Goal: Task Accomplishment & Management: Manage account settings

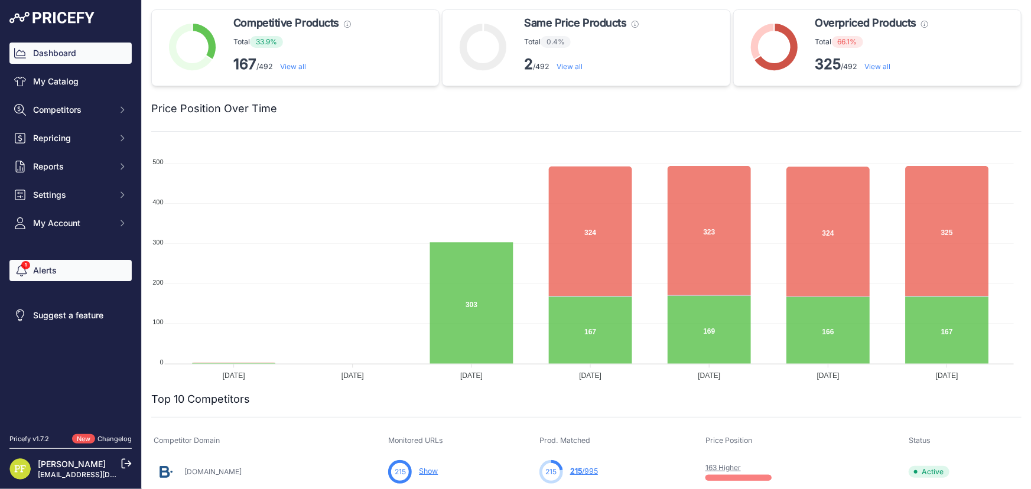
click at [65, 264] on link "Alerts" at bounding box center [70, 270] width 122 height 21
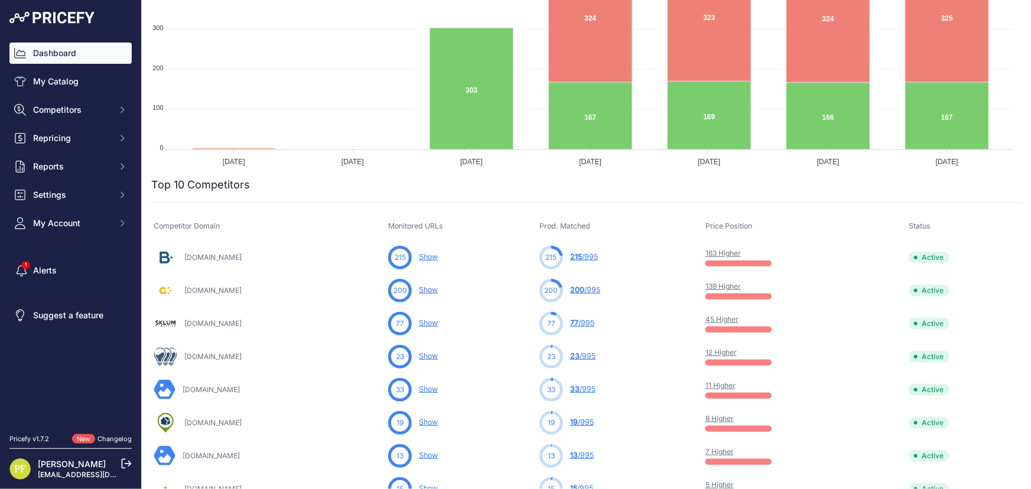
scroll to position [242, 0]
click at [438, 256] on link "Show" at bounding box center [428, 256] width 19 height 9
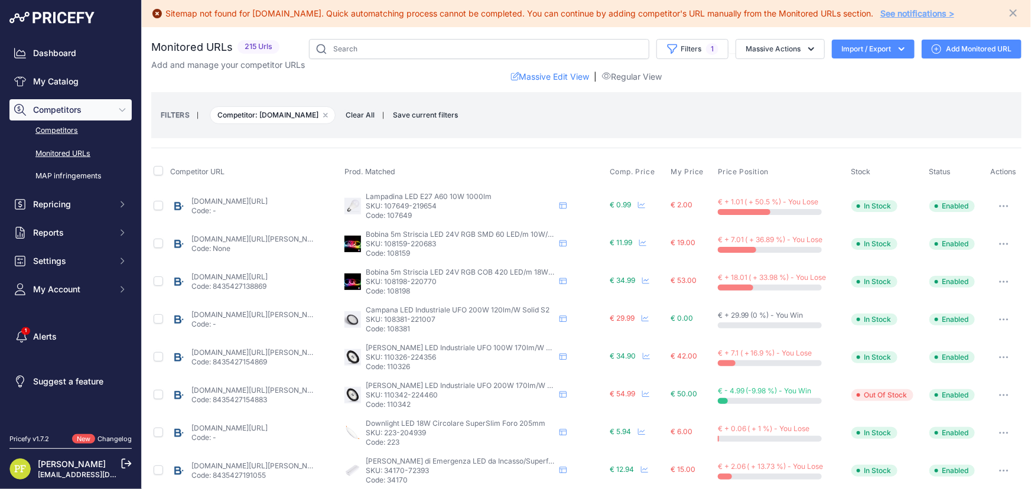
click at [67, 132] on link "Competitors" at bounding box center [70, 131] width 122 height 21
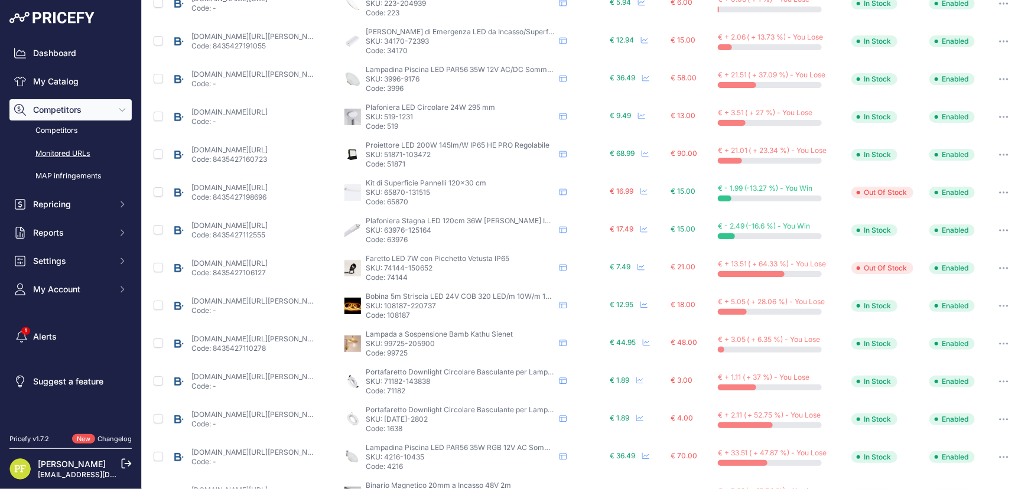
scroll to position [483, 0]
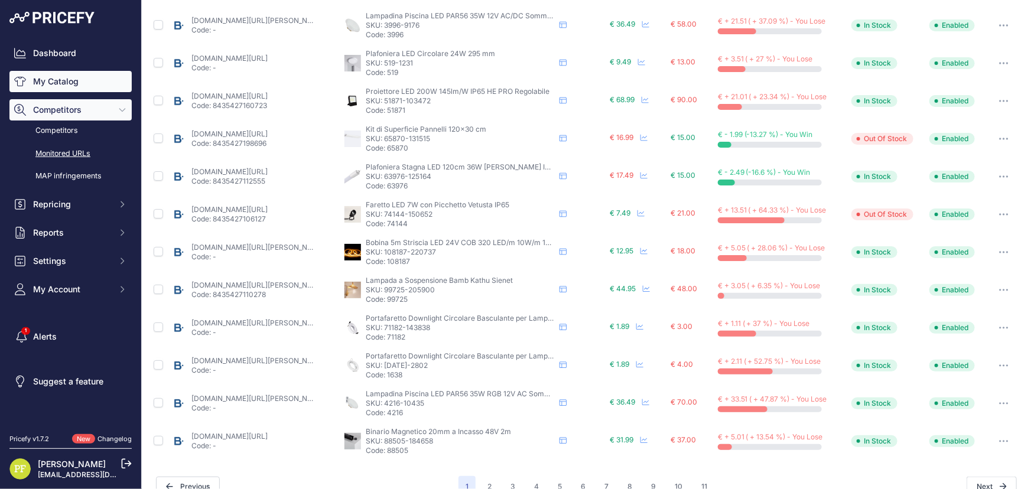
click link "My Catalog"
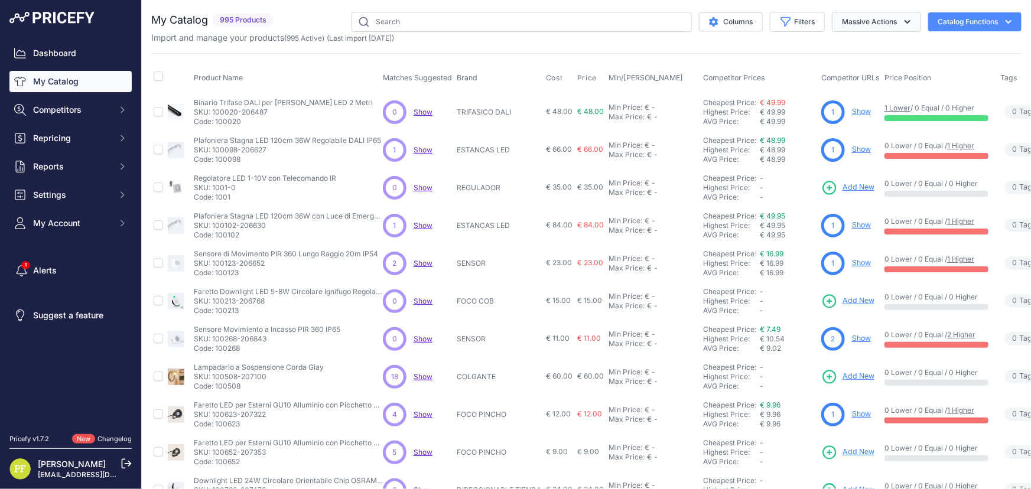
click at [871, 17] on button "Massive Actions" at bounding box center [876, 22] width 89 height 20
click at [792, 14] on button "Filters" at bounding box center [797, 22] width 55 height 20
click at [776, 113] on div "Match Status Select an option Matched Unmatched" at bounding box center [758, 110] width 132 height 44
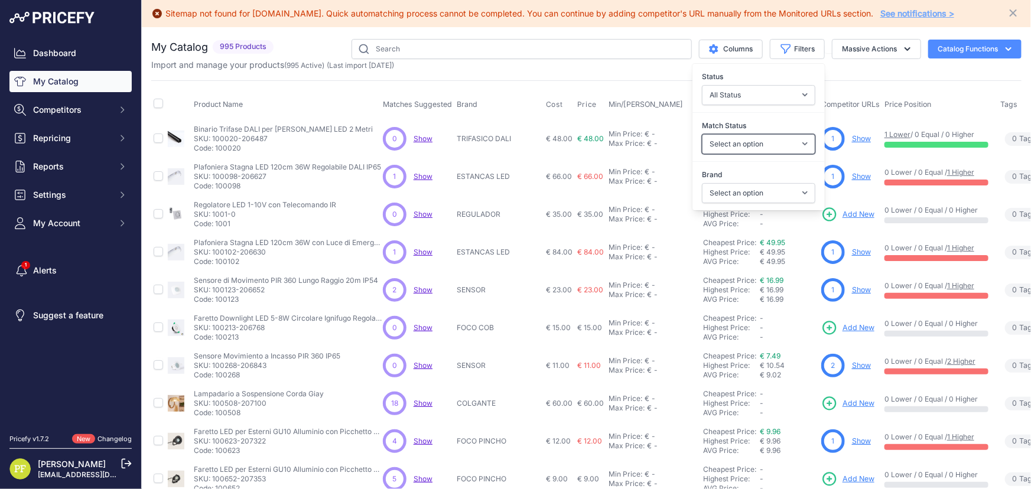
select select "0"
click at [702, 134] on select "Select an option Matched Unmatched" at bounding box center [758, 144] width 113 height 20
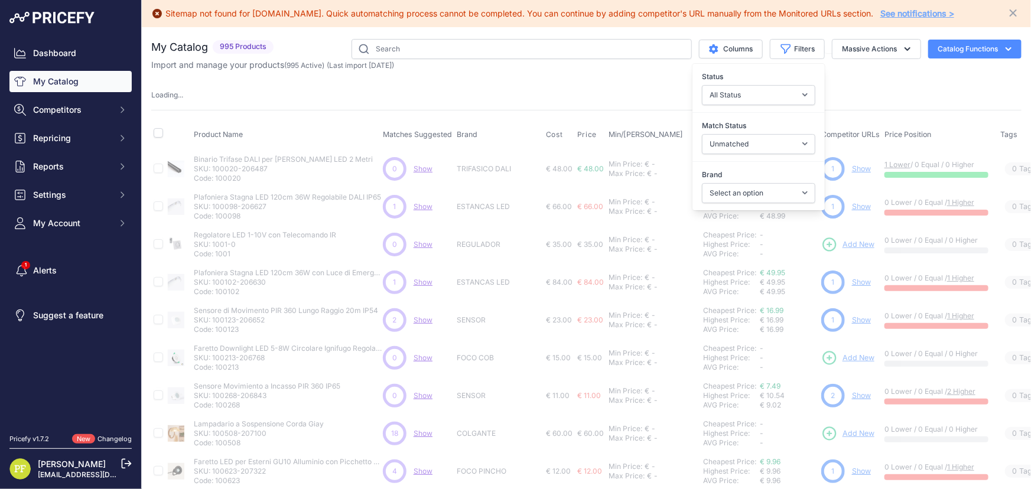
click at [870, 84] on div "My Catalog 995 Products" at bounding box center [586, 396] width 870 height 715
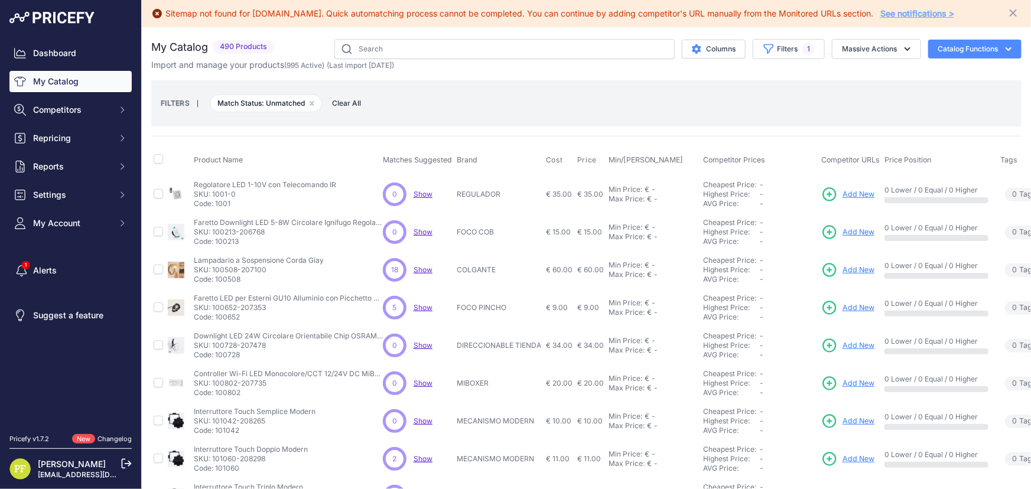
click at [851, 237] on link "Add New" at bounding box center [847, 232] width 53 height 17
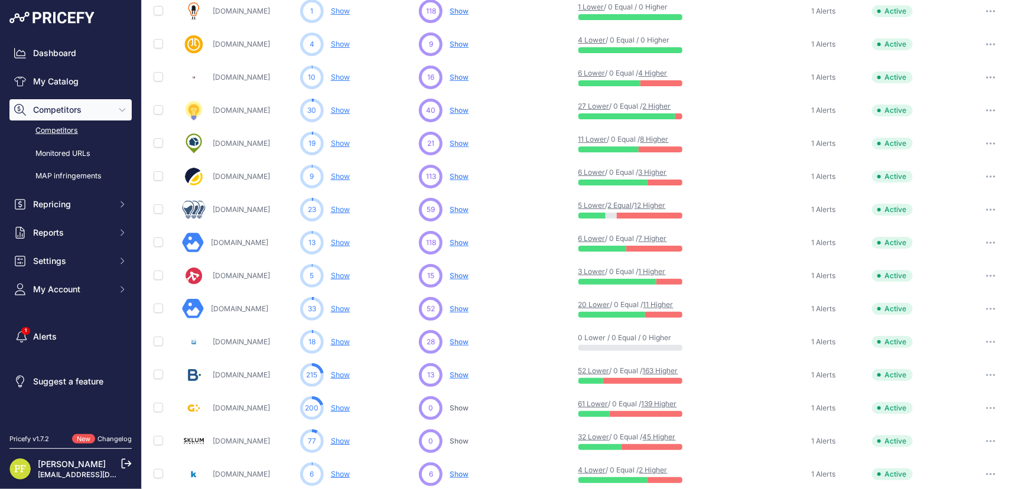
scroll to position [322, 0]
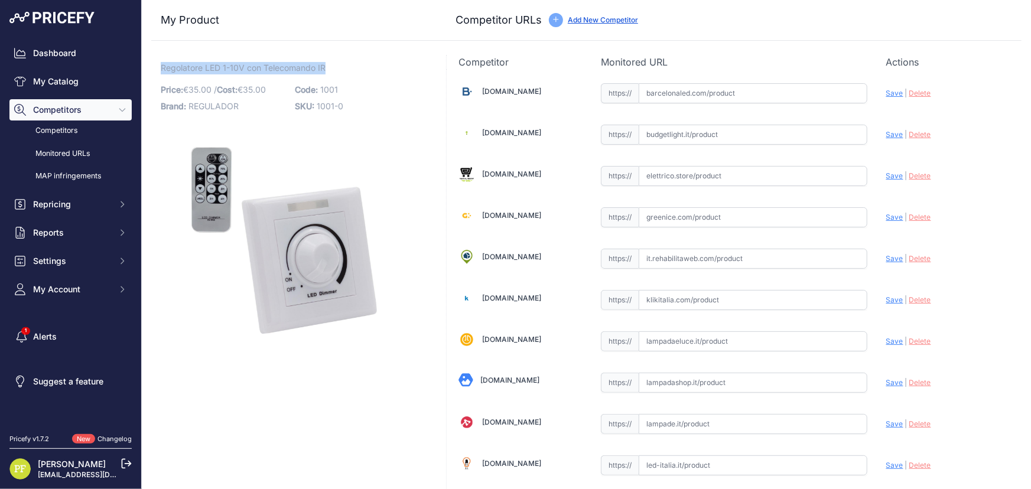
drag, startPoint x: 333, startPoint y: 61, endPoint x: 151, endPoint y: 69, distance: 181.5
copy span "Regolatore LED 1-10V con Telecomando IR"
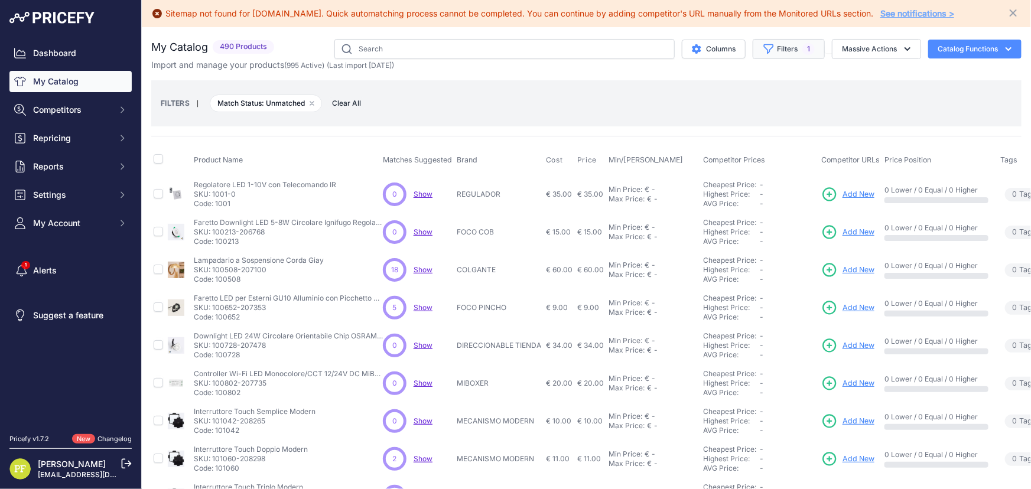
click at [764, 45] on icon "button" at bounding box center [768, 48] width 9 height 9
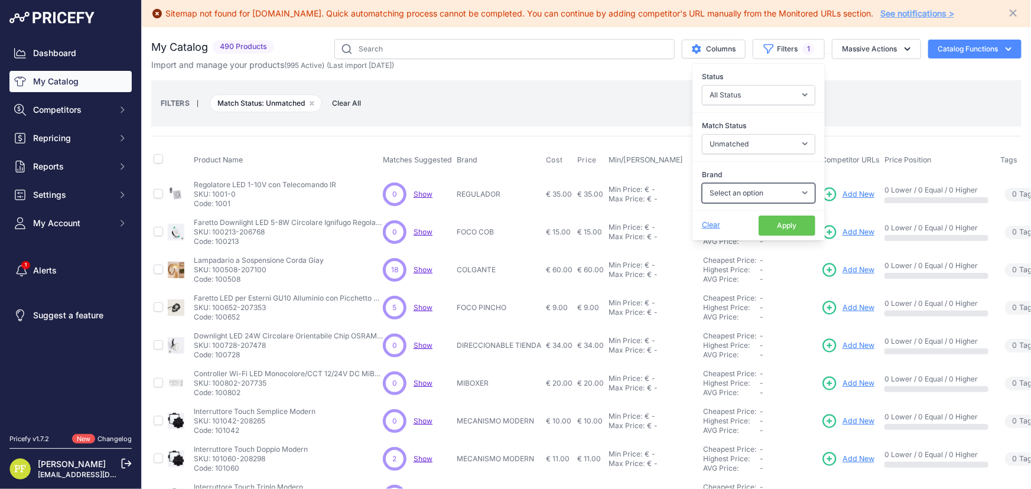
click at [759, 190] on select "Select an option 120x30 120X60 3M 60X30 60X60 ACCESORIO PANEL AERO ALIMENTACION…" at bounding box center [758, 193] width 113 height 20
select select "120x30"
click at [702, 183] on select "Select an option 120x30 120X60 3M 60X30 60X60 ACCESORIO PANEL AERO ALIMENTACION…" at bounding box center [758, 193] width 113 height 20
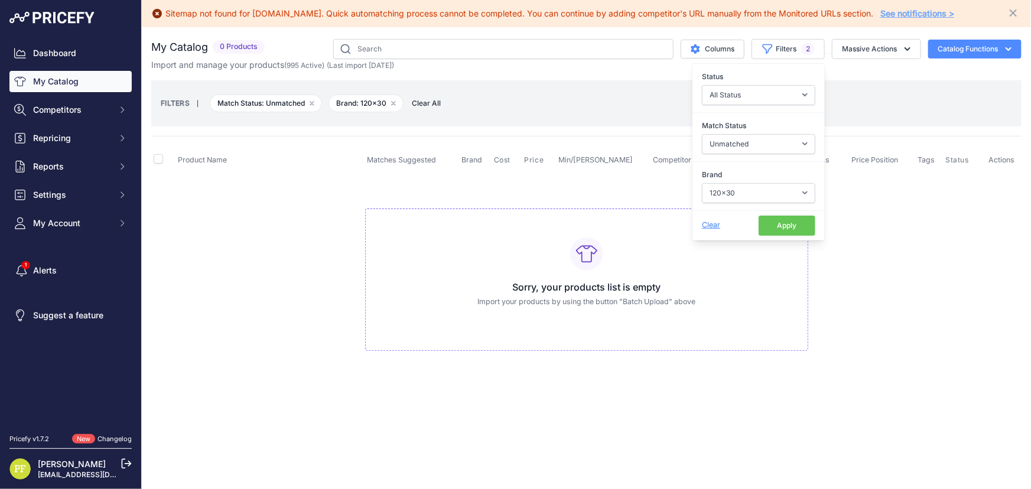
drag, startPoint x: 281, startPoint y: 208, endPoint x: 301, endPoint y: 206, distance: 20.2
click at [281, 208] on td "Sorry, your products list is empty Import your products by using the button "Ba…" at bounding box center [586, 274] width 870 height 199
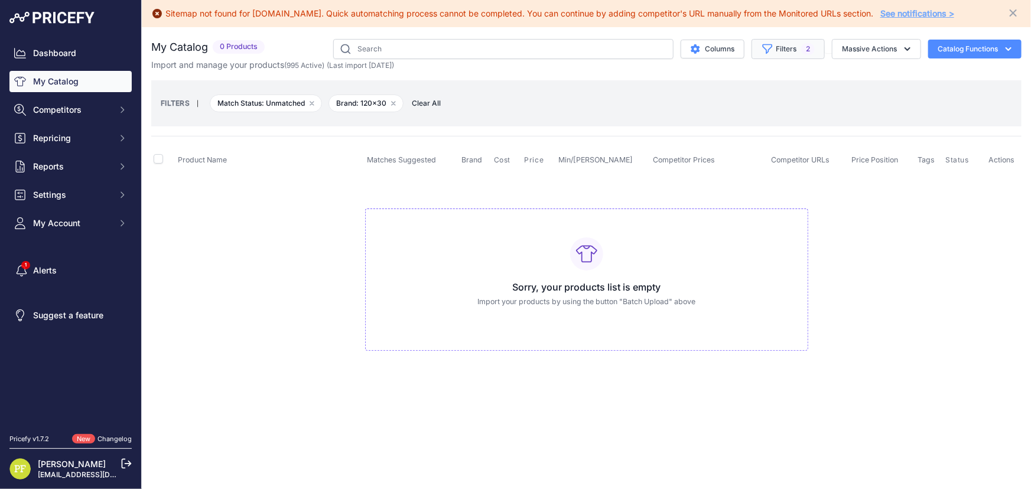
click at [808, 48] on span "2" at bounding box center [808, 49] width 14 height 12
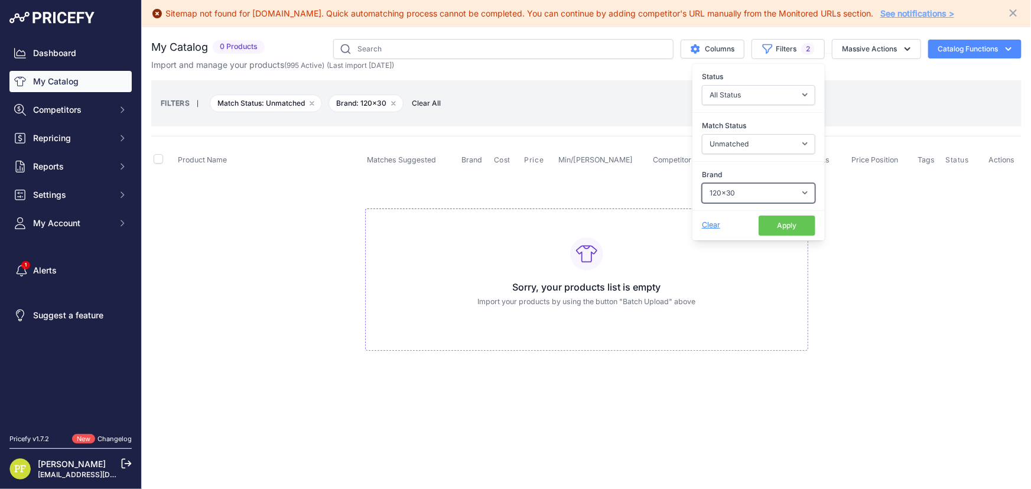
click at [748, 184] on select "Select an option 120x30 120X60 3M 60X30 60X60 ACCESORIO PANEL AERO ALIMENTACION…" at bounding box center [758, 193] width 113 height 20
click at [746, 187] on select "Select an option 120x30 120X60 3M 60X30 60X60 ACCESORIO PANEL AERO ALIMENTACION…" at bounding box center [758, 193] width 113 height 20
click at [769, 137] on select "Select an option Matched Unmatched" at bounding box center [758, 144] width 113 height 20
select select
click at [702, 134] on select "Select an option Matched Unmatched" at bounding box center [758, 144] width 113 height 20
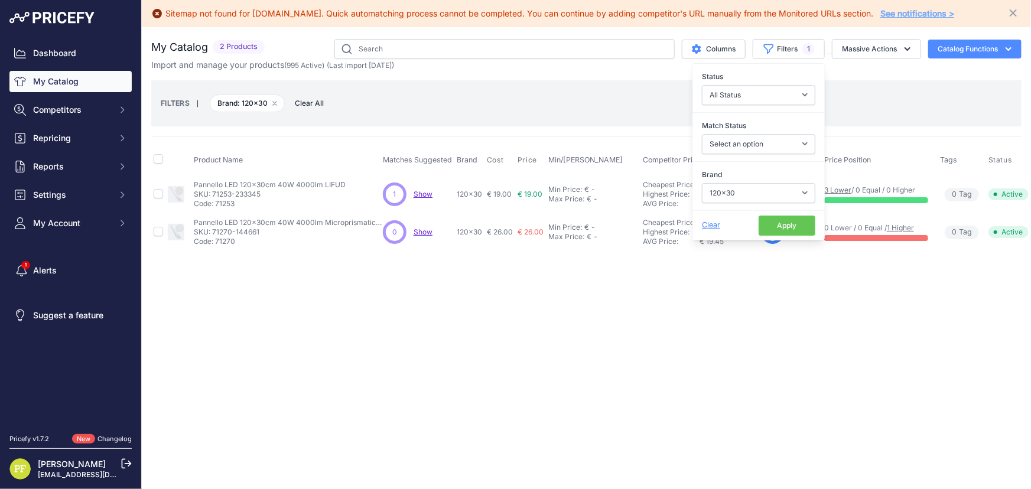
click at [781, 224] on button "Apply" at bounding box center [786, 226] width 57 height 20
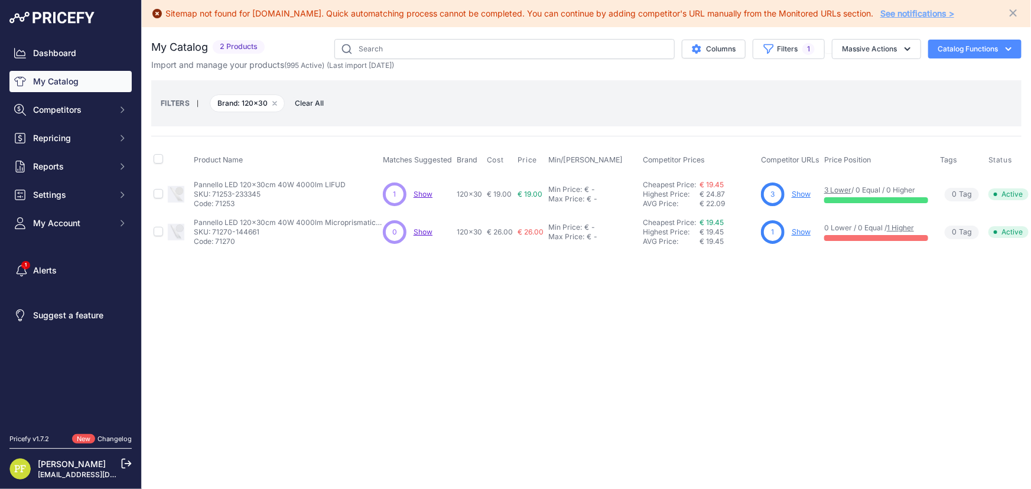
click at [802, 190] on link "Show" at bounding box center [801, 194] width 19 height 9
click at [800, 229] on link "Show" at bounding box center [801, 231] width 19 height 9
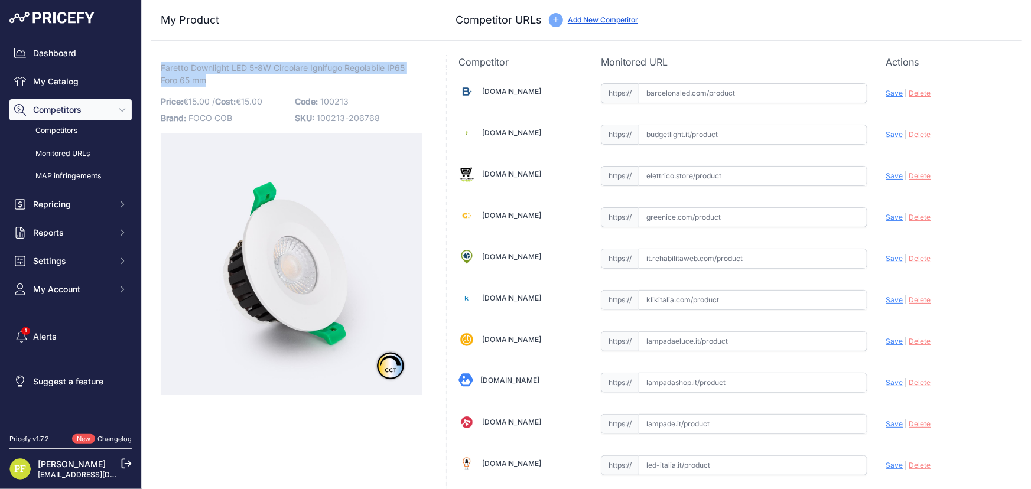
drag, startPoint x: 276, startPoint y: 75, endPoint x: 158, endPoint y: 70, distance: 118.2
click at [230, 74] on span "Faretto Downlight LED 5-8W Circolare Ignifugo Regolabile IP65 Foro 65 mm" at bounding box center [283, 73] width 244 height 27
drag, startPoint x: 161, startPoint y: 66, endPoint x: 343, endPoint y: 70, distance: 181.4
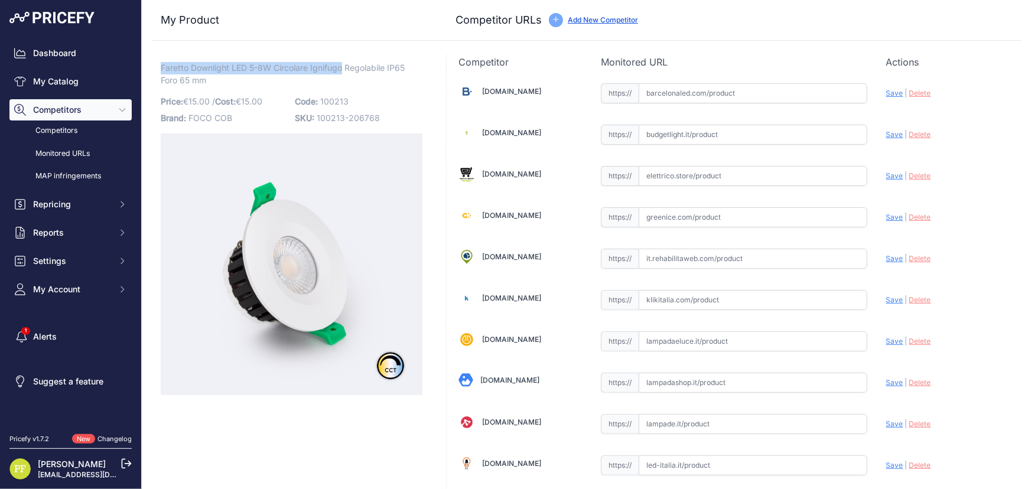
copy span "Faretto Downlight LED 5-8W Circolare Ignifugo"
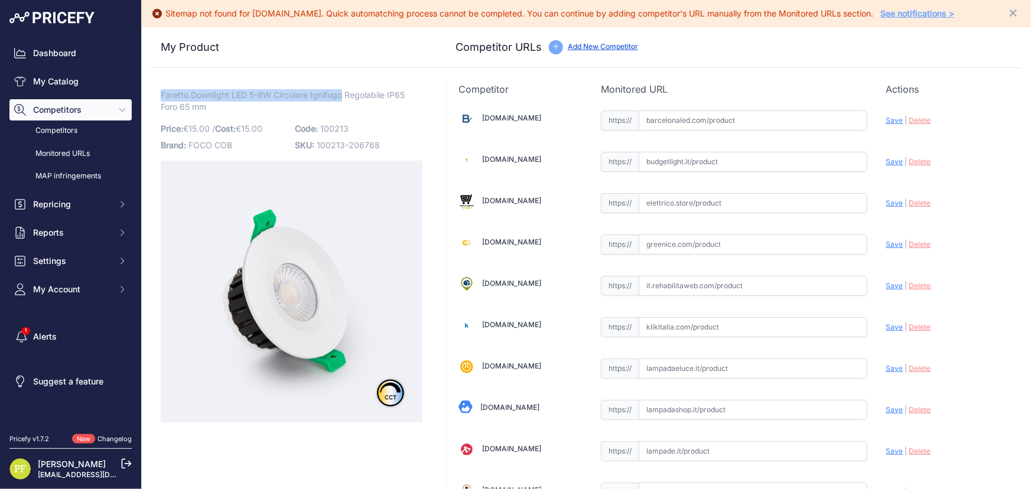
click at [302, 92] on span "Faretto Downlight LED 5-8W Circolare Ignifugo Regolabile IP65 Foro 65 mm" at bounding box center [283, 100] width 244 height 27
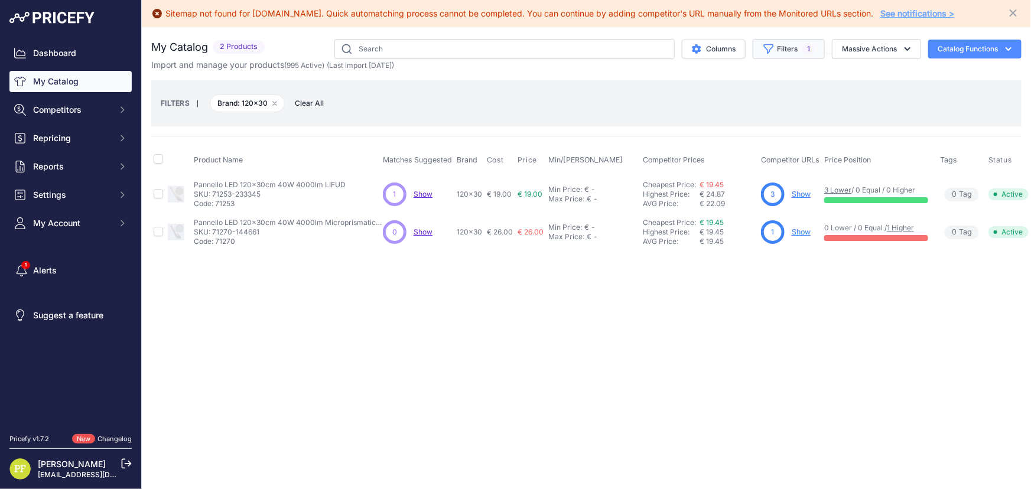
click at [766, 47] on icon "button" at bounding box center [769, 49] width 12 height 12
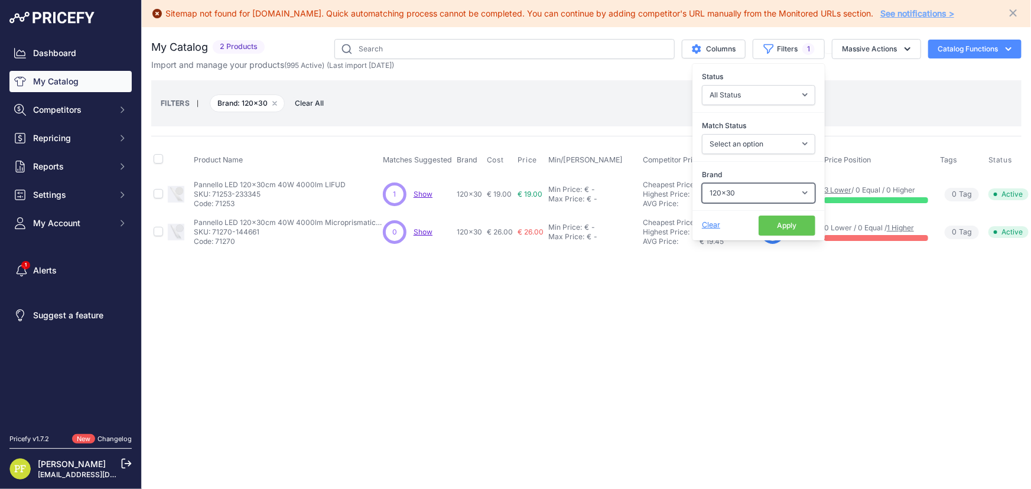
click at [741, 191] on select "Select an option 120x30 120X60 3M 60X30 60X60 ACCESORIO PANEL AERO ALIMENTACION…" at bounding box center [758, 193] width 113 height 20
select select "120X60"
click at [702, 183] on select "Select an option 120x30 120X60 3M 60X30 60X60 ACCESORIO PANEL AERO ALIMENTACION…" at bounding box center [758, 193] width 113 height 20
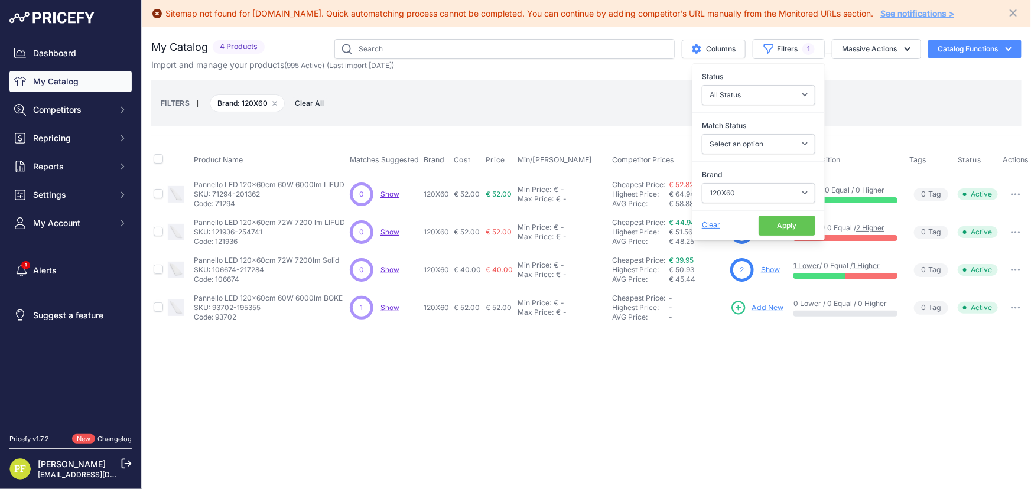
click at [795, 392] on div "Sitemap not found for tuttoled.it. Quick automatching process cannot be complet…" at bounding box center [586, 244] width 889 height 489
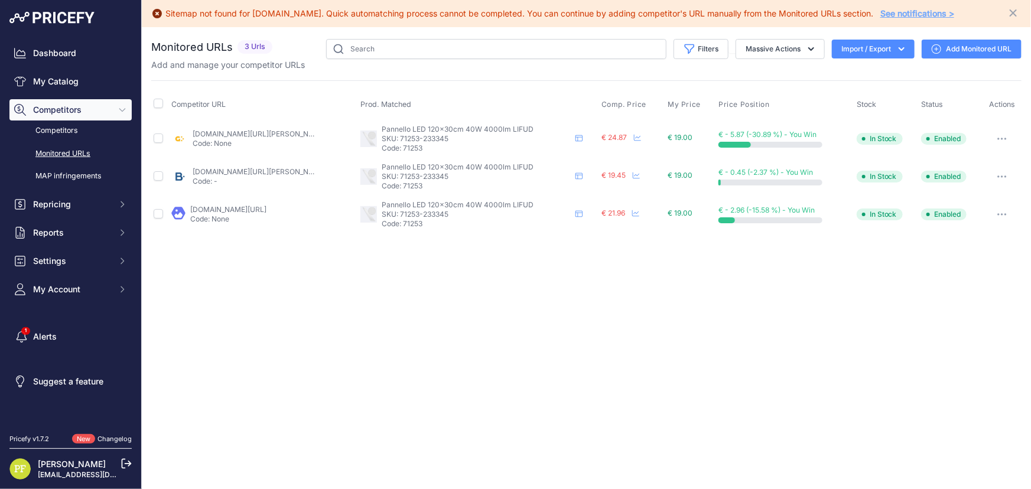
click at [992, 47] on link "Add Monitored URL" at bounding box center [972, 49] width 100 height 19
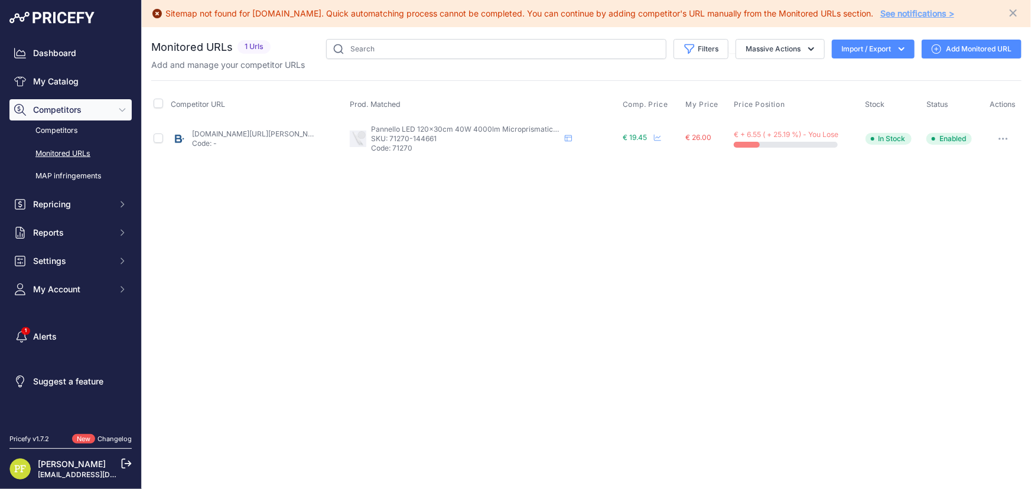
click at [955, 51] on link "Add Monitored URL" at bounding box center [972, 49] width 100 height 19
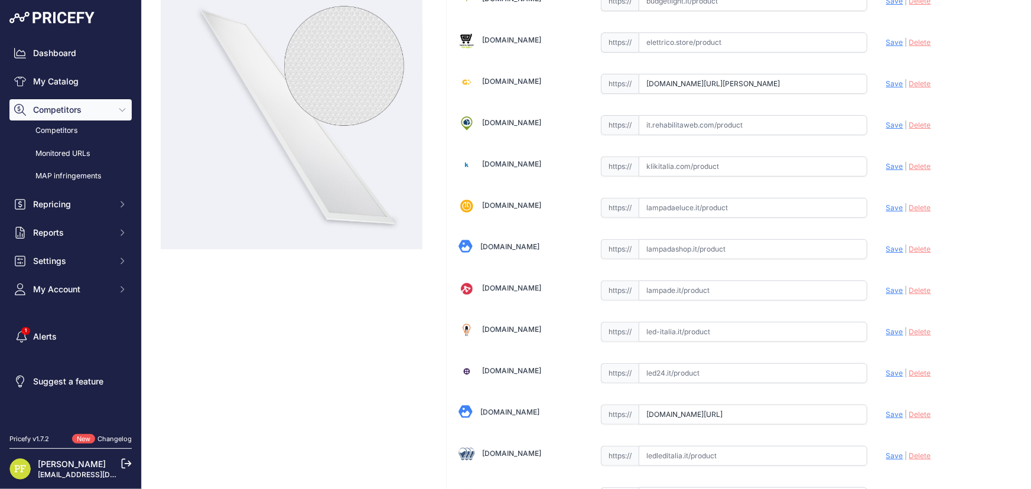
scroll to position [0, 134]
drag, startPoint x: 782, startPoint y: 414, endPoint x: 976, endPoint y: 412, distance: 194.4
click at [976, 412] on div "[DOMAIN_NAME] Valid Save" at bounding box center [734, 414] width 575 height 957
click at [821, 415] on input "[DOMAIN_NAME][URL]" at bounding box center [753, 415] width 229 height 20
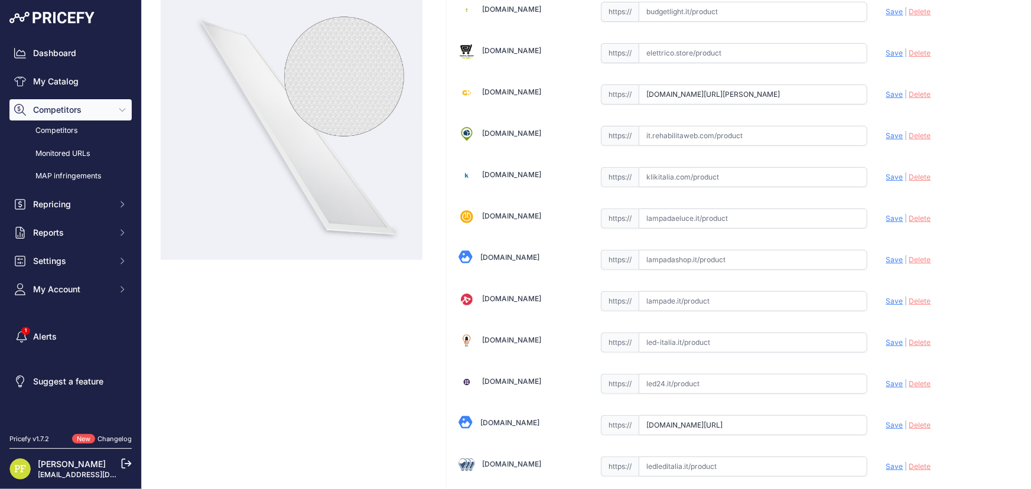
scroll to position [268, 0]
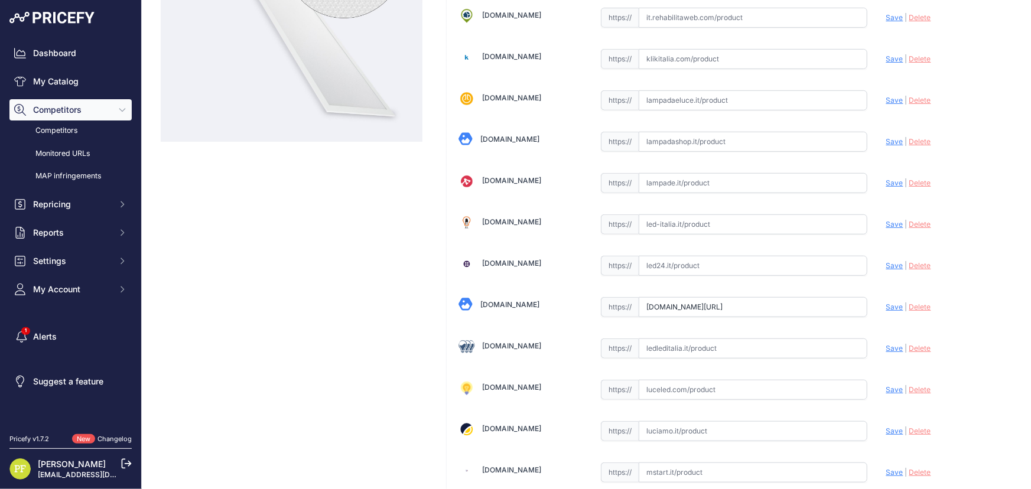
drag, startPoint x: 702, startPoint y: 343, endPoint x: 722, endPoint y: 348, distance: 21.3
click at [702, 343] on input "text" at bounding box center [753, 348] width 229 height 20
paste input "https://www.ledleditalia.it/p/pannello-led-40w-120x30cm-cornice-bianca-rettango…"
click at [878, 345] on div "Barcelonaled.com Valid Save" at bounding box center [734, 306] width 575 height 957
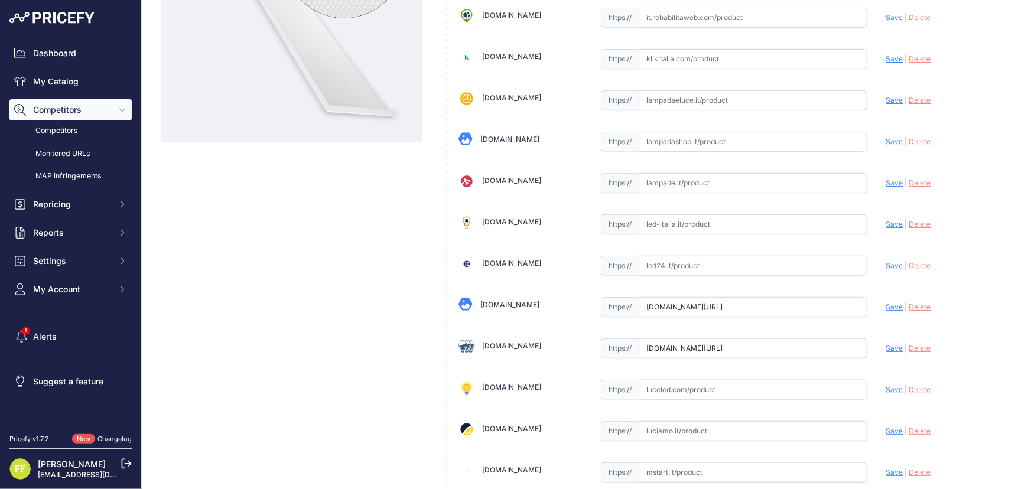
scroll to position [0, 0]
click at [886, 344] on span "Save" at bounding box center [894, 348] width 17 height 9
type input "https://www.ledleditalia.it/p/pannello-led-40w-120x30cm-cornice-bianca-rettango…"
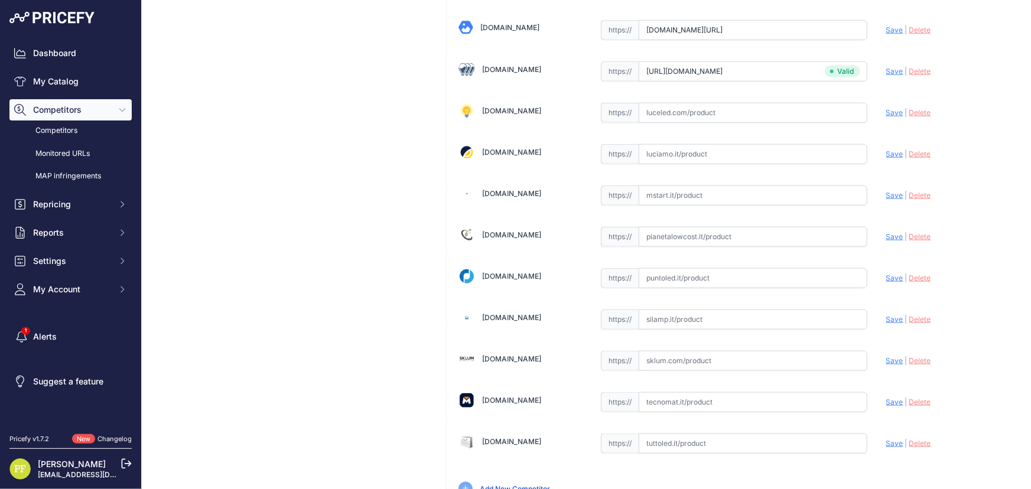
scroll to position [568, 0]
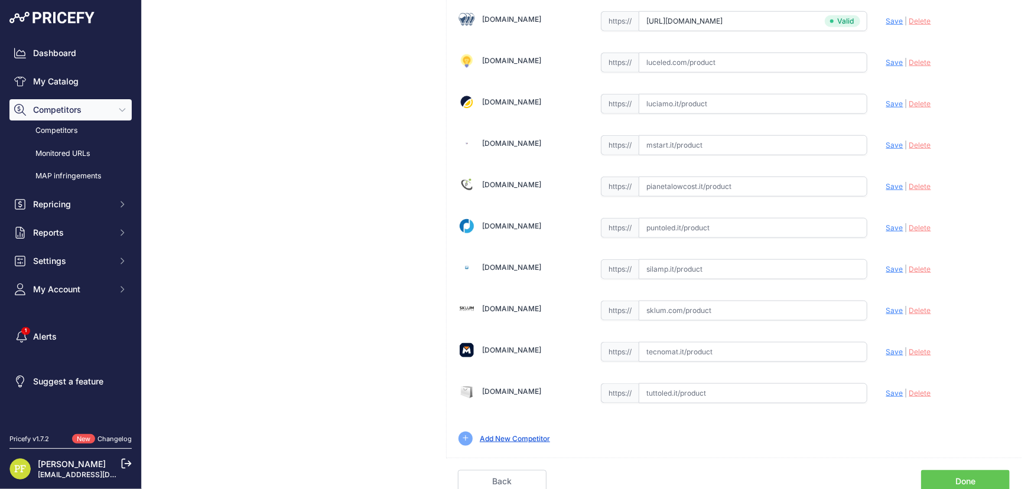
drag, startPoint x: 705, startPoint y: 390, endPoint x: 714, endPoint y: 393, distance: 9.5
click at [705, 390] on input "text" at bounding box center [753, 393] width 229 height 20
paste input "https://www.tuttoled.it/it/pannelli-led-c-69/pannello-led-40w-da-esterno-120030…"
click at [886, 392] on span "Save" at bounding box center [894, 393] width 17 height 9
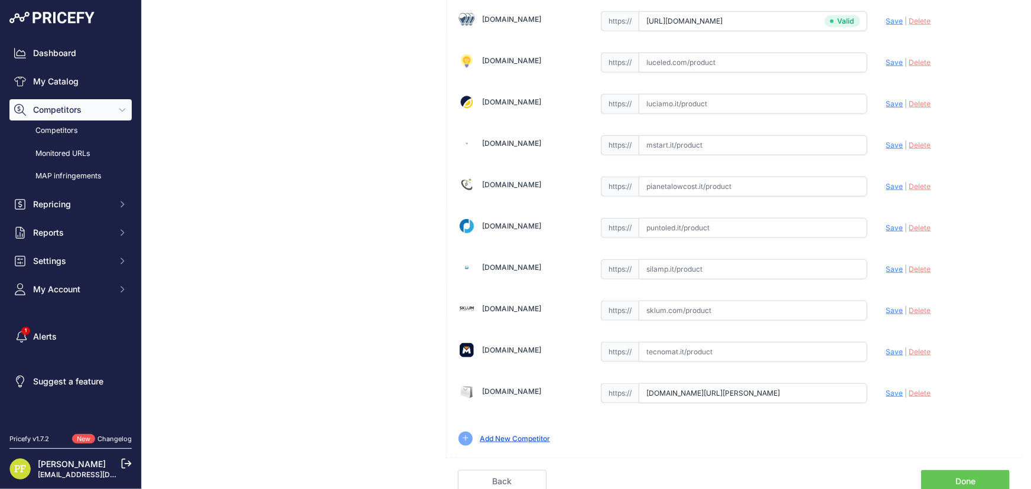
scroll to position [0, 0]
type input "https://www.tuttoled.it/it/pannelli-led-c-69/pannello-led-40w-da-esterno-120030…"
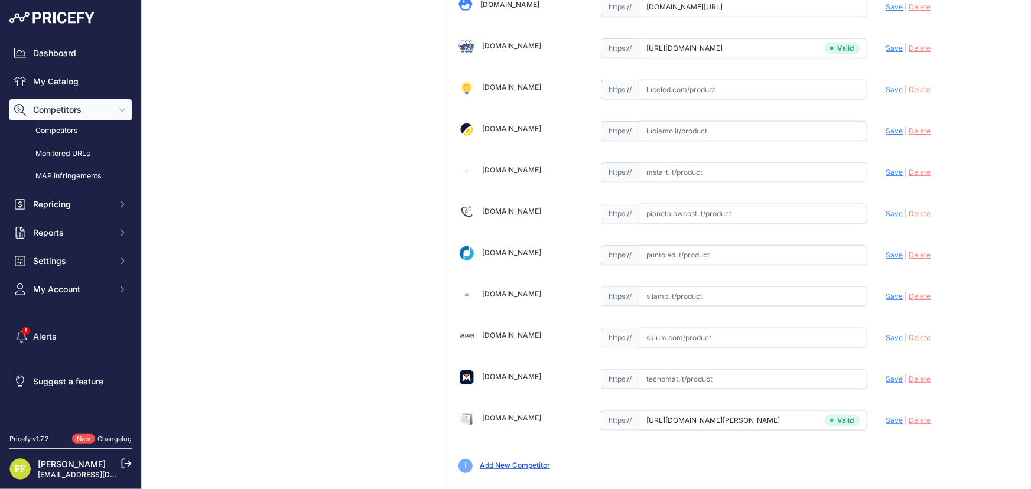
scroll to position [595, 0]
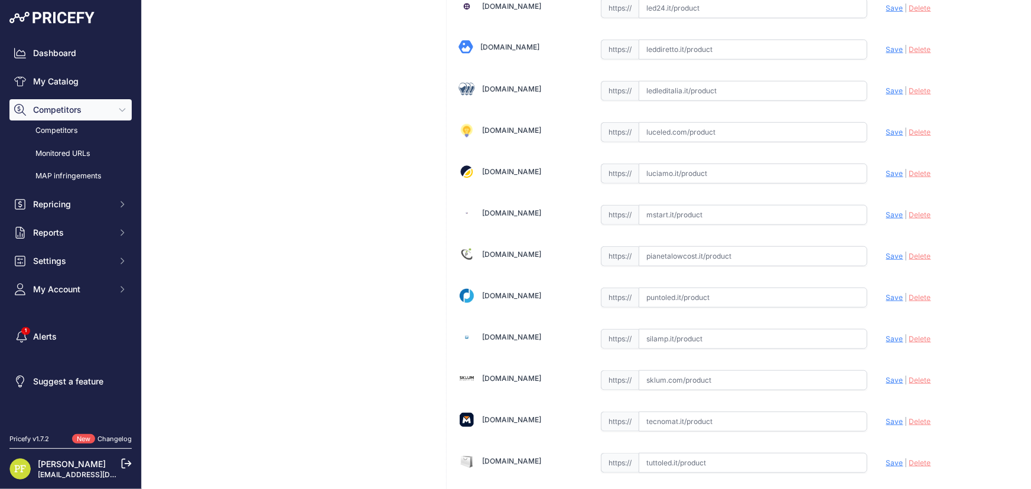
scroll to position [568, 0]
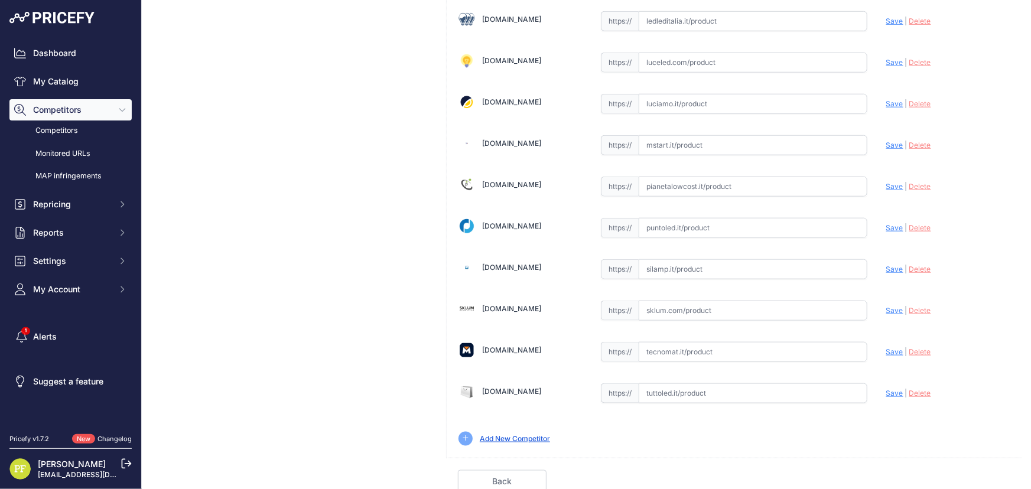
click at [701, 381] on div "https:// Valid" at bounding box center [734, 392] width 266 height 22
click at [716, 383] on input "text" at bounding box center [753, 393] width 229 height 20
paste input "https://www.tuttoled.it/it/pannelli-led-c-69/pannello-led-29w-120lmw-1200300mm-…"
click at [887, 391] on span "Save" at bounding box center [894, 393] width 17 height 9
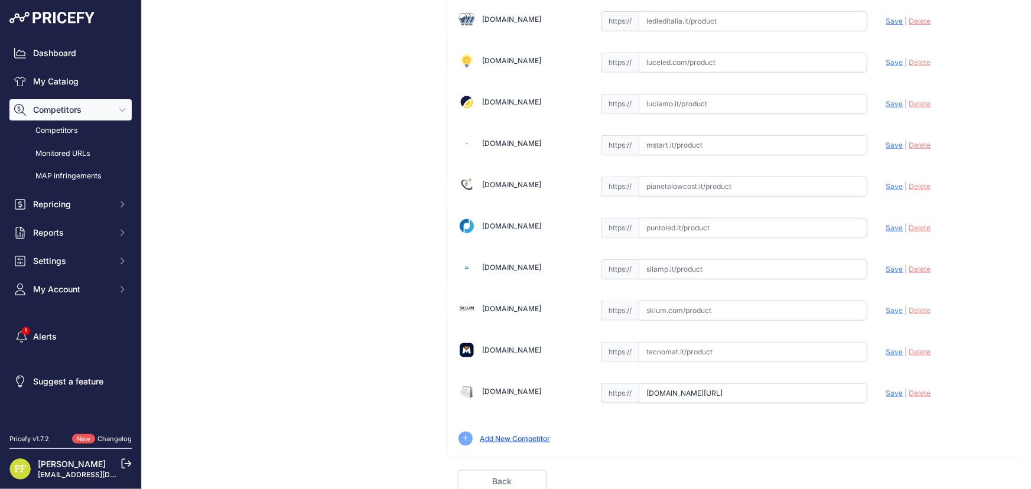
scroll to position [0, 0]
type input "https://www.tuttoled.it/it/pannelli-led-c-69/pannello-led-29w-120lmw-1200300mm-…"
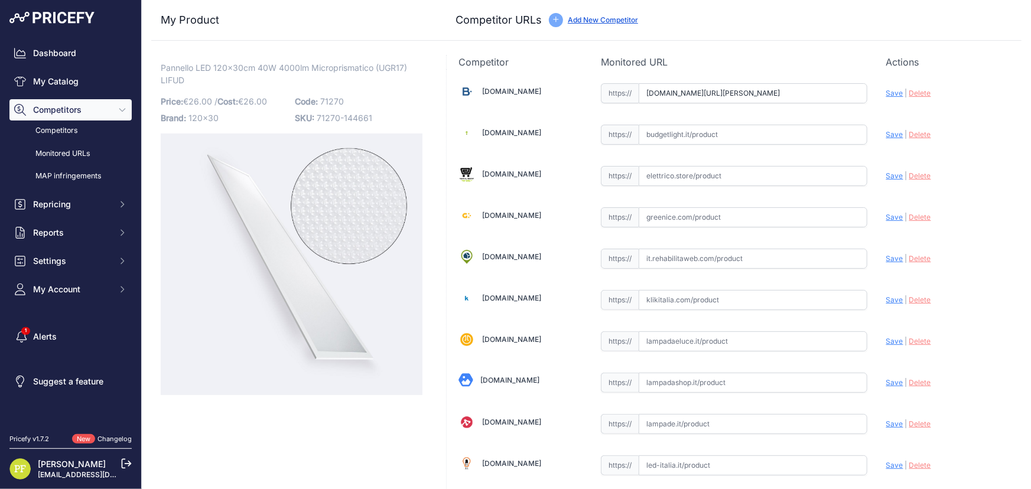
click at [341, 64] on span "Pannello LED 120x30cm 40W 4000lm Microprismatico (UGR17) LIFUD" at bounding box center [284, 73] width 246 height 27
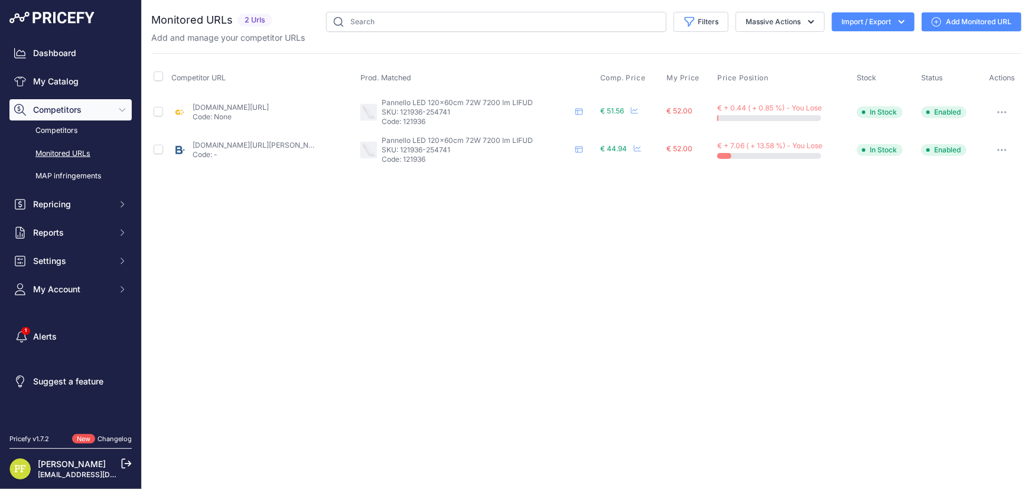
click at [955, 23] on link "Add Monitored URL" at bounding box center [972, 21] width 100 height 19
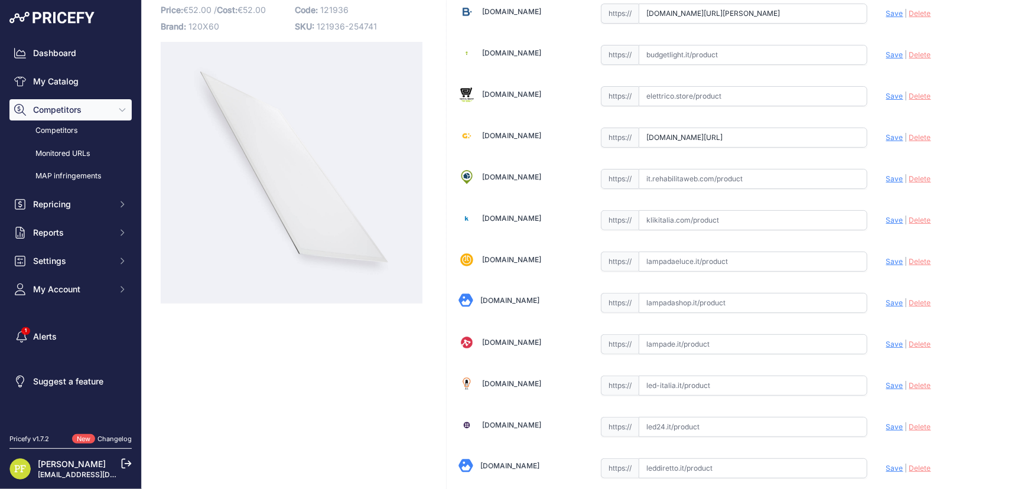
scroll to position [214, 0]
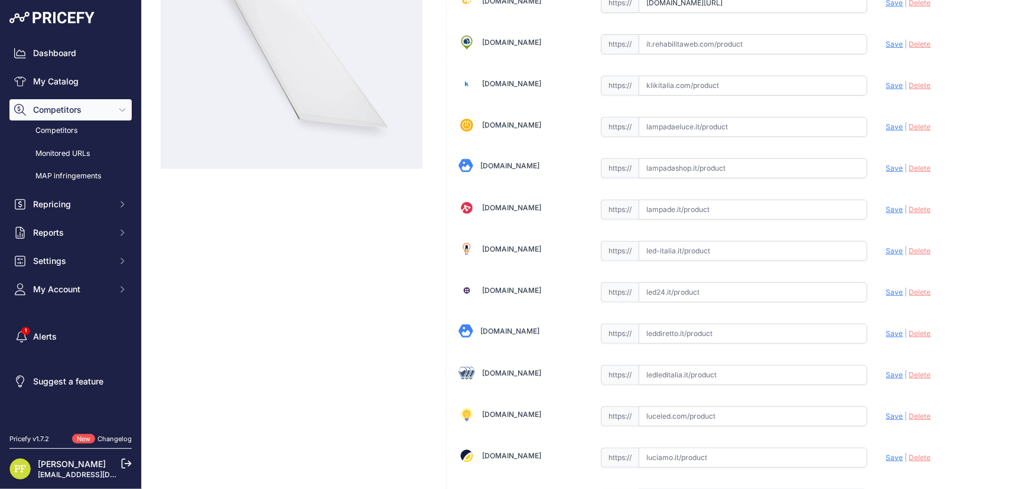
click at [703, 331] on input "text" at bounding box center [753, 334] width 229 height 20
paste input "[URL][DOMAIN_NAME]"
click at [886, 331] on span "Save" at bounding box center [894, 333] width 17 height 9
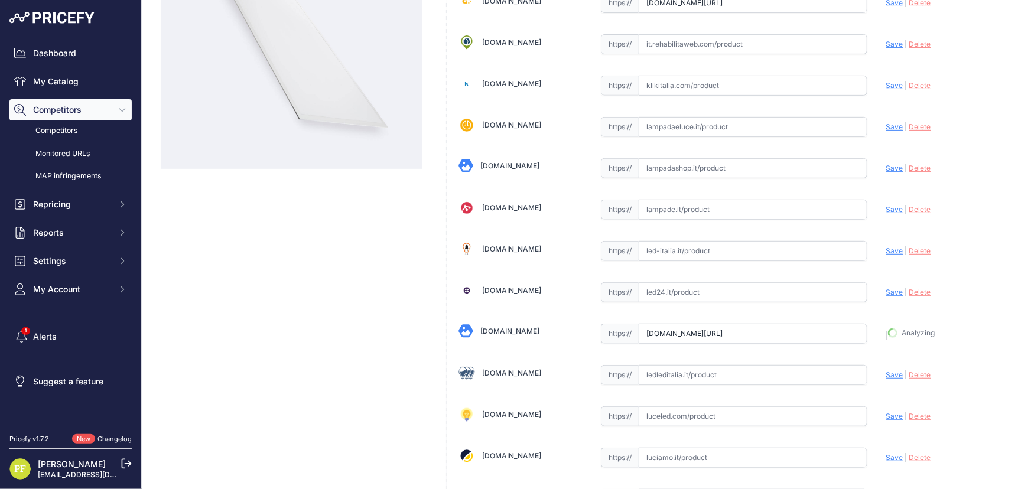
type input "https://www.leddiretto.it/pannello-led-120x60-88w-backlight-130lmw-ugr19-con-dr…"
click at [59, 133] on link "Competitors" at bounding box center [70, 131] width 122 height 21
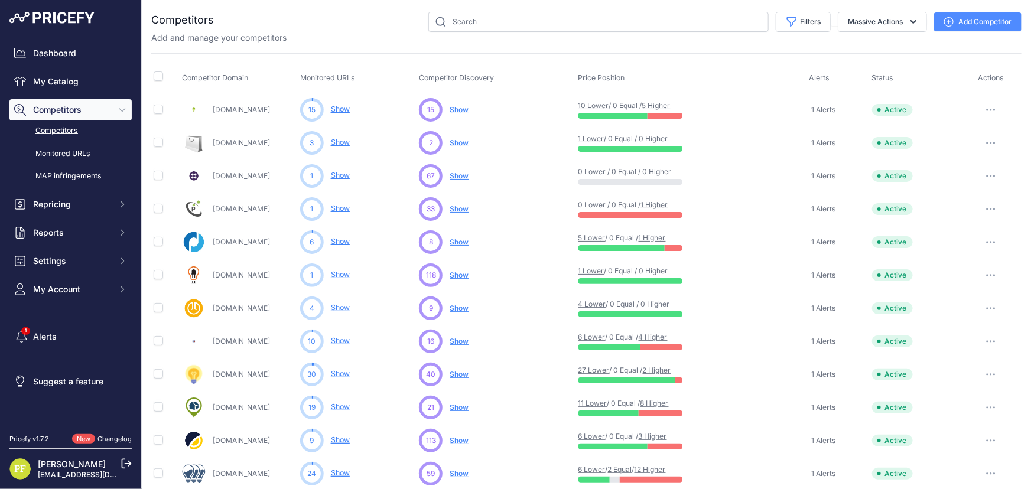
click at [453, 276] on span "Show" at bounding box center [459, 275] width 19 height 9
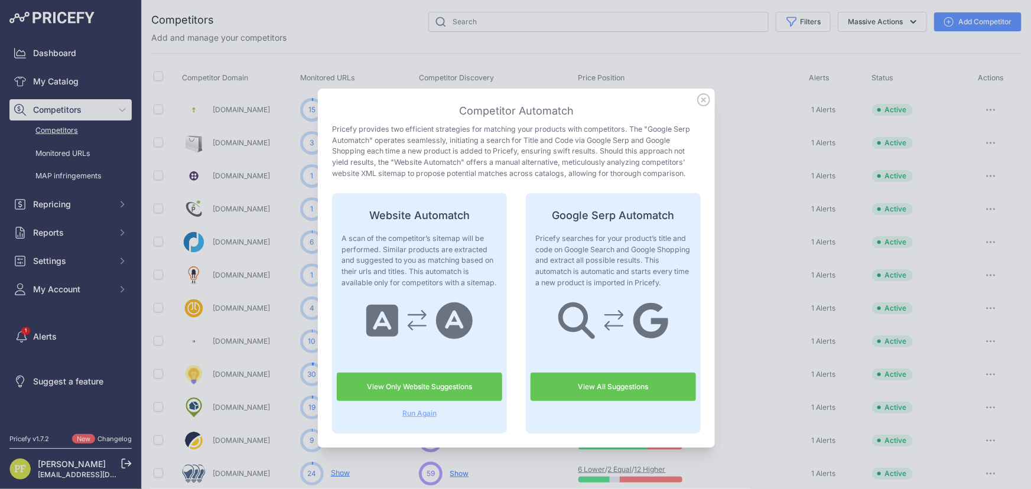
click at [598, 384] on link "View All Suggestions" at bounding box center [612, 387] width 165 height 28
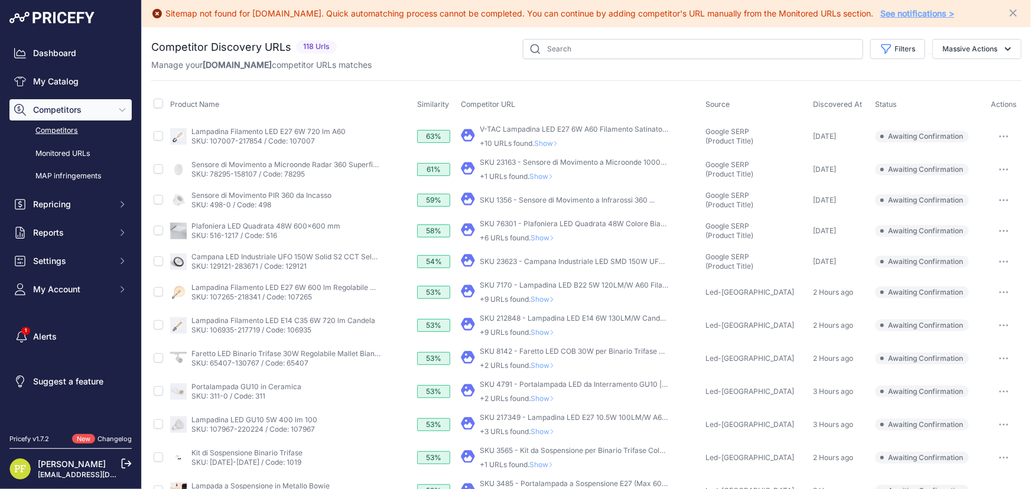
click at [994, 132] on button "button" at bounding box center [1004, 136] width 24 height 17
click at [595, 125] on link "V-TAC Lampadina LED E27 6W A60 Filamento Satinato 4000K" at bounding box center [584, 129] width 208 height 9
click at [998, 136] on button "button" at bounding box center [1004, 136] width 24 height 17
click at [979, 194] on button "Report Incorrect Match" at bounding box center [970, 199] width 97 height 19
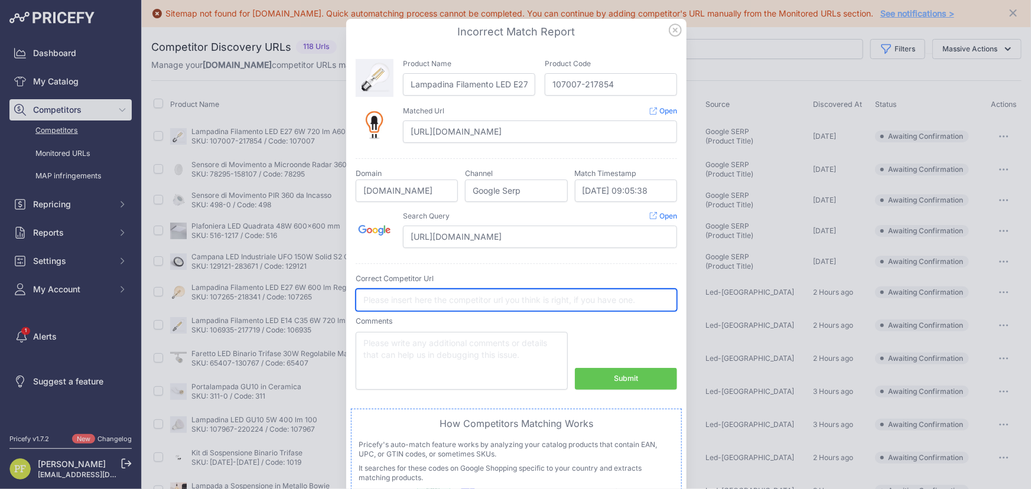
click at [444, 301] on input "text" at bounding box center [516, 300] width 321 height 22
paste input "[URL][DOMAIN_NAME]"
type input "https://led-italia.it/prodotti/v-tac/lampadine/71811/lampadina-led-e27-7w-a60-f…"
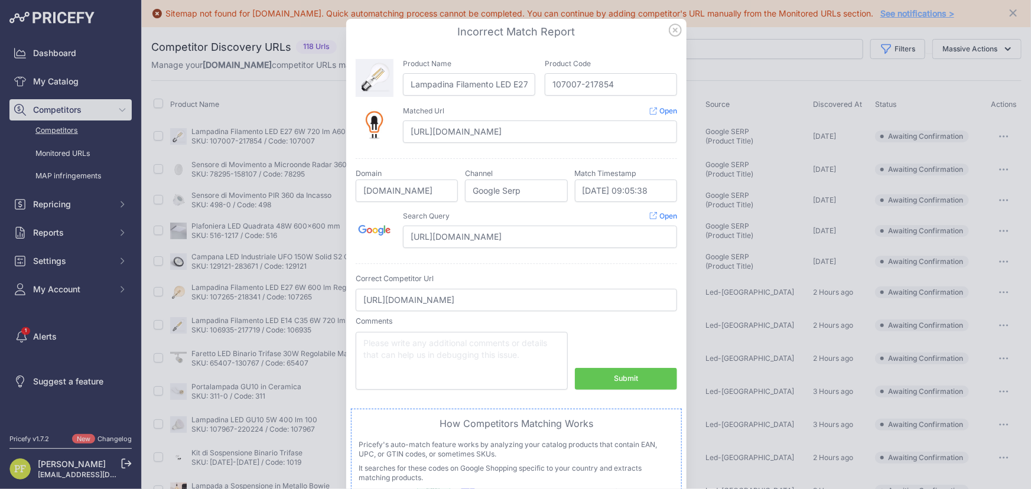
scroll to position [0, 0]
click at [626, 377] on div "Submit" at bounding box center [626, 378] width 24 height 11
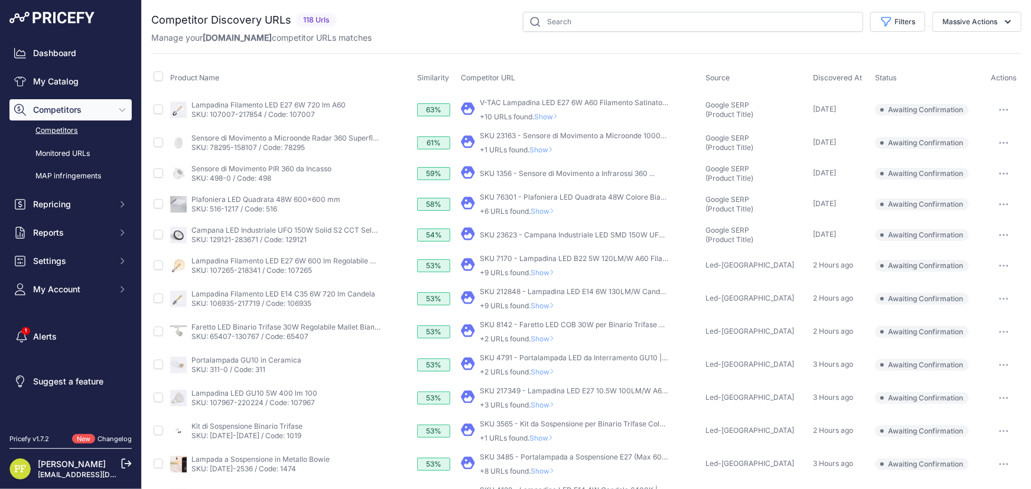
click at [548, 135] on link "SKU 23163 - Sensore di Movimento a Microonde 1000W ..." at bounding box center [577, 135] width 195 height 9
click at [525, 134] on link "SKU 23163 - Sensore di Movimento a Microonde 1000W ..." at bounding box center [577, 135] width 195 height 9
click at [995, 138] on button "button" at bounding box center [1004, 143] width 24 height 17
click at [952, 165] on button "Confirm match" at bounding box center [970, 167] width 97 height 19
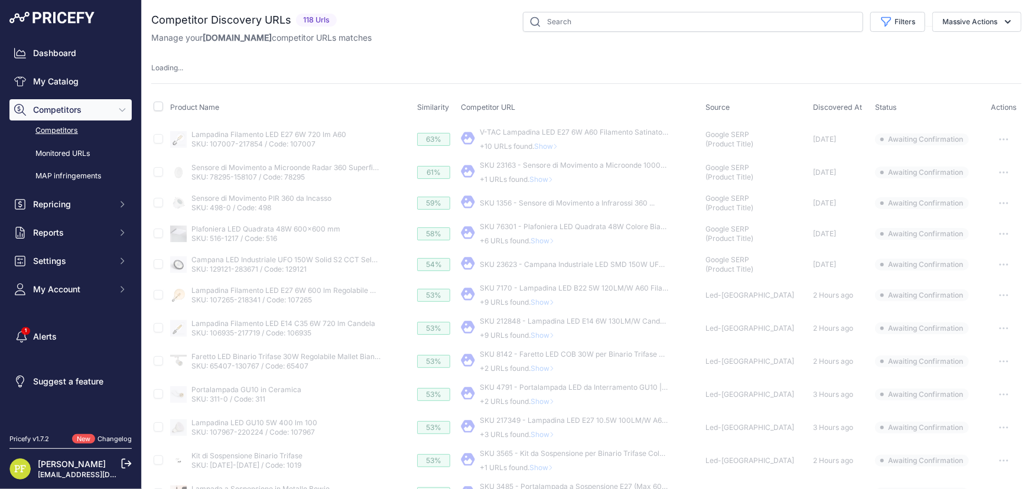
click at [533, 198] on link "SKU 1356 - Sensore di Movimento a Infrarossi 360 ..." at bounding box center [567, 202] width 175 height 9
click at [998, 201] on button "button" at bounding box center [1004, 203] width 24 height 17
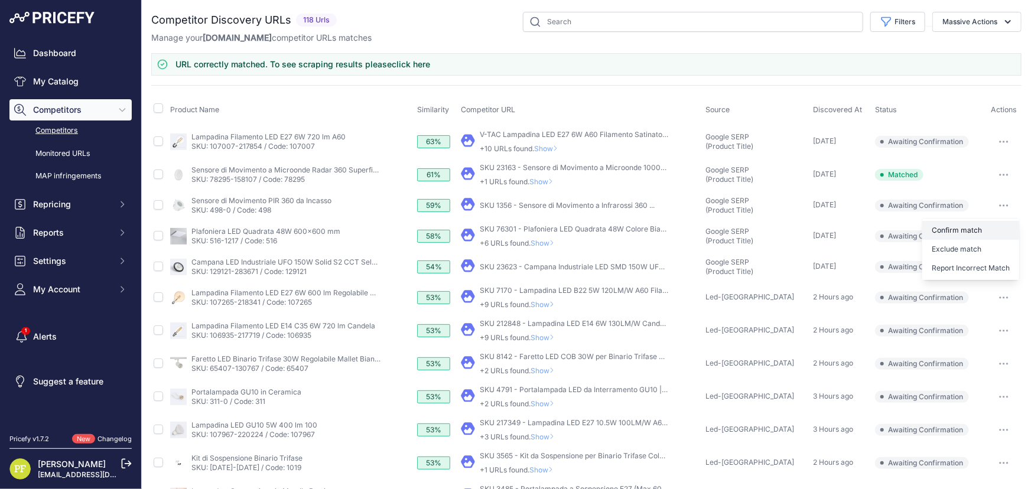
click at [974, 224] on button "Confirm match" at bounding box center [970, 230] width 97 height 19
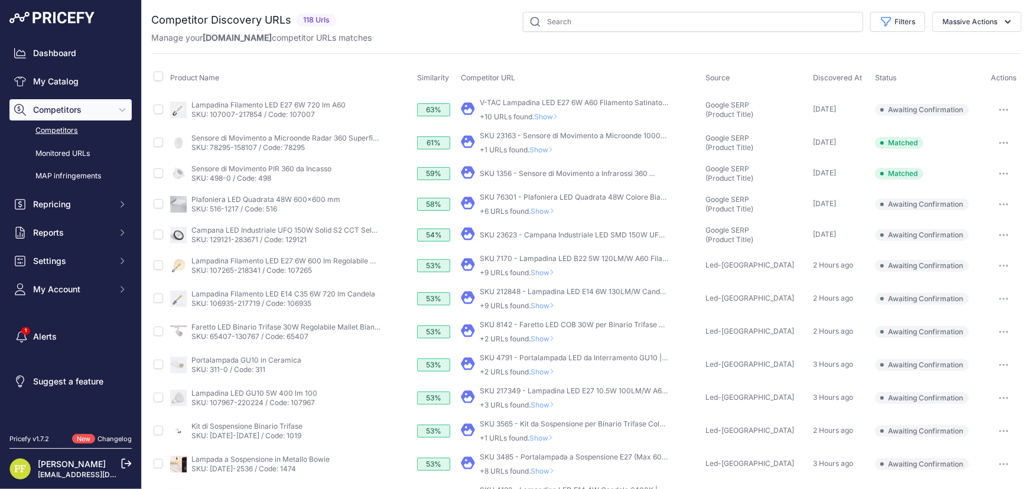
click at [1003, 204] on icon "button" at bounding box center [1003, 204] width 1 height 1
click at [956, 223] on button "Confirm match" at bounding box center [970, 229] width 97 height 19
click at [1000, 235] on icon "button" at bounding box center [1000, 235] width 1 height 1
click at [962, 256] on button "Confirm match" at bounding box center [970, 259] width 97 height 19
click at [544, 289] on link "SKU 212848 - Lampadina LED E14 6W 130LM/W Candela Filamento 3000K" at bounding box center [605, 291] width 250 height 9
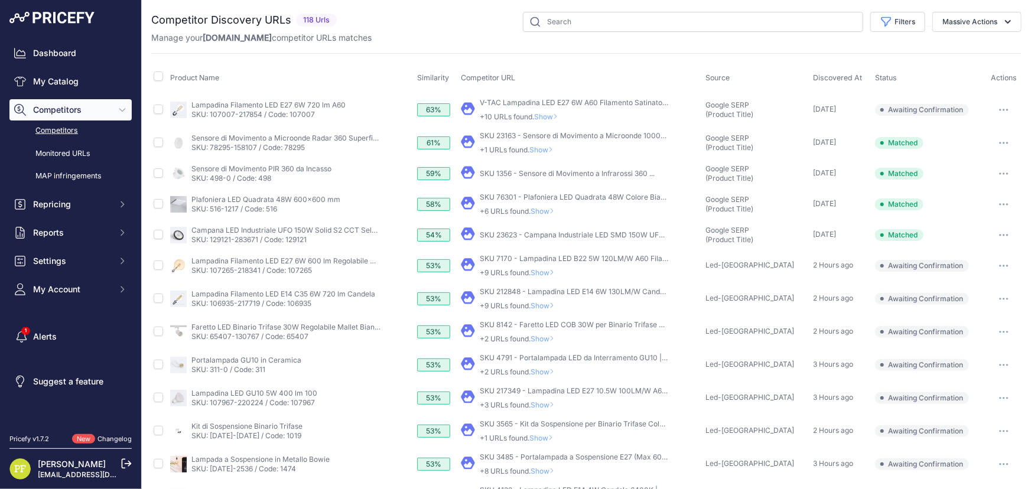
click at [999, 298] on icon "button" at bounding box center [1003, 299] width 9 height 2
click at [951, 319] on button "Confirm match" at bounding box center [970, 323] width 97 height 19
click at [992, 328] on button "button" at bounding box center [1004, 332] width 24 height 17
click at [973, 347] on button "Confirm match" at bounding box center [970, 356] width 97 height 19
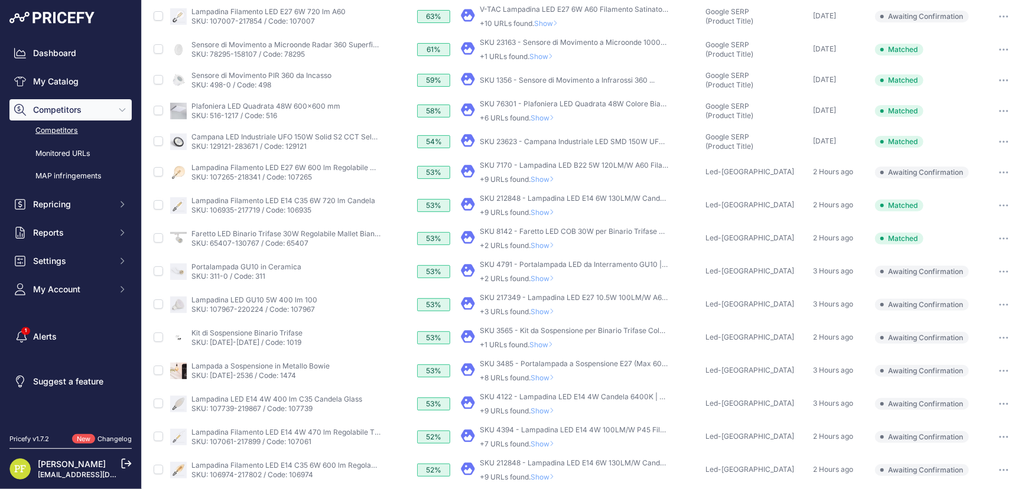
scroll to position [107, 0]
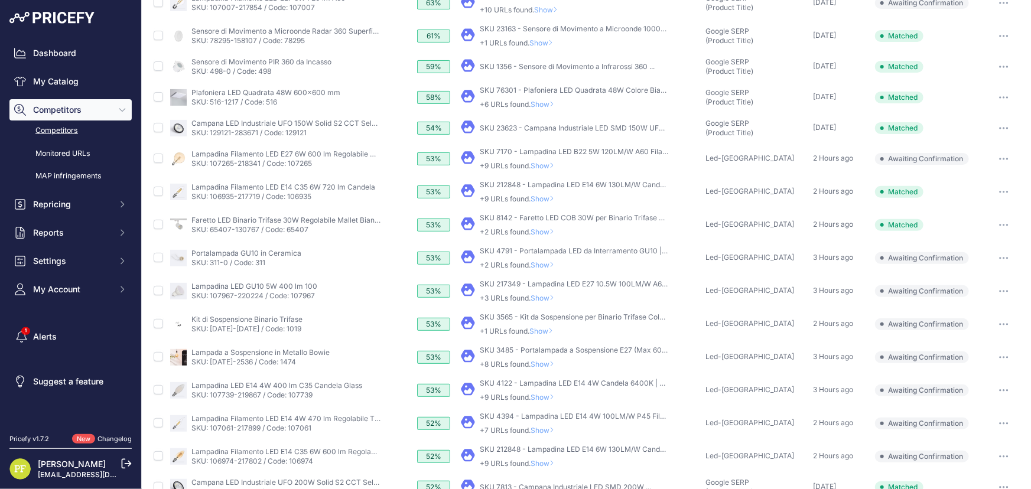
click at [559, 297] on span "Show" at bounding box center [544, 298] width 28 height 9
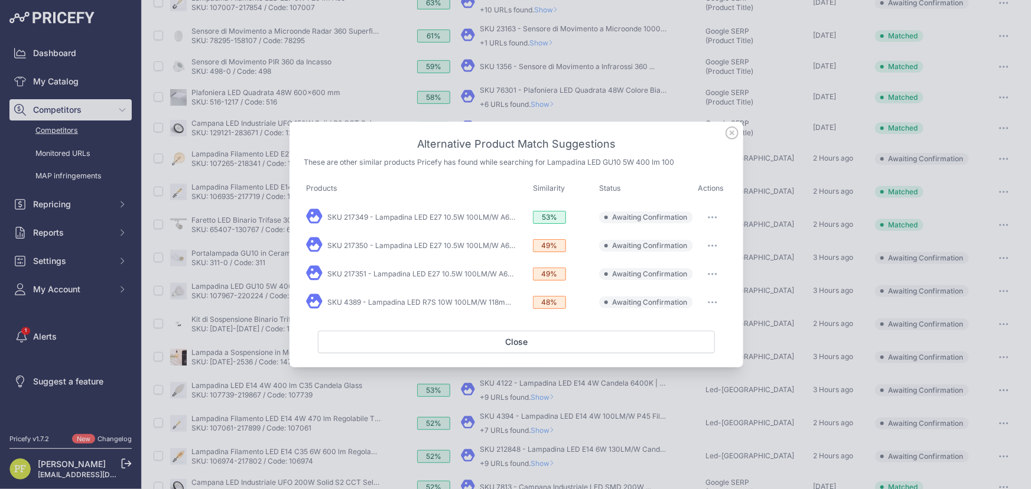
click at [733, 131] on icon at bounding box center [731, 132] width 13 height 13
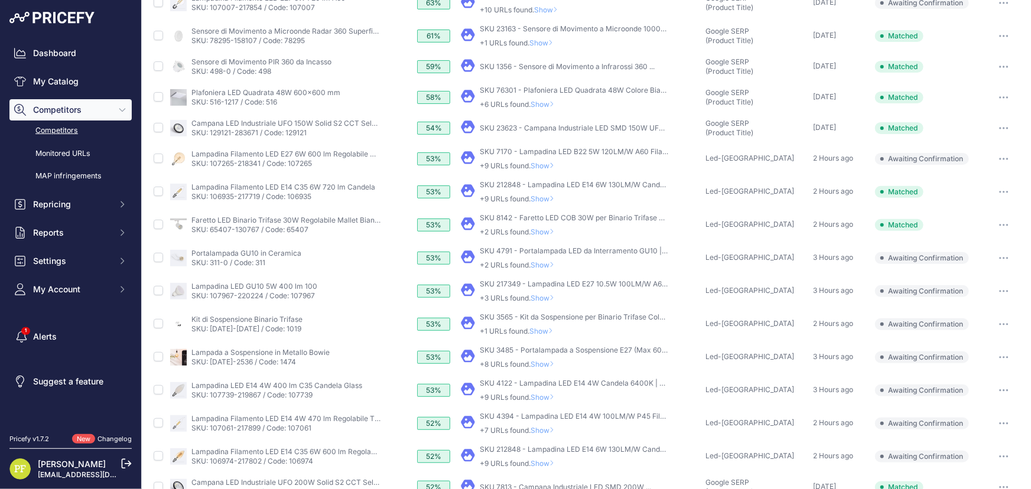
click at [1007, 258] on icon "button" at bounding box center [1007, 258] width 1 height 1
click at [965, 296] on button "Exclude match" at bounding box center [970, 301] width 97 height 19
click at [992, 320] on button "button" at bounding box center [1004, 324] width 24 height 17
click at [964, 344] on button "Confirm match" at bounding box center [970, 349] width 97 height 19
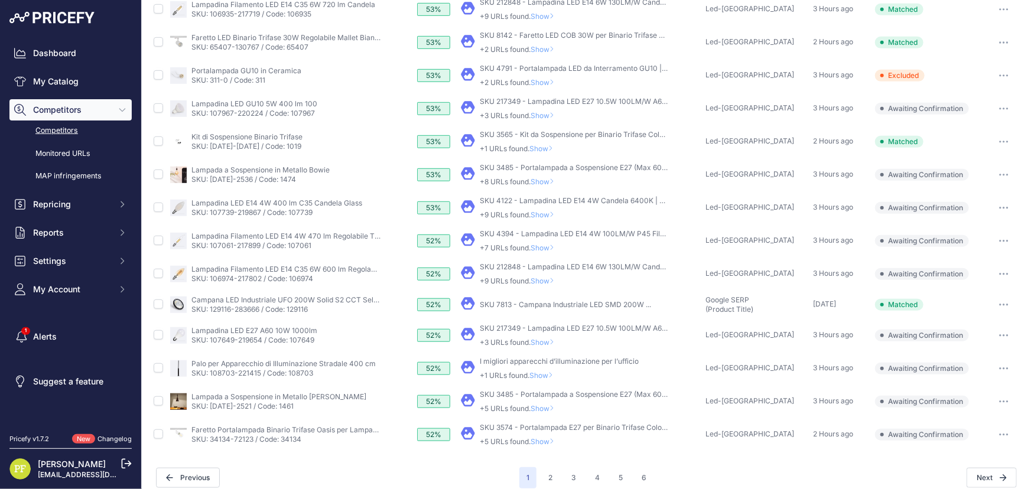
scroll to position [300, 0]
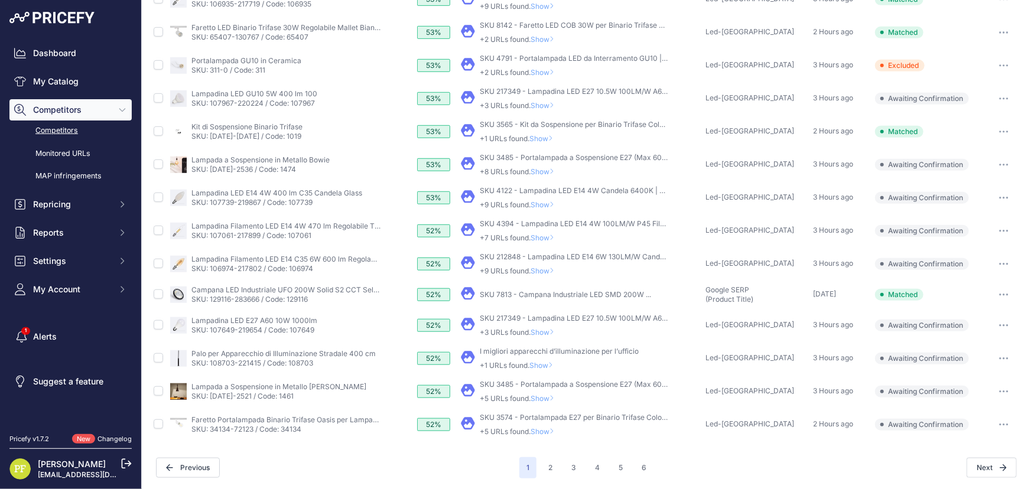
click at [992, 322] on button "button" at bounding box center [1004, 325] width 24 height 17
click at [974, 342] on button "Confirm match" at bounding box center [970, 350] width 97 height 19
click at [999, 424] on icon "button" at bounding box center [1003, 425] width 9 height 2
click at [960, 444] on button "Confirm match" at bounding box center [970, 449] width 97 height 19
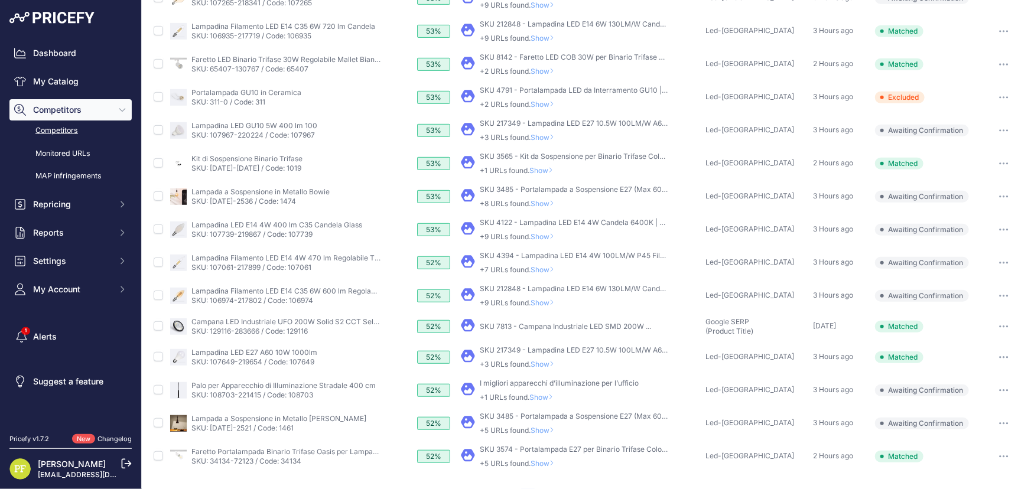
scroll to position [331, 0]
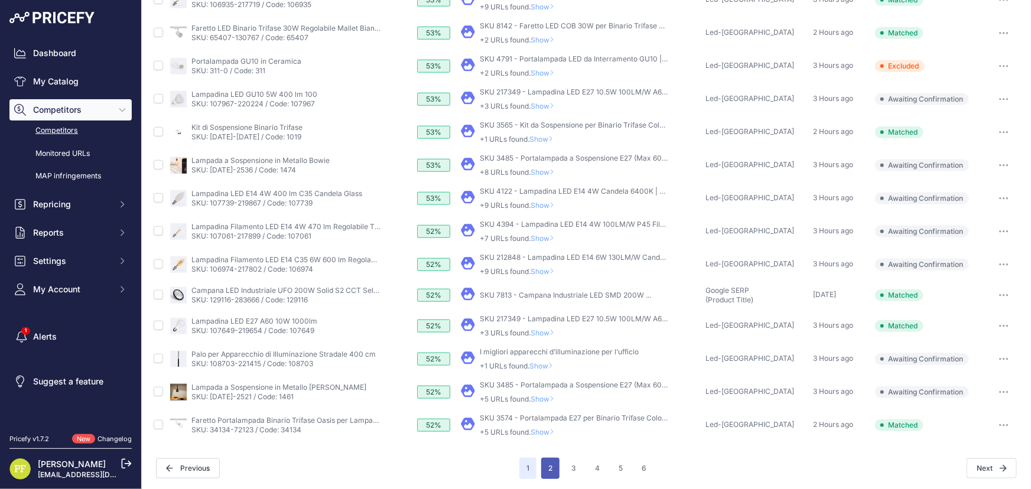
click at [549, 463] on button "2" at bounding box center [550, 468] width 18 height 21
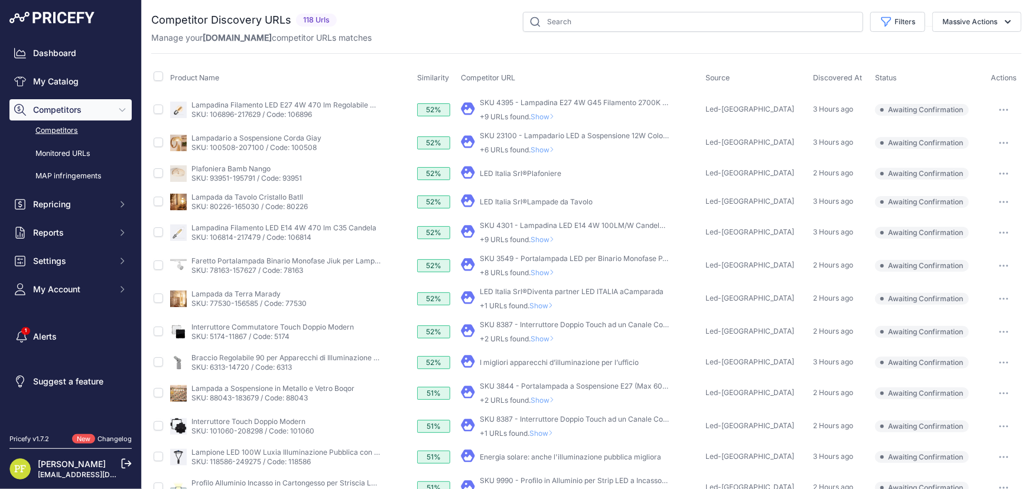
click at [515, 105] on link "SKU 4395 - Lampadina E27 4W G45 Filamento 2700K Dimmerabile | LED" at bounding box center [602, 102] width 245 height 9
click at [493, 132] on div "My Product" at bounding box center [581, 143] width 240 height 24
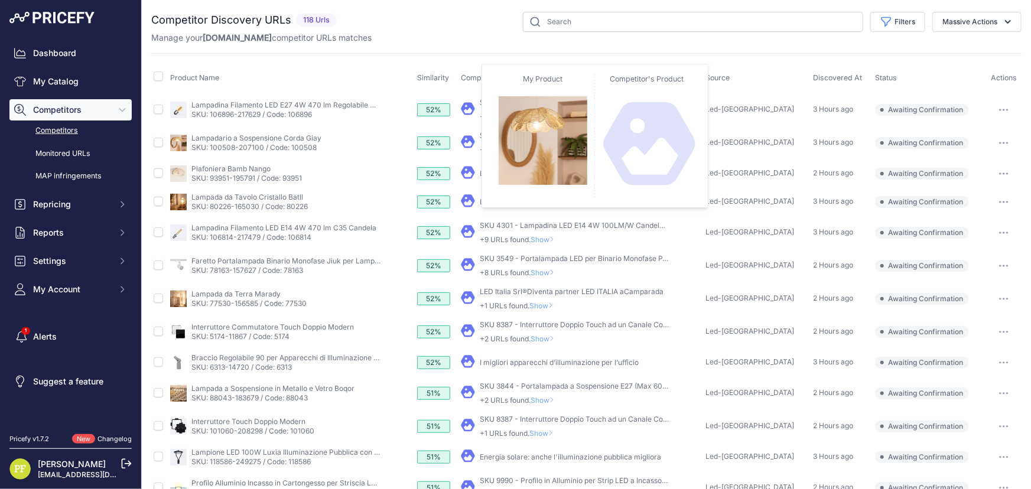
click at [474, 138] on icon at bounding box center [468, 141] width 14 height 12
click at [474, 141] on icon at bounding box center [468, 141] width 14 height 12
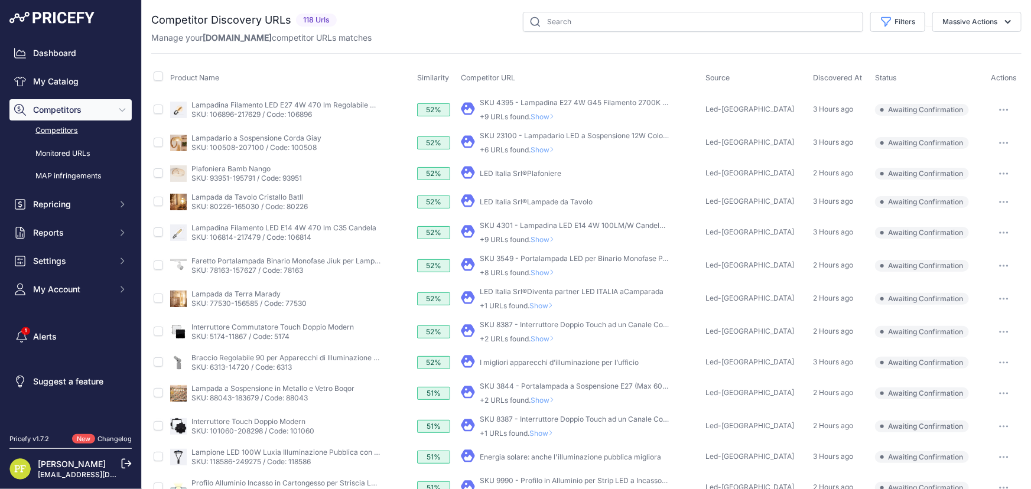
click at [540, 132] on link "SKU 23100 - Lampadario LED a Sospensione 12W Colore Legno 4000K" at bounding box center [599, 135] width 238 height 9
click at [547, 222] on link "SKU 4301 - Lampadina LED E14 4W 100LM/W Candela Filamento 2700K |" at bounding box center [603, 225] width 247 height 9
click at [528, 363] on link "I migliori apparecchi d’illuminazione per l’ufficio" at bounding box center [559, 362] width 159 height 9
click at [69, 129] on link "Competitors" at bounding box center [70, 131] width 122 height 21
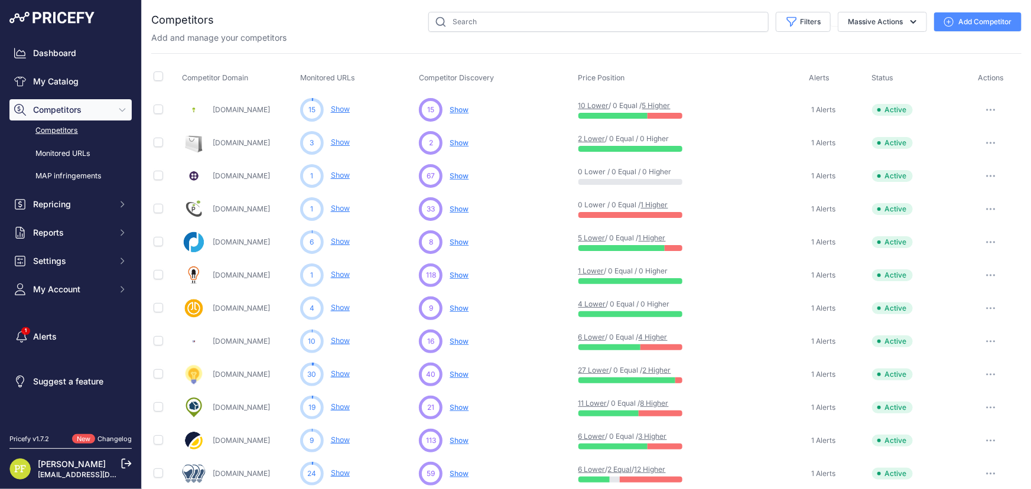
click at [989, 275] on button "button" at bounding box center [991, 275] width 24 height 17
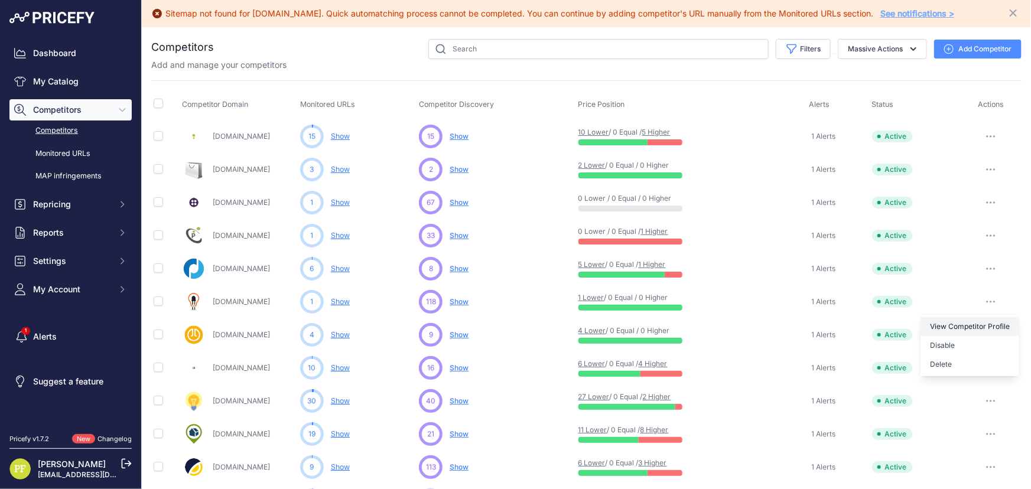
click at [974, 319] on link "View Competitor Profile" at bounding box center [969, 326] width 99 height 19
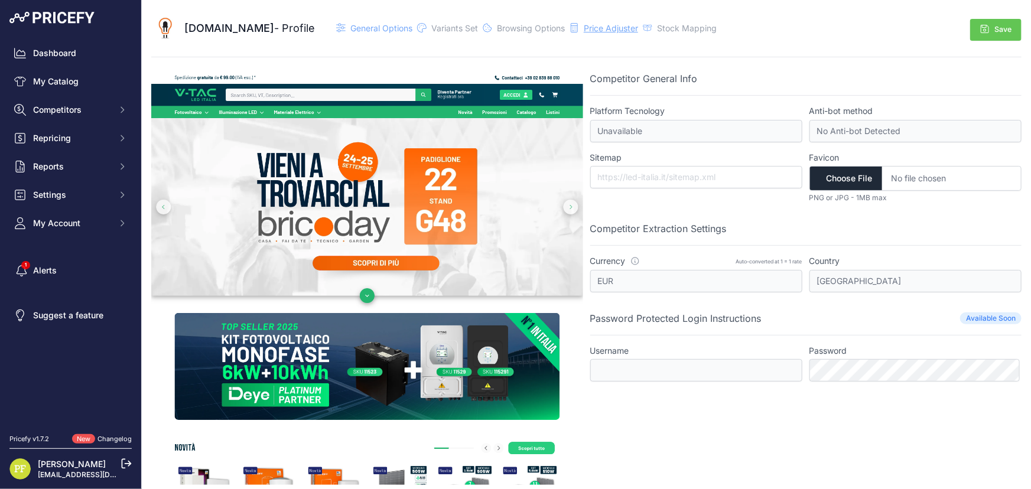
click at [584, 29] on span "Price Adjuster" at bounding box center [611, 28] width 54 height 10
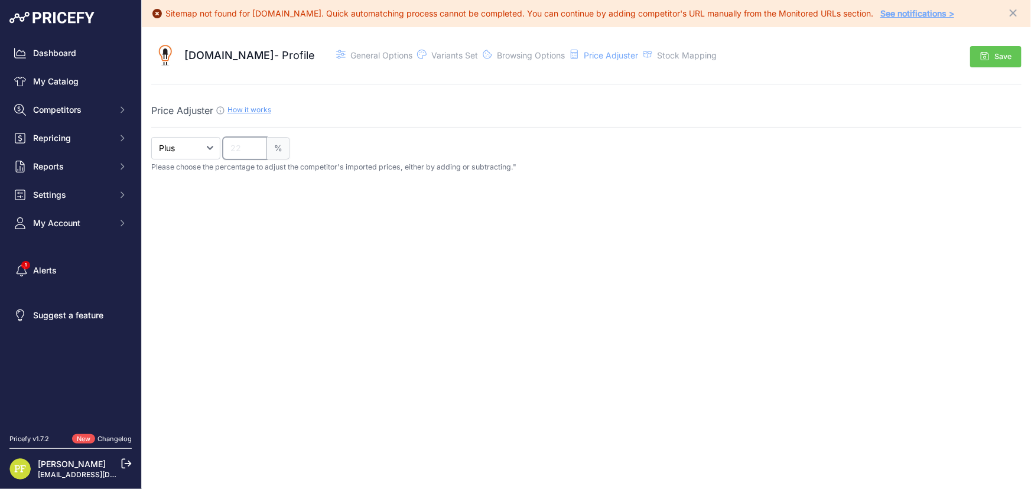
click at [248, 142] on input "number" at bounding box center [245, 148] width 44 height 22
type input "22"
click at [988, 55] on icon "button" at bounding box center [984, 55] width 9 height 9
drag, startPoint x: 187, startPoint y: 48, endPoint x: 243, endPoint y: 48, distance: 56.7
click at [243, 48] on div "[DOMAIN_NAME] - Profile" at bounding box center [249, 55] width 131 height 17
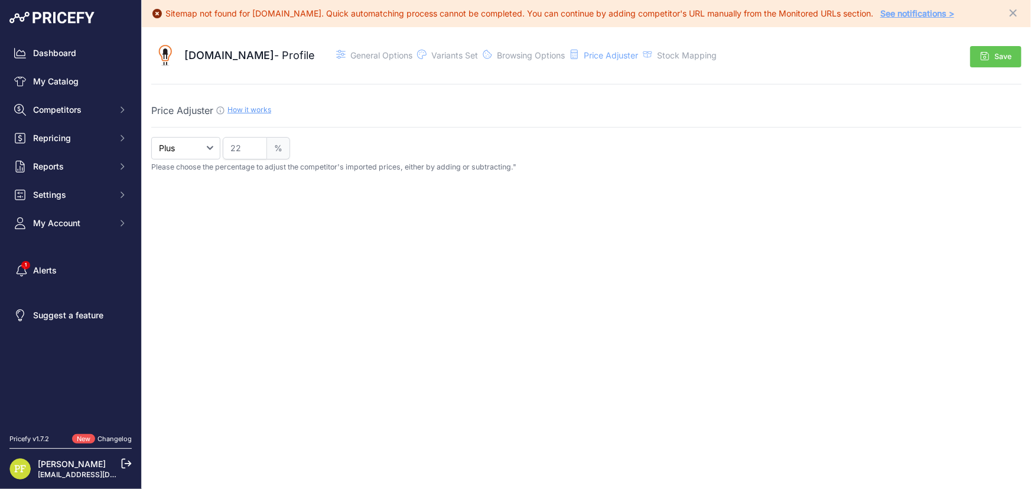
click at [248, 60] on div "Led-italia.it - Profile" at bounding box center [249, 55] width 131 height 17
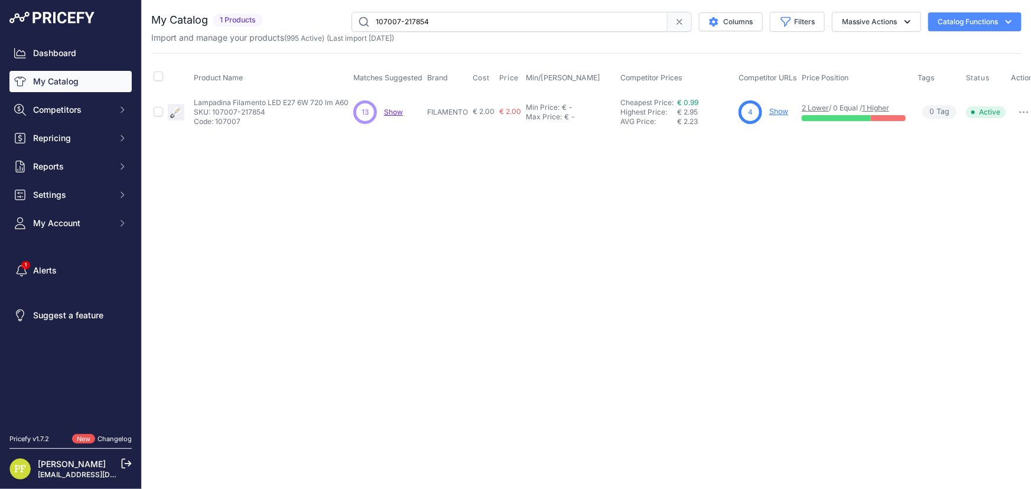
click at [779, 108] on link "Show" at bounding box center [778, 111] width 19 height 9
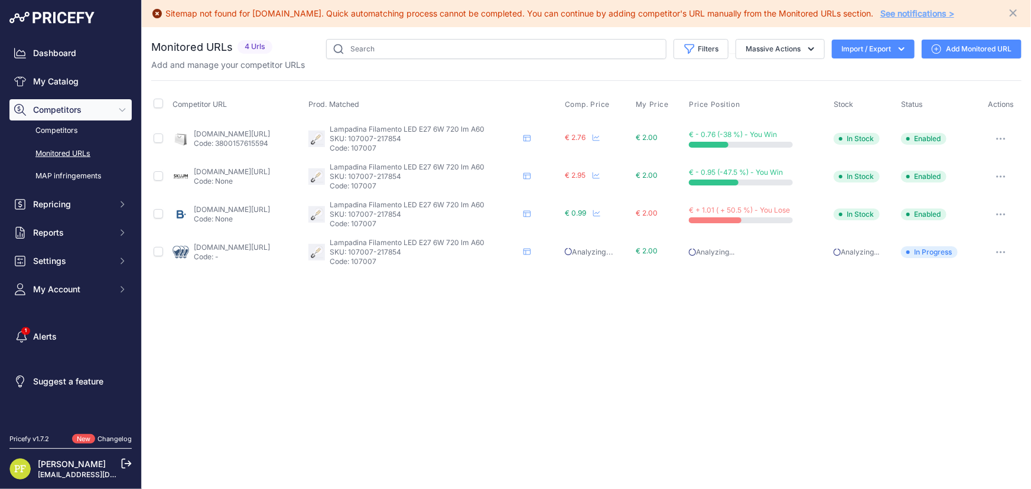
click at [474, 349] on div "Sitemap not found for tuttoled.it. Quick automatching process cannot be complet…" at bounding box center [586, 244] width 889 height 489
click at [962, 50] on link "Add Monitored URL" at bounding box center [972, 49] width 100 height 19
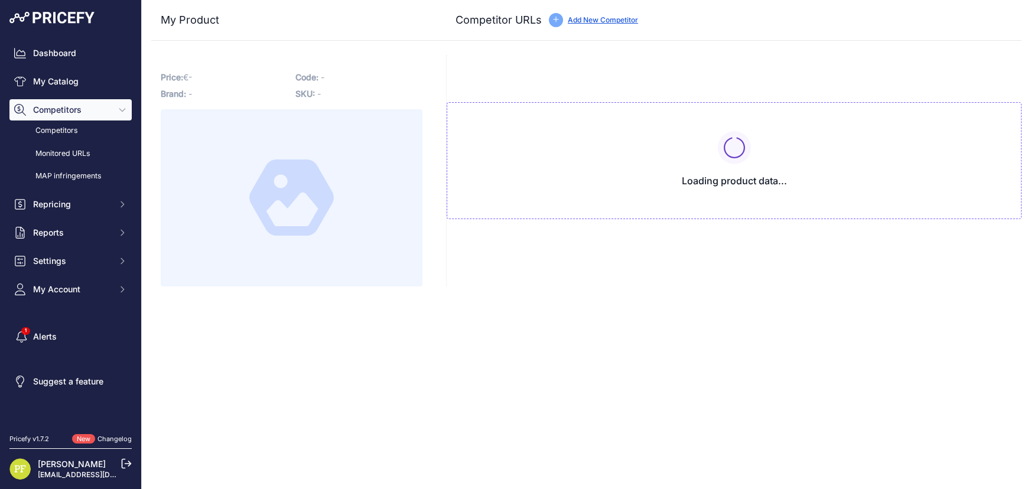
type input "[DOMAIN_NAME][URL]"
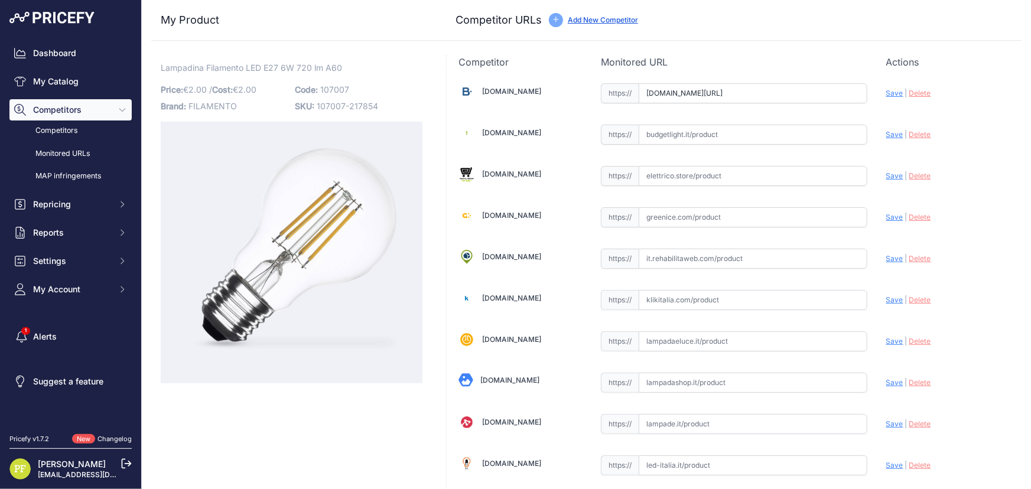
click at [685, 460] on input "text" at bounding box center [753, 465] width 229 height 20
paste input "[URL][DOMAIN_NAME]"
click at [886, 463] on span "Save" at bounding box center [894, 465] width 17 height 9
type input "[URL][DOMAIN_NAME]"
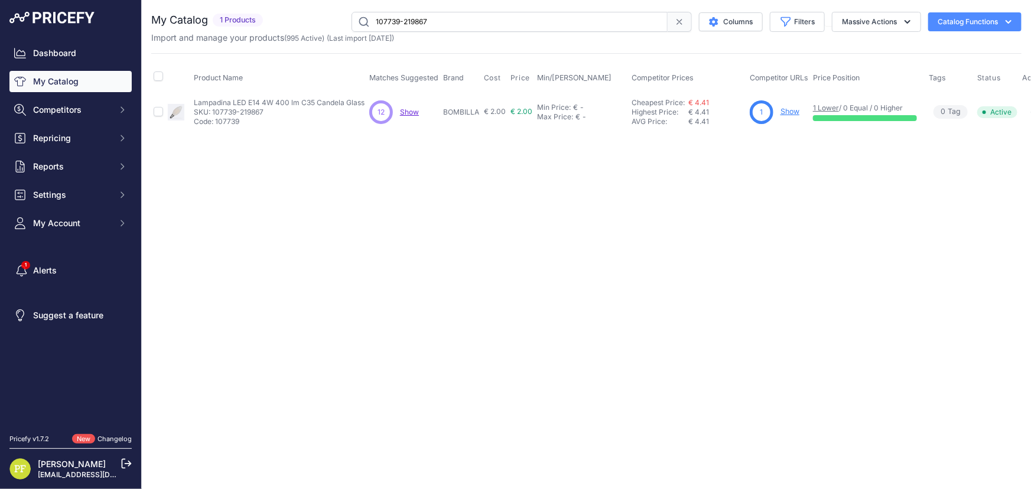
click at [789, 109] on link "Show" at bounding box center [789, 111] width 19 height 9
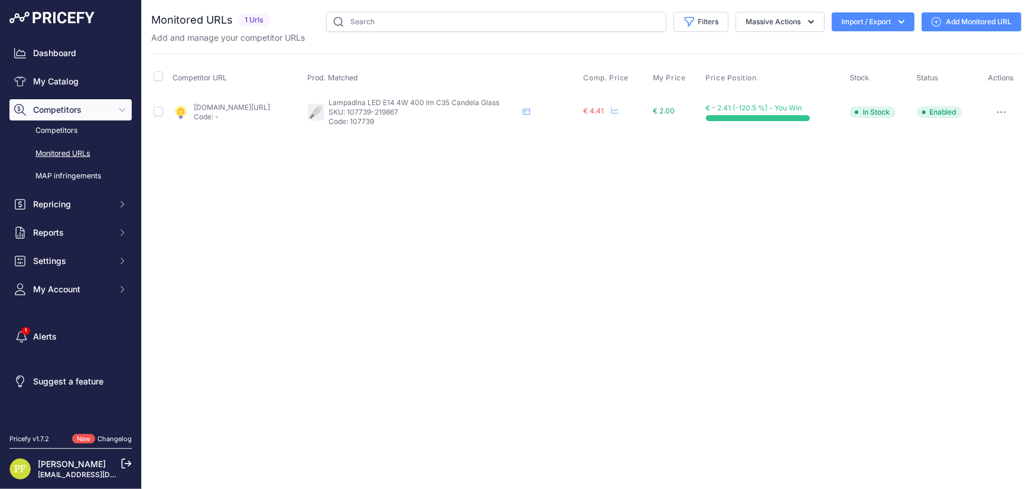
click link "Add Monitored URL"
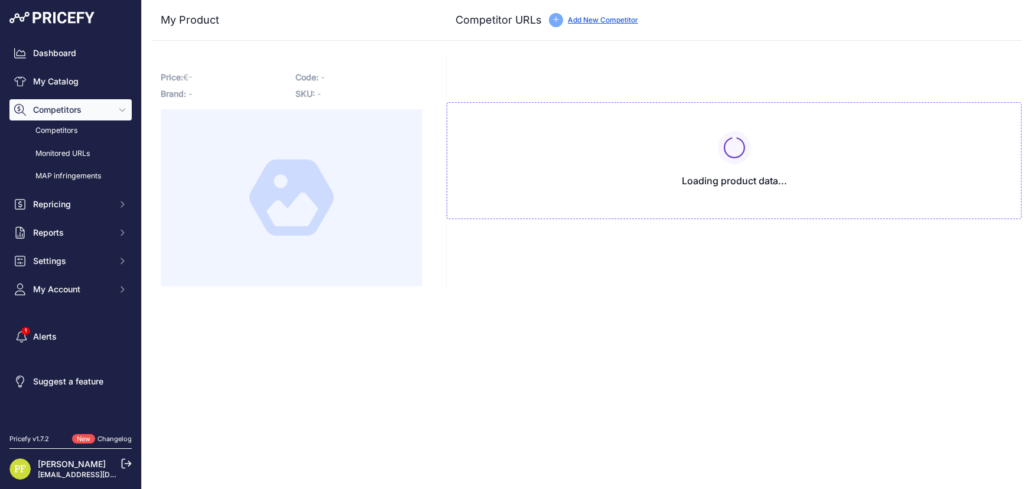
type input "[DOMAIN_NAME][URL]"
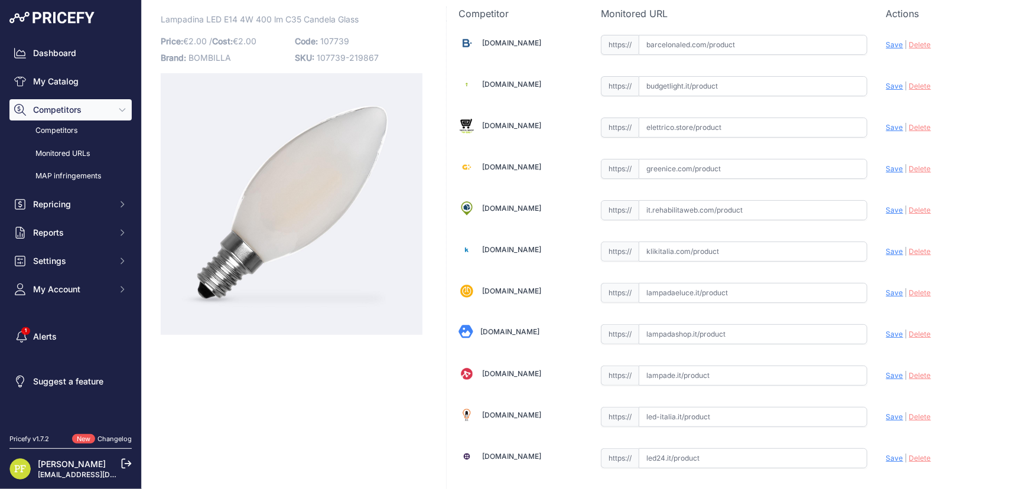
scroll to position [268, 0]
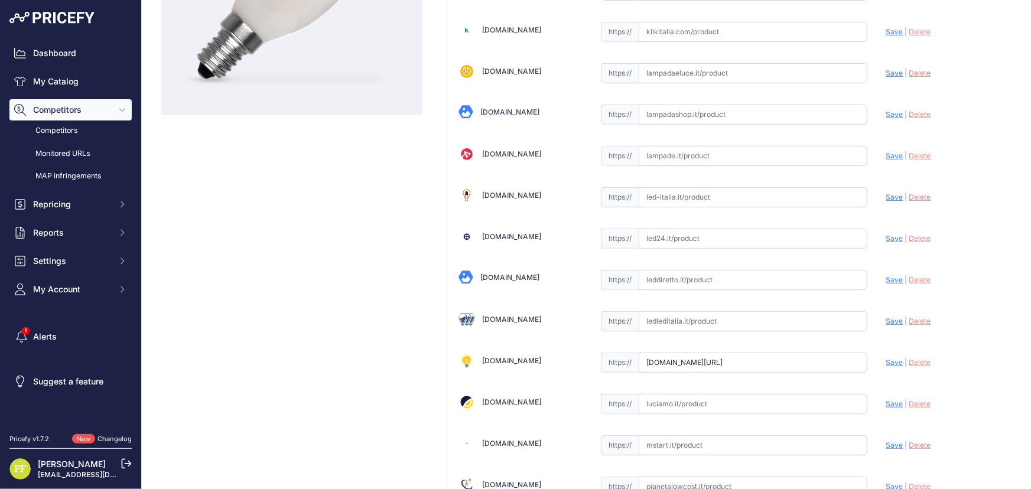
click at [700, 193] on input "text" at bounding box center [753, 197] width 229 height 20
paste input "[URL][DOMAIN_NAME]"
click at [886, 198] on span "Save" at bounding box center [894, 197] width 17 height 9
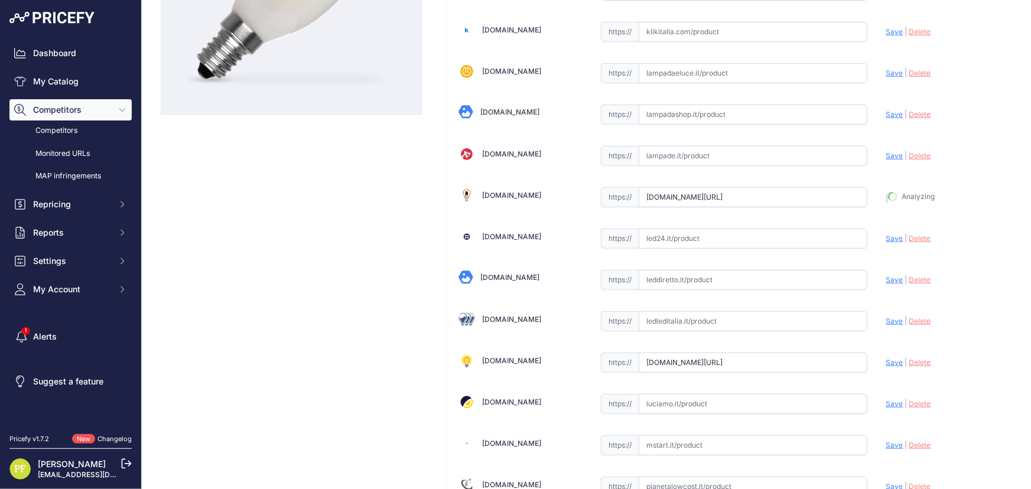
type input "[URL][DOMAIN_NAME]"
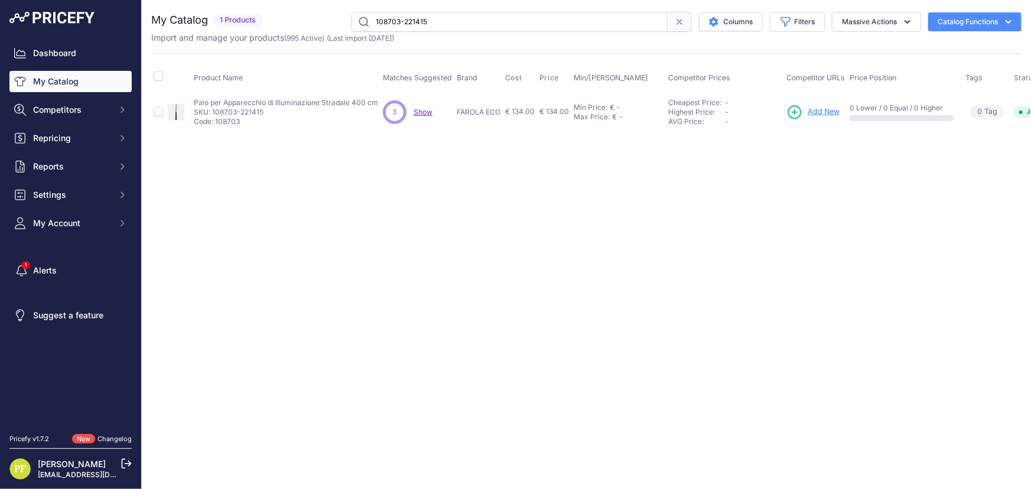
click at [957, 22] on button "Catalog Functions" at bounding box center [974, 21] width 93 height 19
drag, startPoint x: 815, startPoint y: 210, endPoint x: 829, endPoint y: 136, distance: 75.1
click at [815, 209] on div "Close You are not connected to the internet." at bounding box center [586, 244] width 889 height 489
click at [829, 112] on span "Add New" at bounding box center [824, 111] width 32 height 11
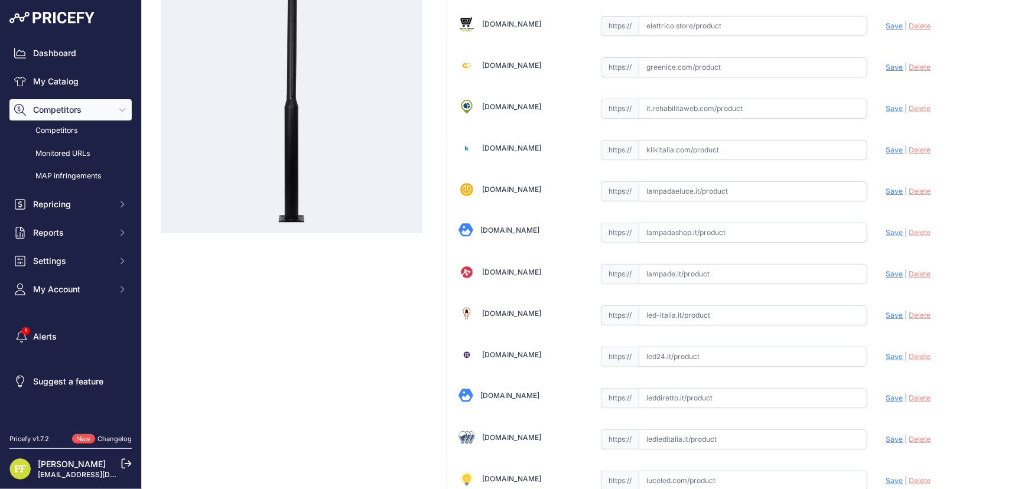
scroll to position [376, 0]
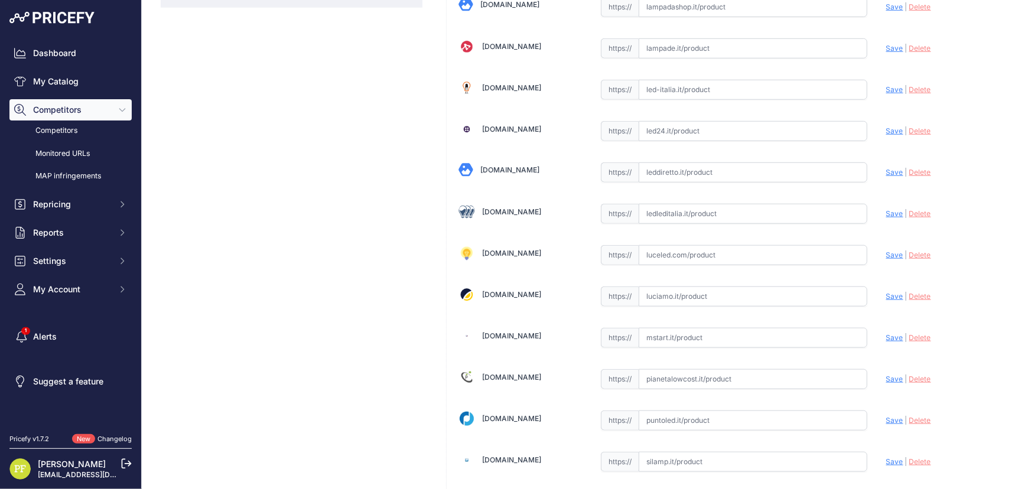
click at [681, 97] on input "text" at bounding box center [753, 90] width 229 height 20
paste input "https://led-italia.it/prodotti/v-tac/illuminazione-da-giardino/11258/palo-da-gi…"
click at [886, 85] on span "Save" at bounding box center [894, 89] width 17 height 9
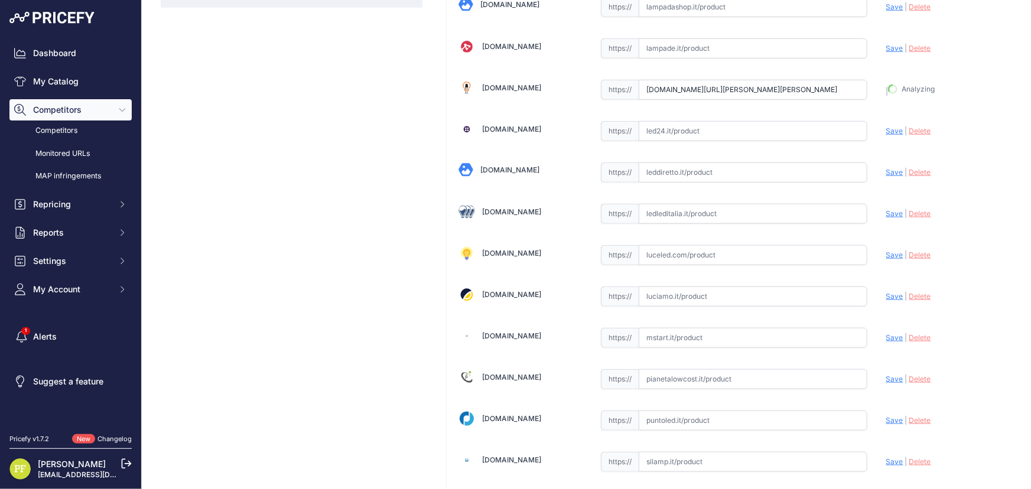
type input "https://led-italia.it/prodotti/v-tac/illuminazione-da-giardino/11258/palo-da-gi…"
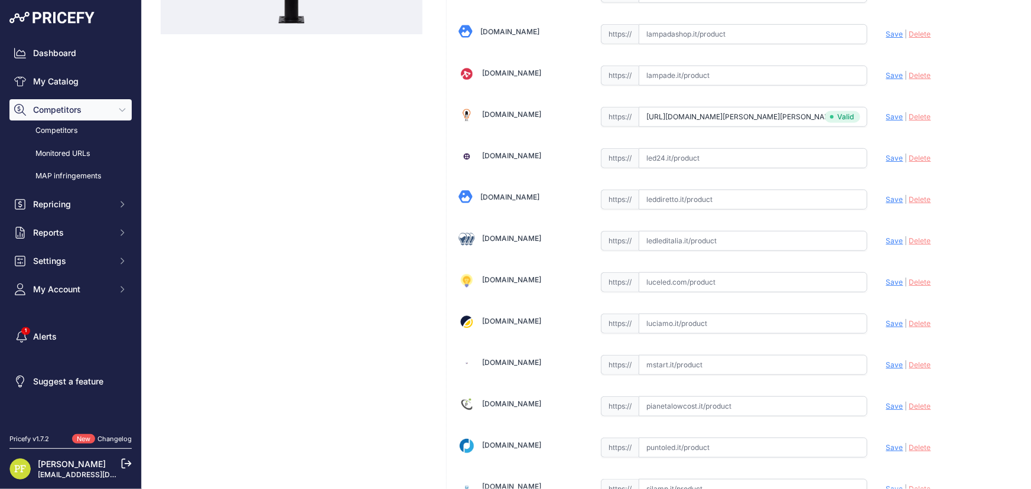
scroll to position [402, 0]
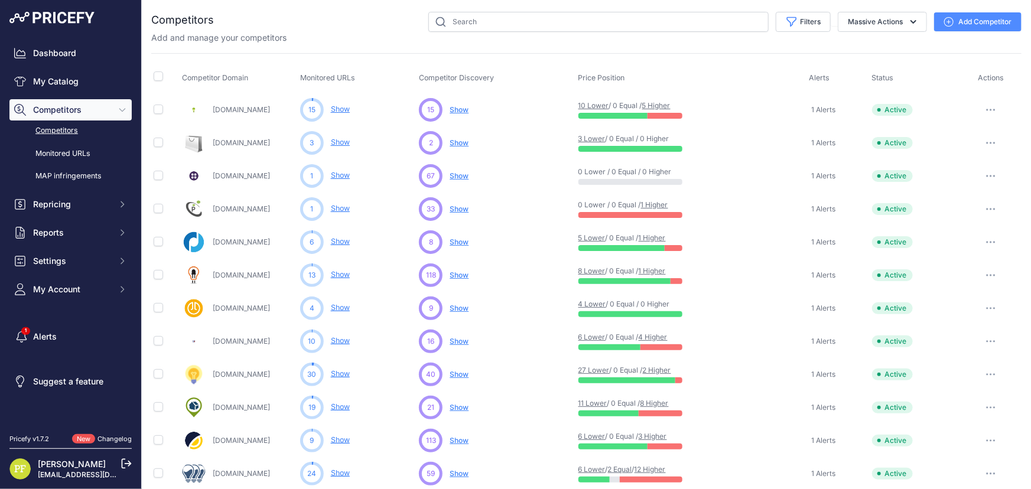
click at [452, 172] on span "Show" at bounding box center [459, 175] width 19 height 9
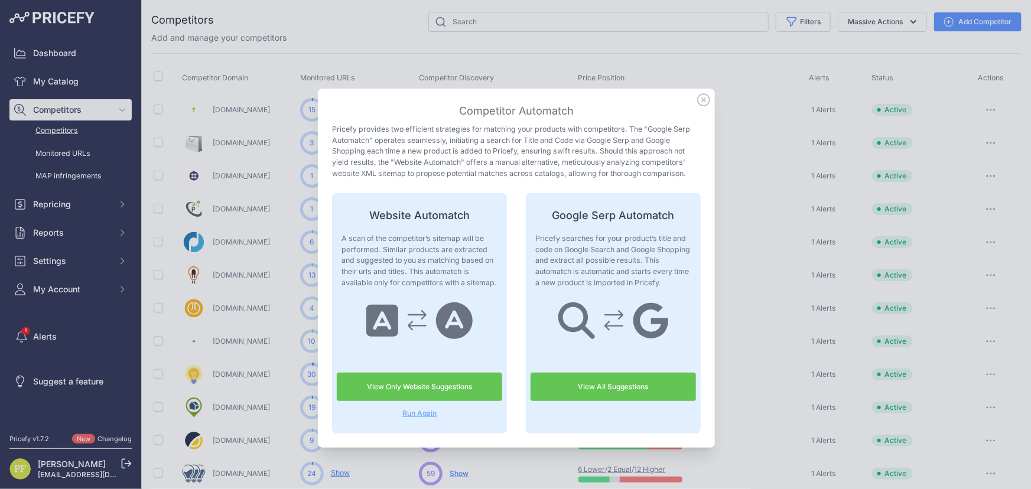
click at [591, 388] on link "View All Suggestions" at bounding box center [612, 387] width 165 height 28
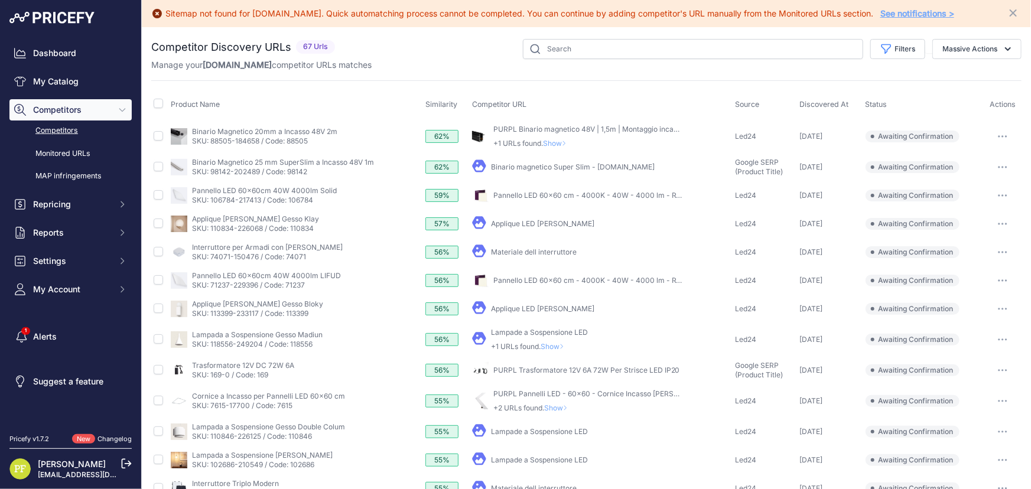
click at [557, 125] on link "PURPL Binario magnetico 48V | 1,5m | Montaggio incassato" at bounding box center [592, 129] width 198 height 9
click at [995, 138] on button "button" at bounding box center [1003, 136] width 24 height 17
click at [969, 163] on button "Confirm match" at bounding box center [970, 161] width 97 height 19
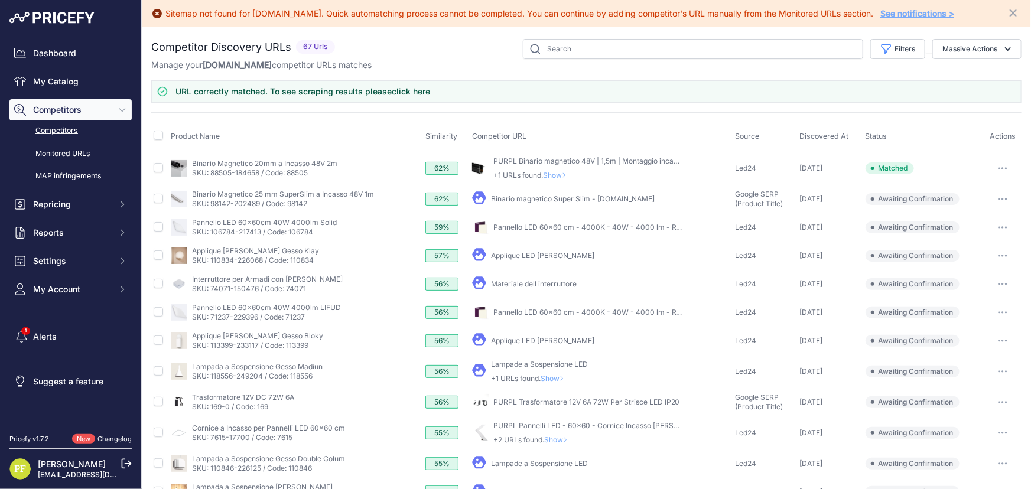
click at [514, 195] on link "Binario magnetico Super Slim - LED24.it" at bounding box center [573, 198] width 164 height 9
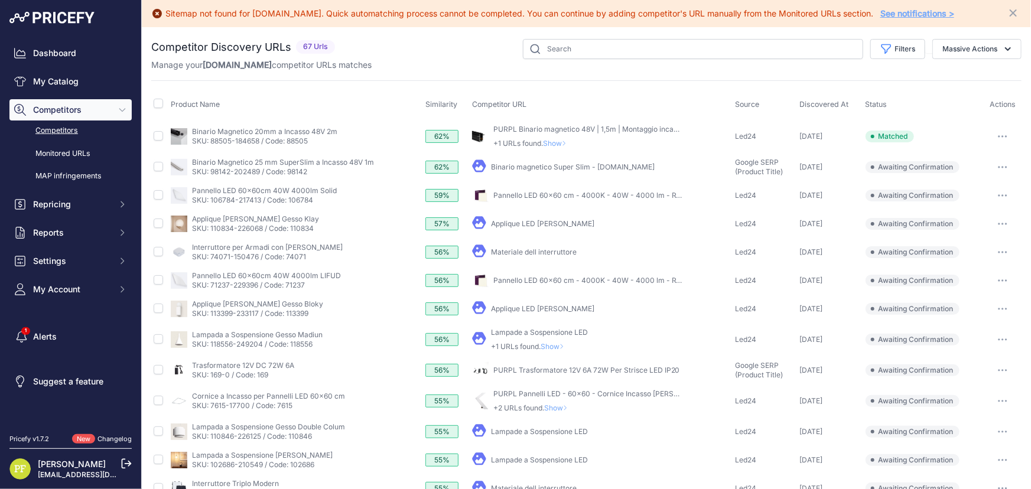
click at [992, 168] on button "button" at bounding box center [1003, 167] width 24 height 17
click at [327, 161] on link "Binario Magnetico 25 mm SuperSlim a Incasso 48V 1m" at bounding box center [283, 162] width 182 height 9
click at [539, 193] on link "Pannello LED 60x60 cm - 4000K - 40W - 4000 lm - Retroilluminato - UGR<22 - Flic…" at bounding box center [650, 195] width 314 height 9
click at [998, 192] on button "button" at bounding box center [1003, 195] width 24 height 17
click at [966, 215] on button "Confirm match" at bounding box center [970, 220] width 97 height 19
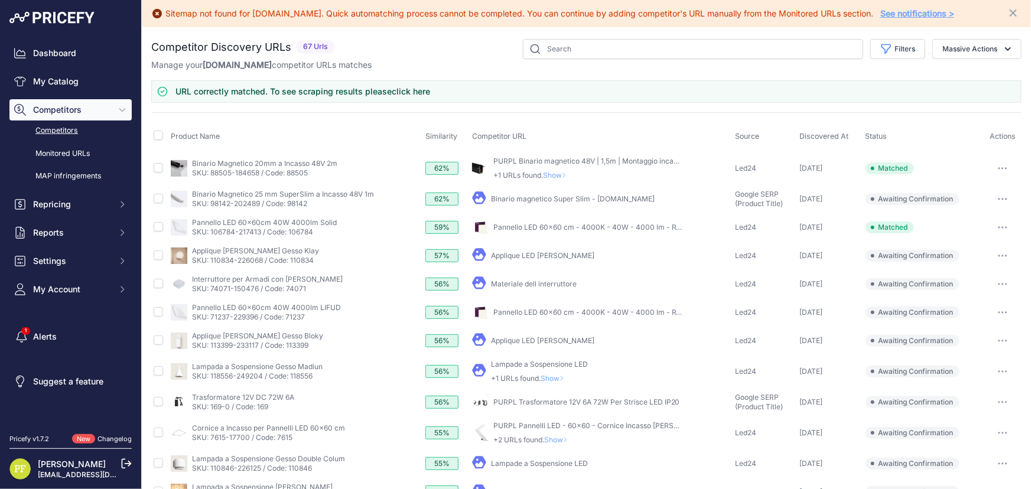
click at [991, 315] on button "button" at bounding box center [1003, 312] width 24 height 17
click at [954, 334] on button "Confirm match" at bounding box center [970, 337] width 97 height 19
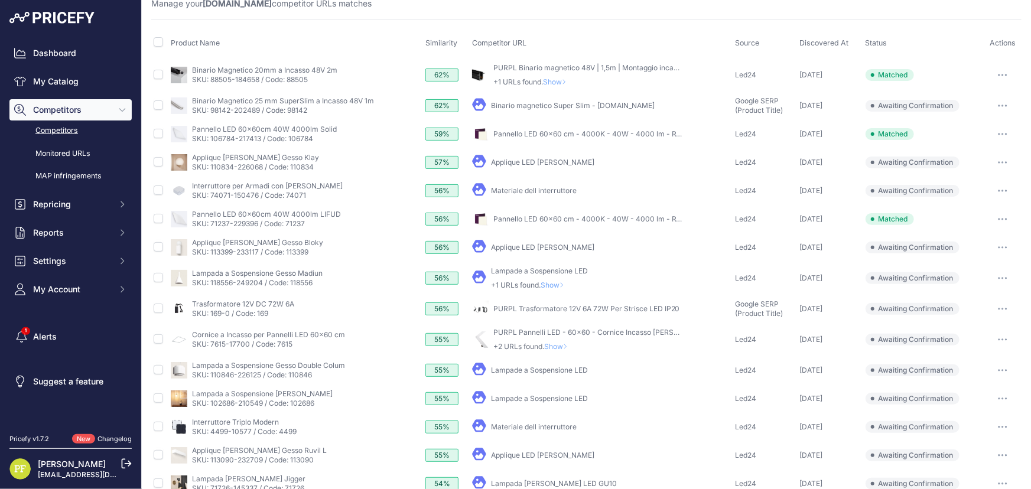
scroll to position [107, 0]
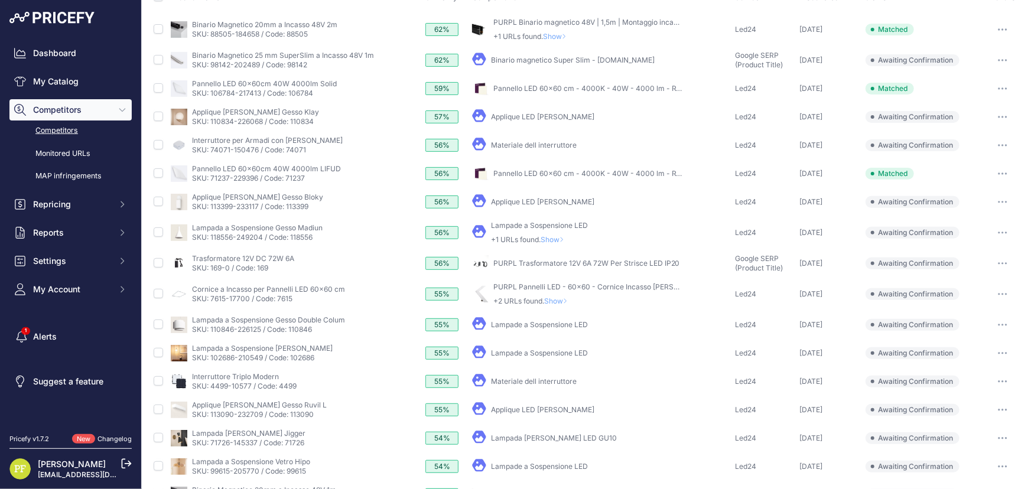
click at [991, 291] on button "button" at bounding box center [1003, 294] width 24 height 17
click at [949, 314] on button "Confirm match" at bounding box center [970, 319] width 97 height 19
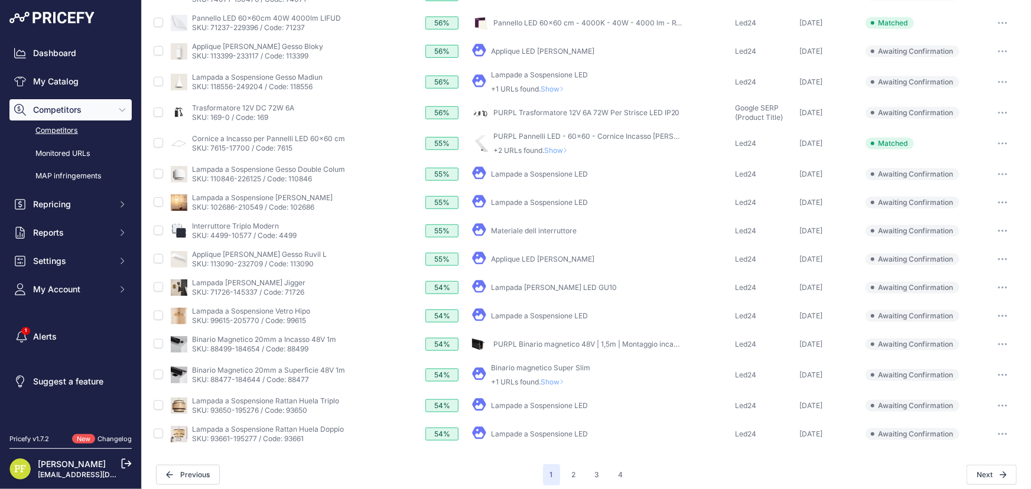
scroll to position [296, 0]
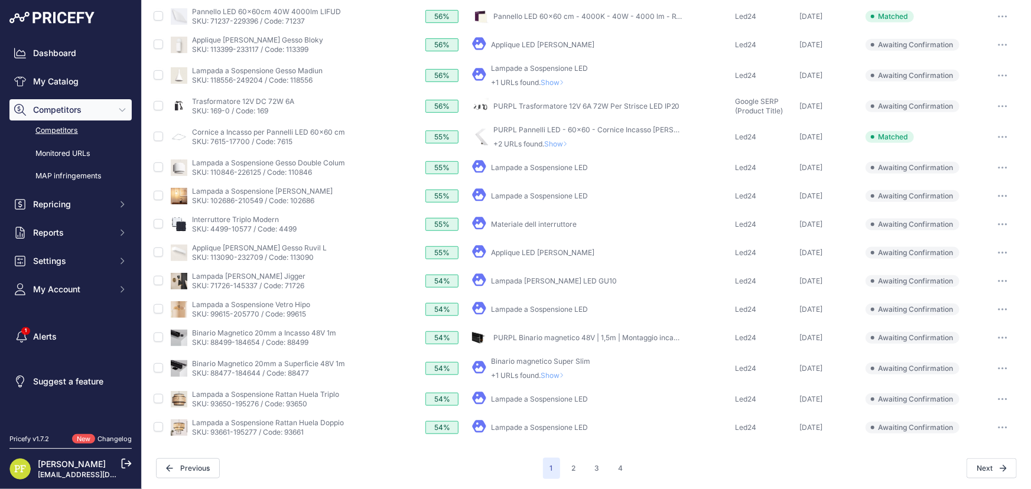
click at [998, 337] on icon "button" at bounding box center [1002, 338] width 9 height 2
click at [977, 353] on button "Confirm match" at bounding box center [970, 362] width 97 height 19
click at [574, 468] on button "2" at bounding box center [574, 468] width 18 height 21
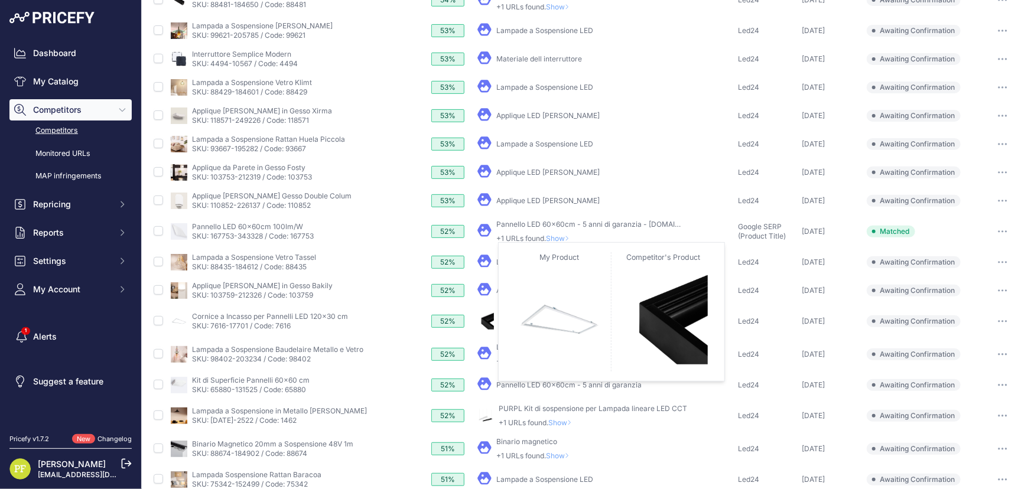
scroll to position [161, 0]
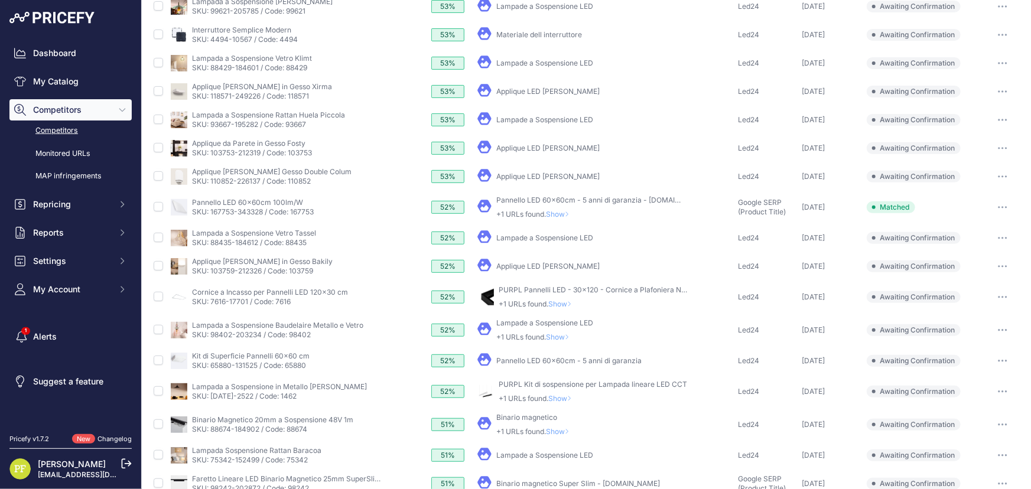
click at [61, 124] on link "Competitors" at bounding box center [70, 131] width 122 height 21
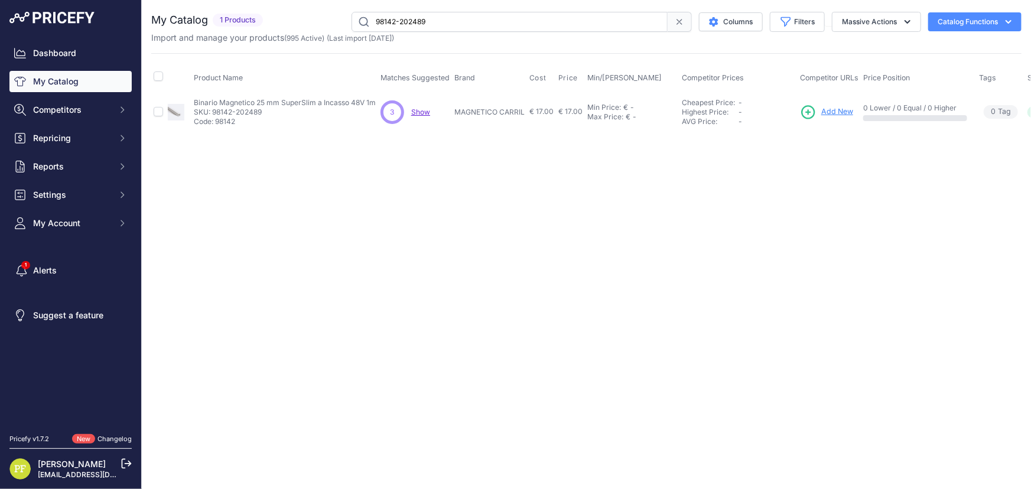
click at [822, 113] on span "Add New" at bounding box center [837, 111] width 32 height 11
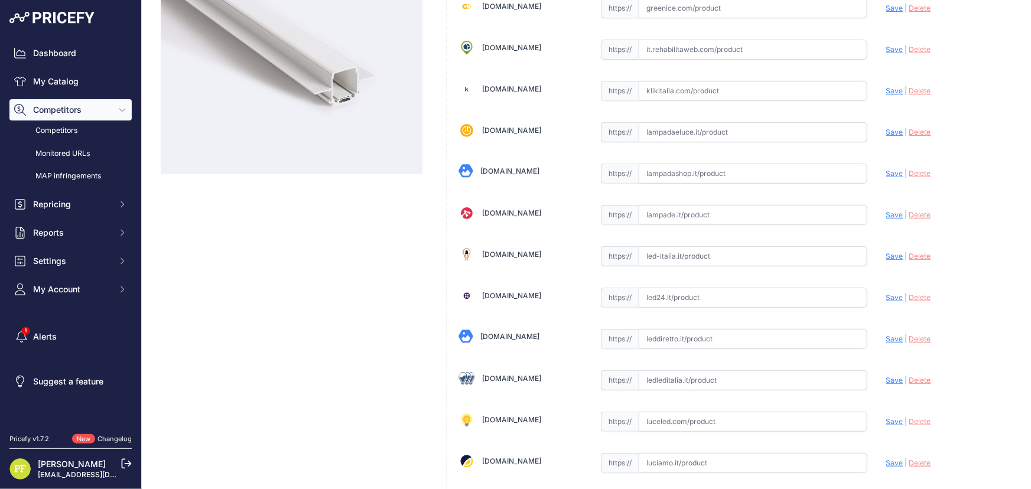
scroll to position [214, 0]
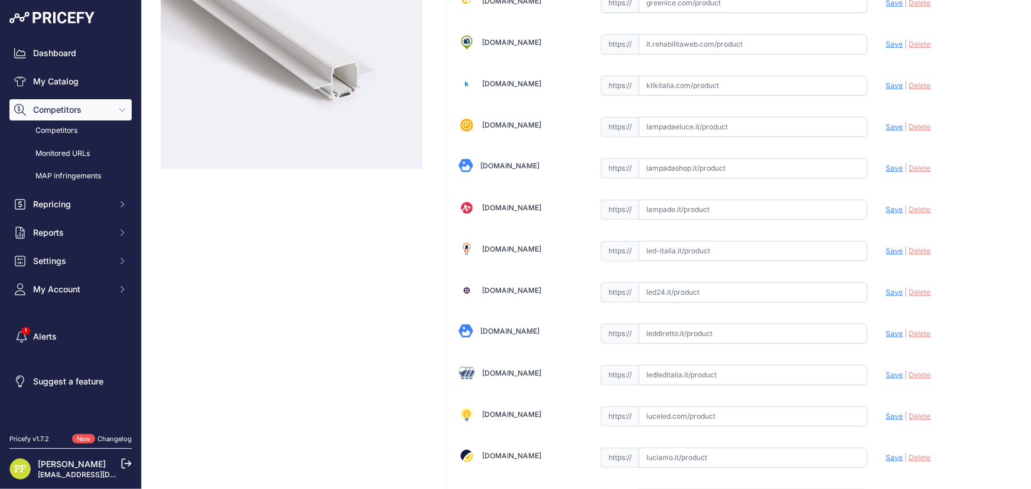
click at [675, 292] on input "text" at bounding box center [753, 292] width 229 height 20
paste input "https://www.led24.it/binario-magnetico-15m-super-slim-illuminazione-su.html"
click at [887, 291] on span "Save" at bounding box center [894, 292] width 17 height 9
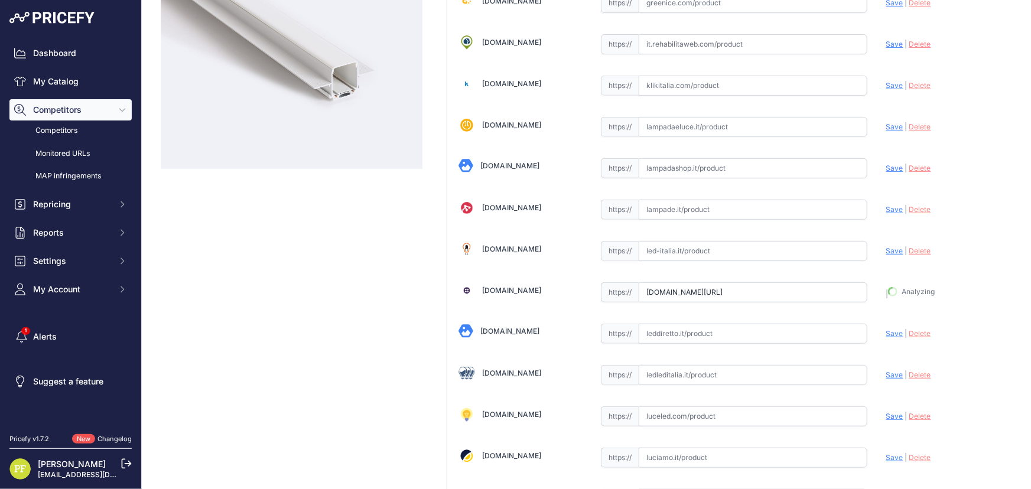
type input "https://www.led24.it/binario-magnetico-15m-super-slim-illuminazione-su.html?pri…"
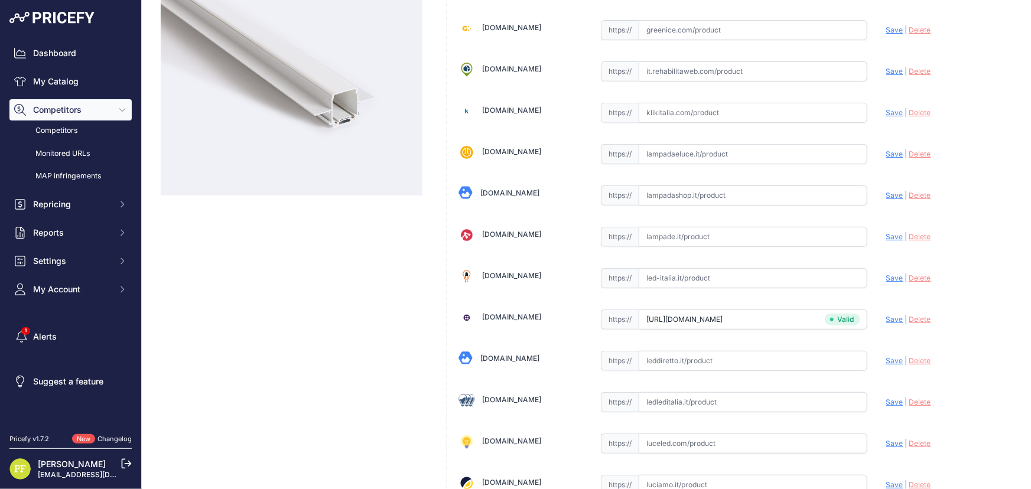
scroll to position [242, 0]
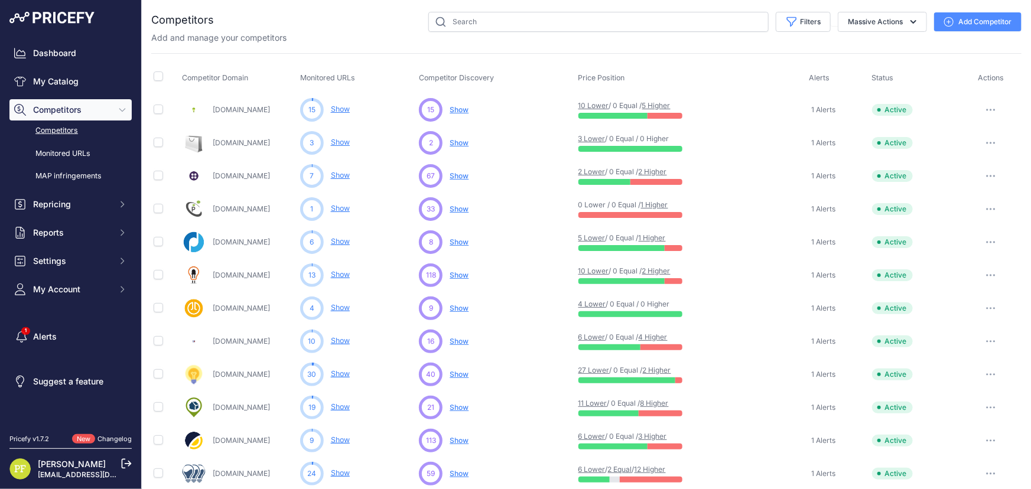
click at [455, 207] on span "Show" at bounding box center [459, 208] width 19 height 9
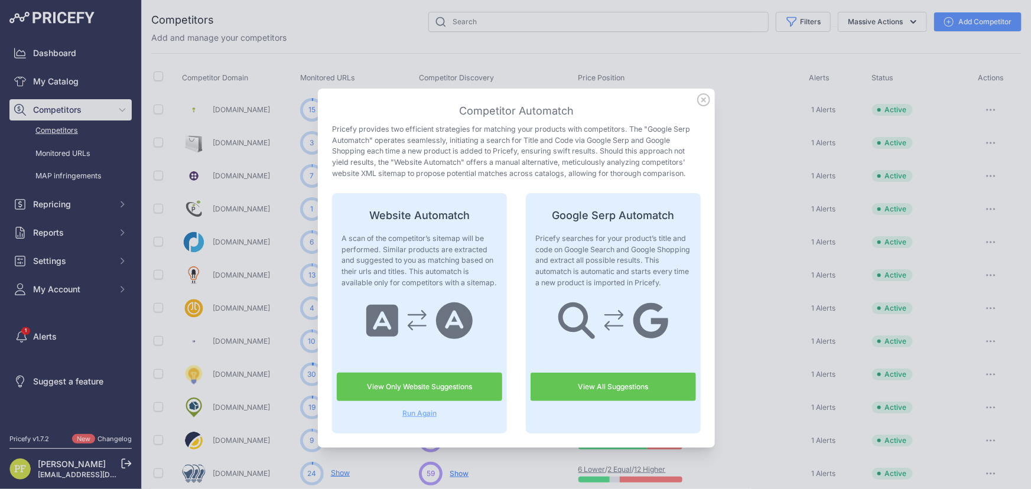
click at [697, 100] on icon at bounding box center [703, 99] width 13 height 13
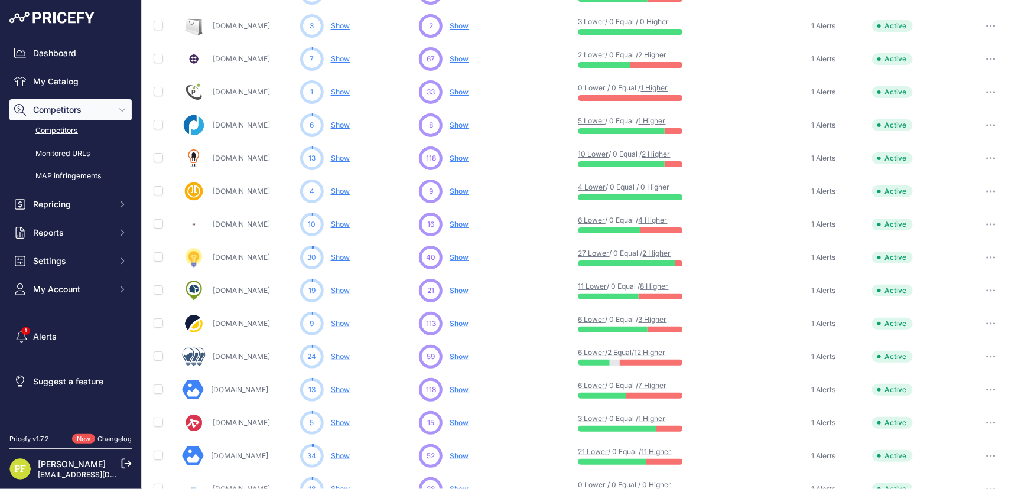
scroll to position [161, 0]
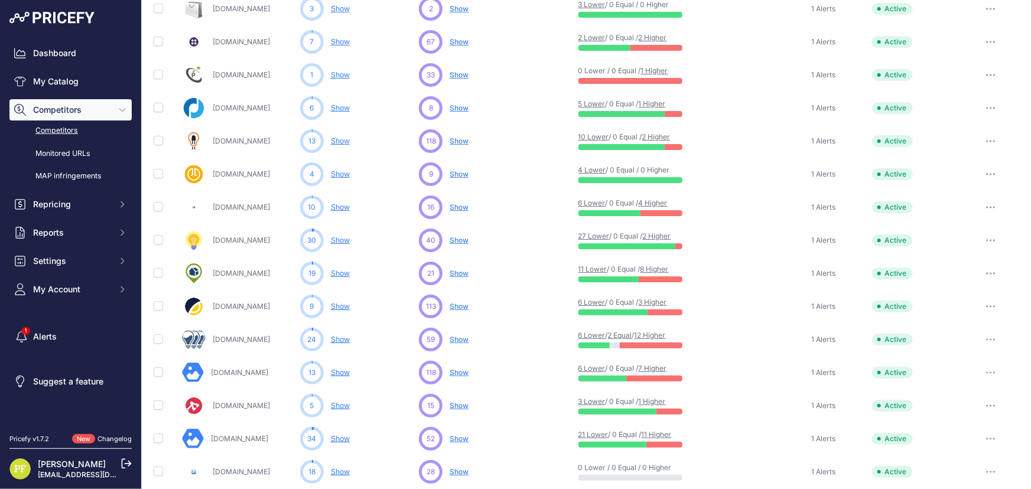
click at [457, 337] on span "Show" at bounding box center [459, 339] width 19 height 9
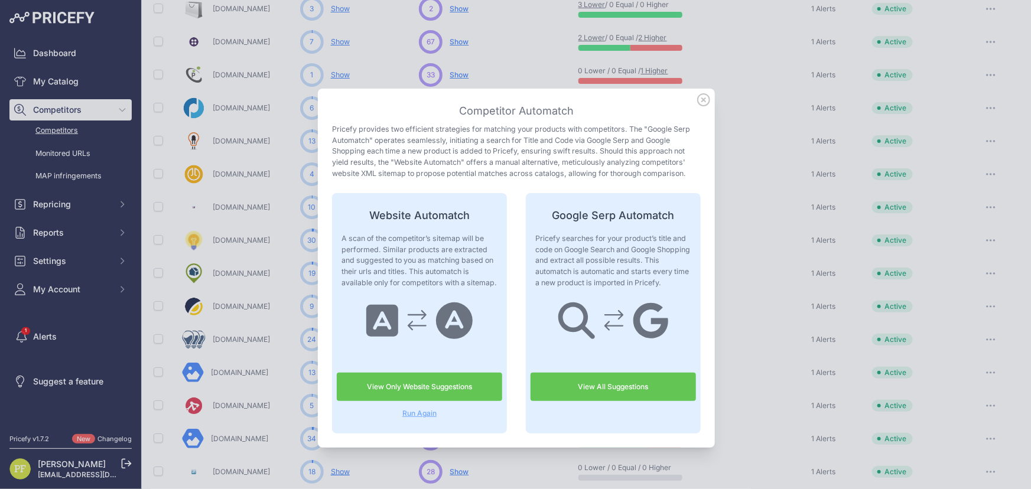
click at [584, 377] on link "View All Suggestions" at bounding box center [612, 387] width 165 height 28
click at [697, 99] on icon at bounding box center [703, 99] width 13 height 13
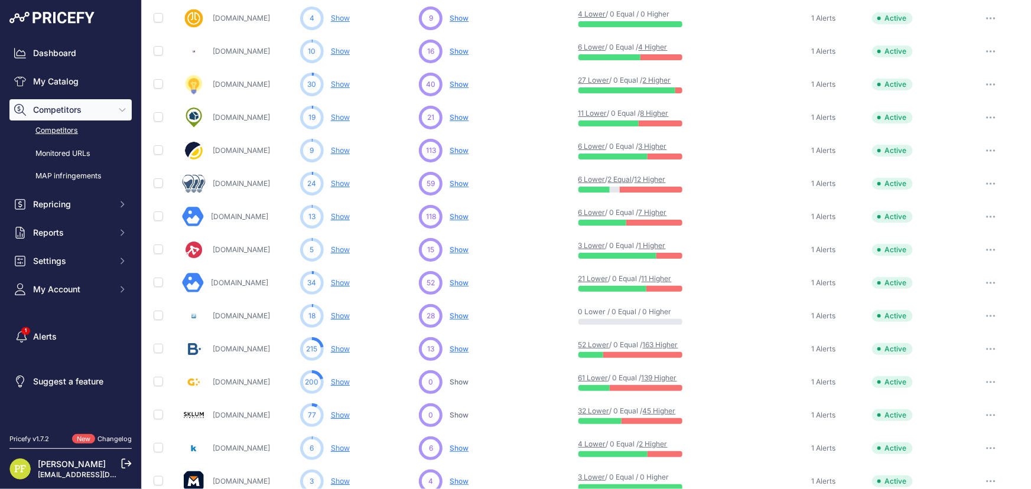
scroll to position [322, 0]
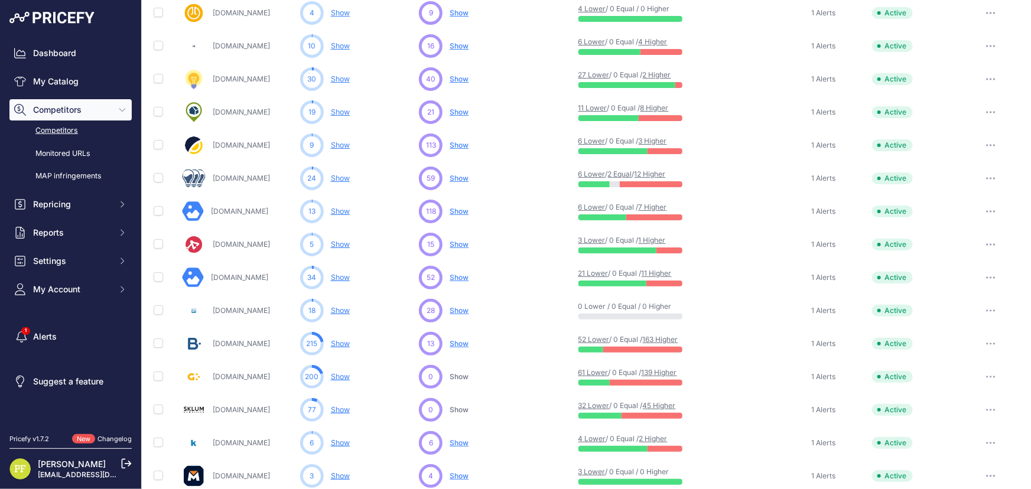
click at [461, 308] on span "Show" at bounding box center [459, 310] width 19 height 9
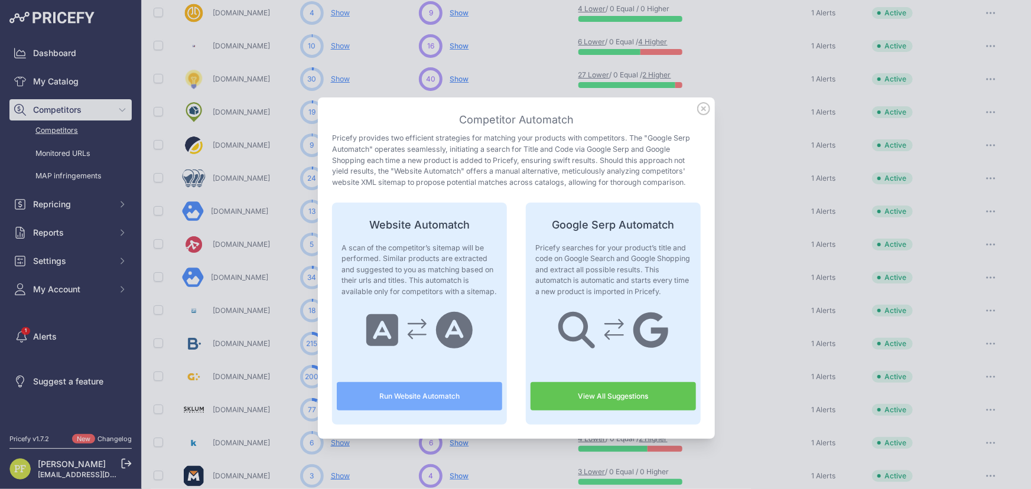
click at [602, 392] on link "View All Suggestions" at bounding box center [612, 396] width 165 height 28
click at [702, 108] on icon at bounding box center [703, 108] width 13 height 13
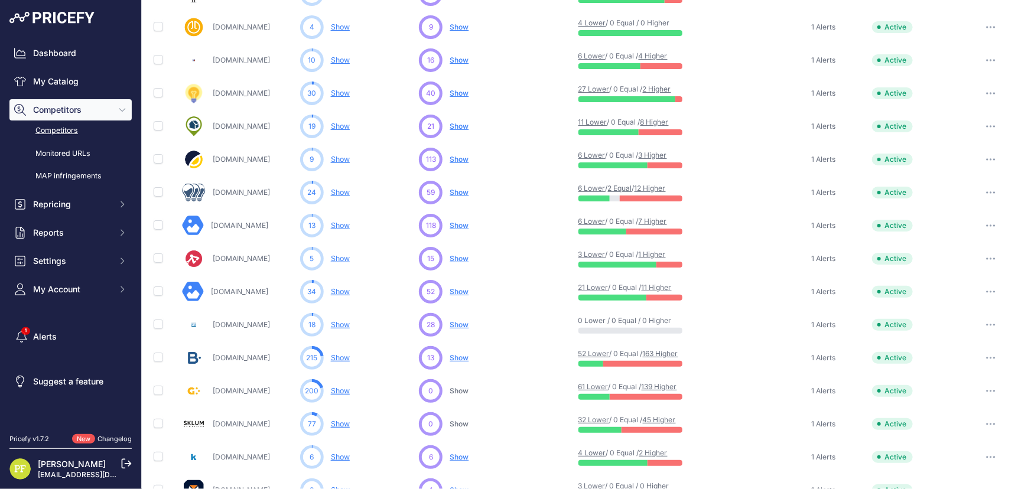
scroll to position [369, 0]
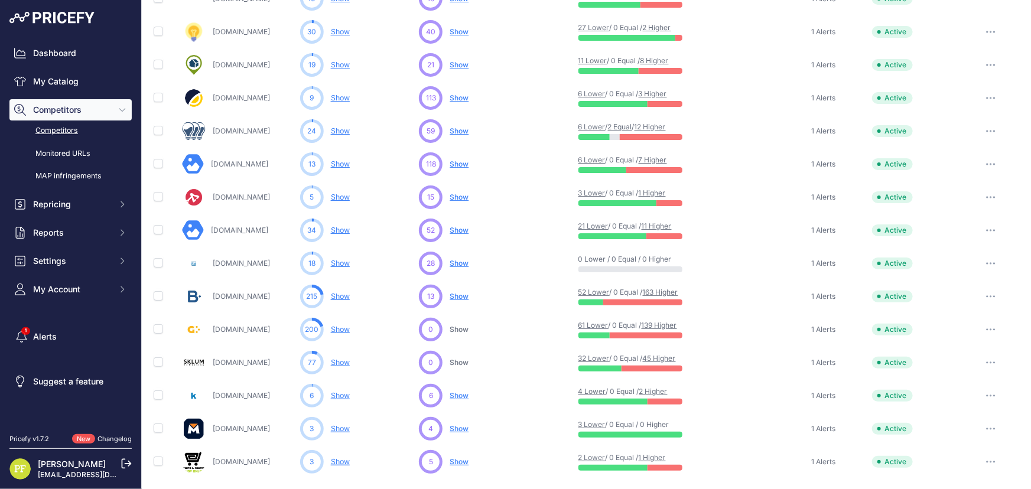
click at [346, 327] on link "Show" at bounding box center [340, 329] width 19 height 9
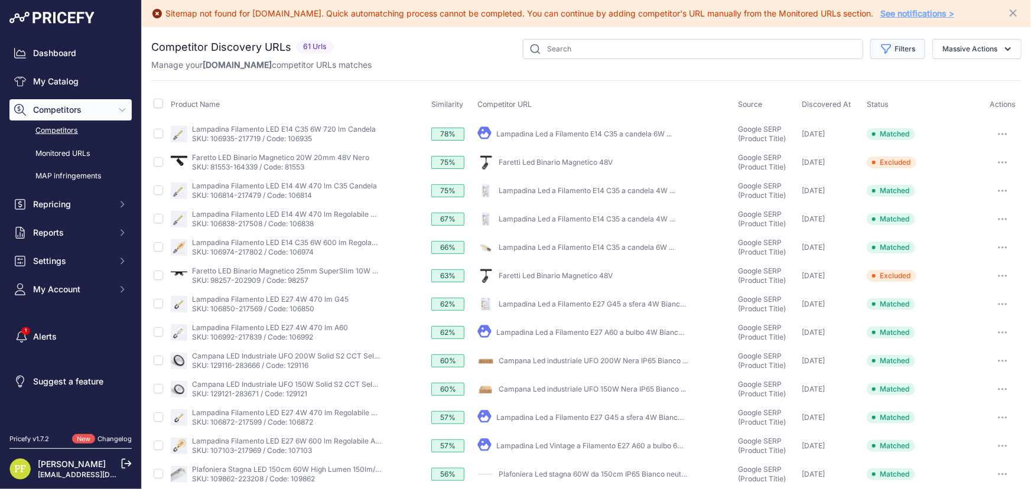
click at [901, 41] on button "Filters" at bounding box center [897, 49] width 55 height 20
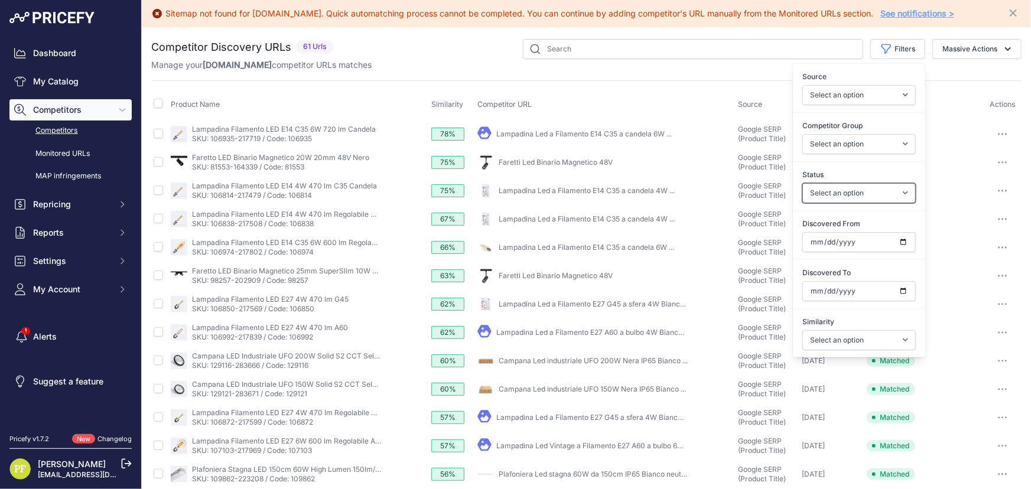
click at [867, 187] on select "Select an option Only Matched Only Not Matched" at bounding box center [858, 193] width 113 height 20
select select "0"
click at [802, 183] on select "Select an option Only Matched Only Not Matched" at bounding box center [858, 193] width 113 height 20
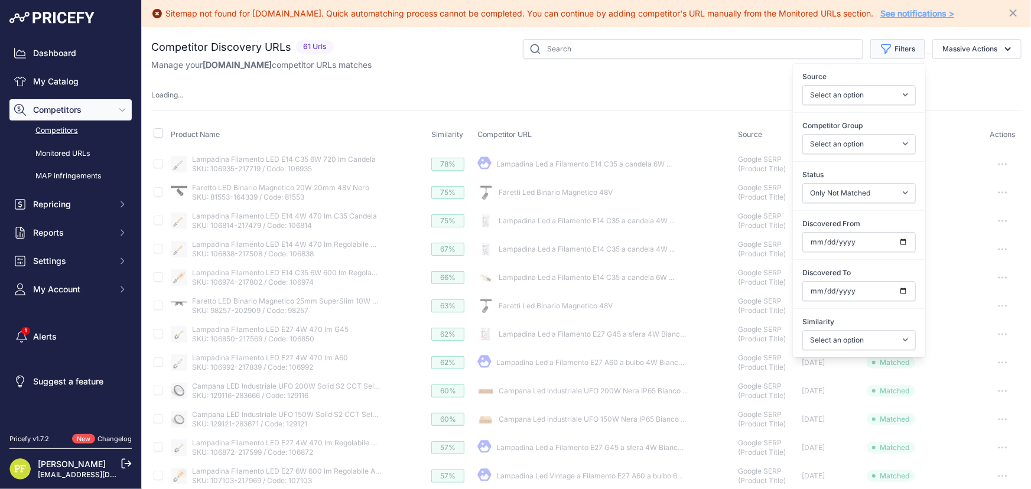
click at [907, 50] on button "Filters" at bounding box center [897, 49] width 55 height 20
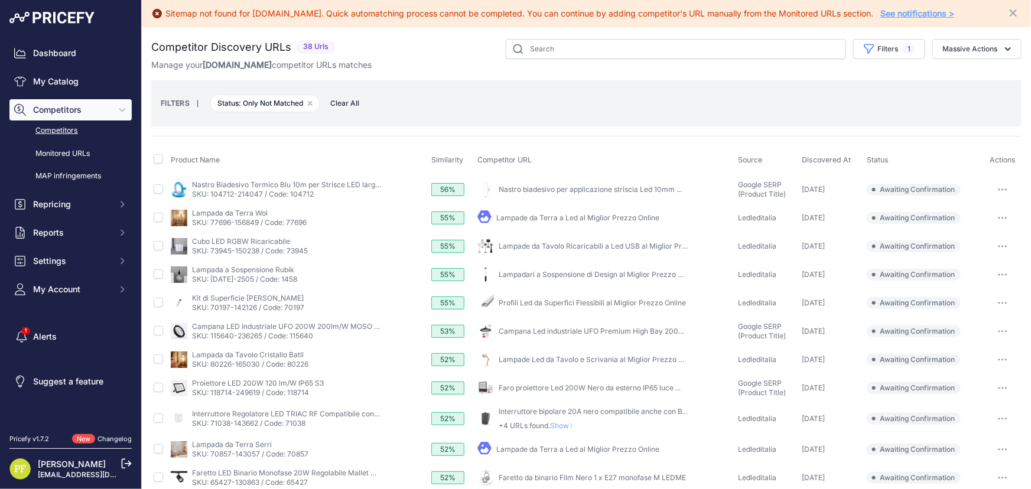
click at [991, 333] on button "button" at bounding box center [1003, 331] width 24 height 17
click button "Confirm match"
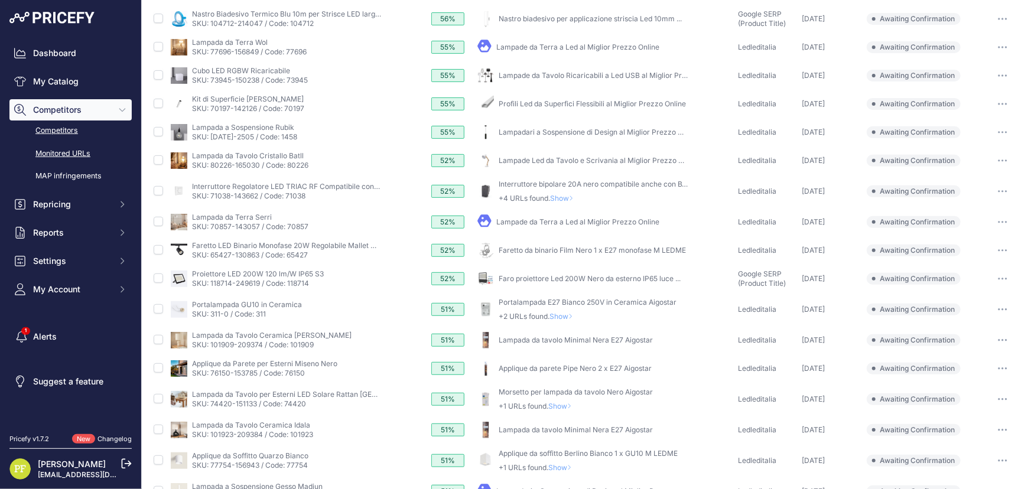
scroll to position [6, 0]
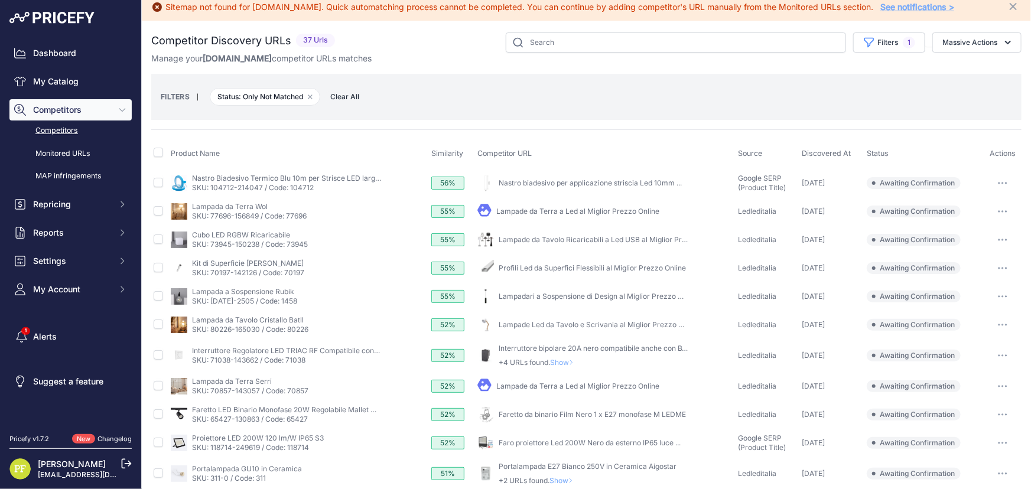
click link "Competitors"
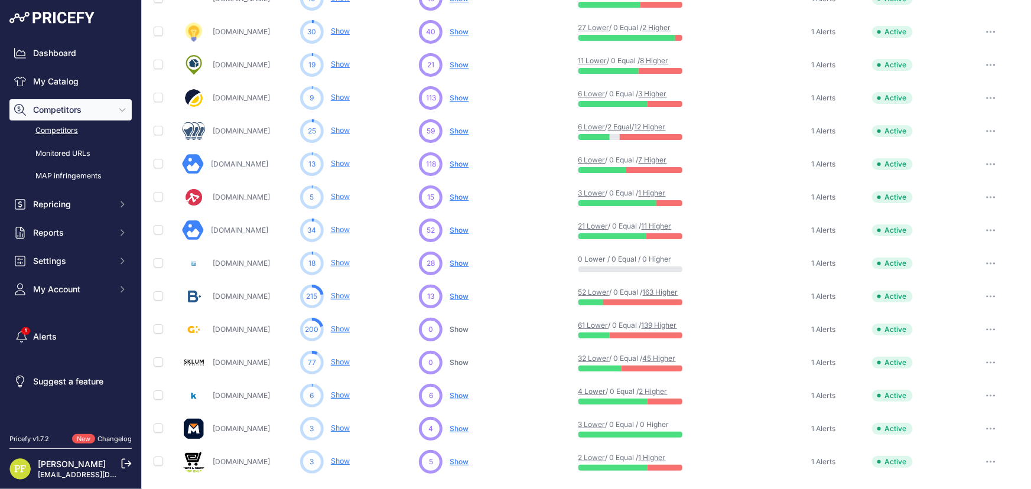
scroll to position [369, 0]
click at [337, 259] on link "Show" at bounding box center [340, 263] width 19 height 9
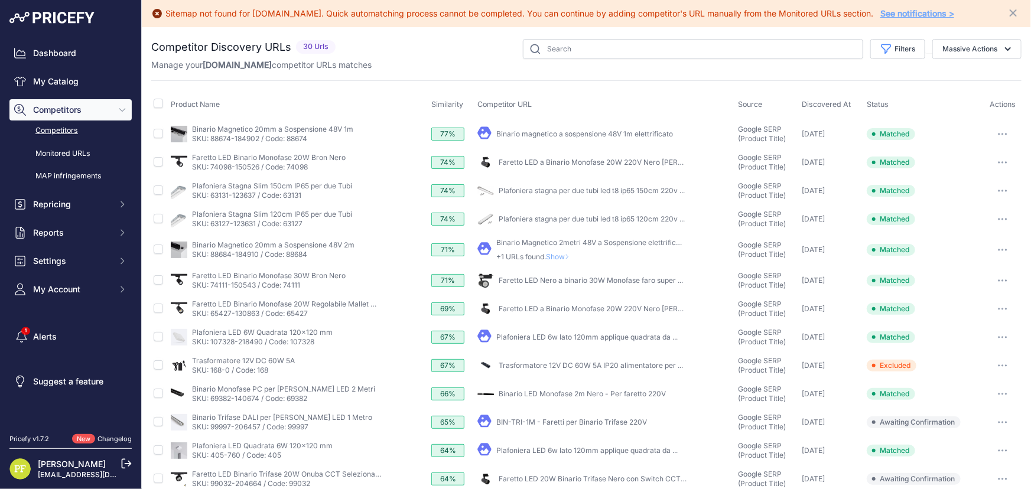
click at [994, 425] on button "button" at bounding box center [1003, 422] width 24 height 17
click at [956, 443] on button "Confirm match" at bounding box center [970, 447] width 97 height 19
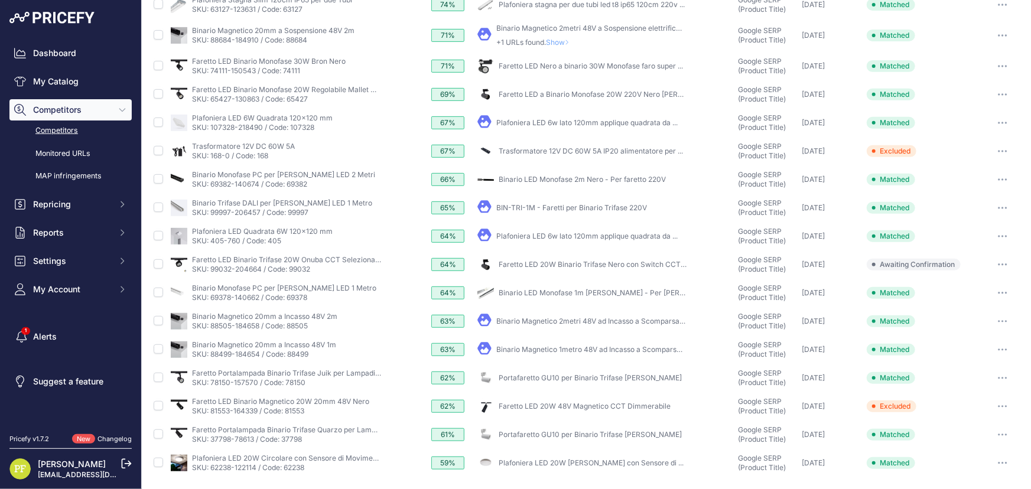
scroll to position [250, 0]
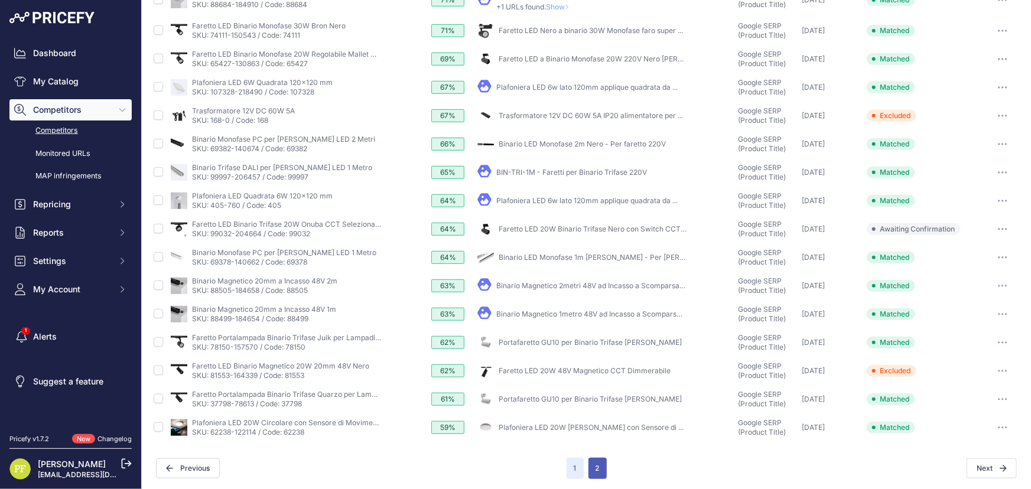
click at [595, 464] on button "2" at bounding box center [597, 468] width 18 height 21
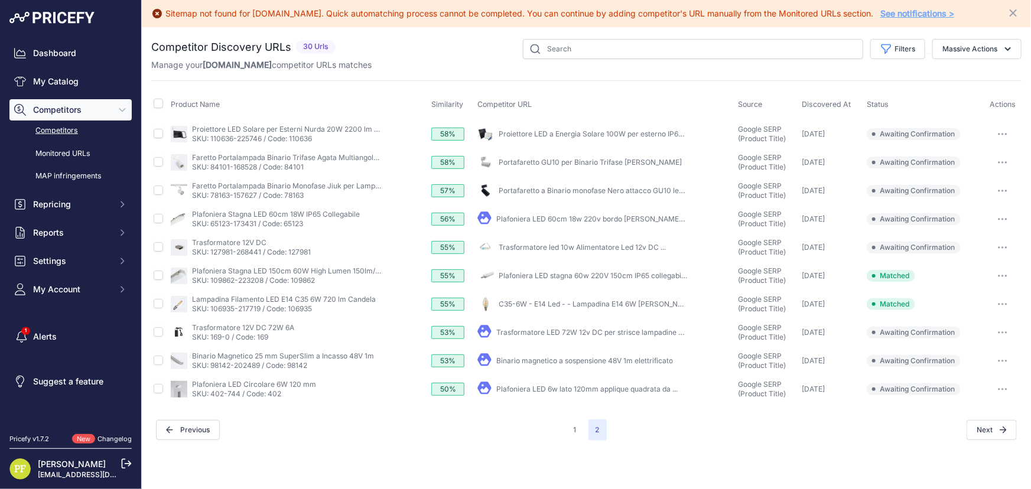
click at [1007, 133] on icon "button" at bounding box center [1002, 134] width 9 height 2
click at [975, 154] on button "Confirm match" at bounding box center [970, 158] width 97 height 19
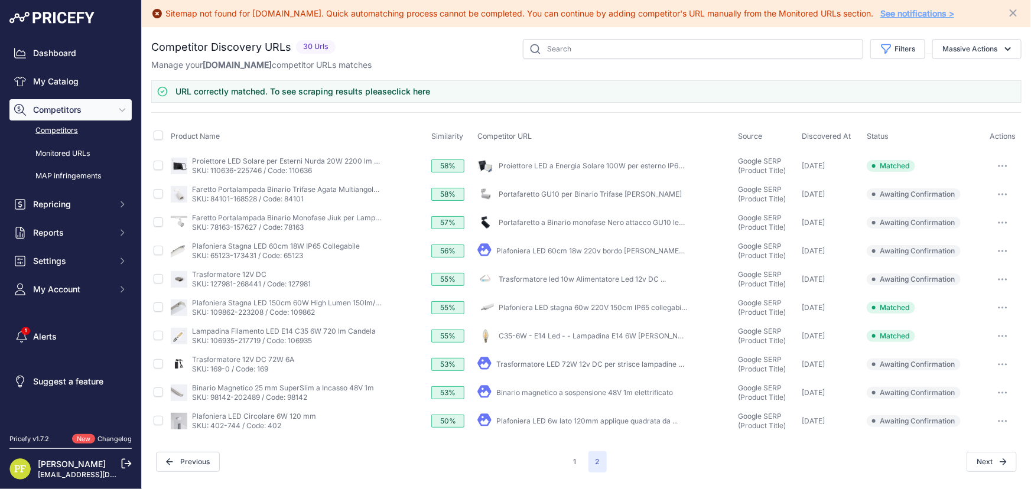
click at [1010, 191] on button "button" at bounding box center [1003, 194] width 24 height 17
click at [974, 214] on button "Confirm match" at bounding box center [970, 219] width 97 height 19
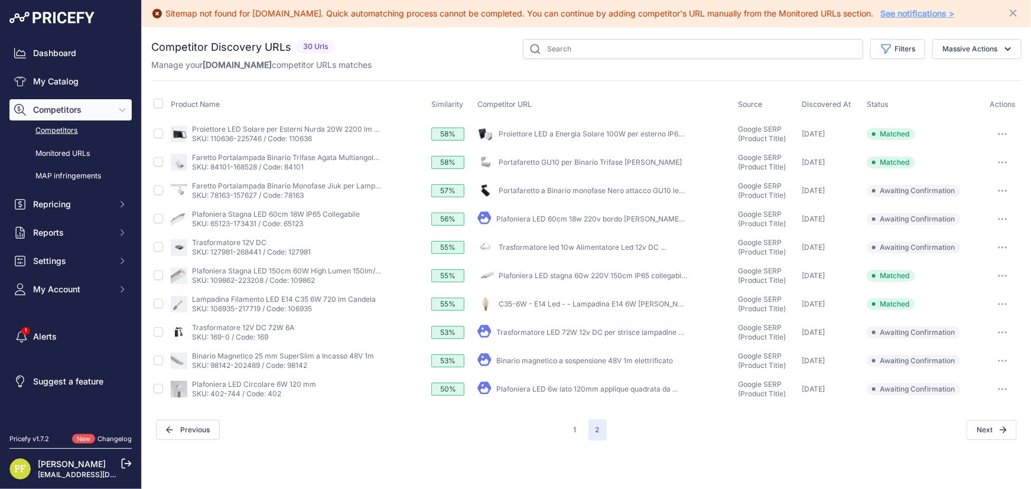
click at [78, 128] on link "Competitors" at bounding box center [70, 131] width 122 height 21
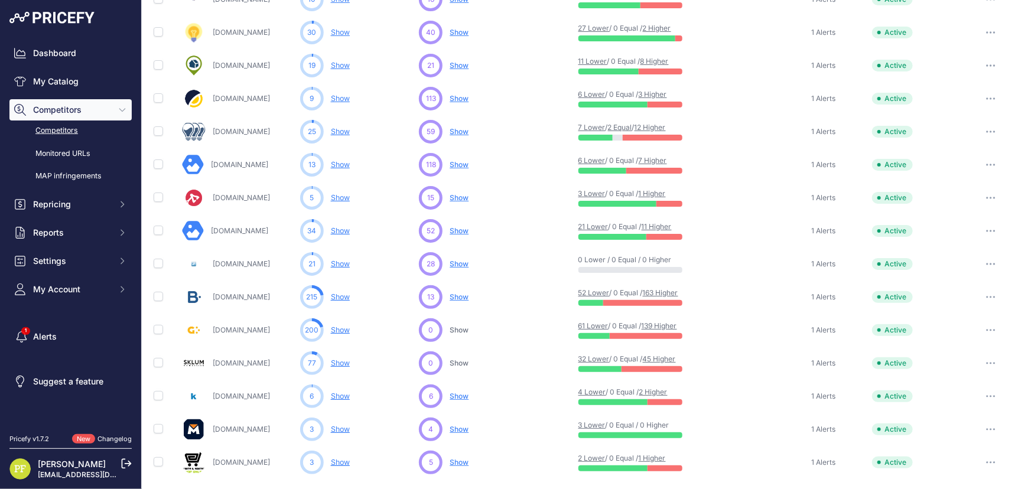
scroll to position [369, 0]
click at [466, 424] on span "Show" at bounding box center [459, 428] width 19 height 9
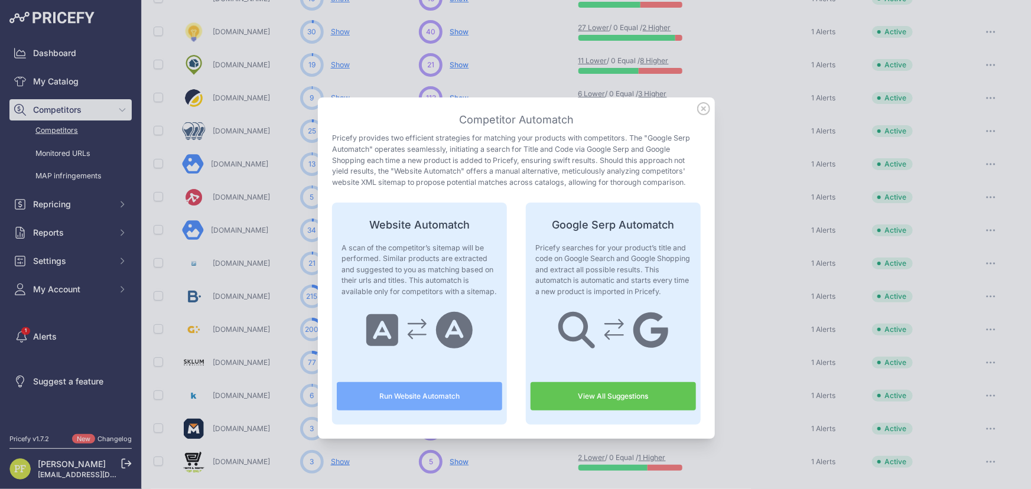
click at [594, 388] on link "View All Suggestions" at bounding box center [612, 396] width 165 height 28
click at [702, 106] on icon at bounding box center [703, 108] width 13 height 13
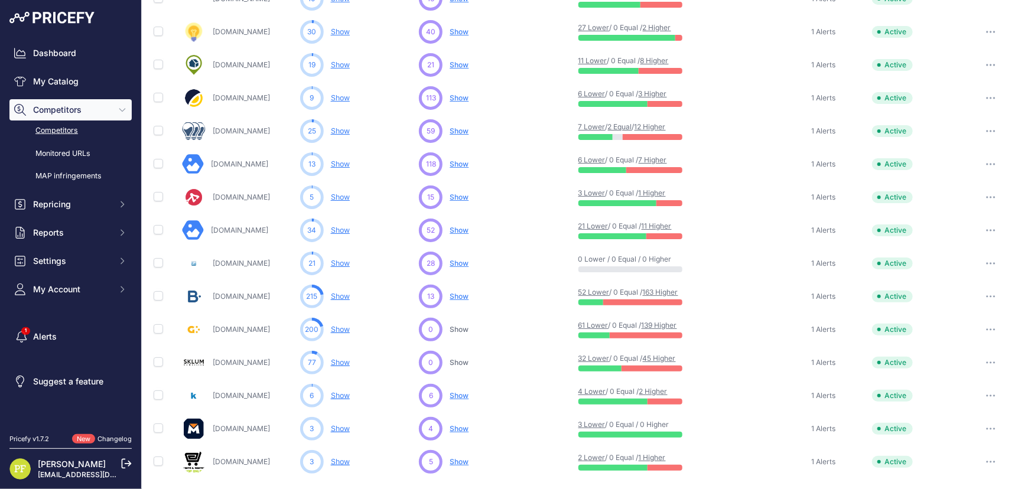
click at [457, 458] on span "Show" at bounding box center [459, 461] width 19 height 9
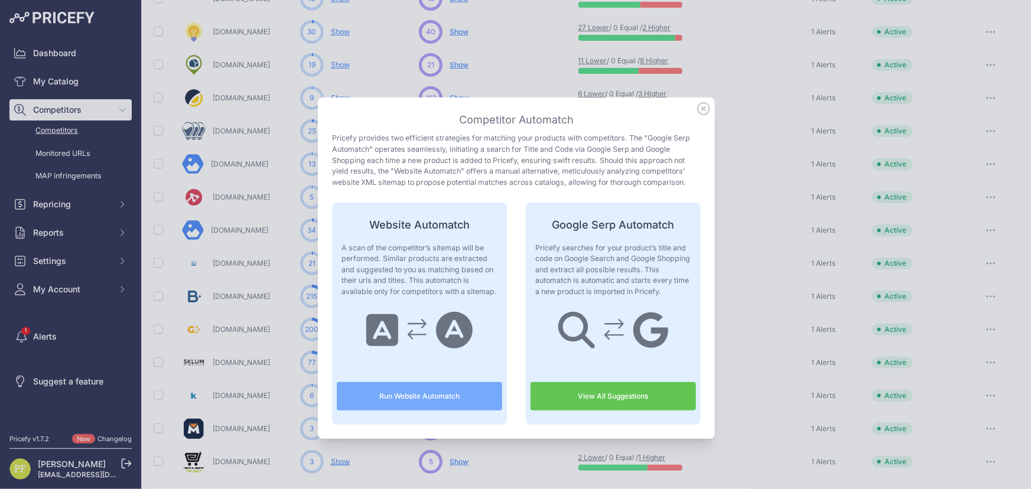
click at [559, 390] on link "View All Suggestions" at bounding box center [612, 396] width 165 height 28
click at [704, 106] on icon at bounding box center [704, 109] width 12 height 12
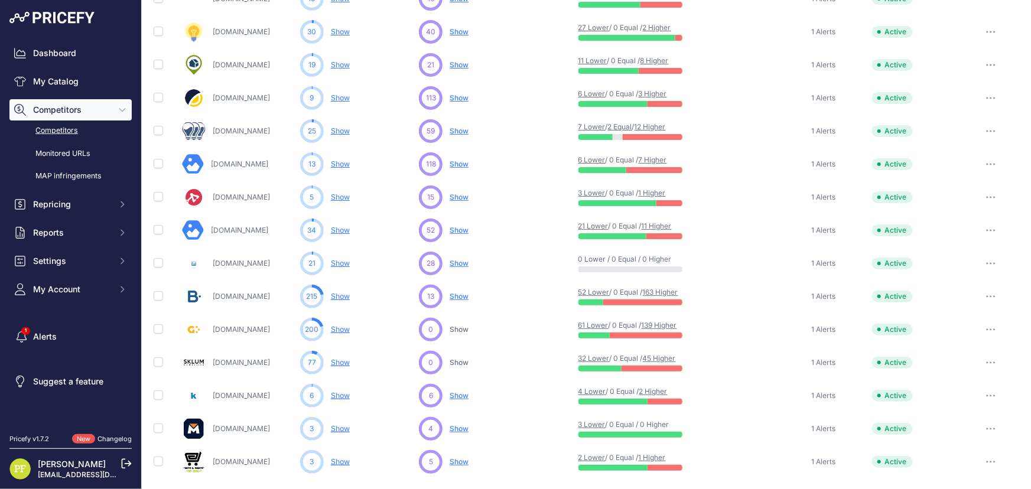
click at [457, 298] on span "Show" at bounding box center [459, 296] width 19 height 9
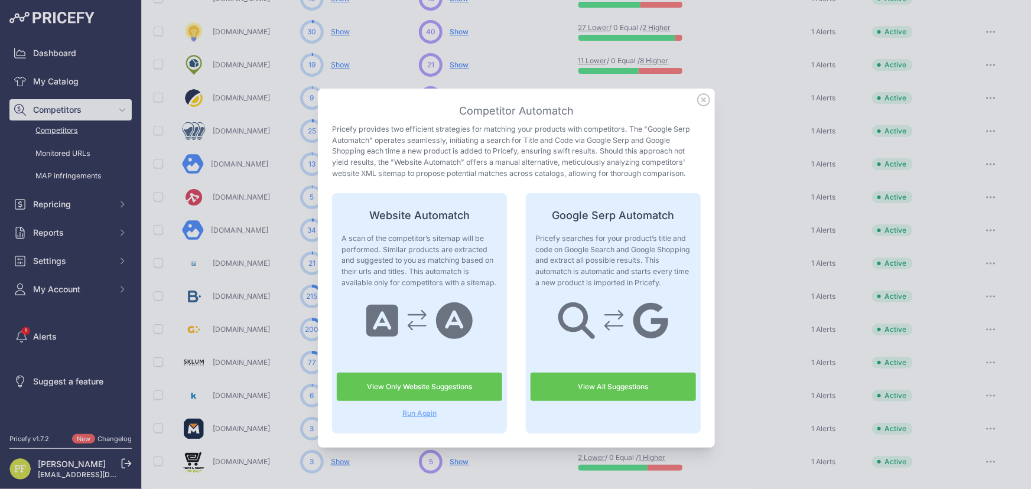
click at [593, 388] on link "View All Suggestions" at bounding box center [612, 387] width 165 height 28
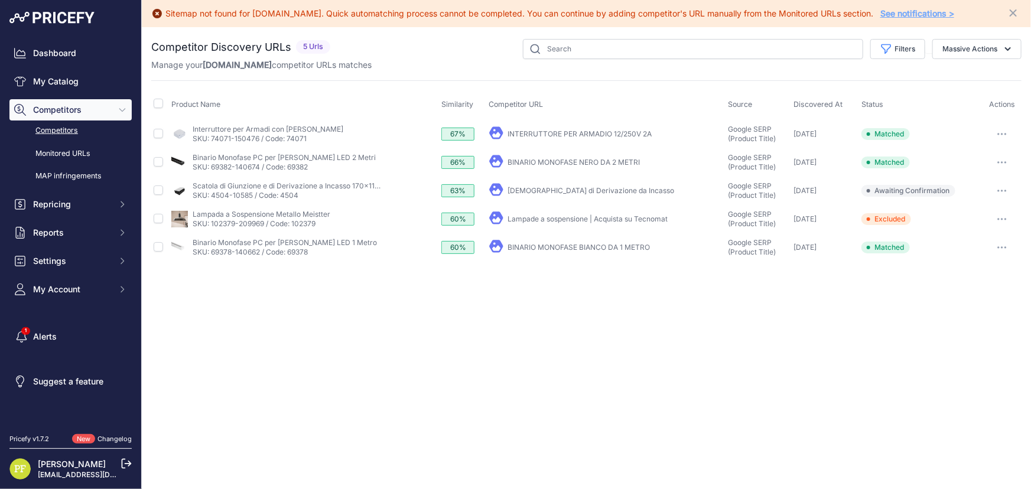
click at [531, 186] on link "[DEMOGRAPHIC_DATA] di Derivazione da Incasso" at bounding box center [591, 190] width 167 height 9
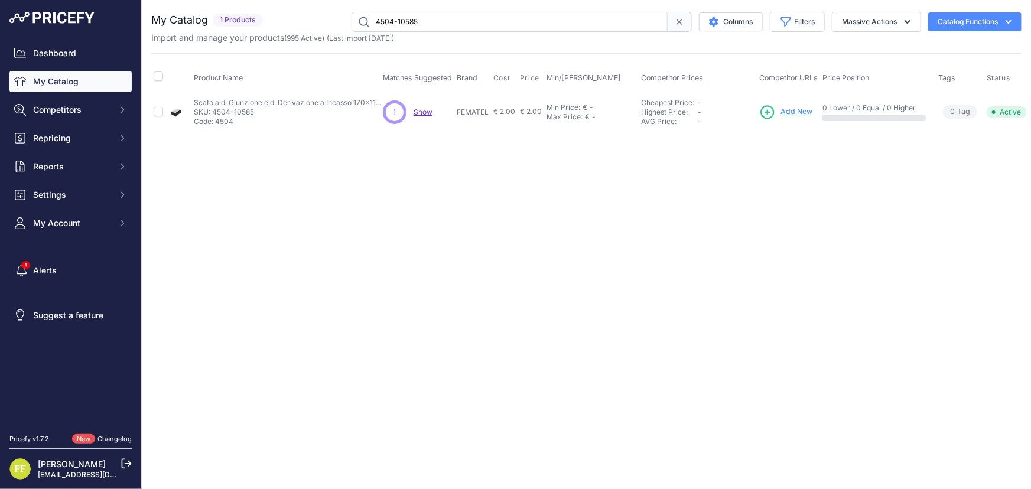
click at [799, 109] on span "Add New" at bounding box center [796, 111] width 32 height 11
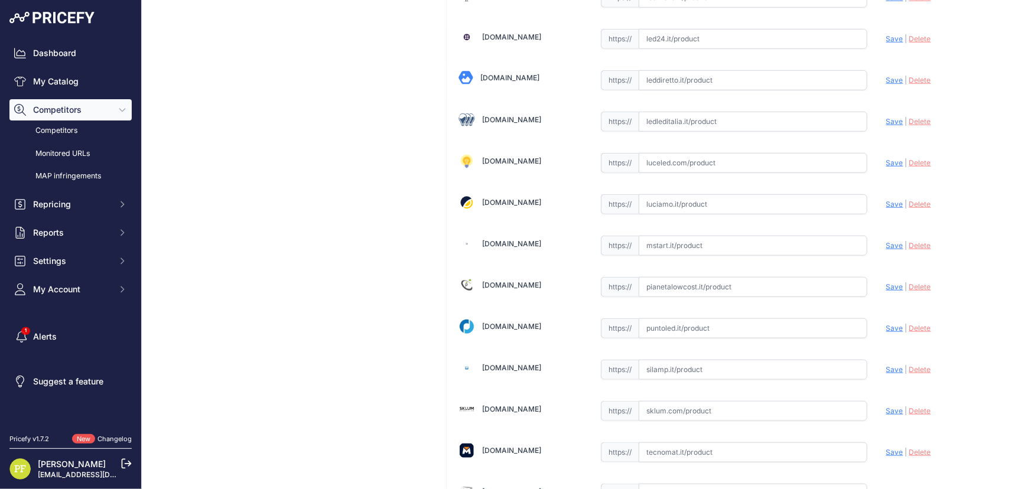
scroll to position [568, 0]
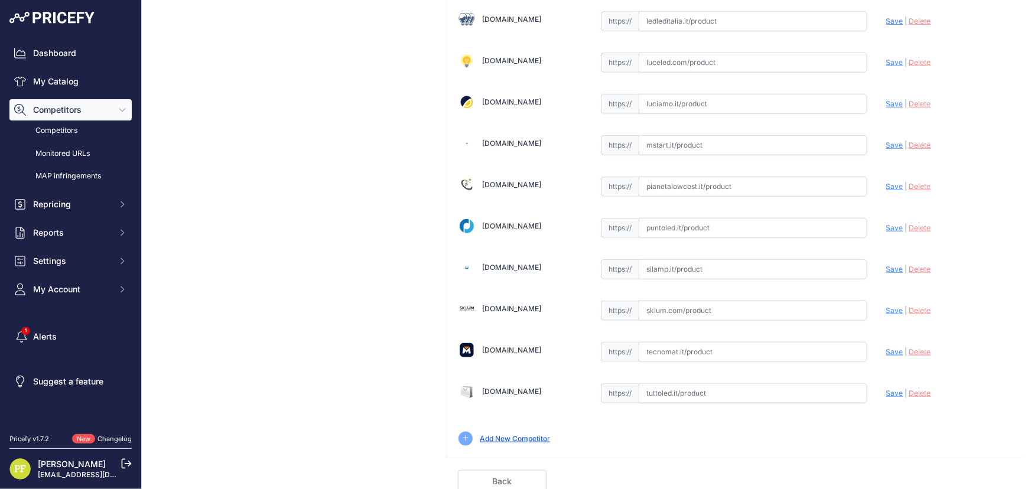
click at [704, 351] on input "text" at bounding box center [753, 352] width 229 height 20
paste input "[URL][DOMAIN_NAME]"
click at [886, 349] on span "Save" at bounding box center [894, 351] width 17 height 9
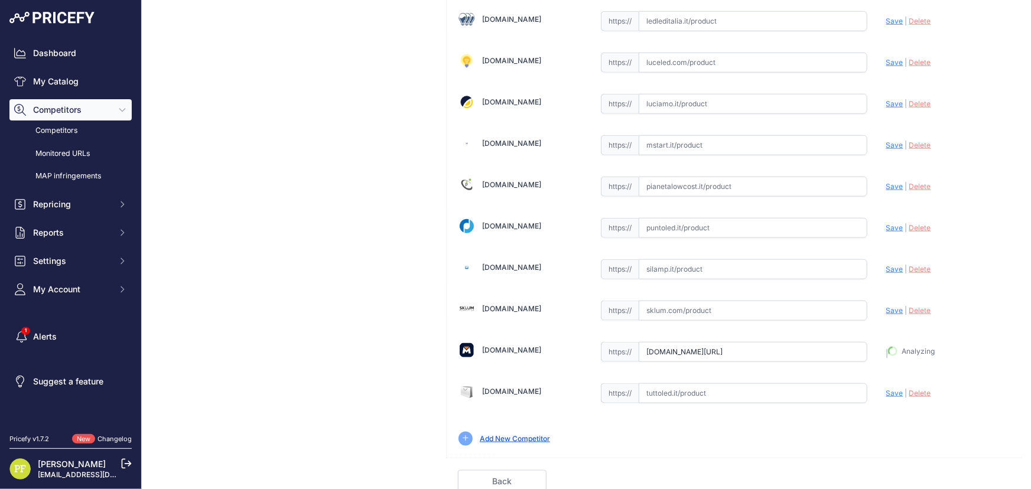
type input "[URL][DOMAIN_NAME]"
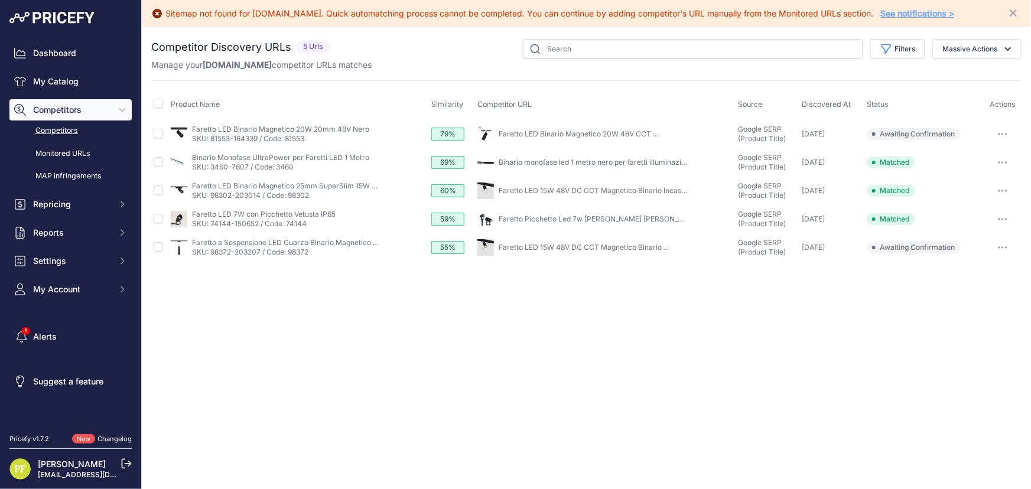
click at [1004, 133] on icon "button" at bounding box center [1002, 134] width 9 height 2
click at [974, 154] on button "Confirm match" at bounding box center [970, 158] width 97 height 19
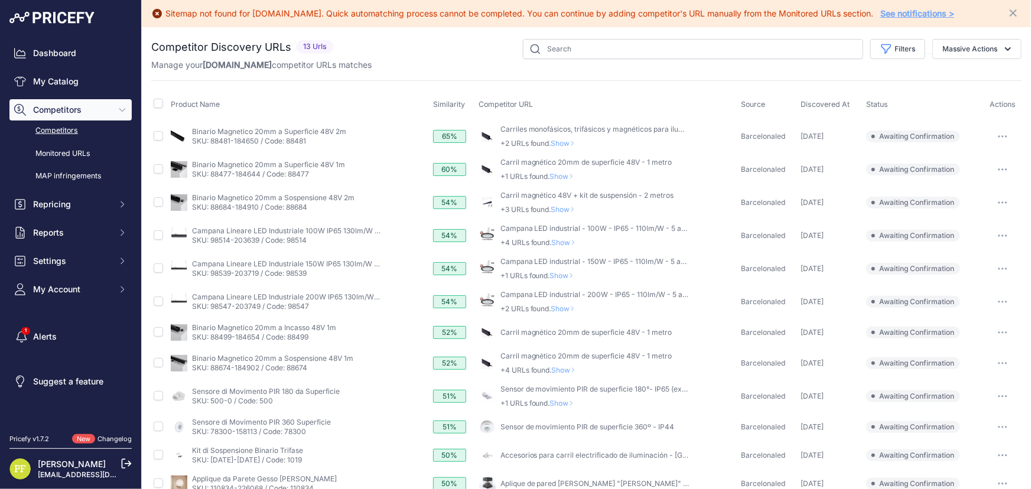
click at [991, 131] on button "button" at bounding box center [1003, 136] width 24 height 17
click at [953, 161] on button "Confirm match" at bounding box center [970, 161] width 97 height 19
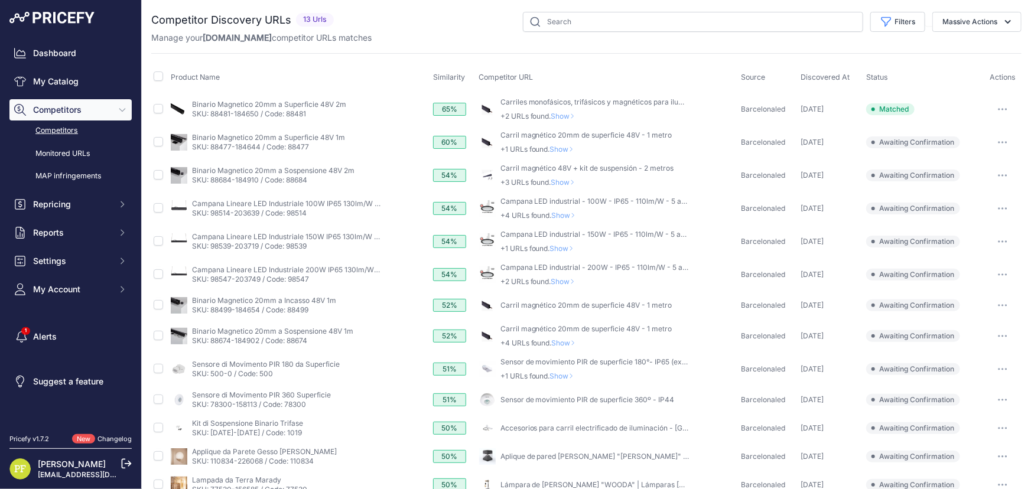
scroll to position [47, 0]
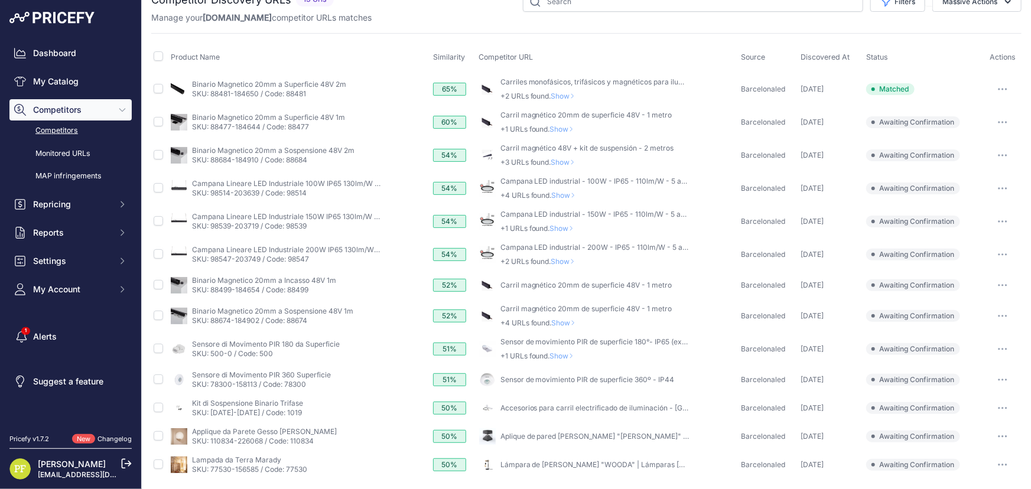
click at [1002, 349] on icon "button" at bounding box center [1002, 349] width 1 height 1
click at [939, 371] on button "Confirm match" at bounding box center [970, 373] width 97 height 19
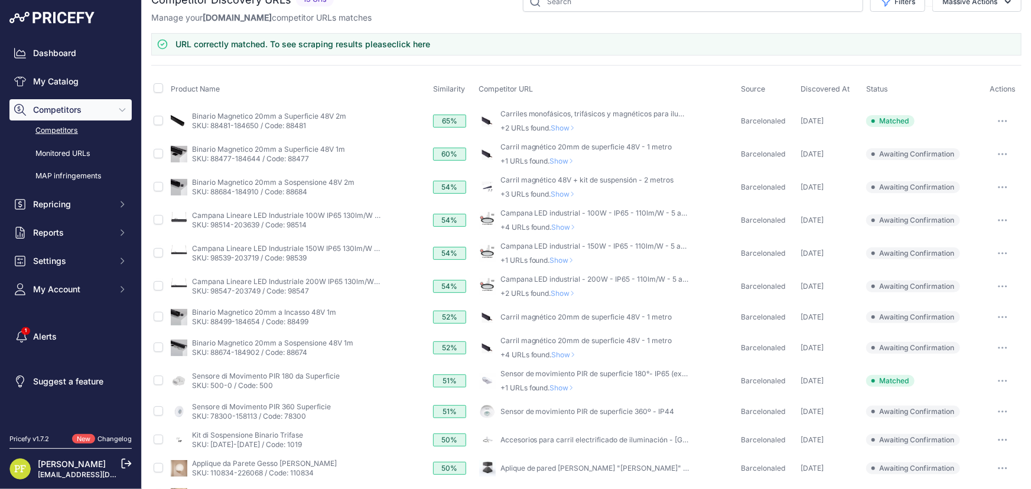
click at [1002, 411] on button "button" at bounding box center [1003, 411] width 24 height 17
click at [953, 427] on button "Confirm match" at bounding box center [970, 436] width 97 height 19
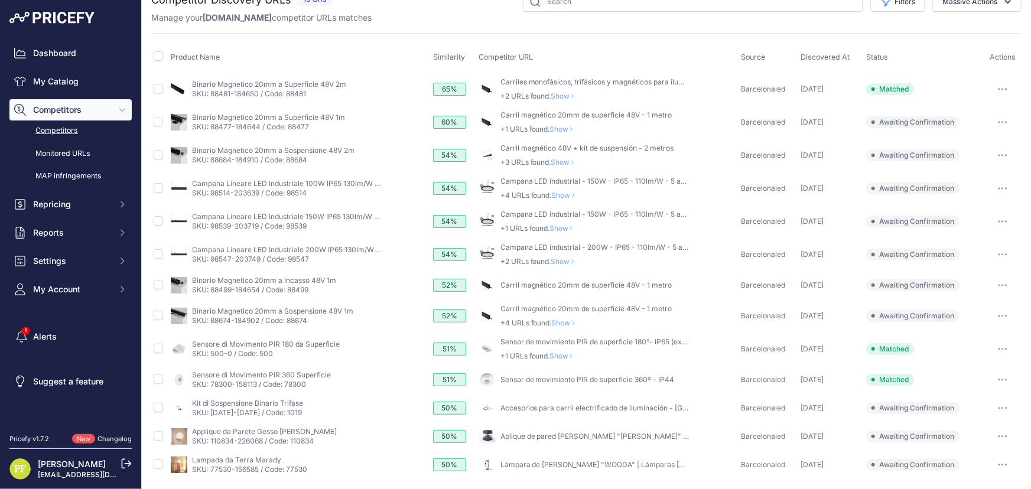
click at [992, 404] on button "button" at bounding box center [1003, 408] width 24 height 17
click at [949, 426] on button "Confirm match" at bounding box center [970, 433] width 97 height 19
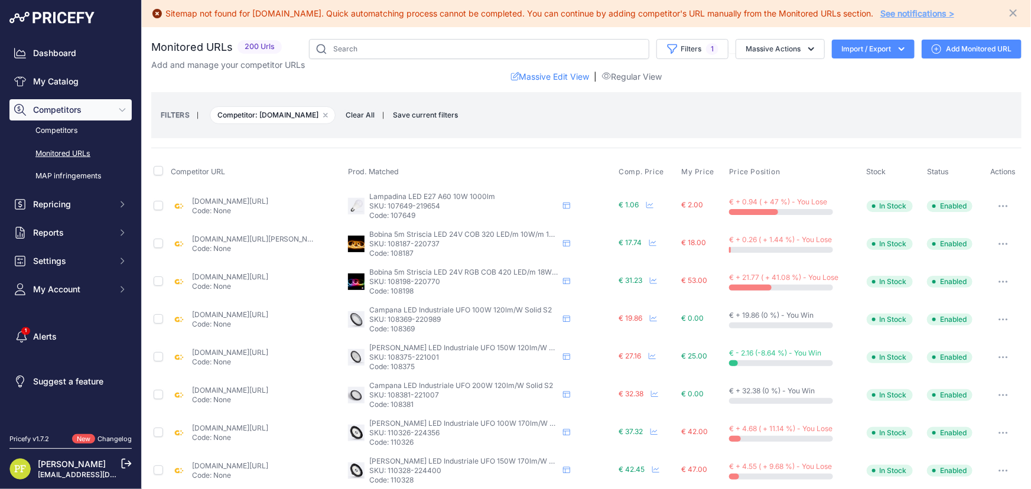
drag, startPoint x: 278, startPoint y: 389, endPoint x: 280, endPoint y: 381, distance: 8.0
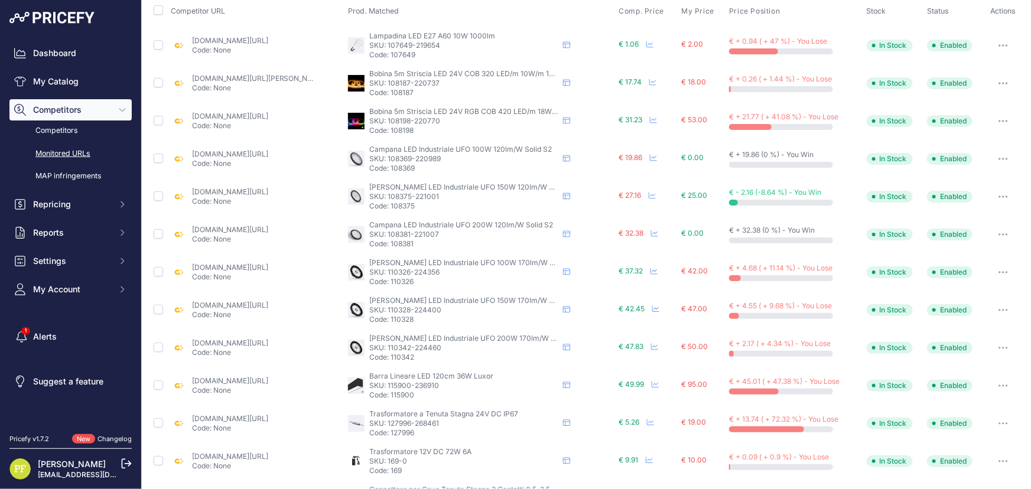
scroll to position [376, 0]
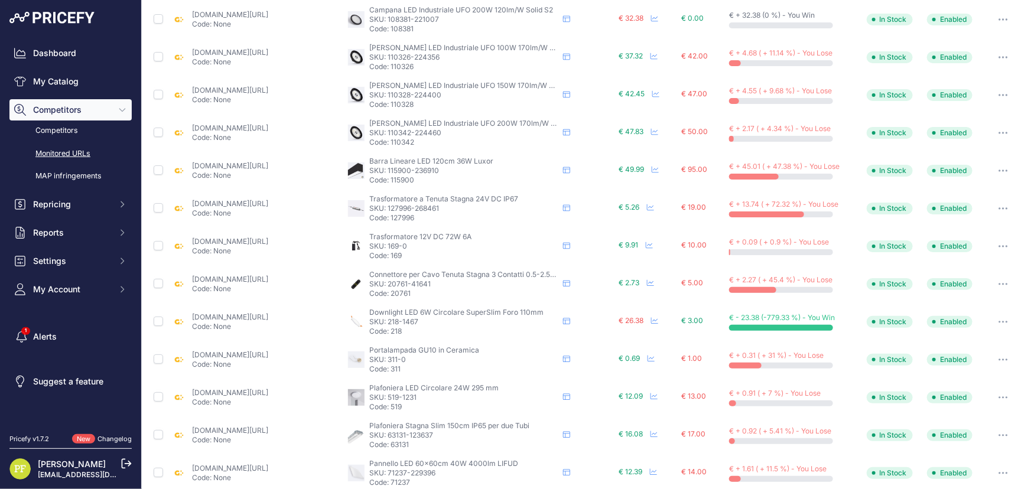
click at [1000, 242] on button "button" at bounding box center [1003, 246] width 24 height 17
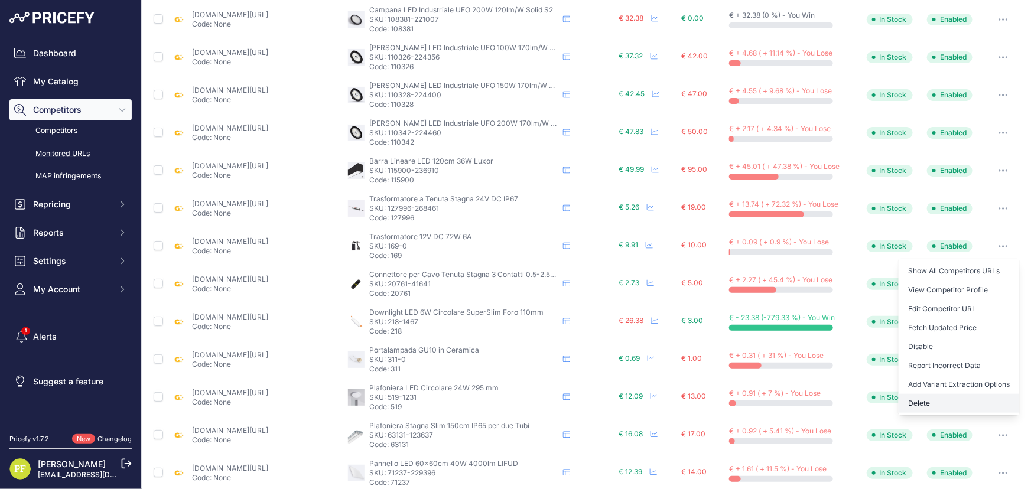
drag, startPoint x: 952, startPoint y: 343, endPoint x: 943, endPoint y: 401, distance: 58.6
click at [943, 401] on div "Show All Competitors URLs View Competitor Profile Edit Competitor URL Fetch Upd…" at bounding box center [959, 337] width 121 height 156
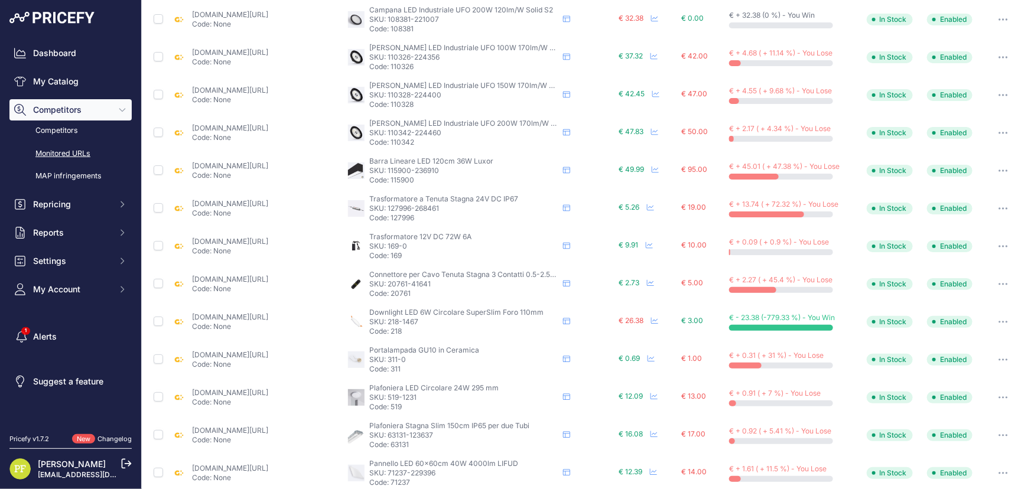
click at [993, 246] on button "button" at bounding box center [1003, 246] width 24 height 17
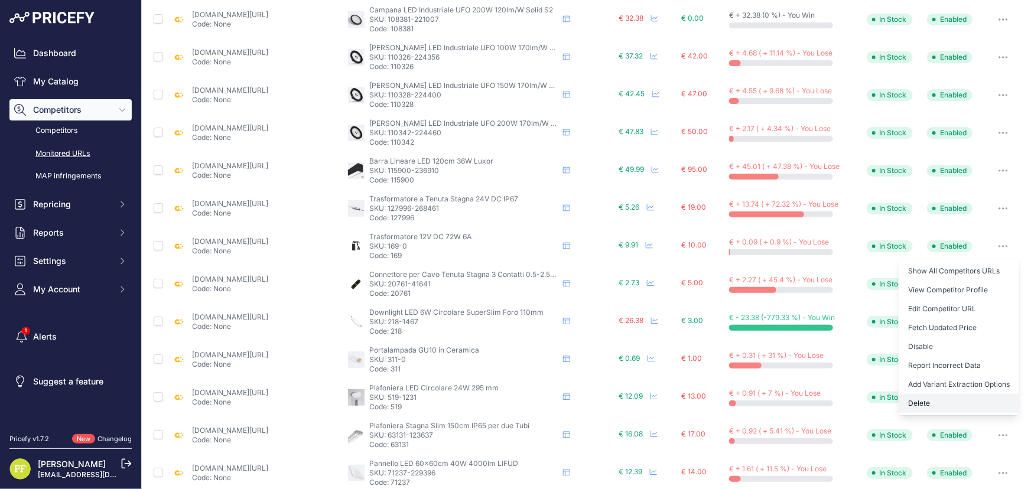
click at [925, 399] on button "Delete" at bounding box center [959, 403] width 121 height 19
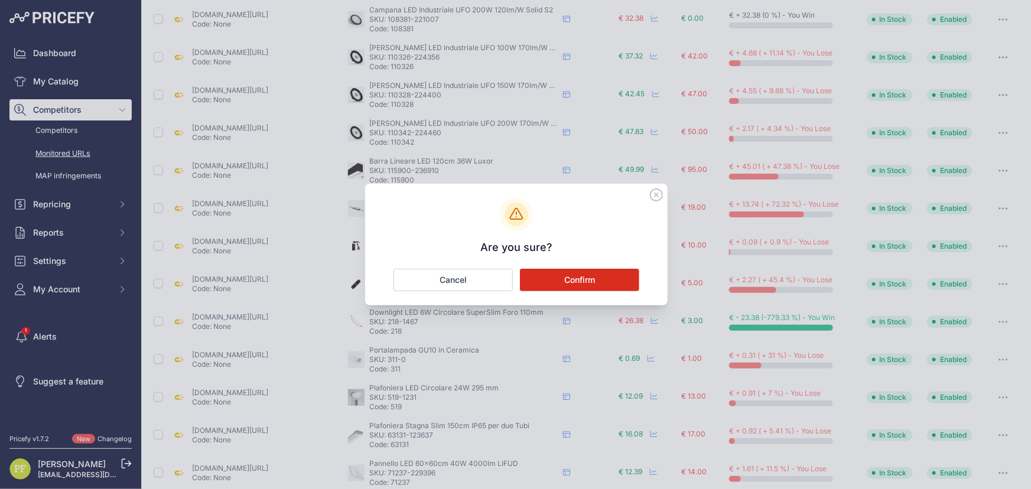
click at [607, 284] on button "Confirm" at bounding box center [579, 280] width 119 height 22
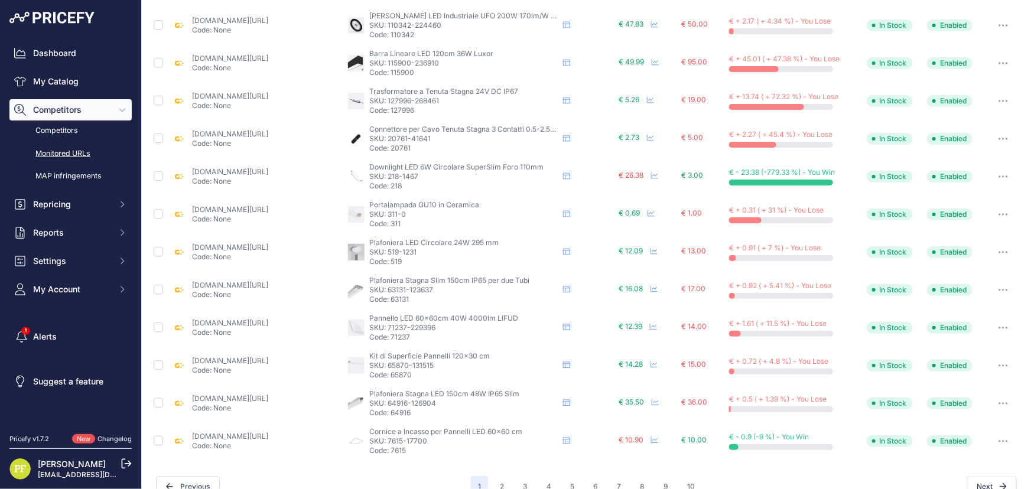
scroll to position [502, 0]
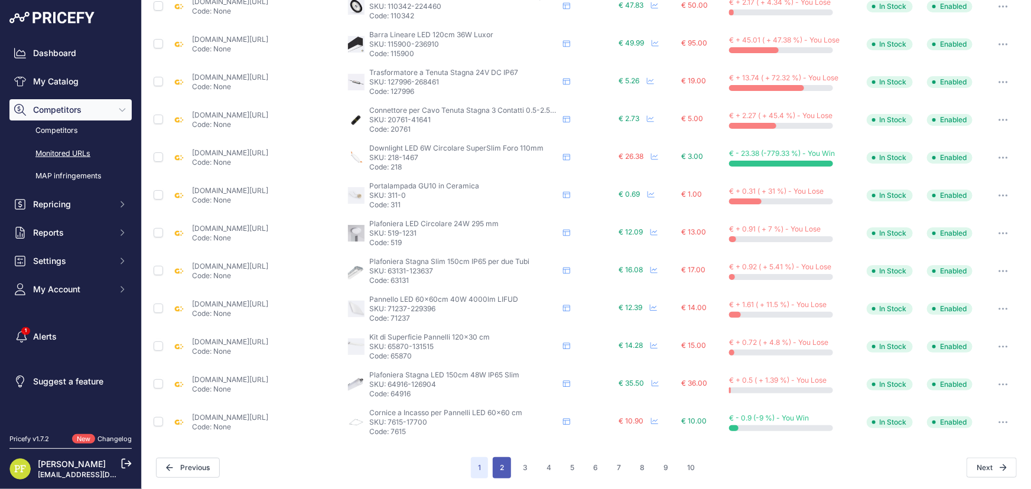
click at [496, 461] on button "2" at bounding box center [502, 467] width 18 height 21
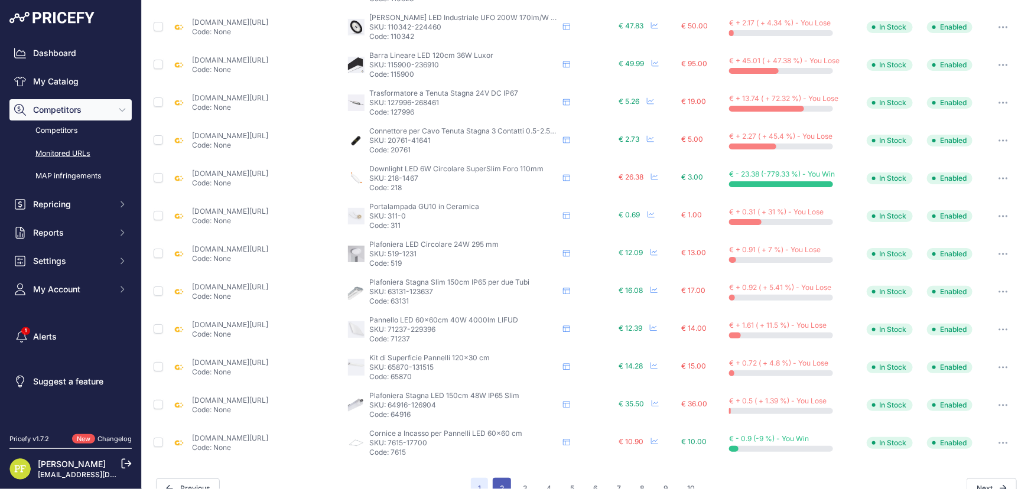
scroll to position [522, 0]
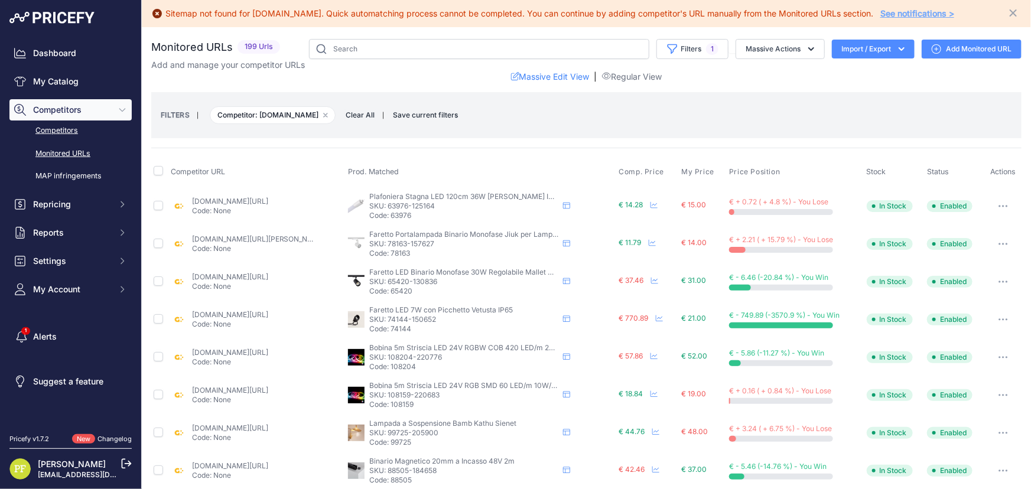
click at [58, 126] on link "Competitors" at bounding box center [70, 131] width 122 height 21
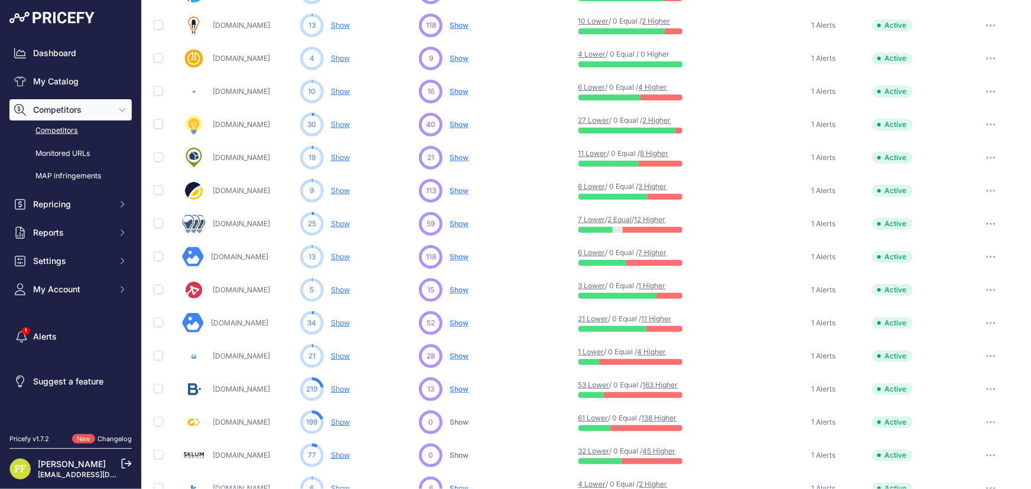
scroll to position [154, 0]
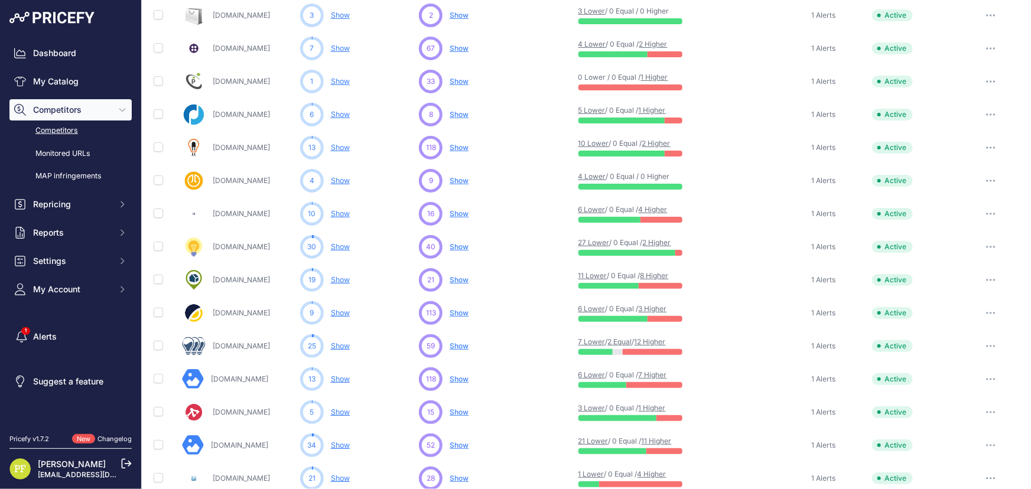
click at [238, 344] on link "[DOMAIN_NAME]" at bounding box center [241, 345] width 57 height 9
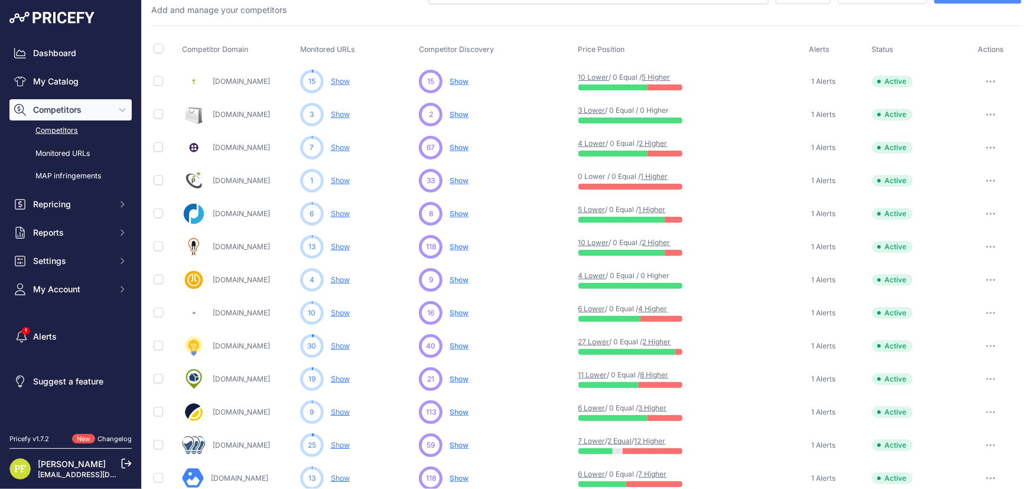
scroll to position [0, 0]
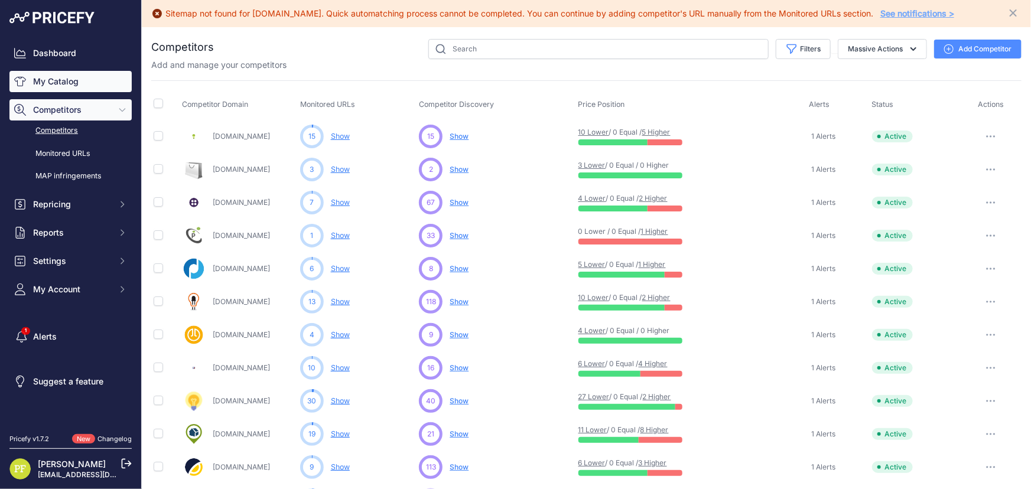
click at [64, 85] on link "My Catalog" at bounding box center [70, 81] width 122 height 21
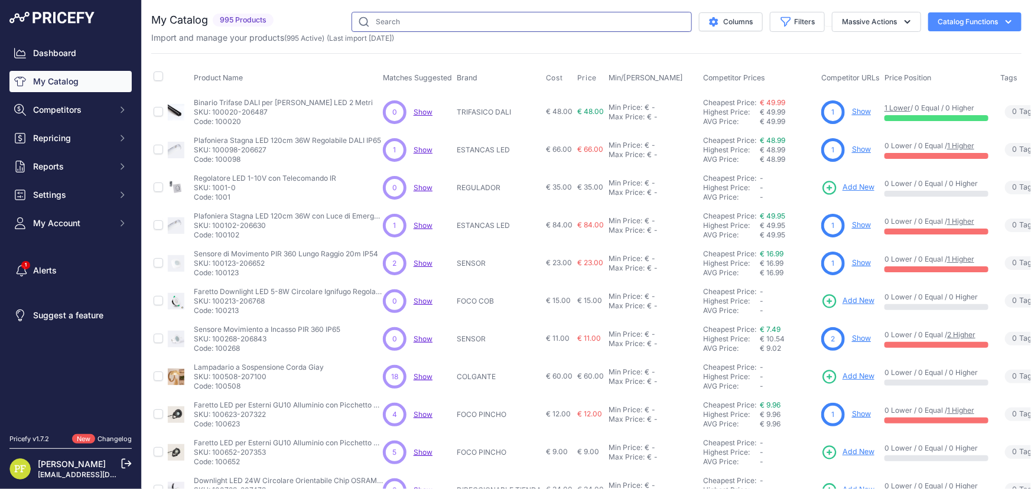
click at [531, 25] on input "text" at bounding box center [521, 22] width 340 height 20
type input "t8"
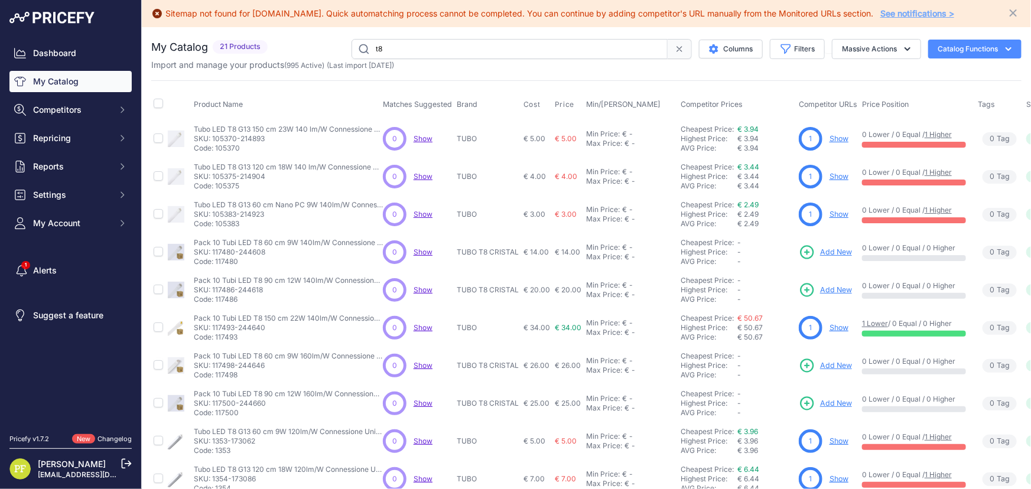
click at [835, 212] on link "Show" at bounding box center [838, 214] width 19 height 9
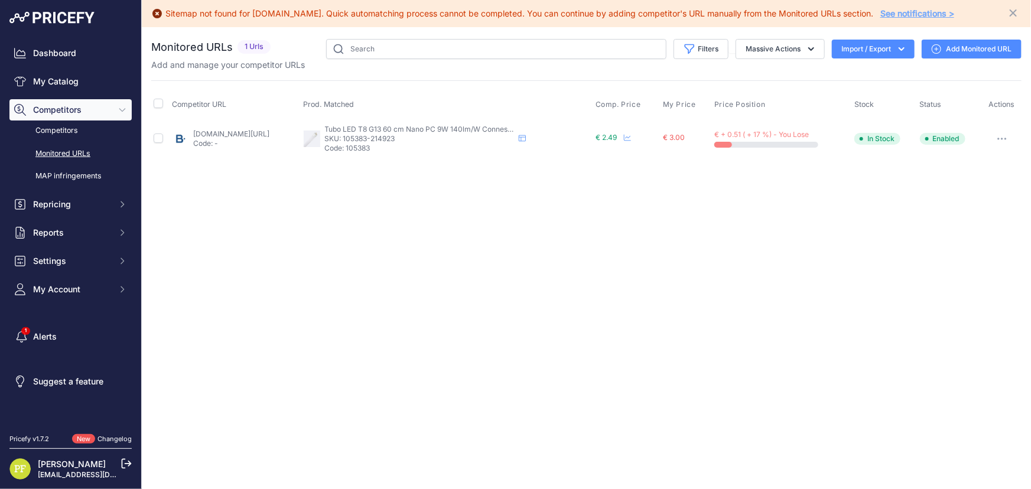
click at [978, 49] on link "Add Monitored URL" at bounding box center [972, 49] width 100 height 19
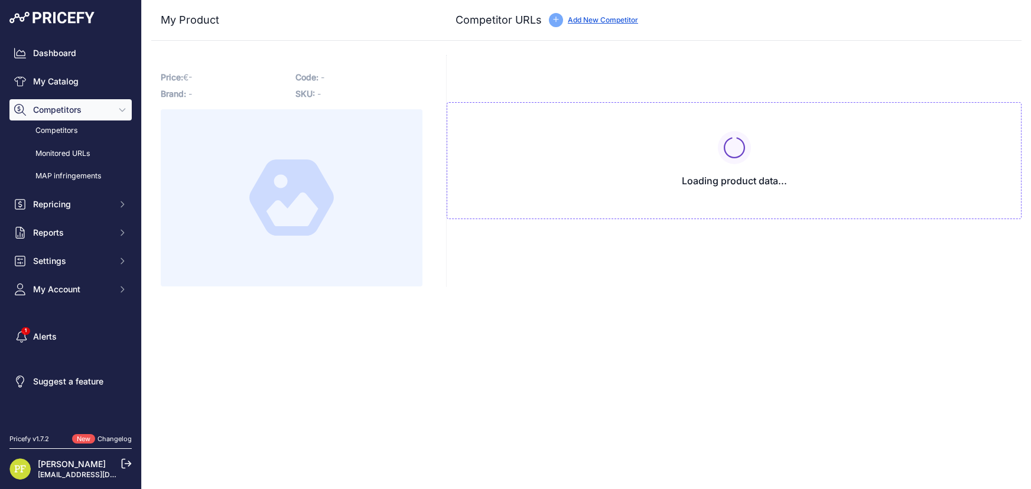
type input "www.barcelonaled.com/it/tubi-plafoniera-stagna-e-lineare-led/tubi-led-t8/tubo-l…"
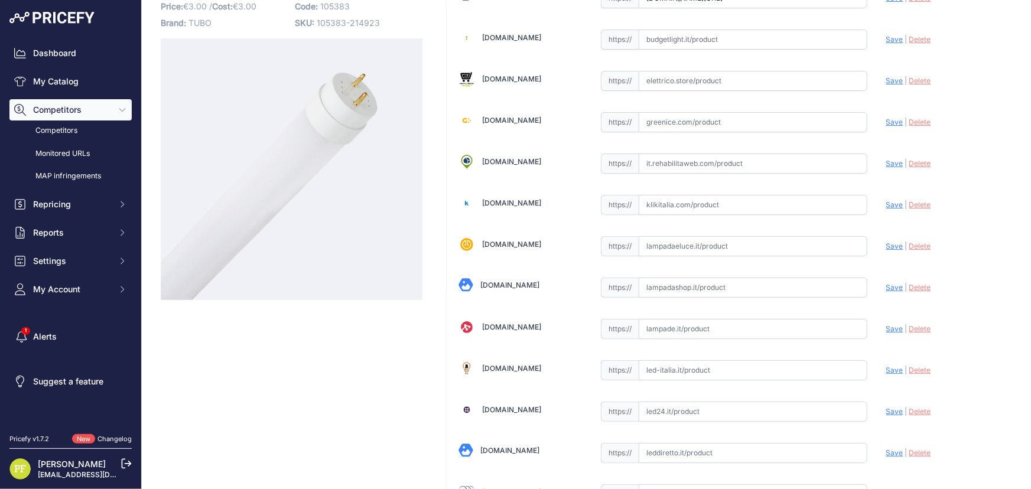
scroll to position [214, 0]
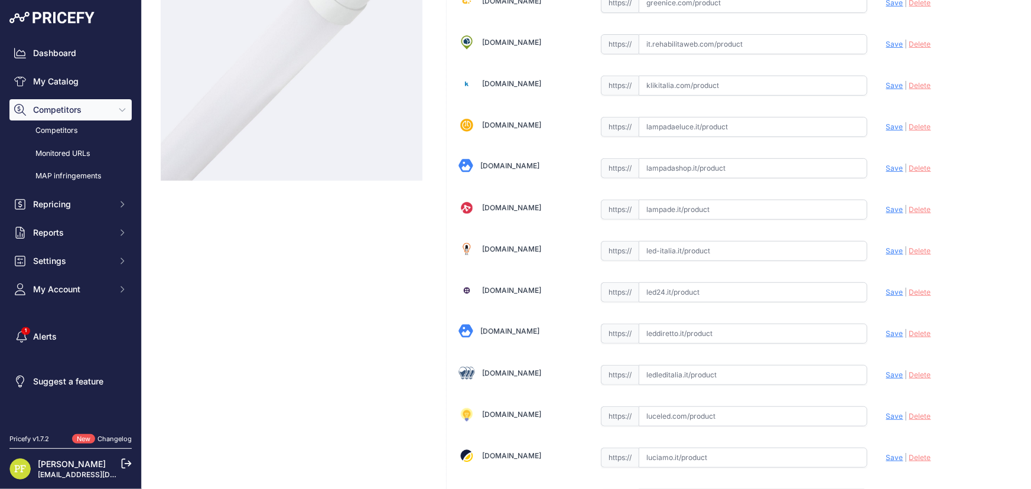
click at [684, 374] on input "text" at bounding box center [753, 375] width 229 height 20
paste input "https://www.ledleditalia.it/p/tubo-led-g13-t8-60cm-9w-in-vetro-bianco-freddo-65…"
click at [892, 372] on span "Save" at bounding box center [894, 374] width 17 height 9
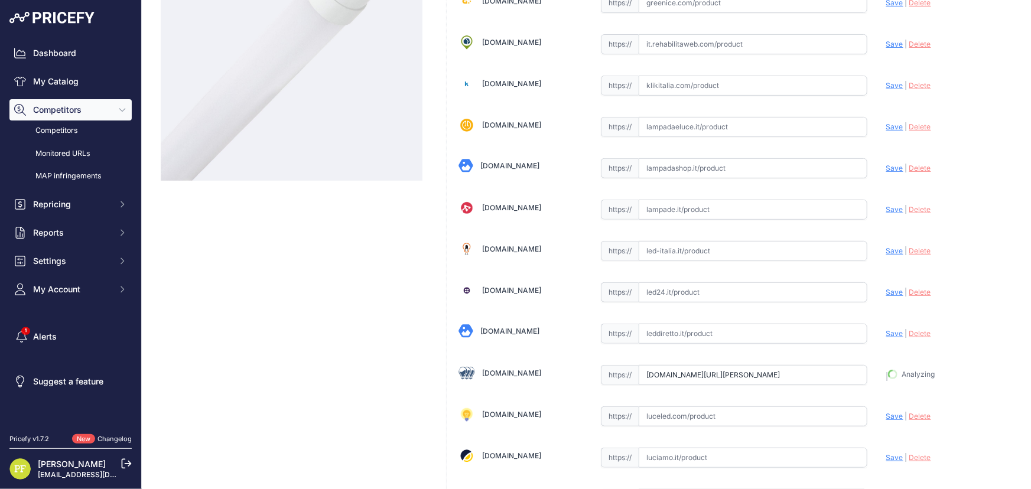
type input "https://www.ledleditalia.it/p/tubo-led-g13-t8-60cm-9w-in-vetro-bianco-freddo-65…"
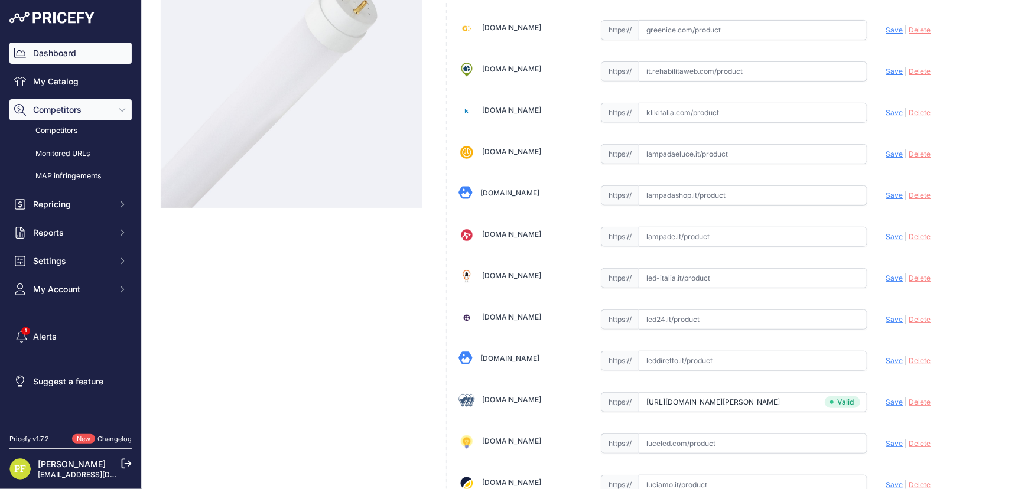
scroll to position [242, 0]
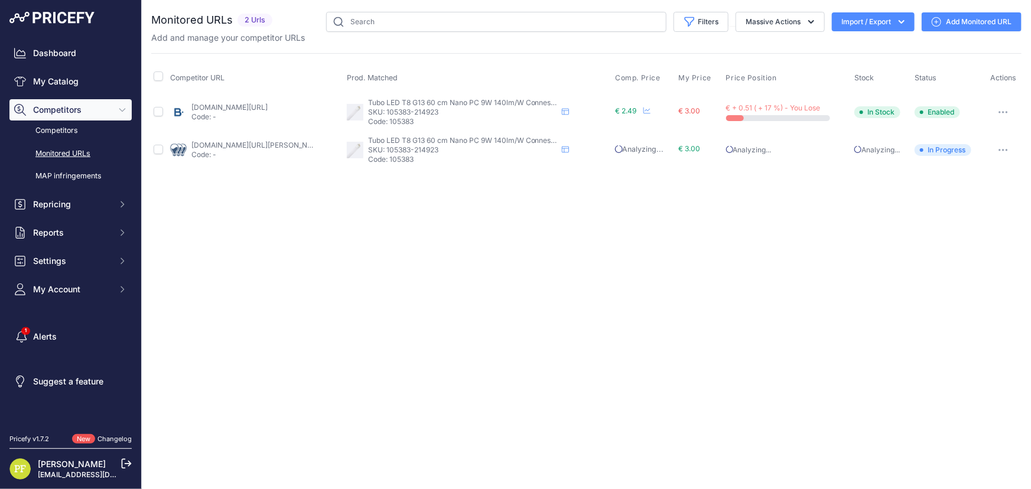
drag, startPoint x: 403, startPoint y: 231, endPoint x: 413, endPoint y: 235, distance: 10.3
click at [403, 231] on div "Close You are not connected to the internet." at bounding box center [586, 244] width 889 height 489
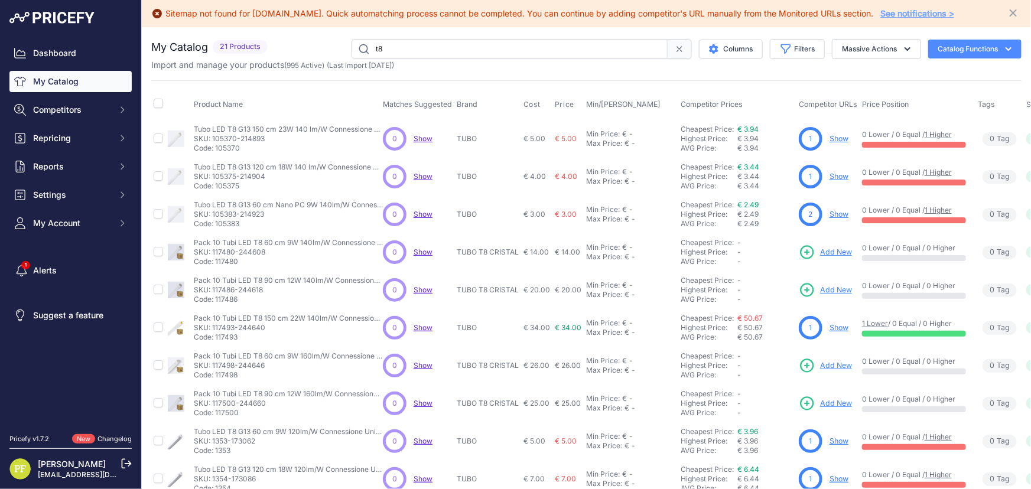
click at [838, 138] on link "Show" at bounding box center [838, 138] width 19 height 9
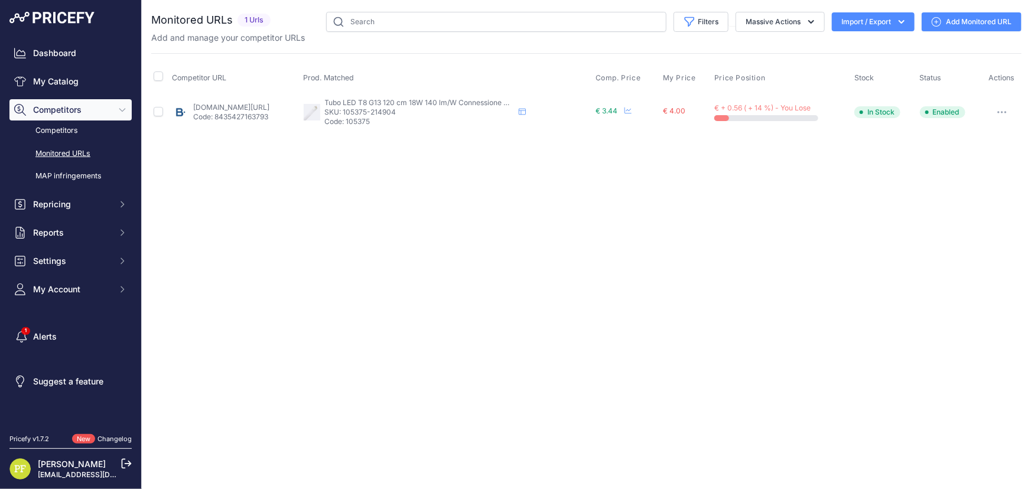
click at [978, 30] on link "Add Monitored URL" at bounding box center [972, 21] width 100 height 19
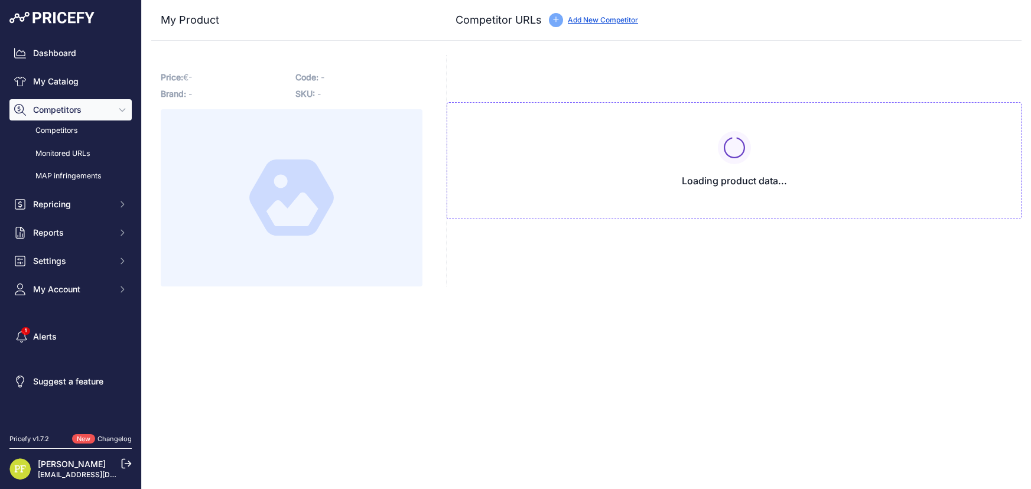
type input "[DOMAIN_NAME][URL]"
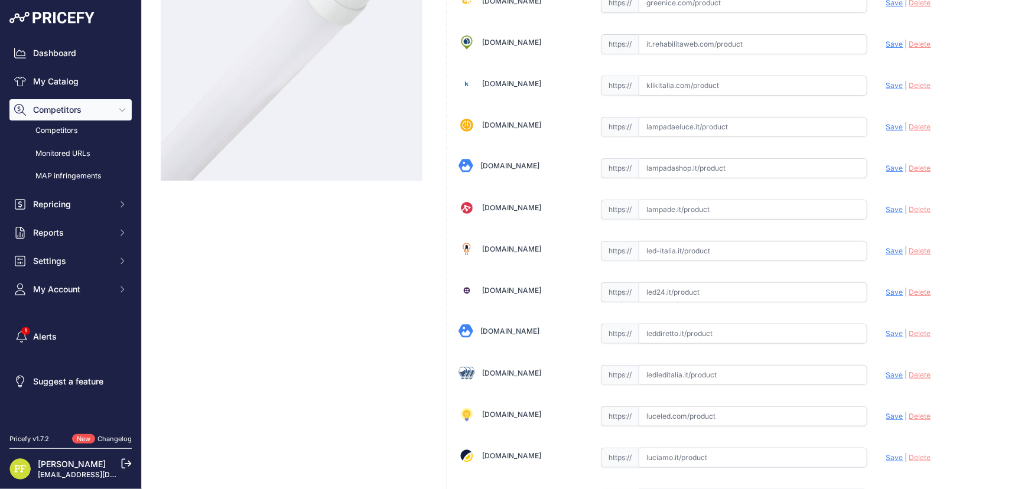
scroll to position [268, 0]
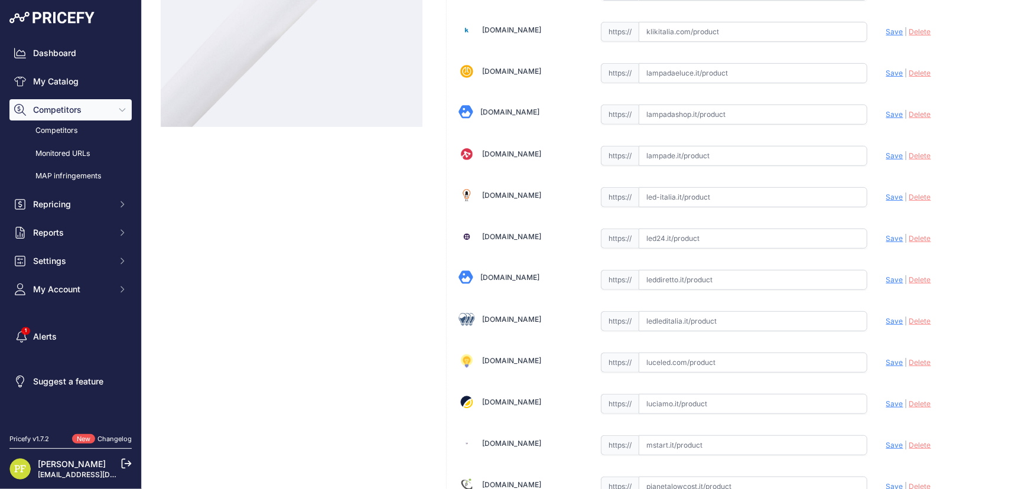
click at [697, 319] on input "text" at bounding box center [753, 321] width 229 height 20
paste input "[URL][DOMAIN_NAME][PERSON_NAME]"
click at [886, 317] on span "Save" at bounding box center [894, 321] width 17 height 9
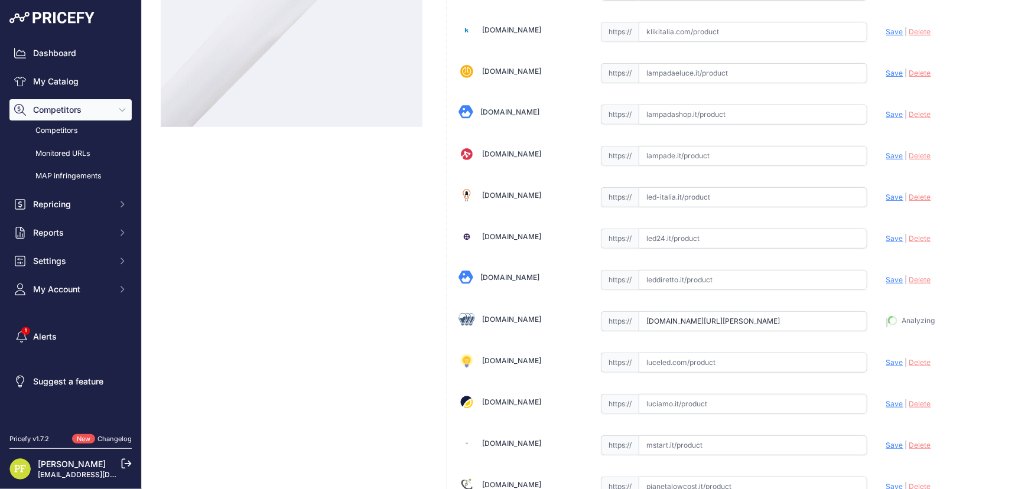
type input "[URL][DOMAIN_NAME][PERSON_NAME]"
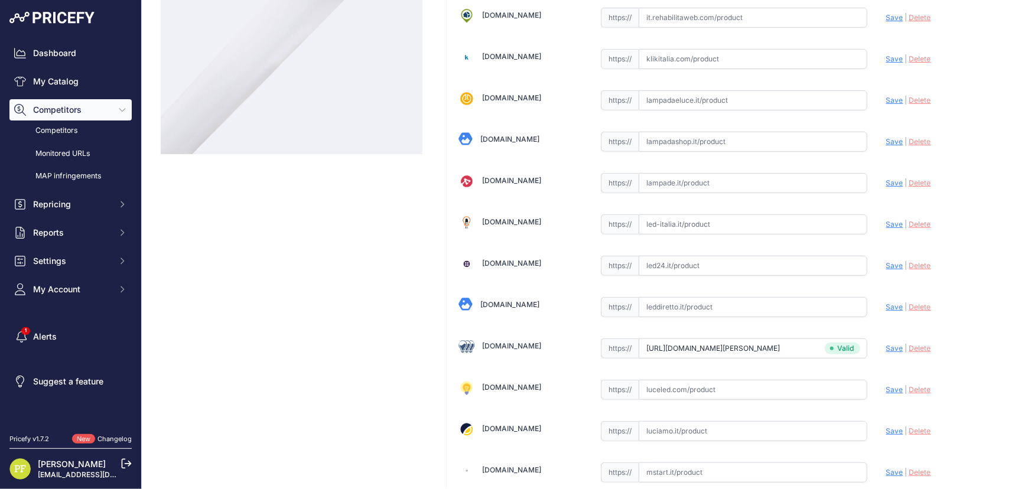
scroll to position [295, 0]
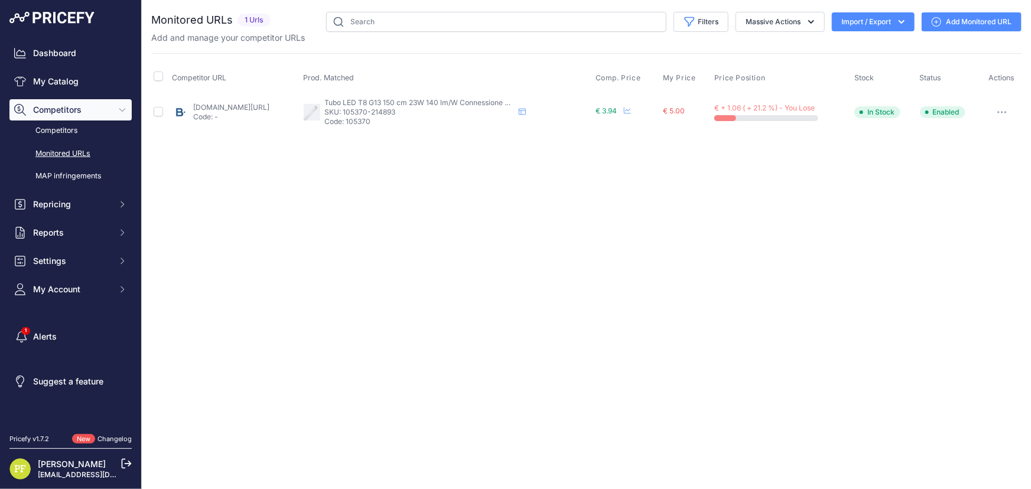
click at [973, 22] on link "Add Monitored URL" at bounding box center [972, 21] width 100 height 19
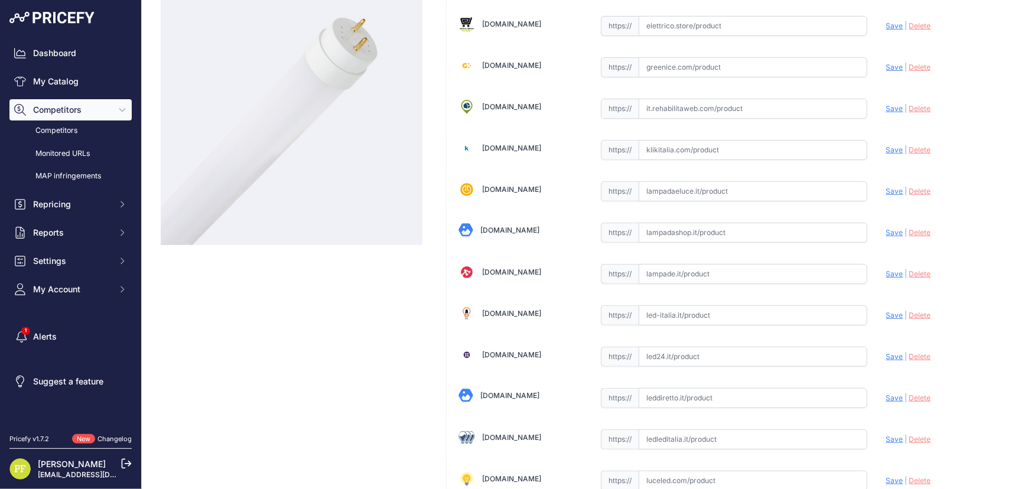
scroll to position [322, 0]
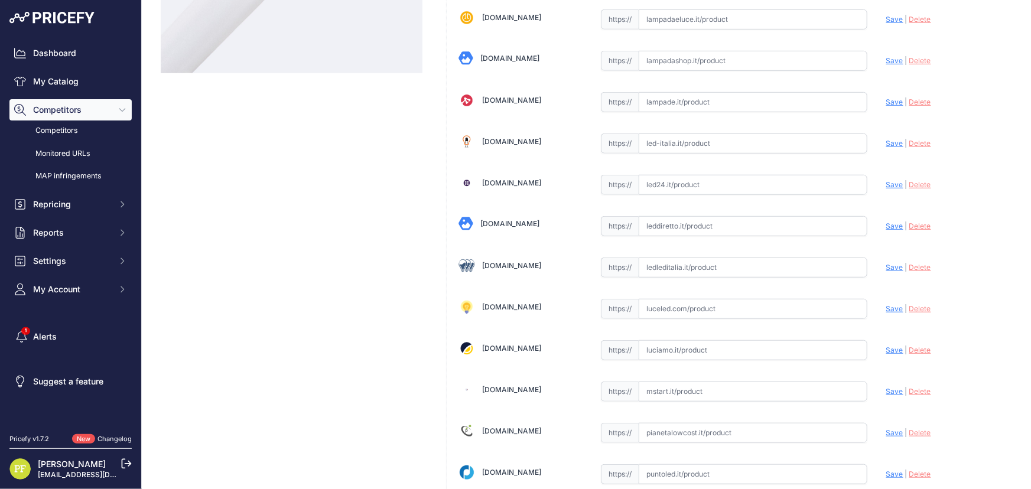
click at [685, 274] on input "text" at bounding box center [753, 268] width 229 height 20
paste input "https://www.ledleditalia.it/p/tubo-led-g13-t8-150cm-22w-in-vetro-bianco-freddo-…"
click at [895, 266] on span "Save" at bounding box center [894, 267] width 17 height 9
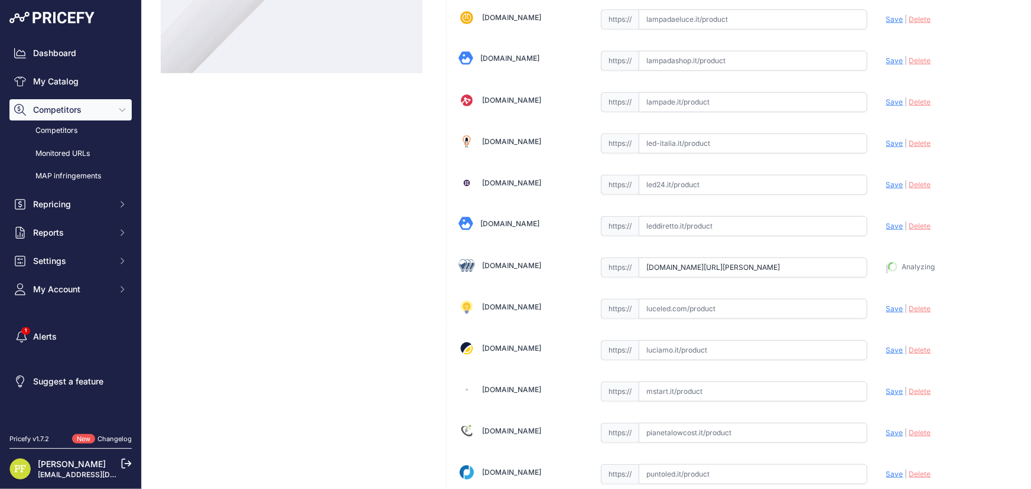
type input "https://www.ledleditalia.it/p/tubo-led-g13-t8-150cm-22w-in-vetro-bianco-freddo-…"
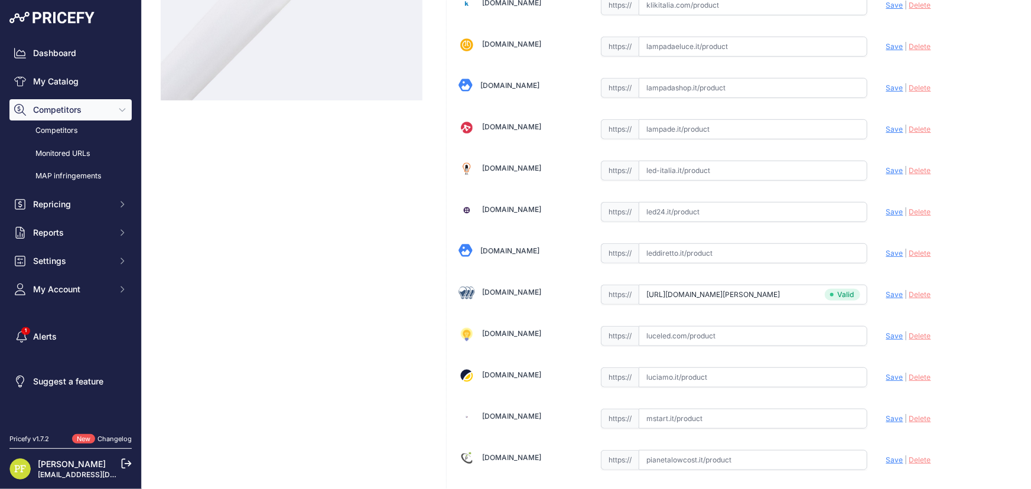
scroll to position [349, 0]
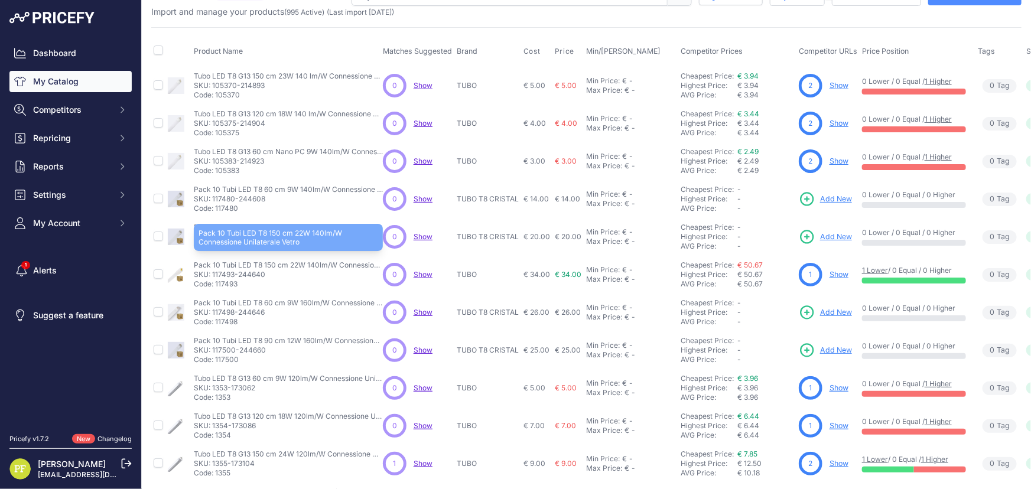
scroll to position [107, 0]
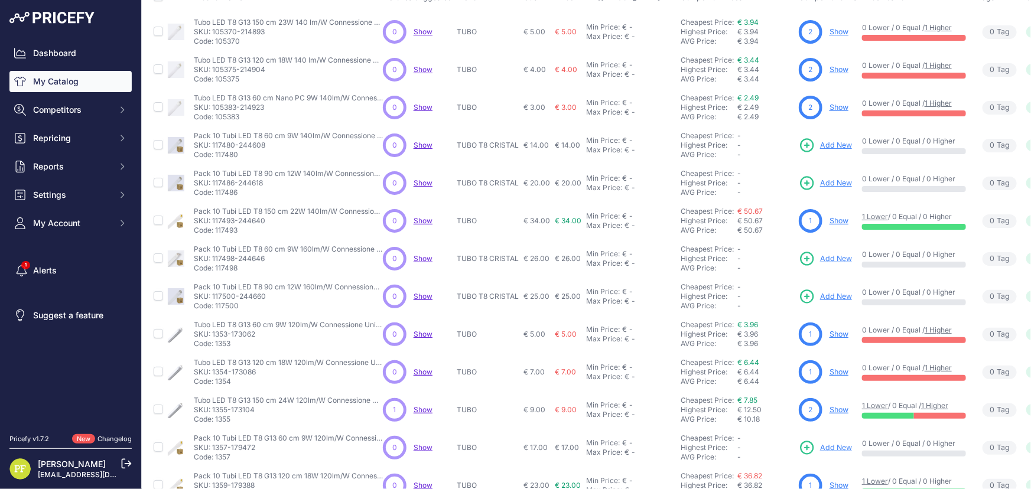
click at [835, 409] on link "Show" at bounding box center [838, 409] width 19 height 9
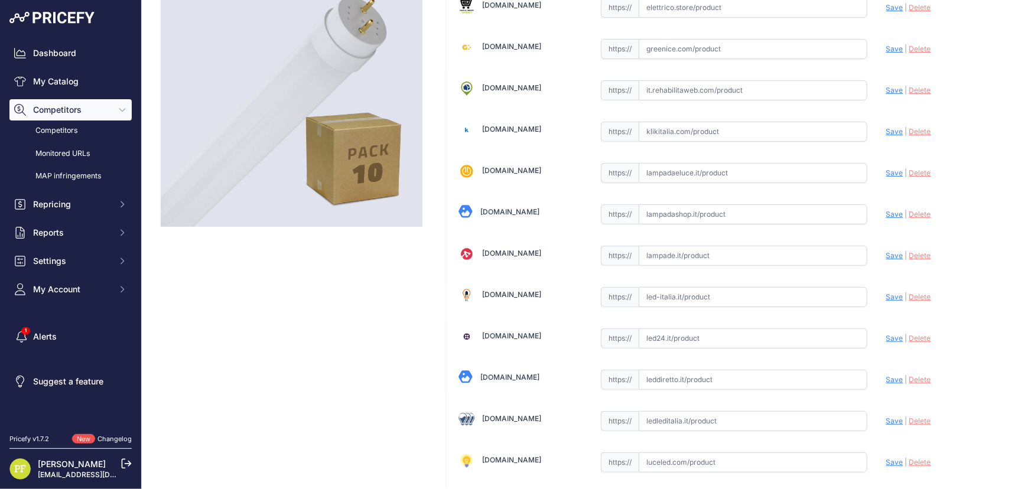
scroll to position [349, 0]
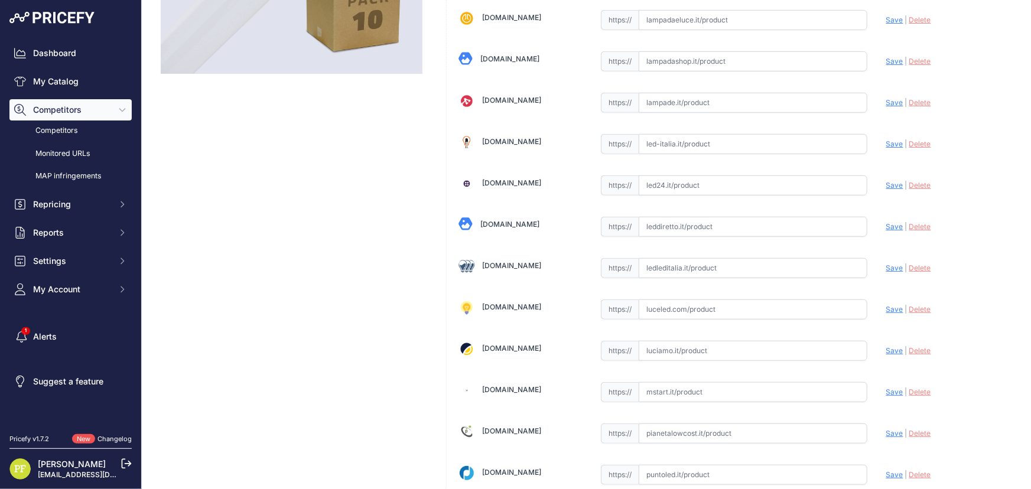
click at [702, 271] on input "text" at bounding box center [753, 268] width 229 height 20
paste input "https://www.ledleditalia.it/p/tubo-led-g13-t8-60cm-9w-in-vetro-bianco-freddo-65…"
click at [886, 263] on span "Save" at bounding box center [894, 267] width 17 height 9
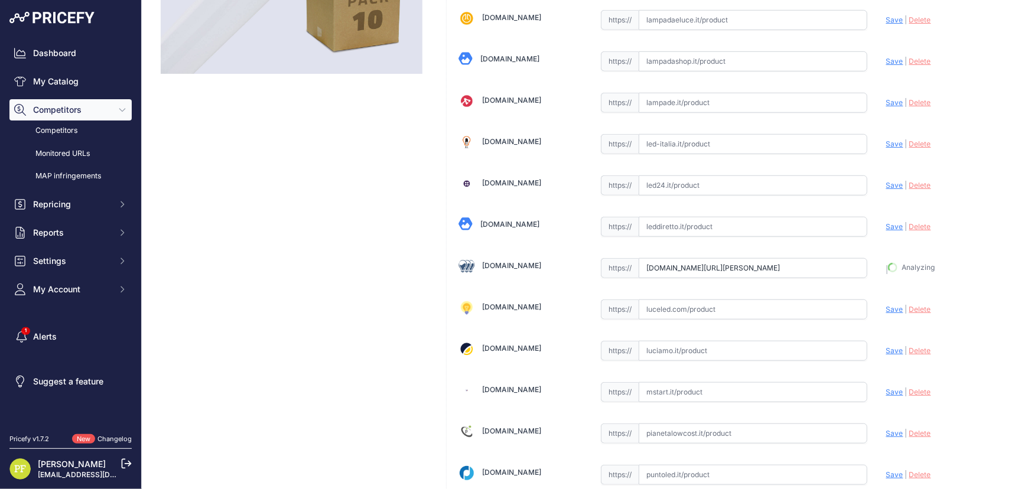
type input "https://www.ledleditalia.it/p/tubo-led-g13-t8-60cm-9w-in-vetro-bianco-freddo-65…"
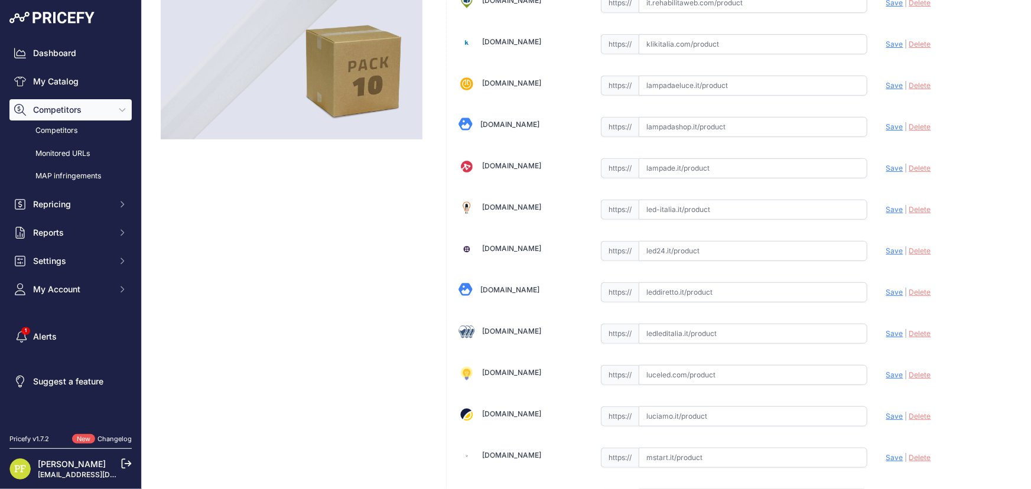
scroll to position [295, 0]
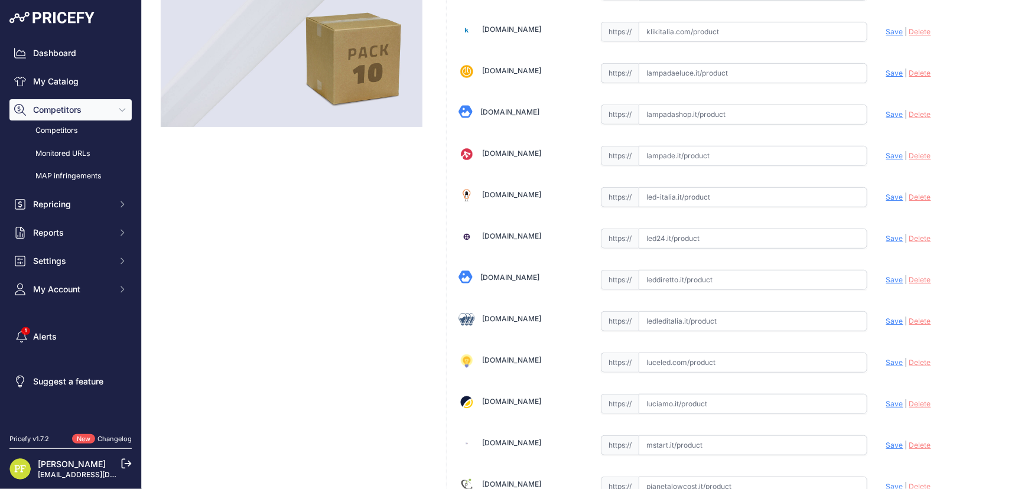
click at [727, 278] on input "text" at bounding box center [753, 280] width 229 height 20
click at [709, 311] on input "text" at bounding box center [753, 321] width 229 height 20
paste input "https://www.ledleditalia.it/p/tubo-led-g13-t8-120cm-18w-in-vetro-bianco-freddo-…"
click at [886, 317] on span "Save" at bounding box center [894, 321] width 17 height 9
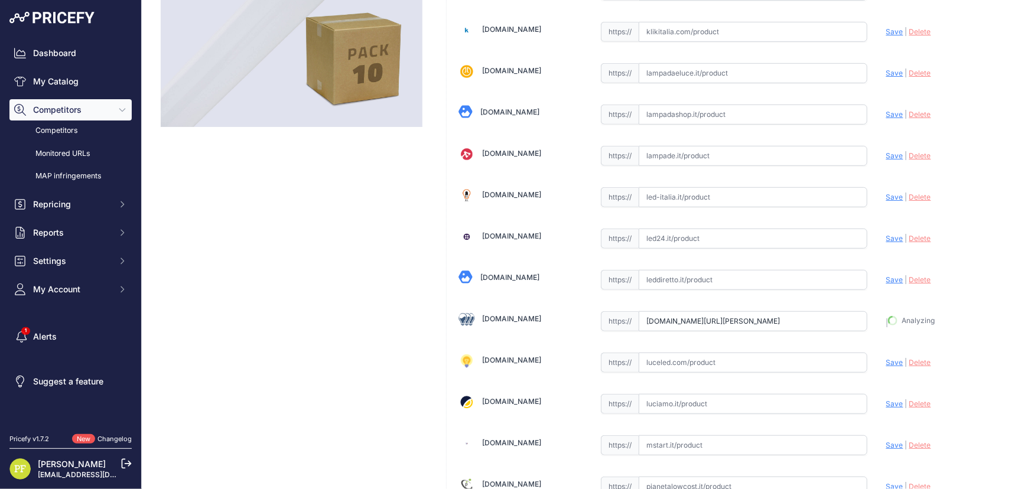
type input "https://www.ledleditalia.it/p/tubo-led-g13-t8-120cm-18w-in-vetro-bianco-freddo-…"
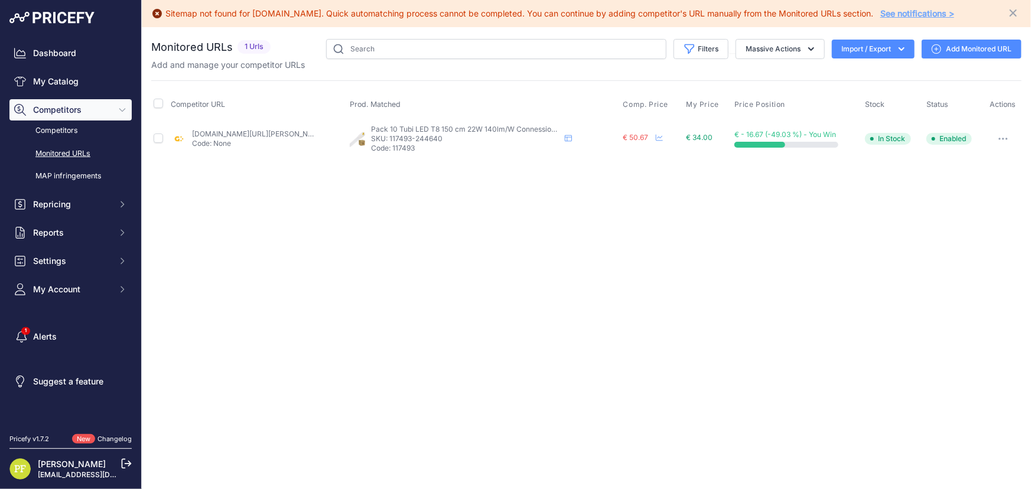
click at [965, 44] on link "Add Monitored URL" at bounding box center [972, 49] width 100 height 19
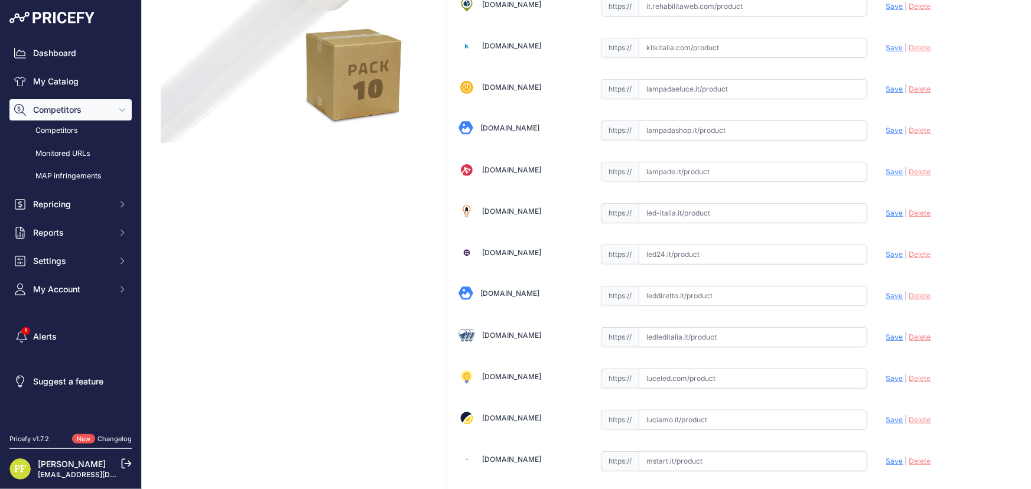
scroll to position [376, 0]
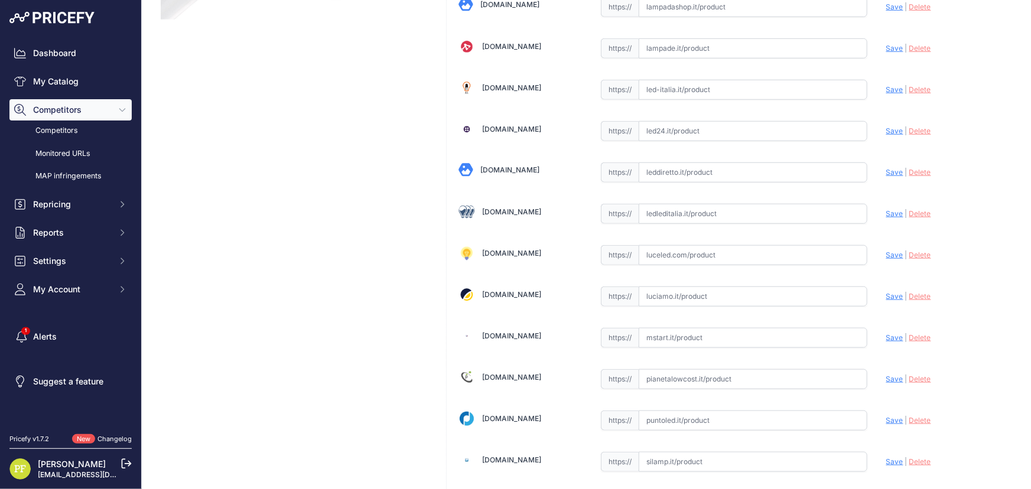
click at [676, 219] on input "text" at bounding box center [753, 214] width 229 height 20
paste input "[URL][DOMAIN_NAME][PERSON_NAME]"
click at [887, 209] on span "Save" at bounding box center [894, 213] width 17 height 9
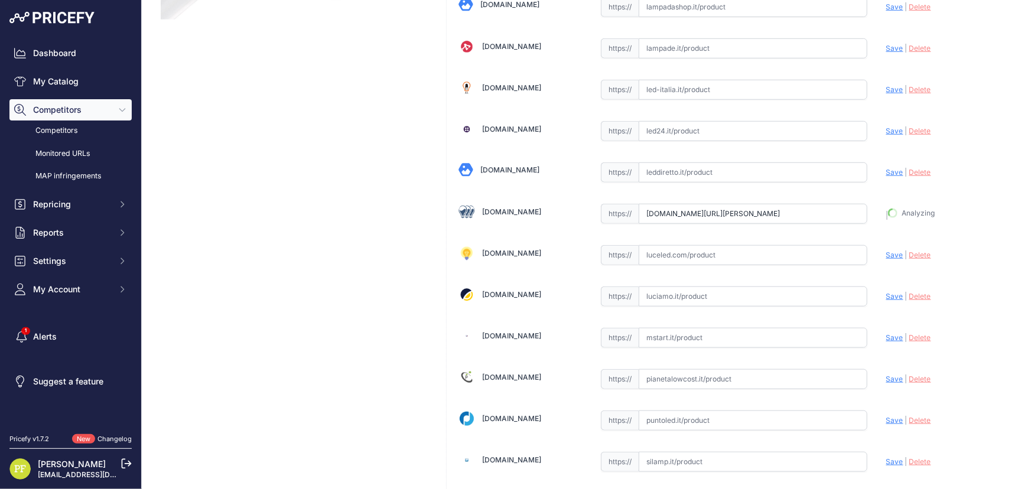
type input "[URL][DOMAIN_NAME][PERSON_NAME]"
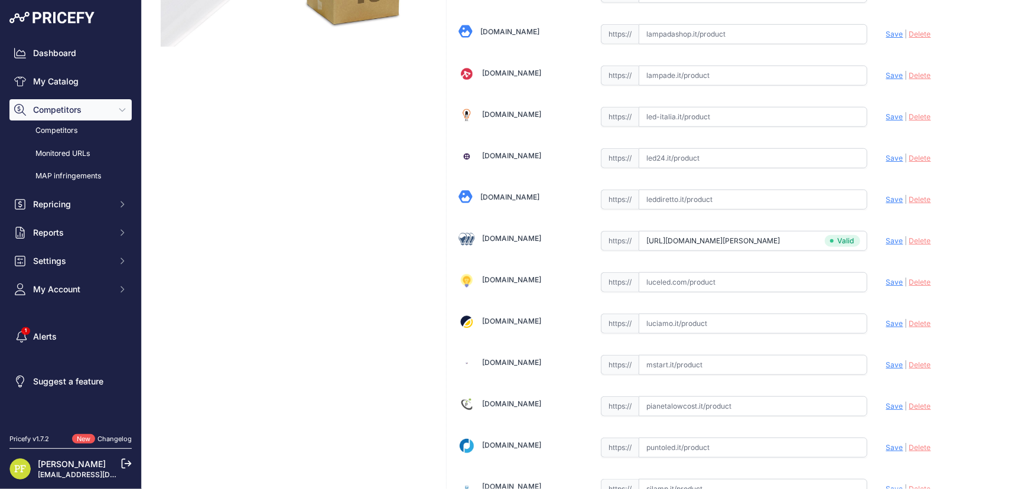
scroll to position [402, 0]
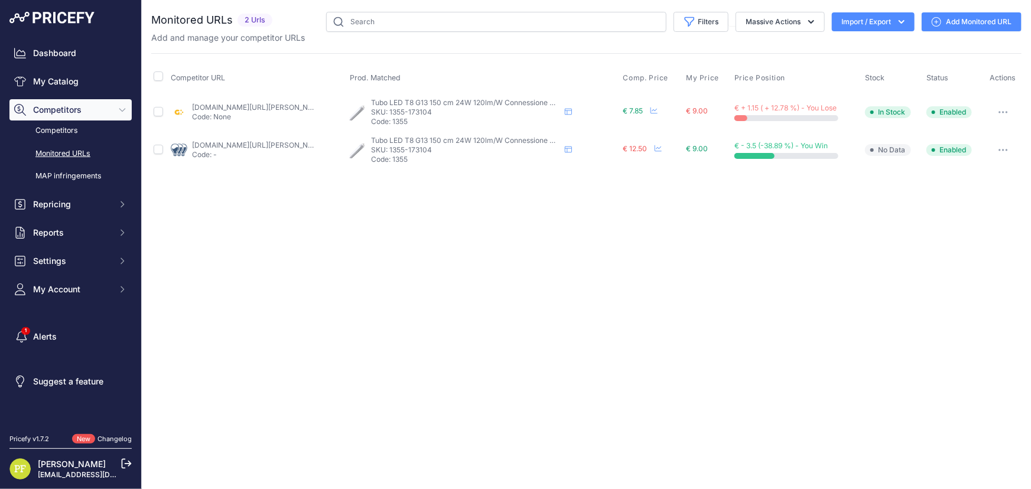
click at [970, 21] on link "Add Monitored URL" at bounding box center [972, 21] width 100 height 19
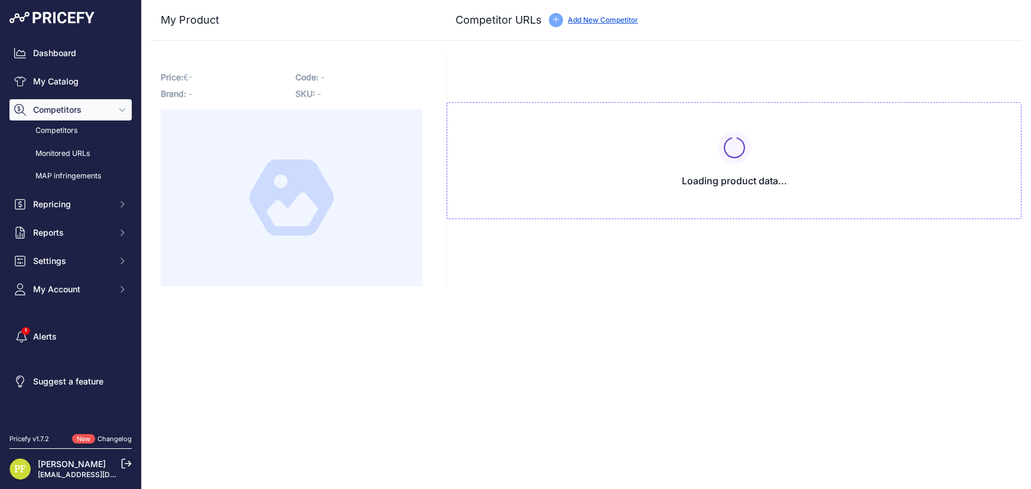
type input "greenice.com/it-it/products/tubo-led-t8-23w-2760lm-6000ok-150cm-attacco-testa-r…"
type input "www.ledleditalia.it/p/tubo-led-g13-t8-150cm-24w-in-plastica-e-alluminio-bianco-…"
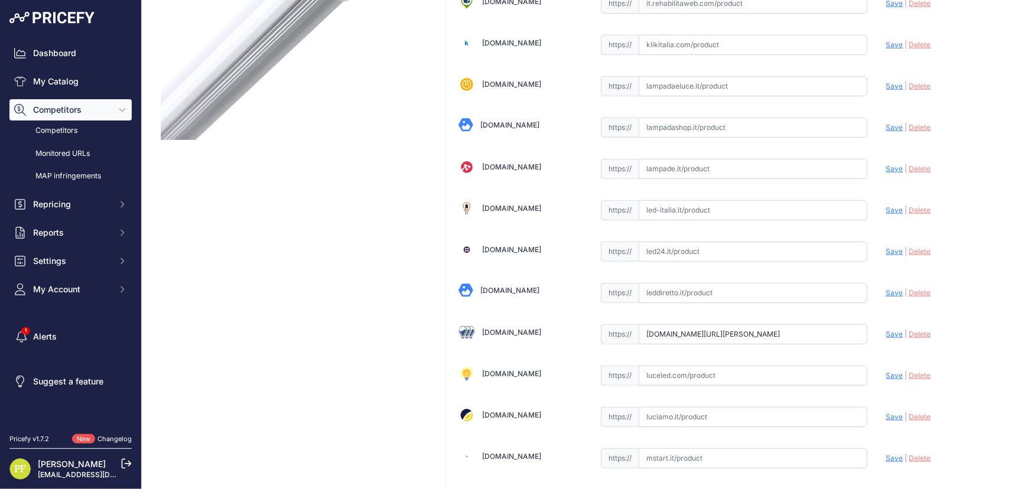
scroll to position [268, 0]
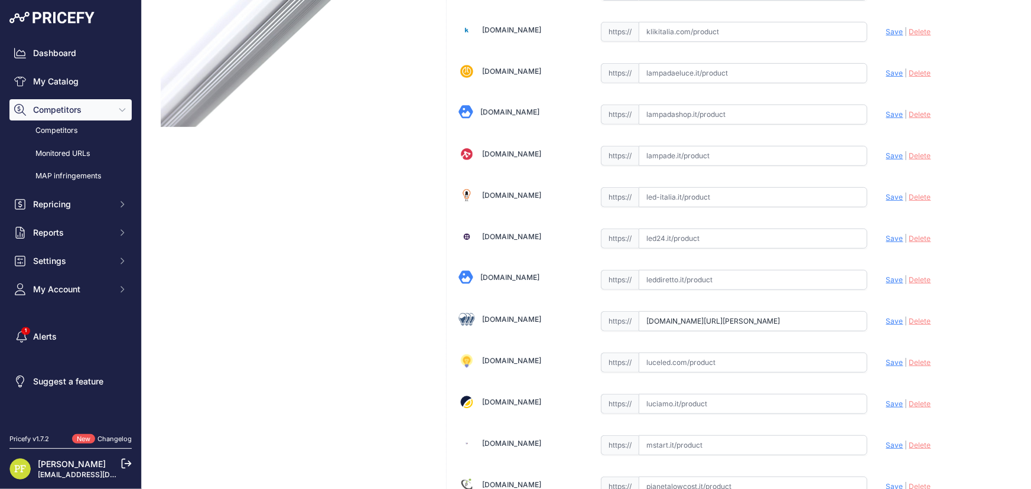
drag, startPoint x: 909, startPoint y: 319, endPoint x: 876, endPoint y: 319, distance: 32.5
click at [909, 319] on span "Delete" at bounding box center [920, 321] width 22 height 9
click at [803, 319] on input "text" at bounding box center [753, 321] width 229 height 20
paste input "https://www.ledleditalia.it/p/tubo-led-g13-t8-150cm-24w-in-plastica-e-alluminio…"
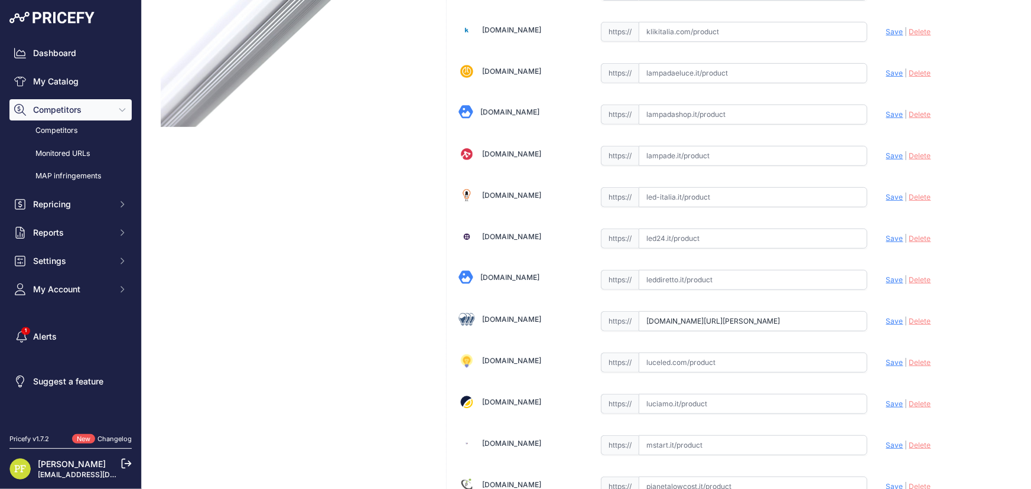
click at [886, 319] on span "Save" at bounding box center [894, 321] width 17 height 9
type input "[URL][DOMAIN_NAME][PERSON_NAME]"
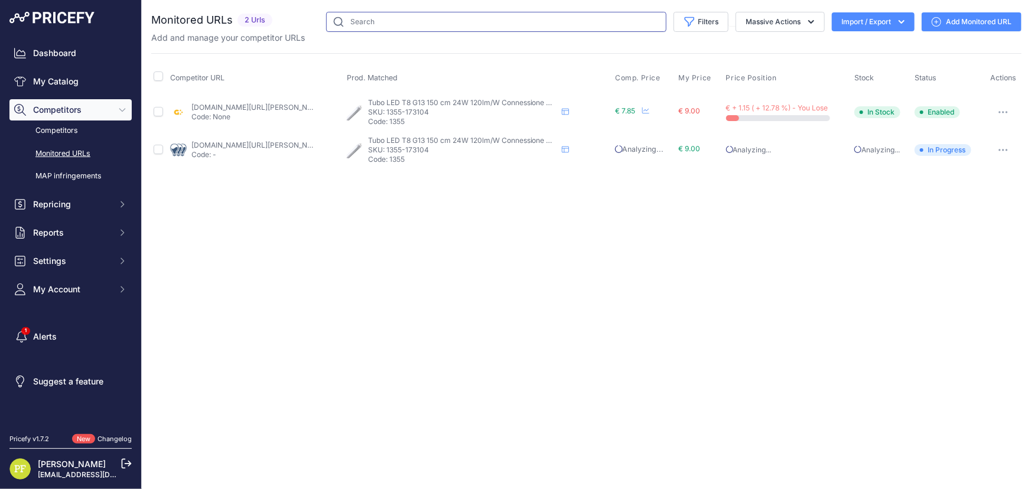
click at [412, 15] on input "text" at bounding box center [496, 22] width 340 height 20
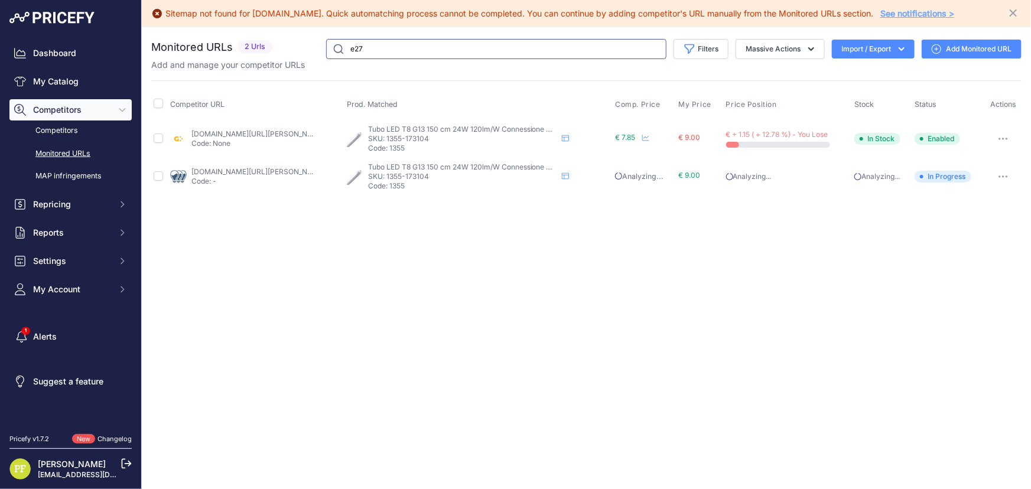
type input "e27"
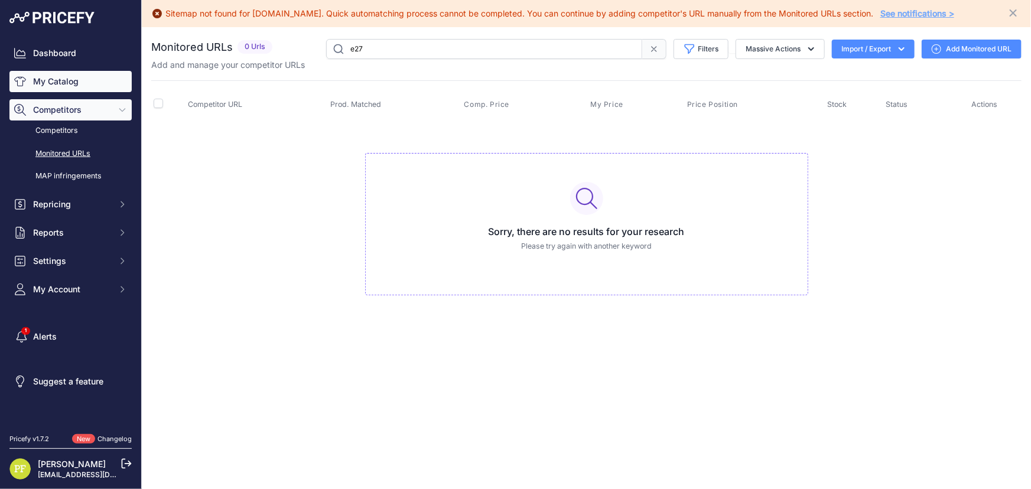
click at [64, 81] on link "My Catalog" at bounding box center [70, 81] width 122 height 21
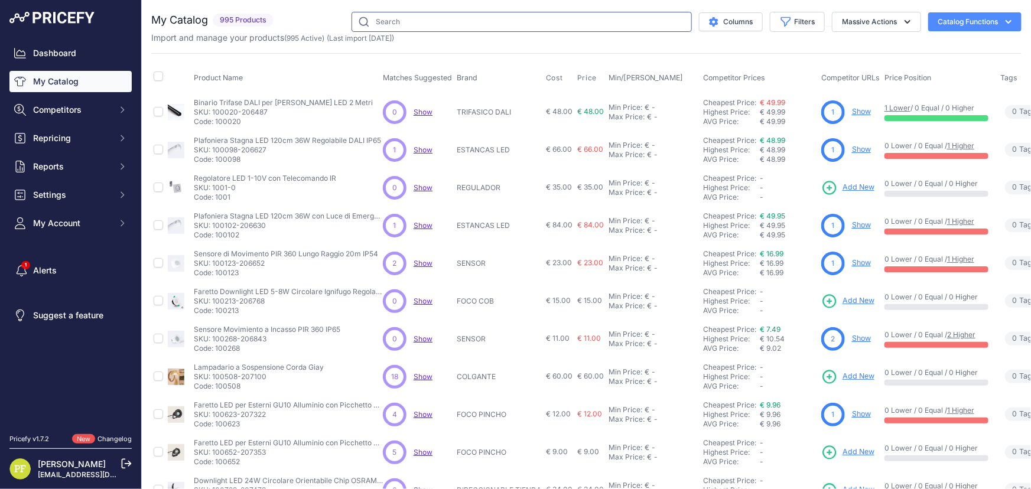
click at [423, 13] on input "text" at bounding box center [521, 22] width 340 height 20
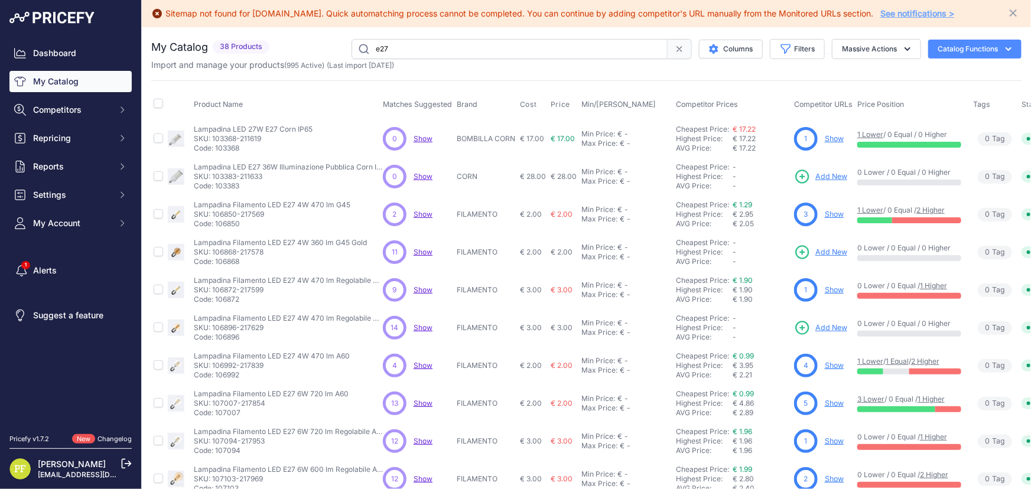
drag, startPoint x: 405, startPoint y: 46, endPoint x: 238, endPoint y: 41, distance: 167.3
click at [238, 41] on div "My Catalog 38 Products" at bounding box center [586, 49] width 870 height 20
type input "lampadina filamento"
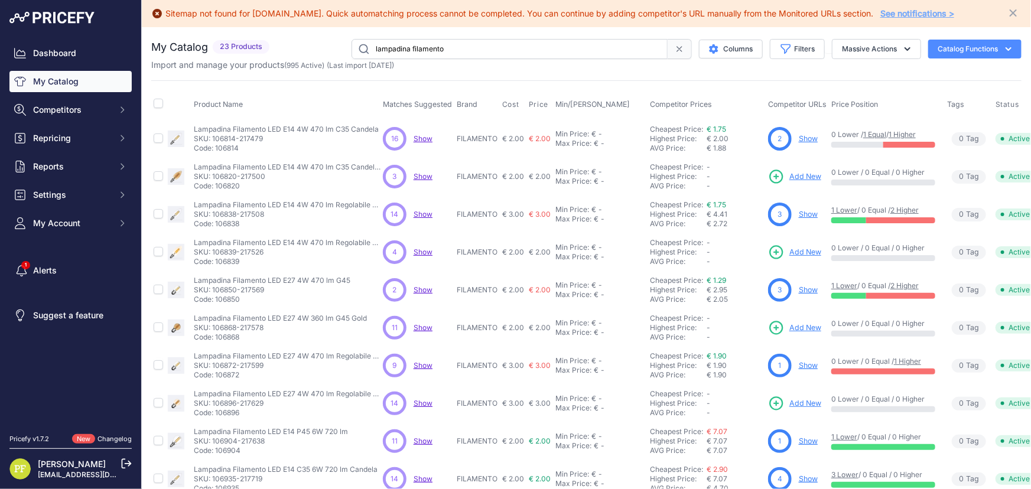
click at [805, 172] on span "Add New" at bounding box center [805, 176] width 32 height 11
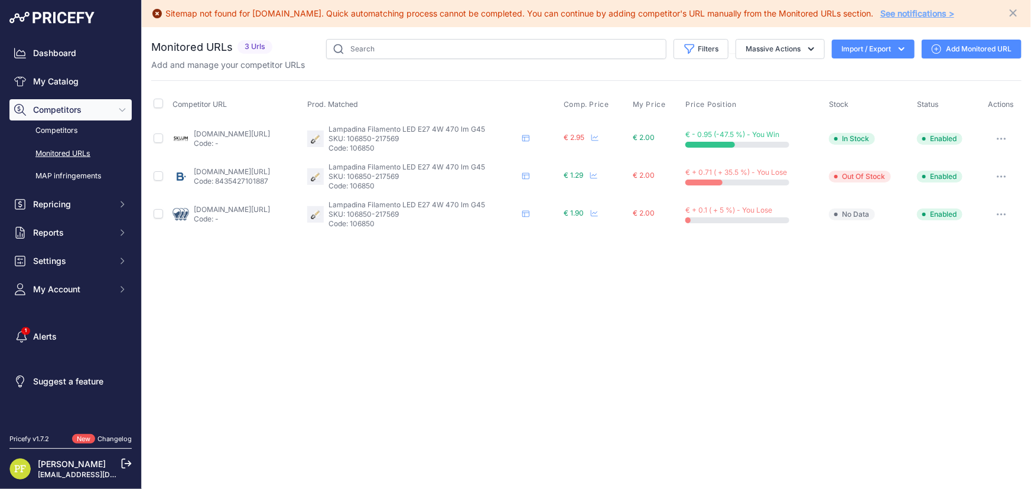
click at [245, 209] on link "[DOMAIN_NAME][URL]" at bounding box center [232, 209] width 76 height 9
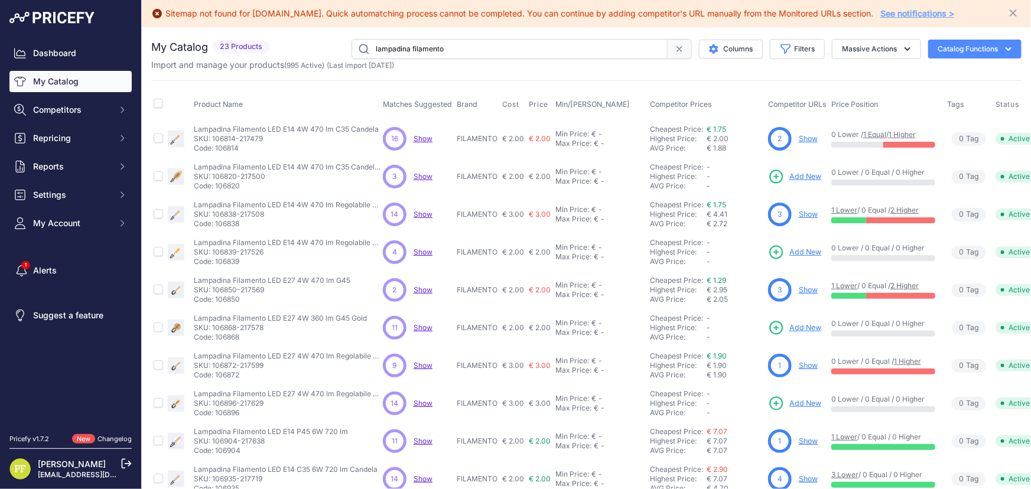
click at [803, 402] on span "Add New" at bounding box center [805, 403] width 32 height 11
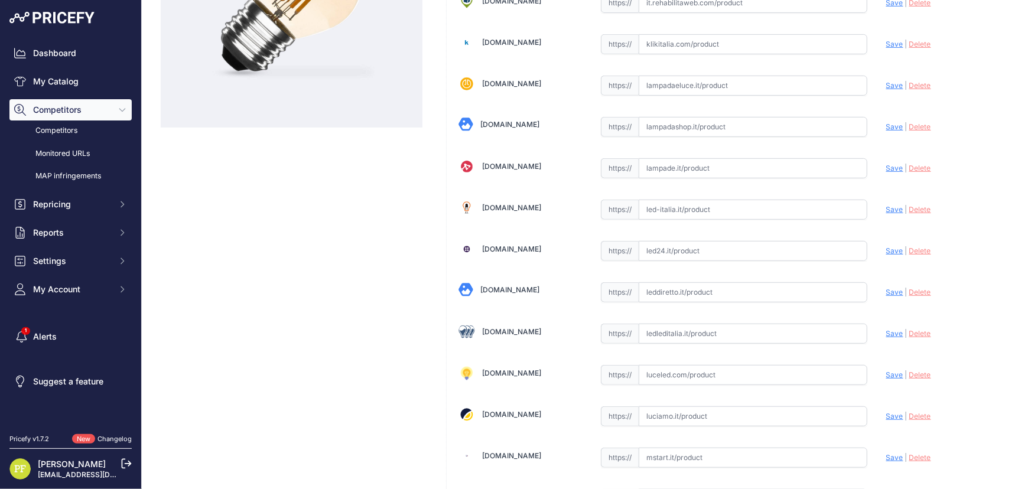
scroll to position [268, 0]
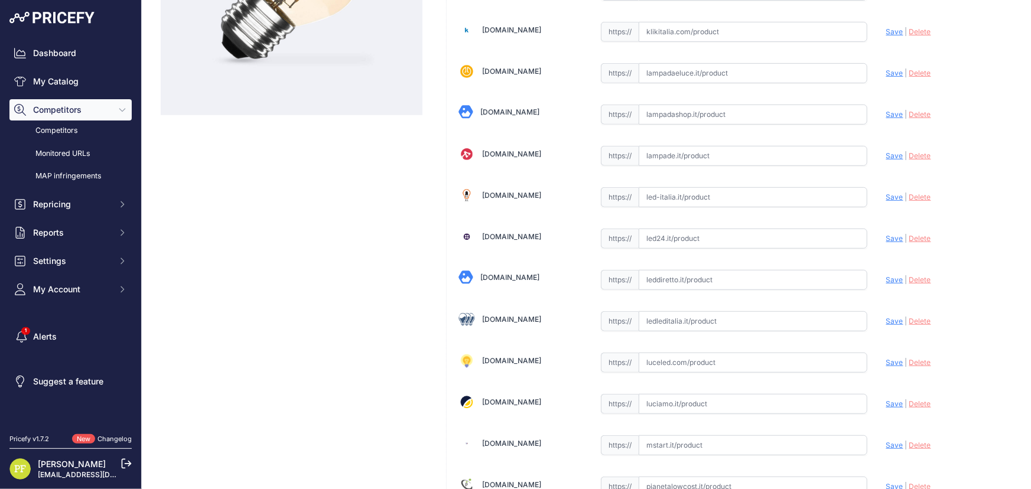
click at [699, 322] on input "text" at bounding box center [753, 321] width 229 height 20
paste input "https://www.ledleditalia.it/p/lampadina-led-vintage-a-filamento-e27-g45-a-sfera…"
click at [875, 322] on div "Barcelonaled.com Valid Save" at bounding box center [734, 279] width 575 height 957
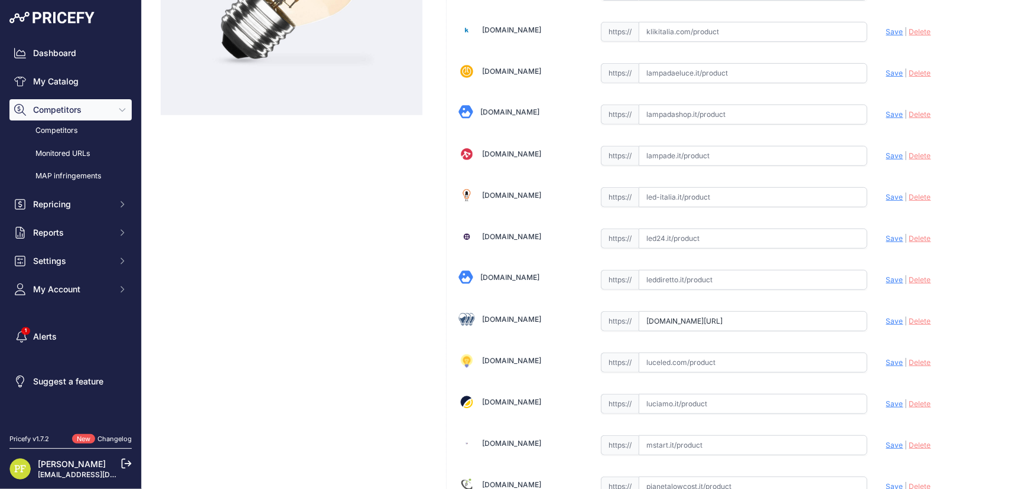
click at [886, 321] on span "Save" at bounding box center [894, 321] width 17 height 9
type input "https://www.ledleditalia.it/p/lampadina-led-vintage-a-filamento-e27-g45-a-sfera…"
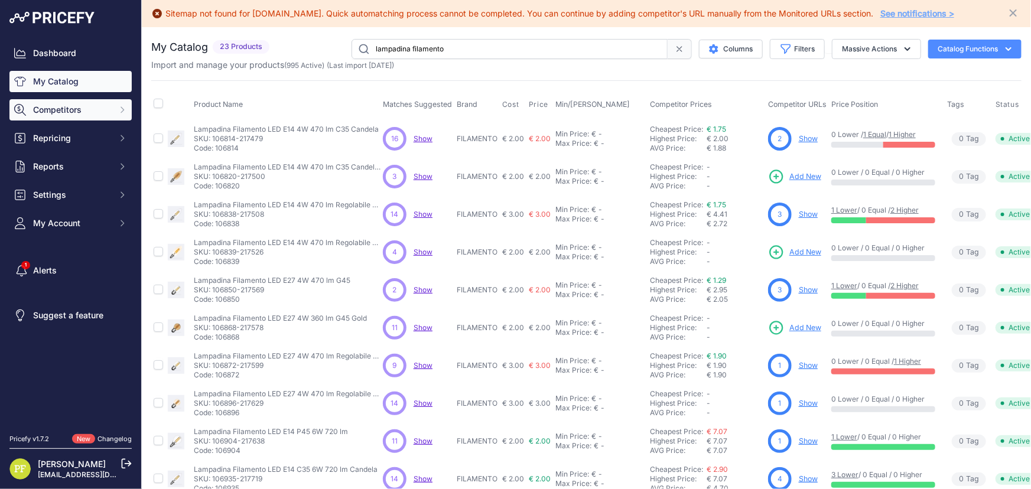
click at [109, 108] on span "Competitors" at bounding box center [71, 110] width 77 height 12
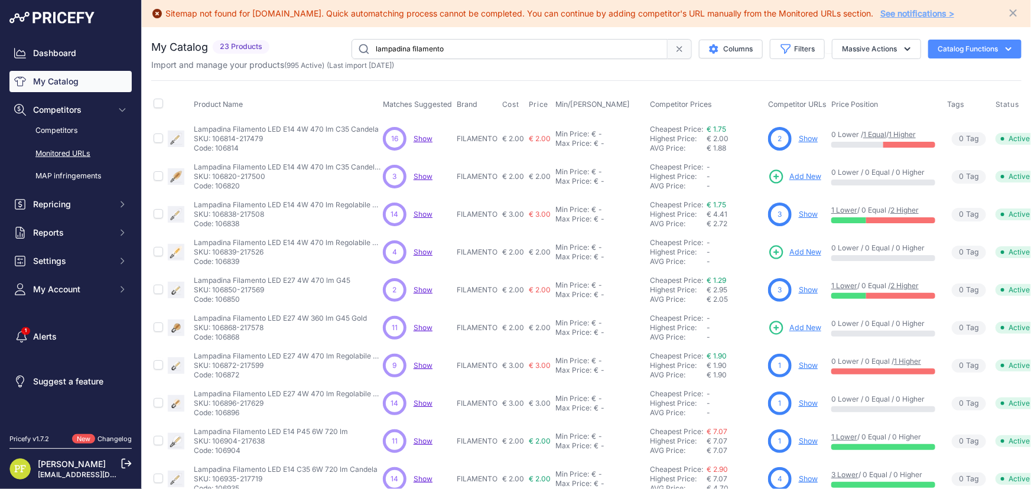
click at [78, 149] on link "Monitored URLs" at bounding box center [70, 154] width 122 height 21
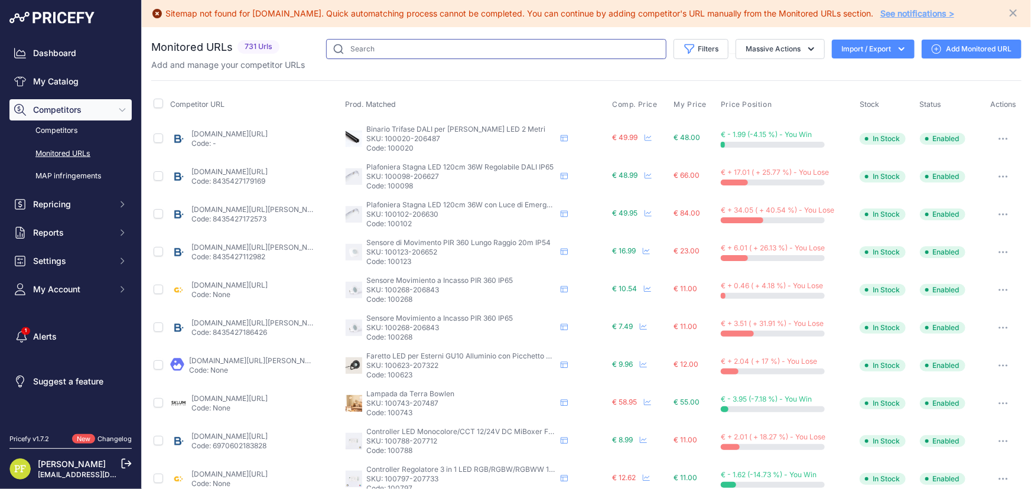
click at [398, 41] on input "text" at bounding box center [496, 49] width 340 height 20
type input "e"
type input "lite"
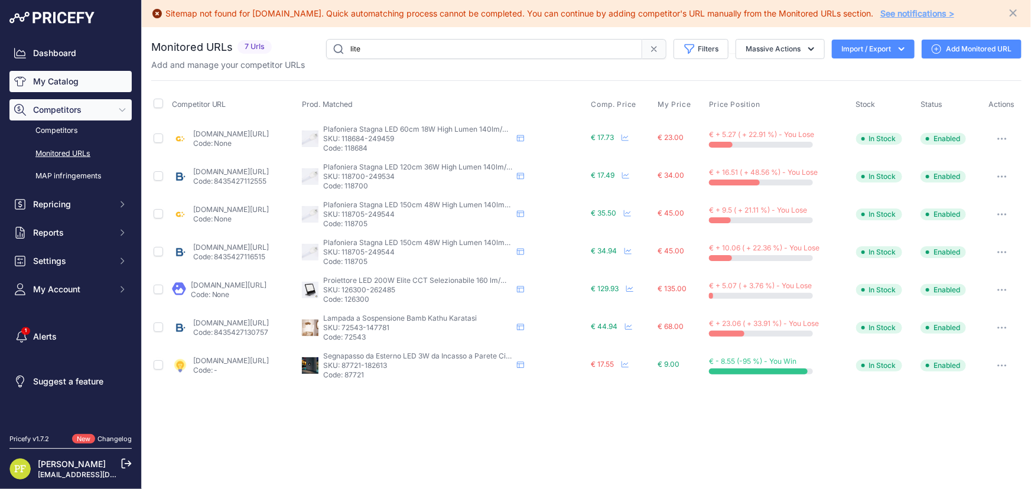
click at [67, 77] on link "My Catalog" at bounding box center [70, 81] width 122 height 21
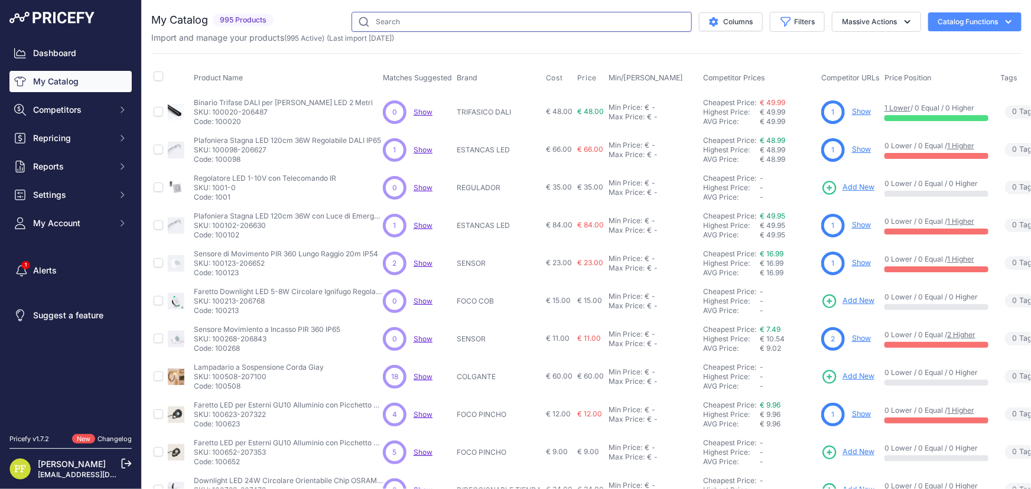
click at [467, 25] on input "text" at bounding box center [521, 22] width 340 height 20
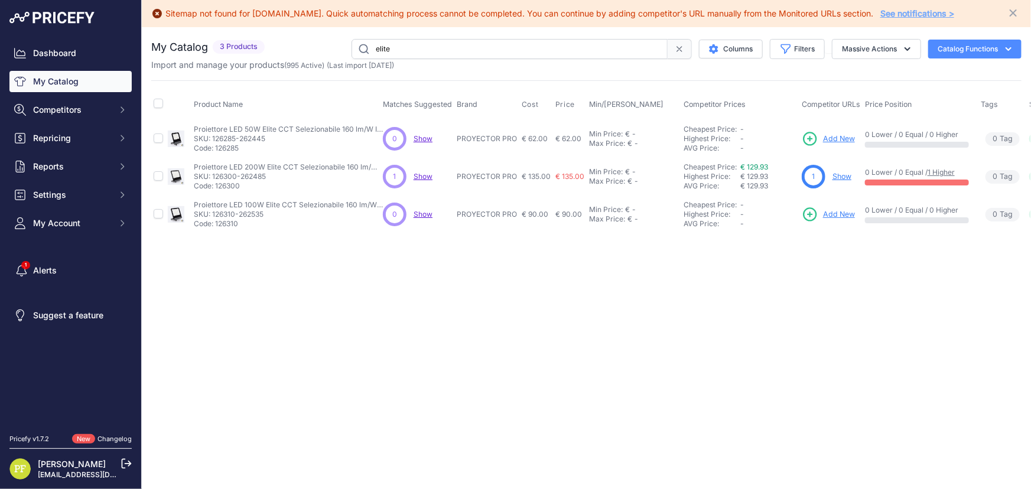
drag, startPoint x: 467, startPoint y: 41, endPoint x: 207, endPoint y: 27, distance: 260.3
click at [207, 27] on div "You are not connected to the internet. My Catalog" at bounding box center [586, 136] width 870 height 219
type input "brazo"
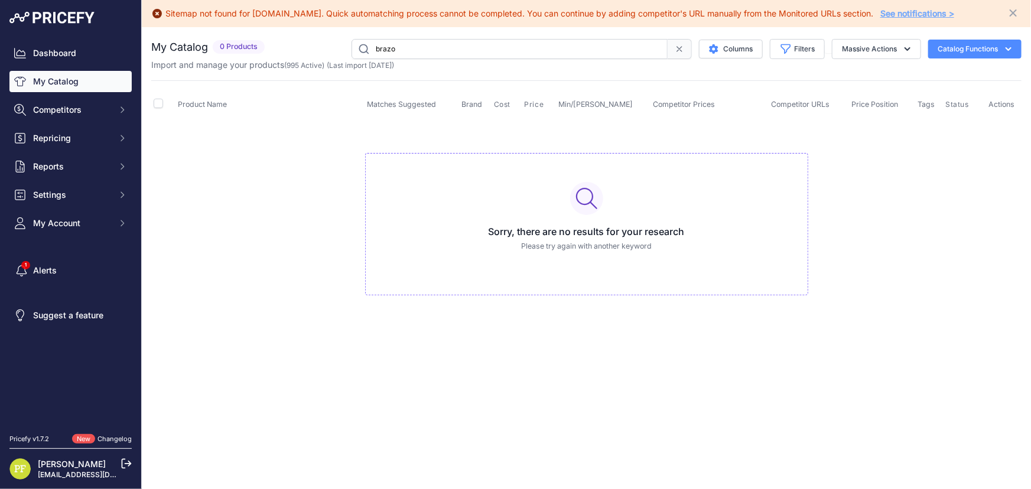
click at [66, 84] on link "My Catalog" at bounding box center [70, 81] width 122 height 21
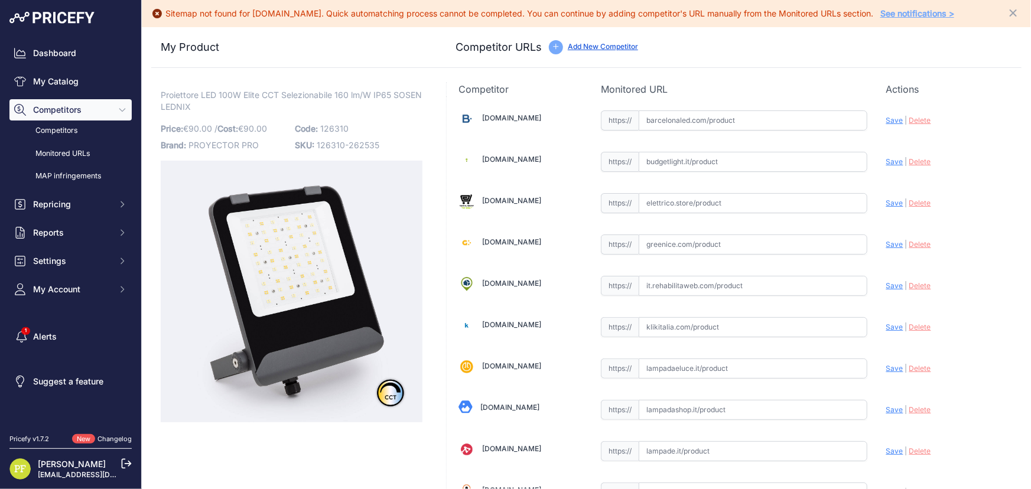
click at [314, 131] on span "Code:" at bounding box center [306, 128] width 23 height 10
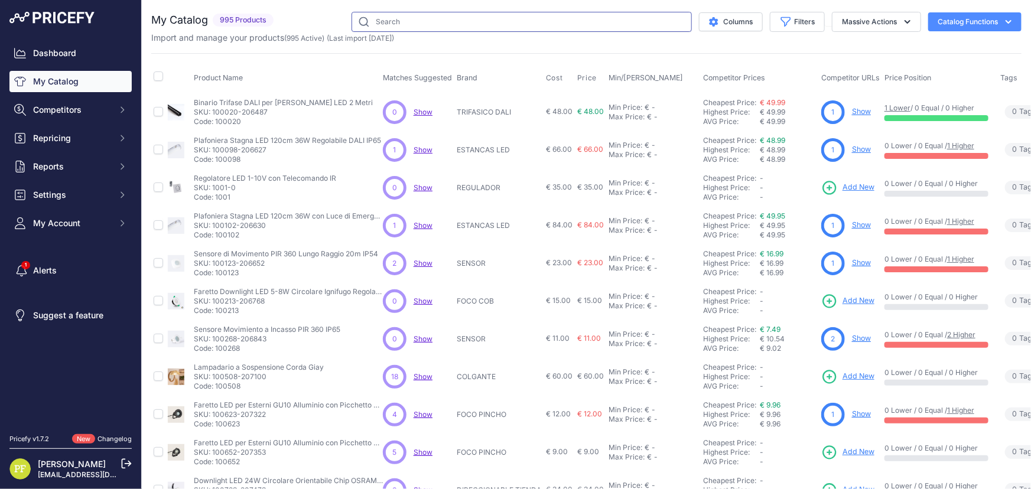
click at [484, 25] on input "text" at bounding box center [521, 22] width 340 height 20
type input "[PERSON_NAME]"
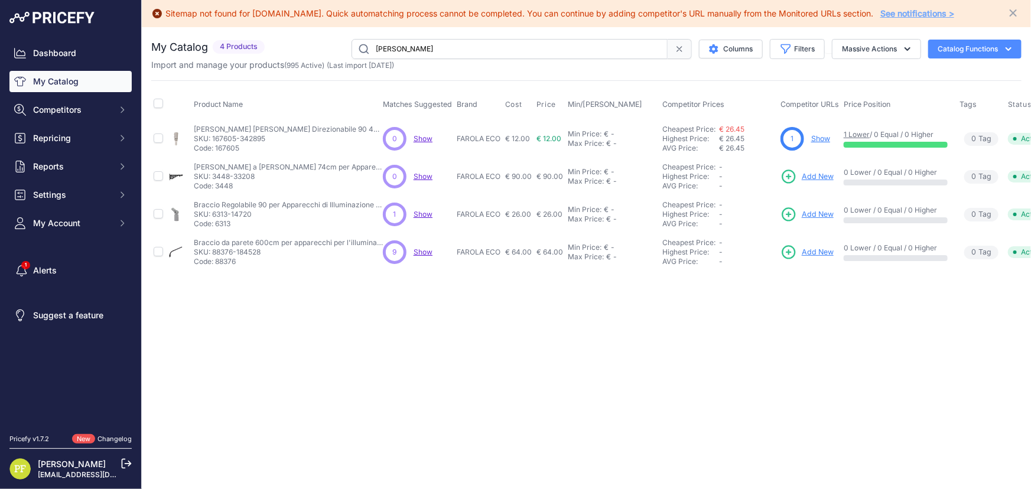
click at [817, 219] on link "Add New" at bounding box center [806, 214] width 53 height 17
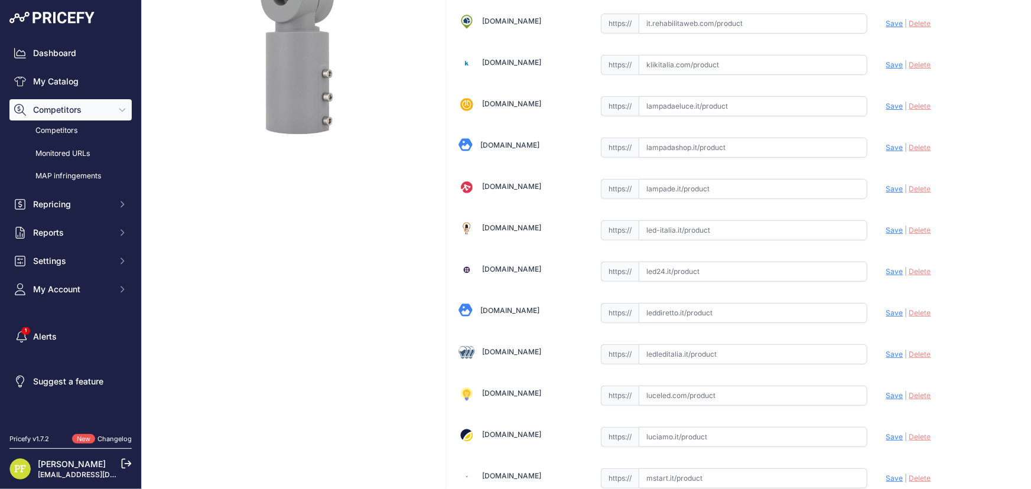
scroll to position [268, 0]
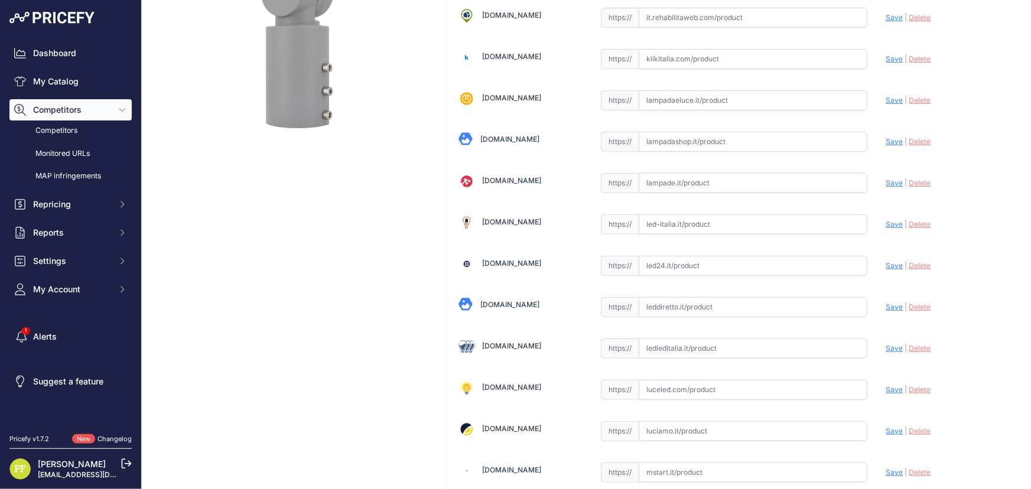
click at [699, 348] on input "text" at bounding box center [753, 348] width 229 height 20
paste input "https://www.ledleditalia.it/p/braccio-di-supporto-a-snodo-per-lampione-24cm-gri…"
click at [890, 344] on span "Save" at bounding box center [894, 348] width 17 height 9
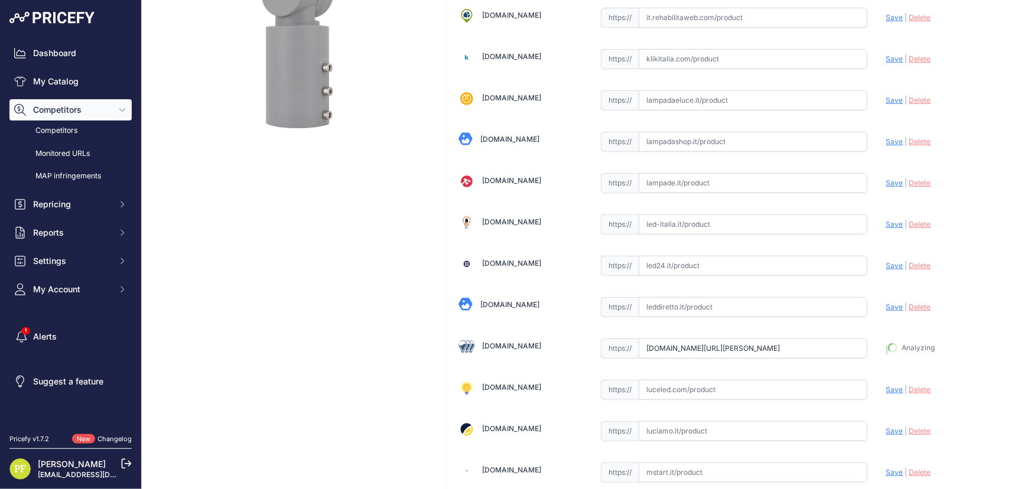
type input "https://www.ledleditalia.it/p/braccio-di-supporto-a-snodo-per-lampione-24cm-gri…"
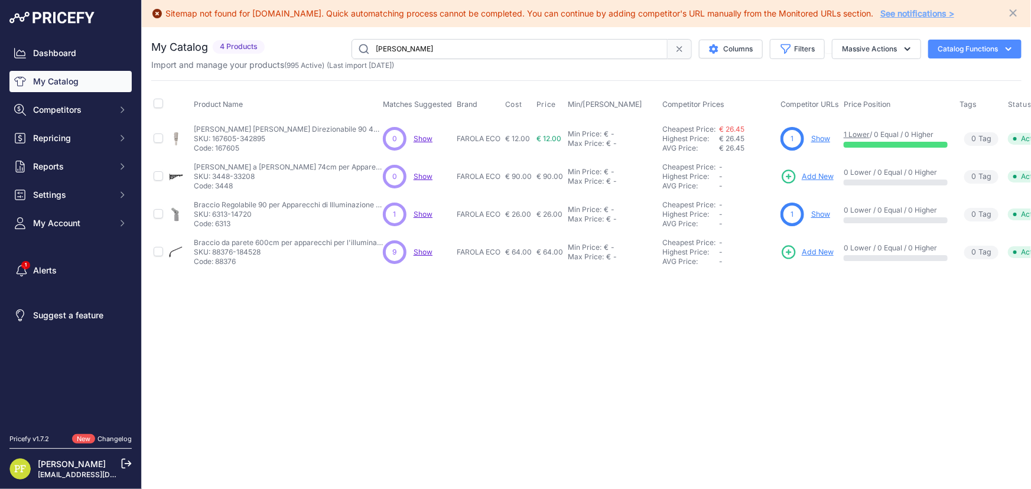
click at [224, 257] on p "Code: 88376" at bounding box center [288, 261] width 189 height 9
copy p "88376"
click at [520, 341] on div "Sitemap not found for tuttoled.it. Quick automatching process cannot be complet…" at bounding box center [586, 244] width 889 height 489
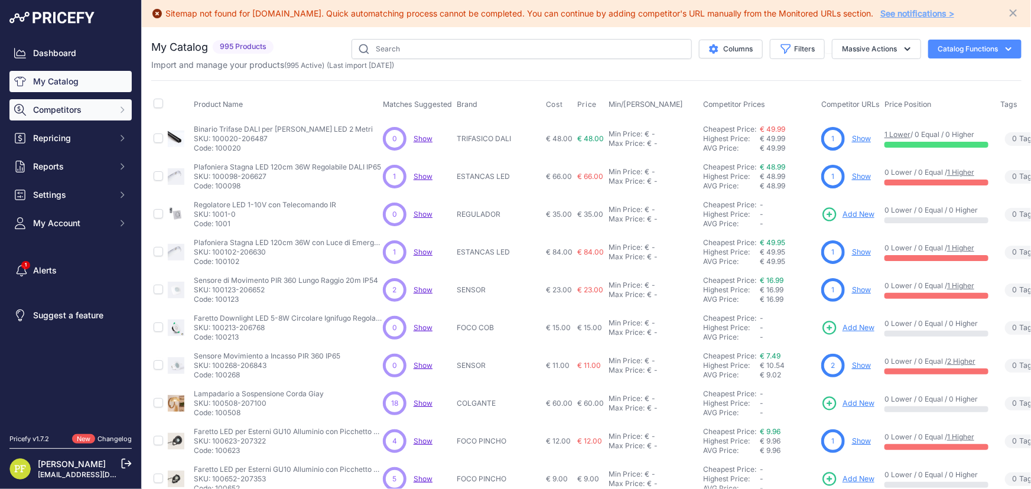
click at [70, 116] on button "Competitors" at bounding box center [70, 109] width 122 height 21
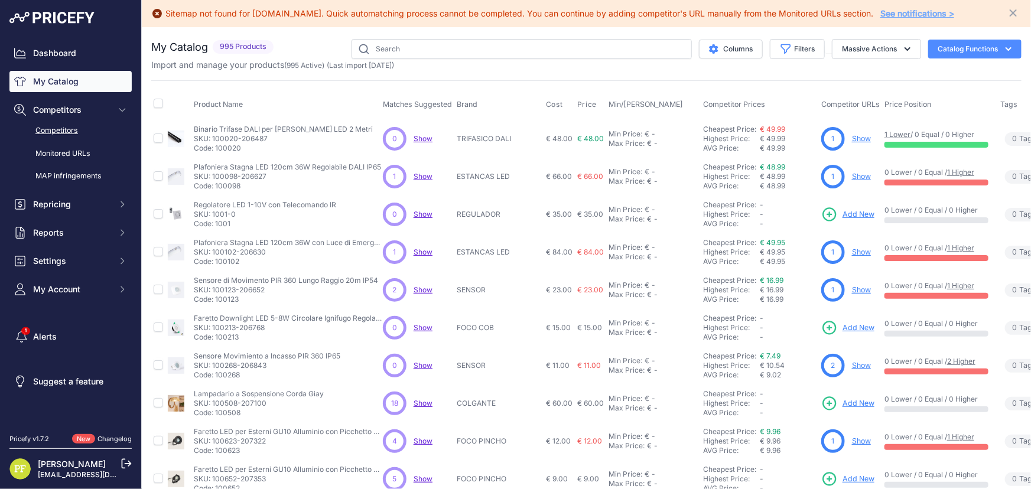
click at [71, 130] on link "Competitors" at bounding box center [70, 131] width 122 height 21
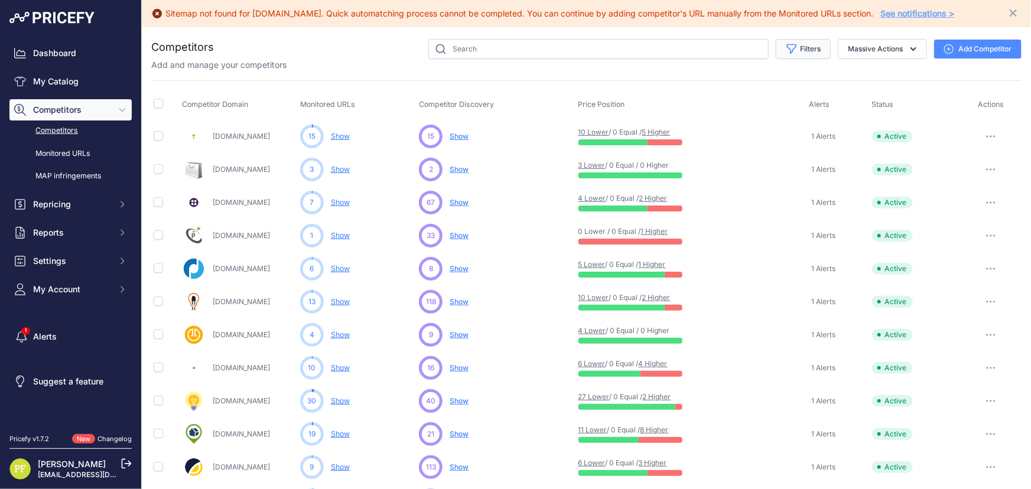
click at [796, 47] on button "Filters" at bounding box center [803, 49] width 55 height 20
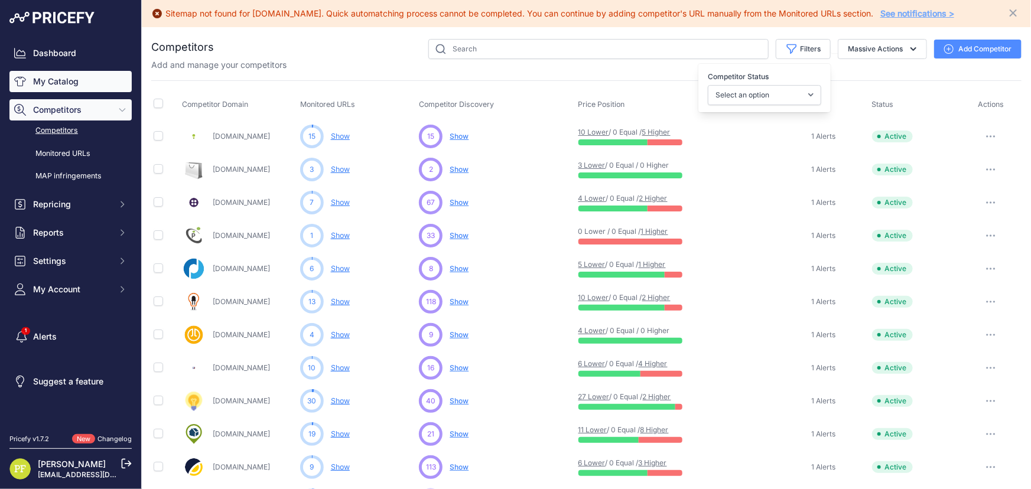
click at [63, 86] on link "My Catalog" at bounding box center [70, 81] width 122 height 21
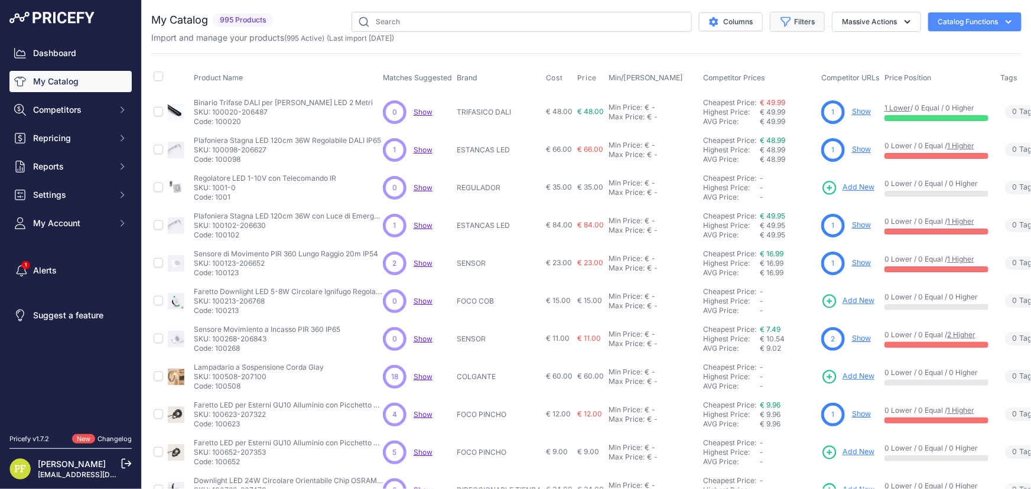
click at [800, 22] on button "Filters" at bounding box center [797, 22] width 55 height 20
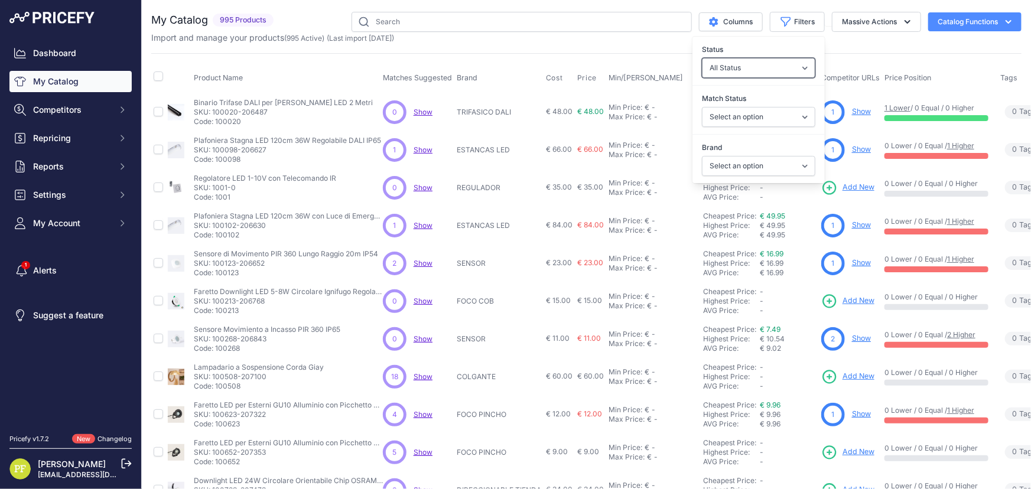
click at [780, 67] on select "All Status Only Enabled Only Disabled" at bounding box center [758, 68] width 113 height 20
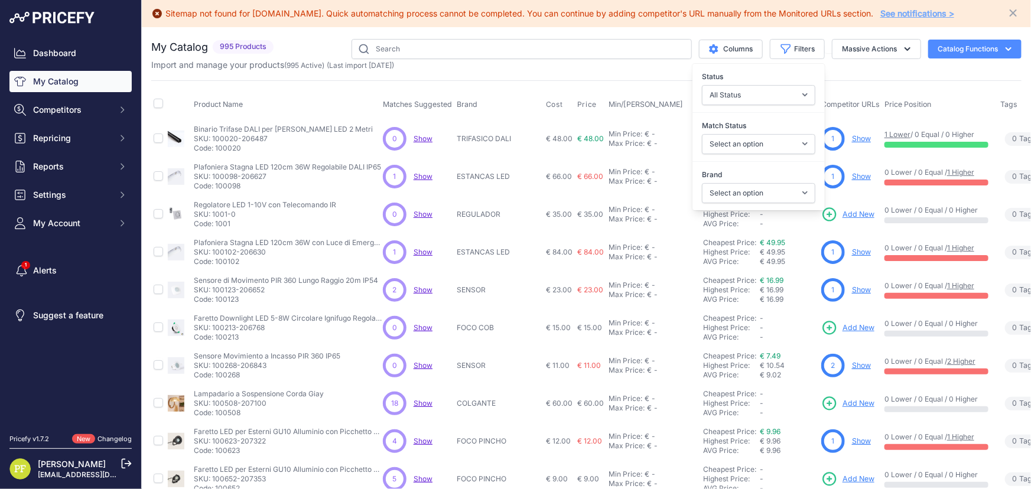
click at [780, 67] on div "Status All Status Only Enabled Only Disabled" at bounding box center [758, 88] width 132 height 44
click at [769, 139] on select "Select an option Matched Unmatched" at bounding box center [758, 144] width 113 height 20
click at [775, 130] on label "Match Status" at bounding box center [758, 126] width 113 height 12
click at [775, 134] on select "Select an option Matched Unmatched" at bounding box center [758, 144] width 113 height 20
click at [749, 193] on select "Select an option 120x30 120X60 3M 60X30 60X60 ACCESORIO PANEL AERO ALIMENTACION…" at bounding box center [758, 193] width 113 height 20
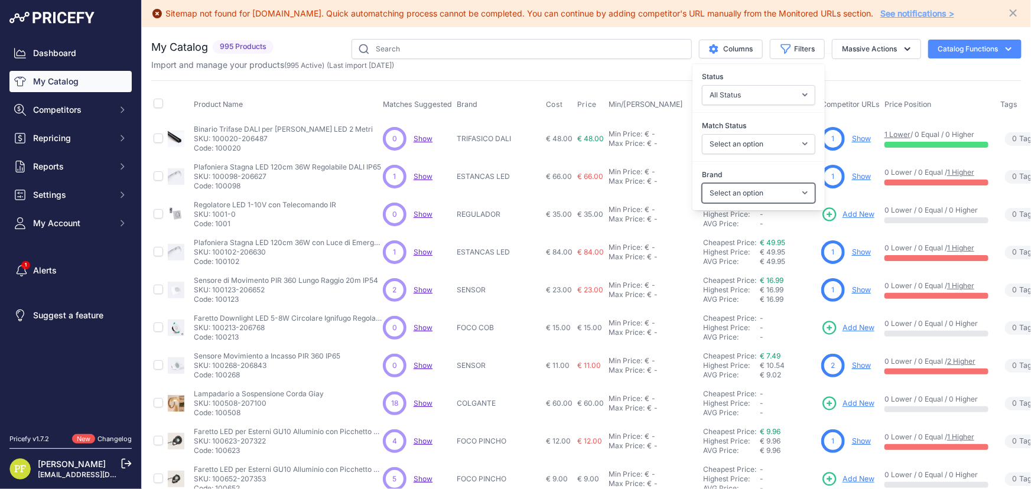
click at [767, 186] on select "Select an option 120x30 120X60 3M 60X30 60X60 ACCESORIO PANEL AERO ALIMENTACION…" at bounding box center [758, 193] width 113 height 20
select select "120x30"
click at [702, 183] on select "Select an option 120x30 120X60 3M 60X30 60X60 ACCESORIO PANEL AERO ALIMENTACION…" at bounding box center [758, 193] width 113 height 20
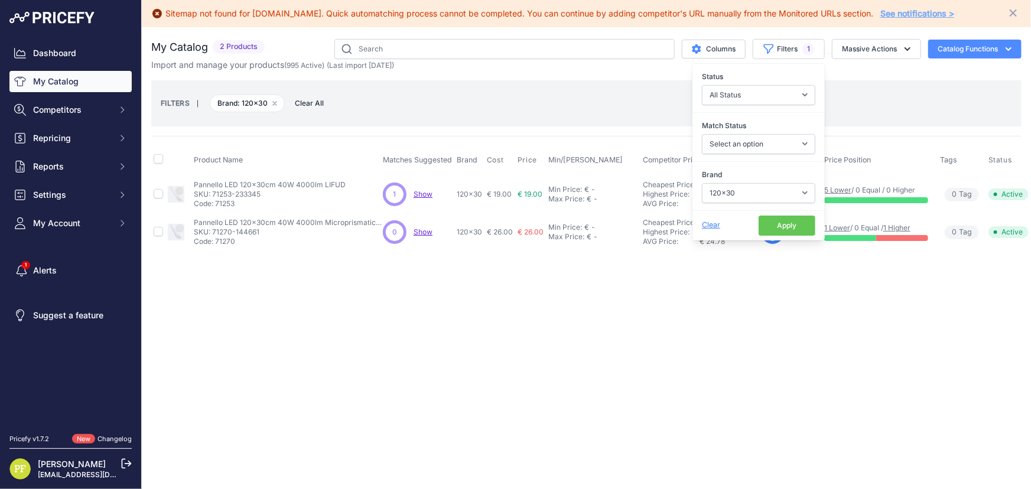
click at [496, 311] on div "Sitemap not found for tuttoled.it. Quick automatching process cannot be complet…" at bounding box center [586, 244] width 889 height 489
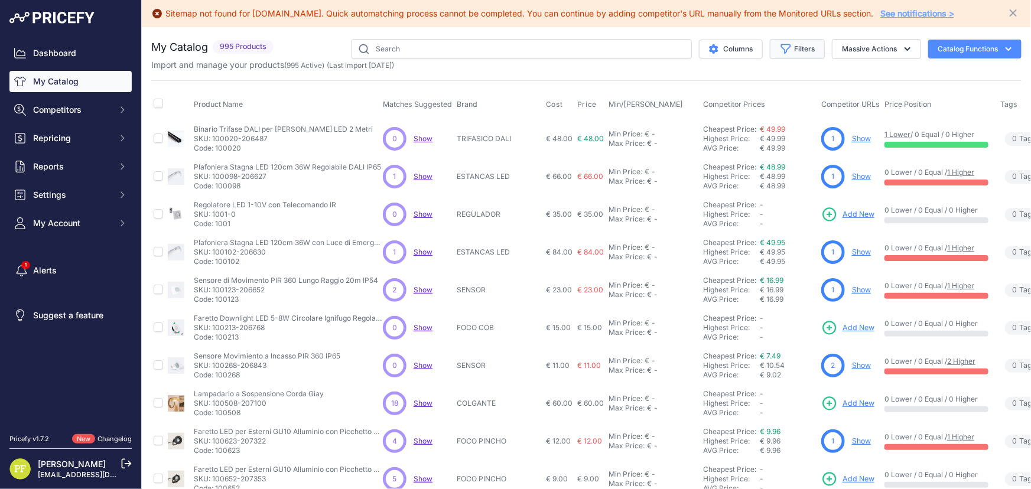
drag, startPoint x: 790, startPoint y: 45, endPoint x: 790, endPoint y: 53, distance: 8.3
click at [790, 45] on button "Filters" at bounding box center [797, 49] width 55 height 20
click at [759, 185] on select "Select an option 120x30 120X60 3M 60X30 60X60 ACCESORIO PANEL AERO ALIMENTACION…" at bounding box center [758, 193] width 113 height 20
select select "60X60"
click at [702, 183] on select "Select an option 120x30 120X60 3M 60X30 60X60 ACCESORIO PANEL AERO ALIMENTACION…" at bounding box center [758, 193] width 113 height 20
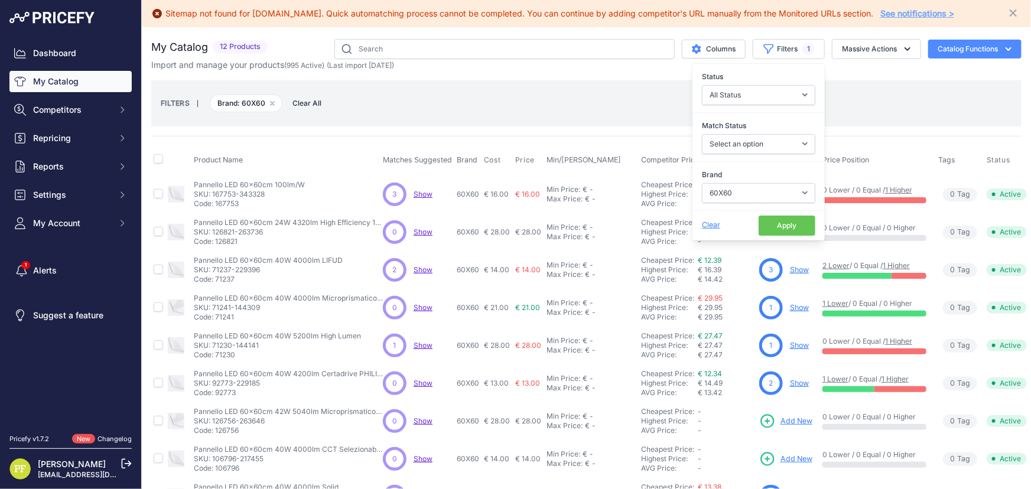
click at [880, 125] on div "FILTERS | Brand: 60X60 Remove filter option Clear All" at bounding box center [586, 103] width 870 height 46
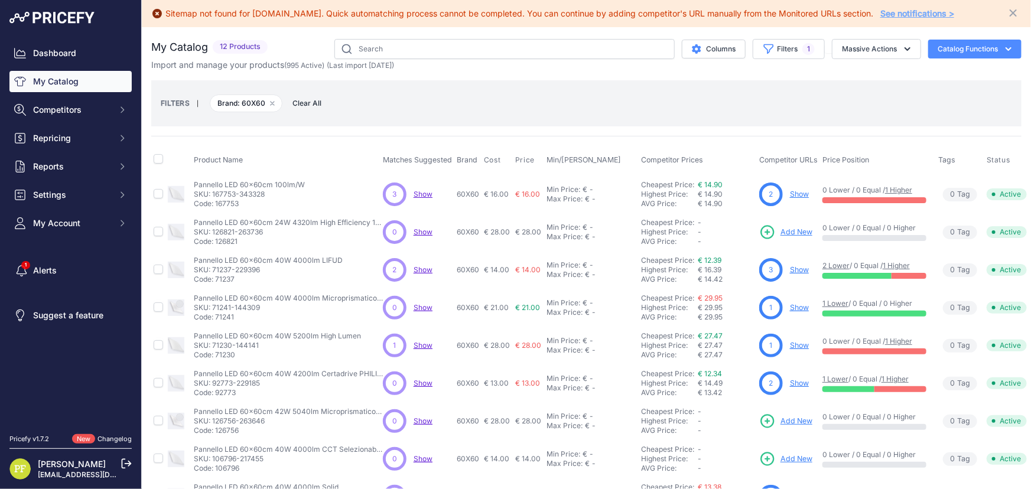
click at [796, 195] on link "Show" at bounding box center [799, 194] width 19 height 9
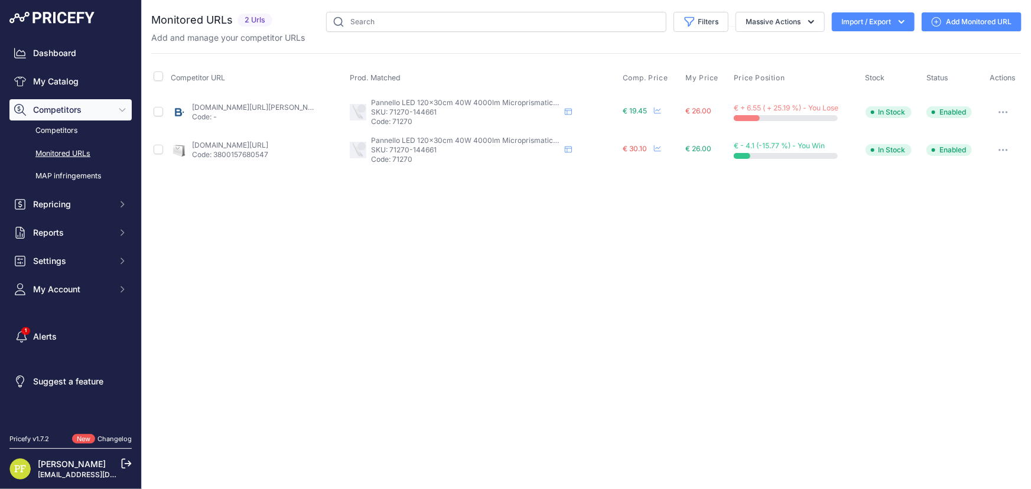
click at [939, 18] on icon at bounding box center [936, 21] width 9 height 9
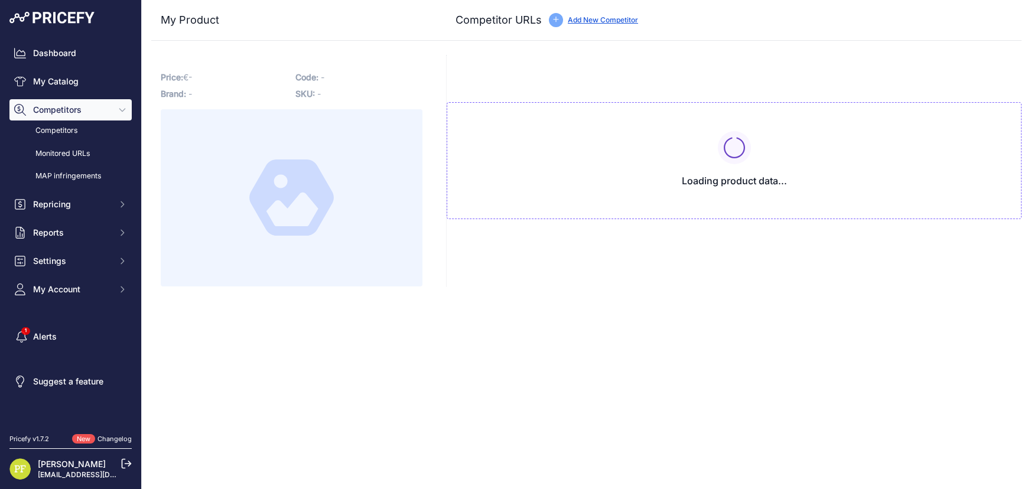
type input "[DOMAIN_NAME][URL][PERSON_NAME]"
type input "[DOMAIN_NAME][URL]"
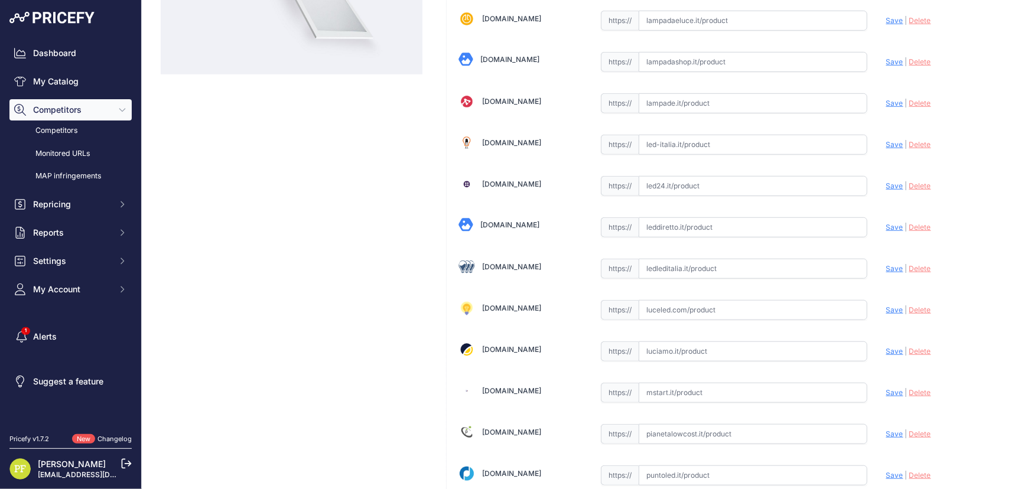
scroll to position [322, 0]
click at [697, 262] on input "text" at bounding box center [753, 268] width 229 height 20
paste input "[URL][DOMAIN_NAME]"
click at [888, 267] on span "Save" at bounding box center [894, 267] width 17 height 9
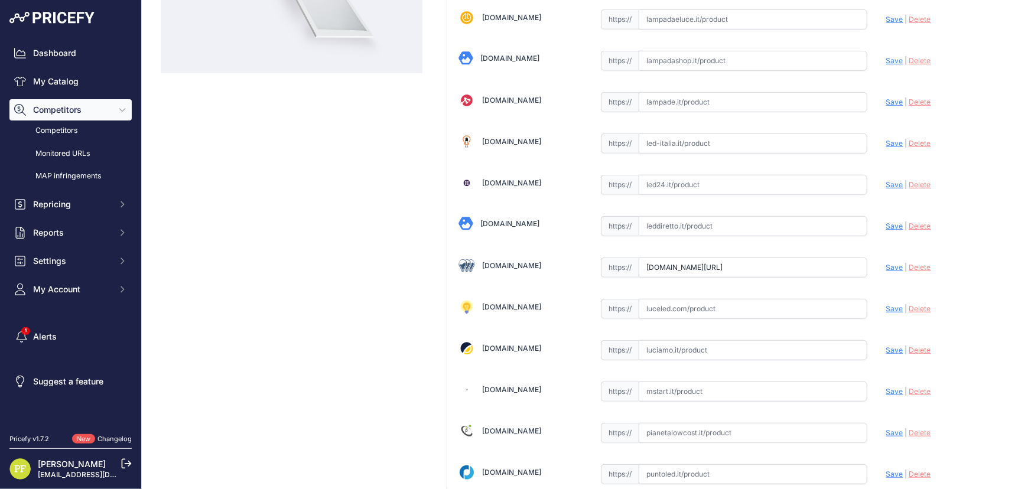
scroll to position [0, 0]
type input "[URL][DOMAIN_NAME]"
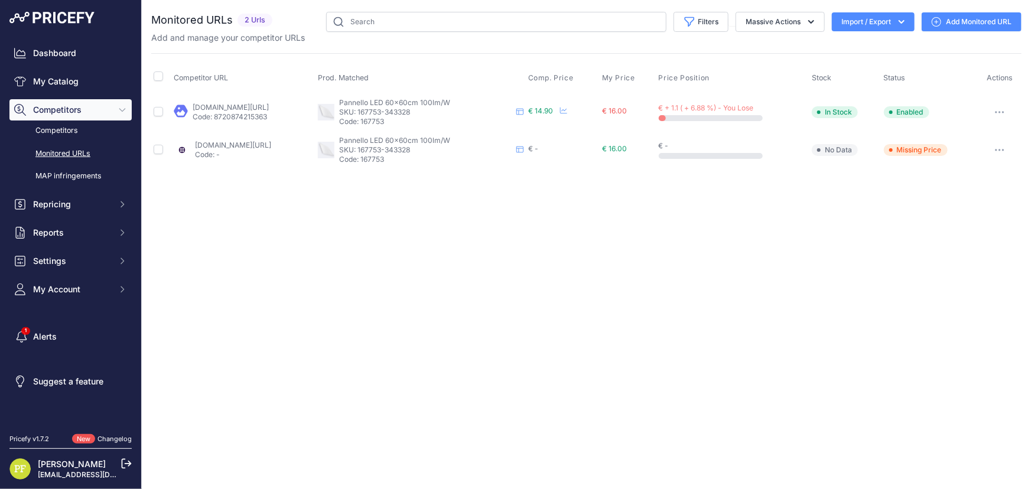
click at [938, 21] on icon at bounding box center [936, 21] width 9 height 9
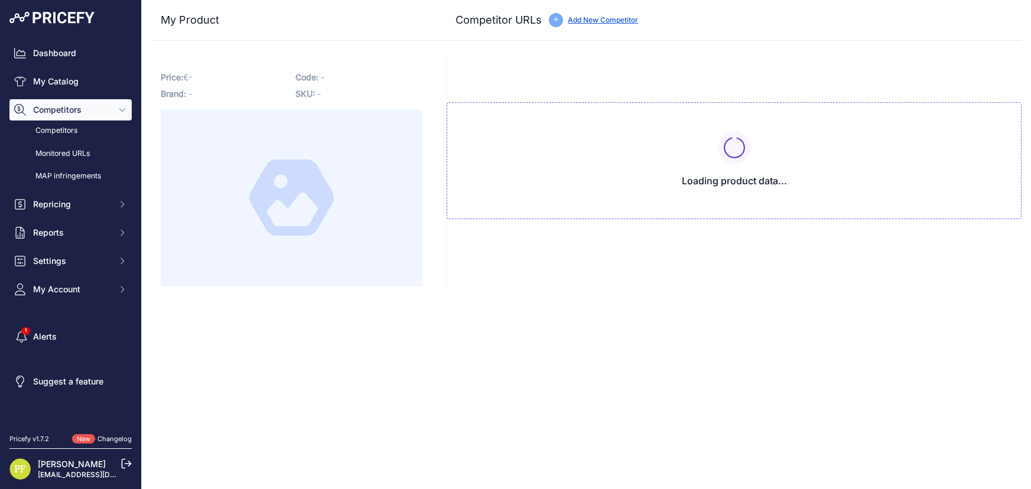
type input "[DOMAIN_NAME][URL]"
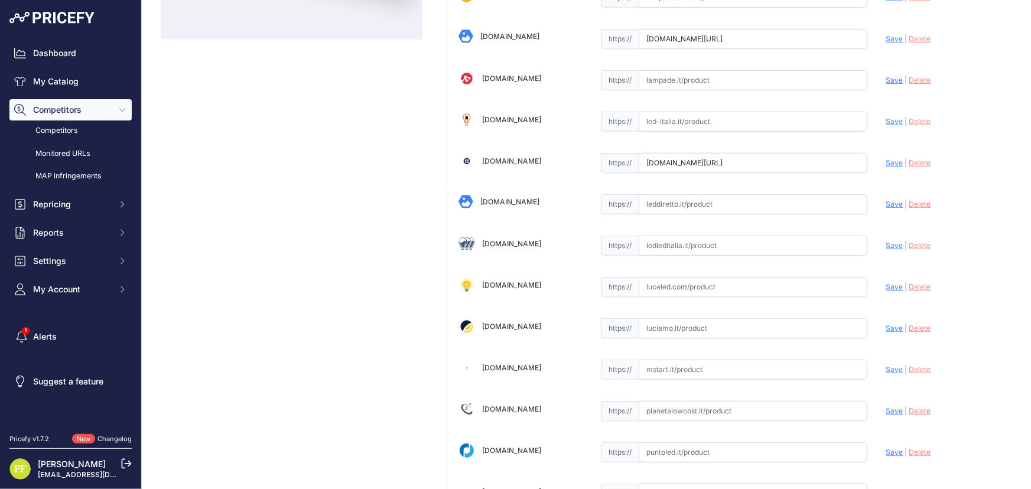
scroll to position [376, 0]
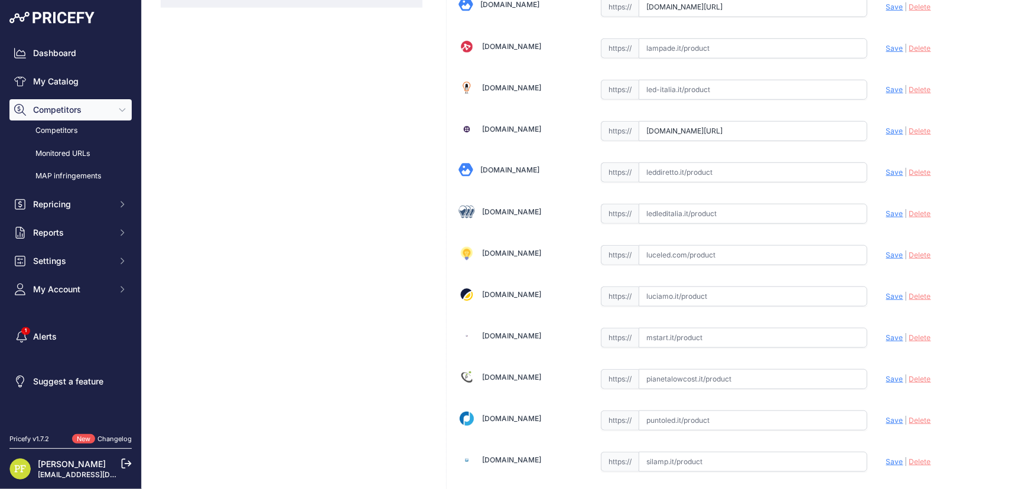
click at [702, 216] on input "text" at bounding box center [753, 214] width 229 height 20
paste input "https://www.ledleditalia.it/p/pannello-led-42w-60x60cm-cornice-bianca-quadrata-…"
click at [886, 206] on div "Update Profile Save | Delete Analyzing" at bounding box center [947, 210] width 123 height 18
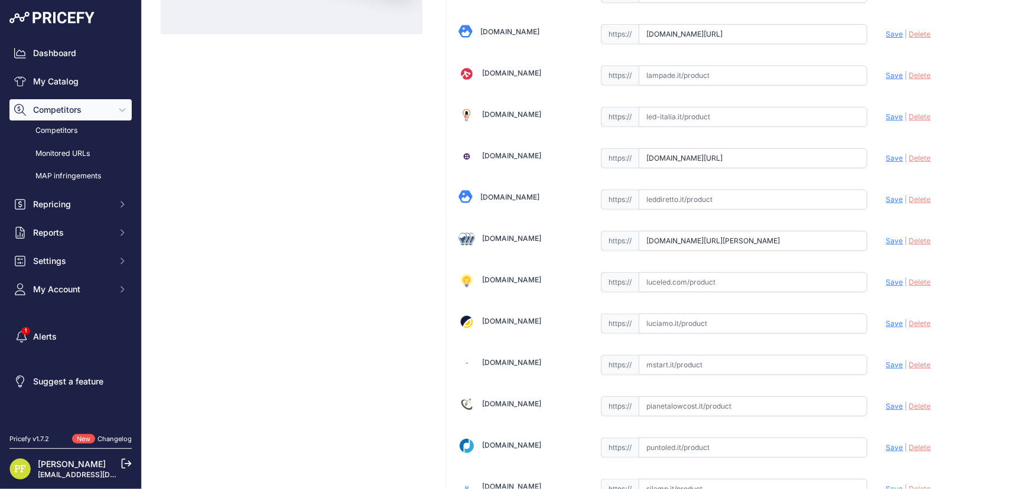
scroll to position [402, 0]
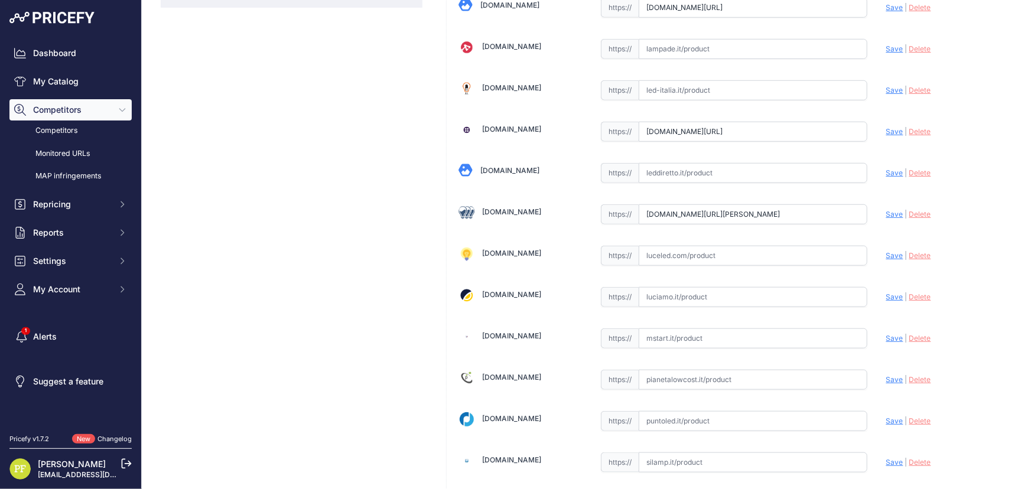
click at [886, 210] on span "Save" at bounding box center [894, 214] width 17 height 9
type input "https://www.ledleditalia.it/p/pannello-led-42w-60x60cm-cornice-bianca-quadrata-…"
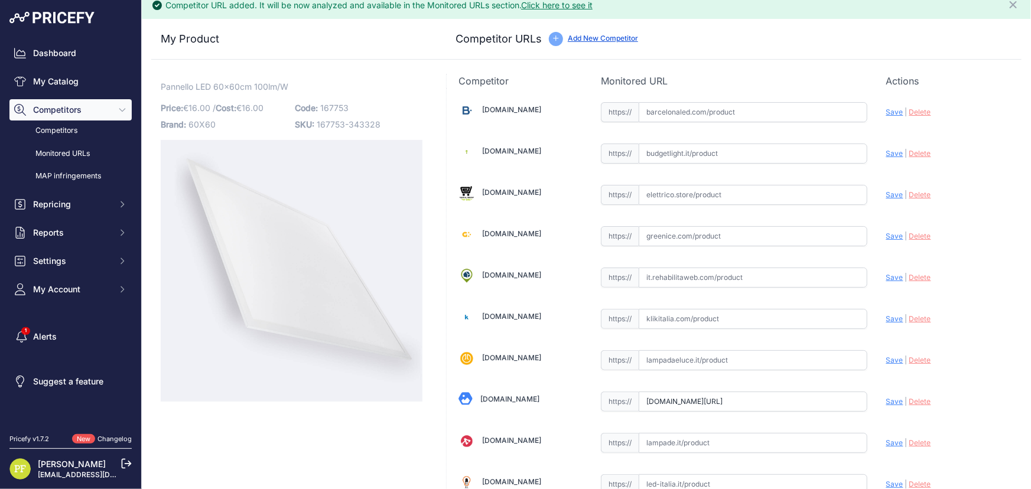
scroll to position [0, 0]
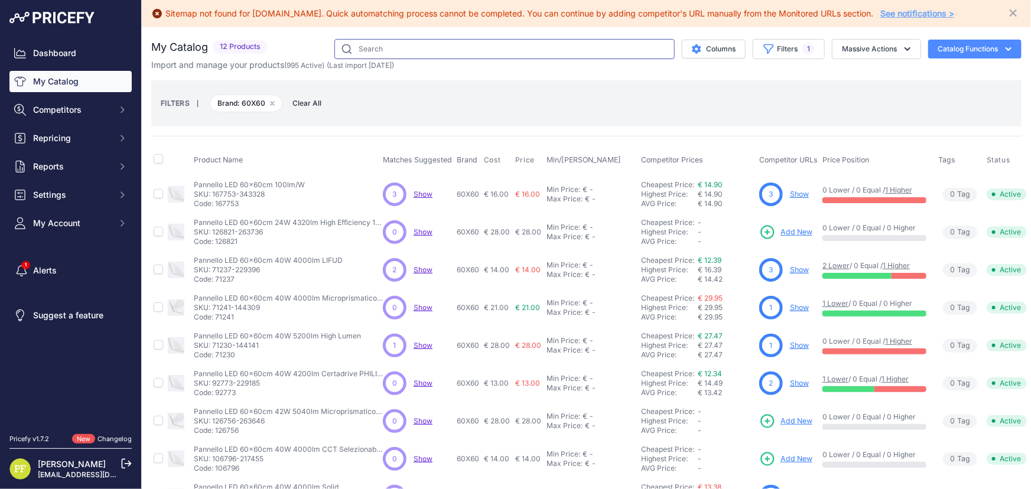
click at [410, 50] on input "text" at bounding box center [504, 49] width 340 height 20
type input "SEGNAPASSO"
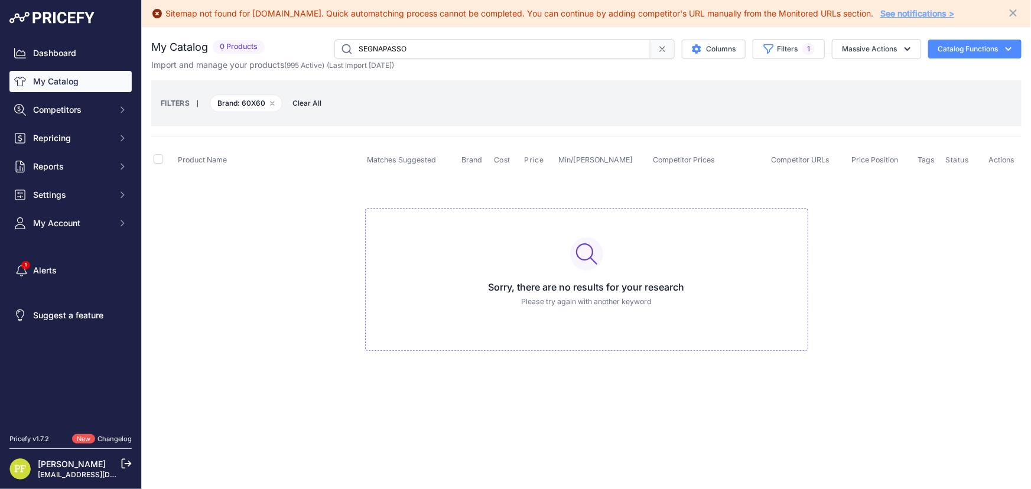
drag, startPoint x: 457, startPoint y: 53, endPoint x: 143, endPoint y: 51, distance: 314.3
click at [151, 45] on div "My Catalog 0 Products" at bounding box center [586, 49] width 870 height 20
click at [69, 83] on link "My Catalog" at bounding box center [70, 81] width 122 height 21
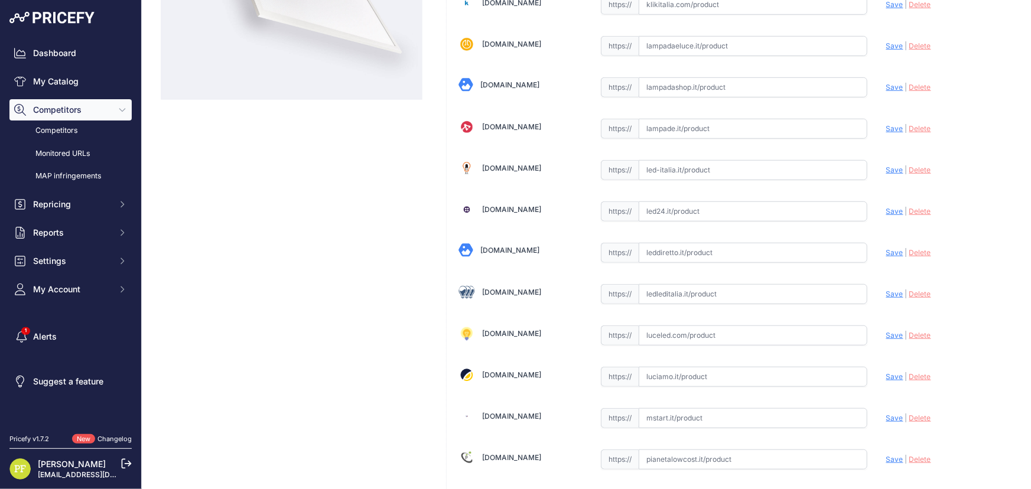
scroll to position [322, 0]
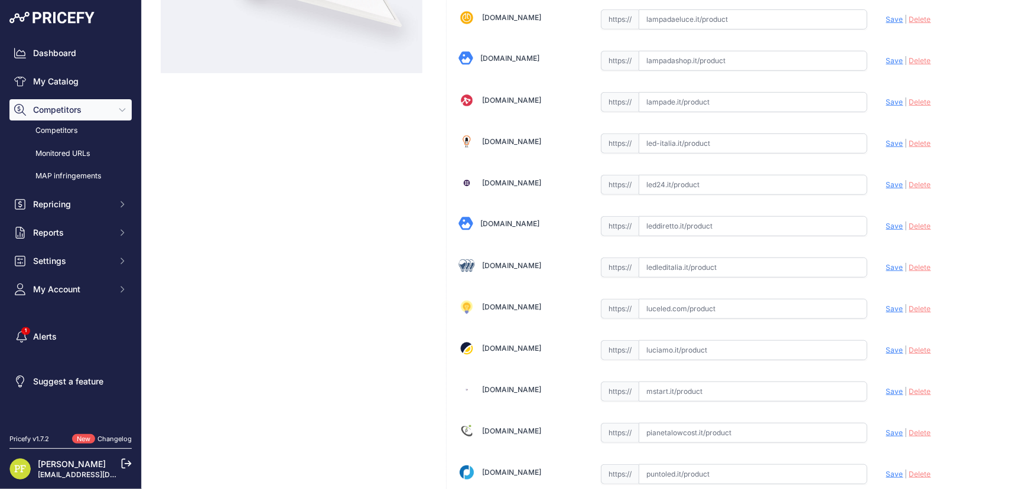
click at [699, 264] on input "text" at bounding box center [753, 268] width 229 height 20
paste input "[URL][DOMAIN_NAME]"
click at [886, 263] on span "Save" at bounding box center [894, 267] width 17 height 9
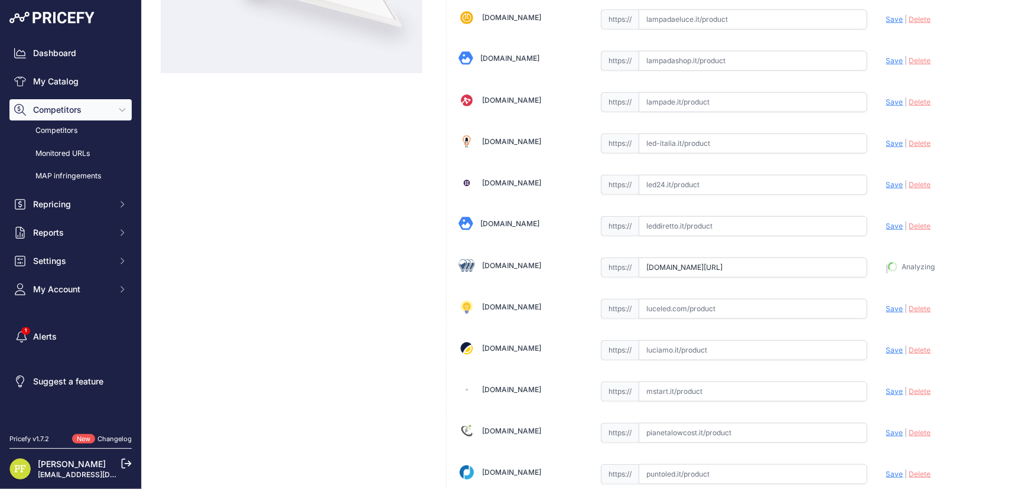
type input "[URL][DOMAIN_NAME]"
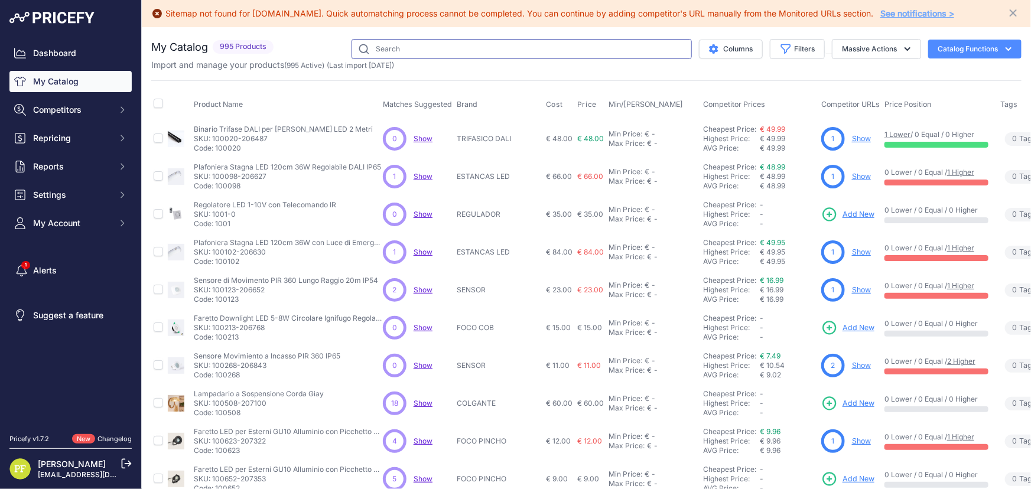
click at [464, 48] on input "text" at bounding box center [521, 49] width 340 height 20
type input "ponch"
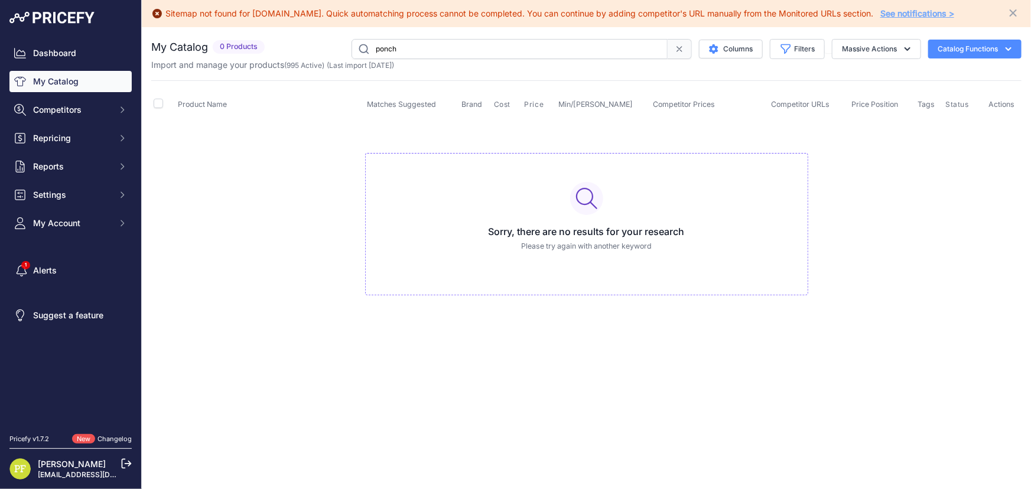
drag, startPoint x: 467, startPoint y: 47, endPoint x: 248, endPoint y: 30, distance: 219.9
click at [249, 30] on div "You are not connected to the internet. My Catalog" at bounding box center [586, 179] width 870 height 304
type input "pinch"
drag, startPoint x: 470, startPoint y: 47, endPoint x: 178, endPoint y: 12, distance: 293.2
click at [193, 12] on div "Sitemap not found for tuttoled.it. Quick automatching process cannot be complet…" at bounding box center [586, 244] width 889 height 489
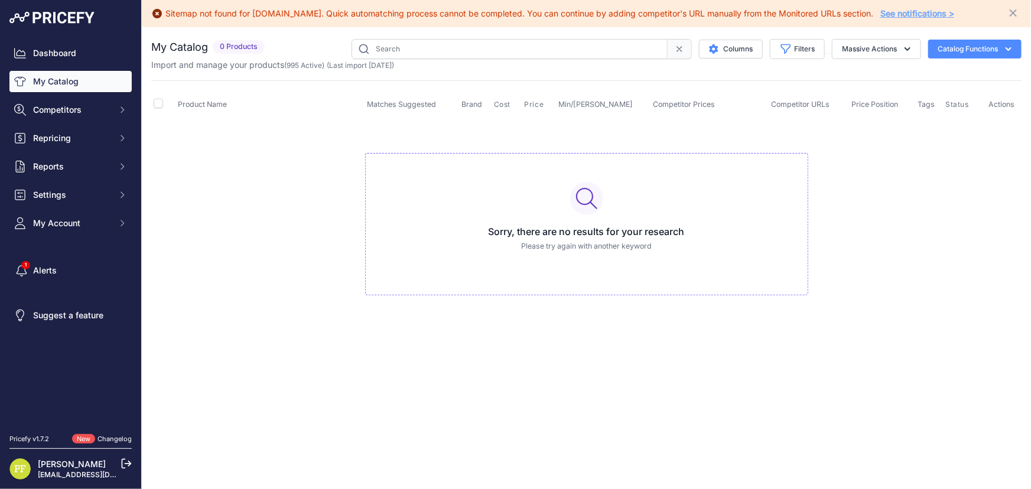
click at [176, 47] on h2 "My Catalog" at bounding box center [179, 47] width 57 height 17
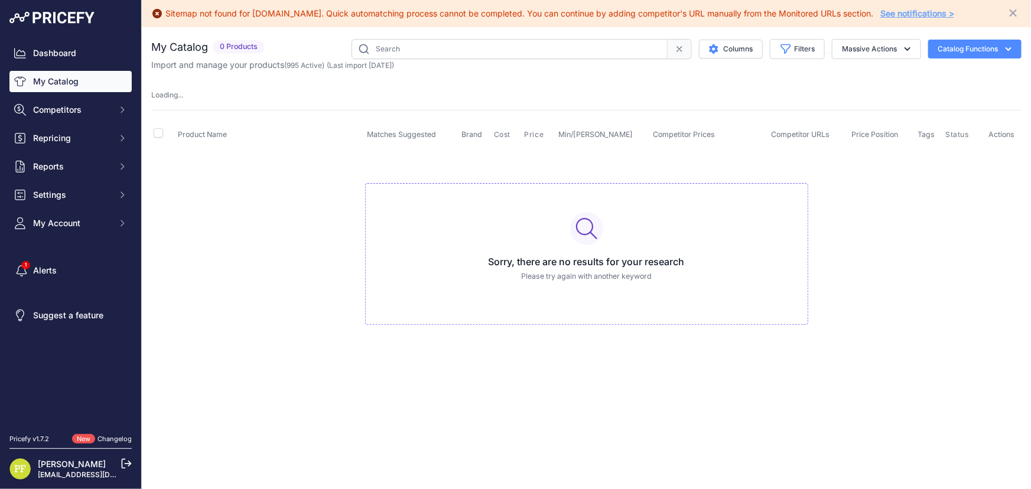
click at [42, 82] on link "My Catalog" at bounding box center [70, 81] width 122 height 21
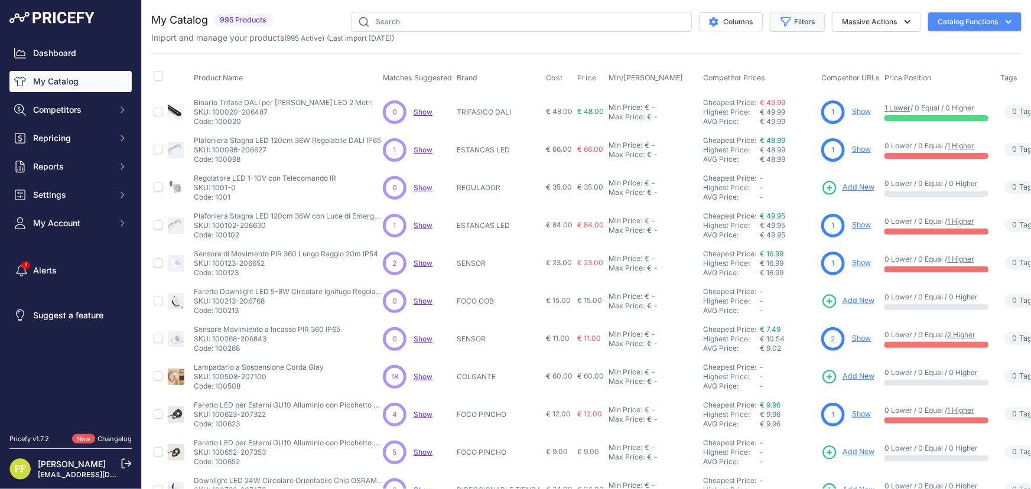
click at [790, 27] on button "Filters" at bounding box center [797, 22] width 55 height 20
click at [748, 168] on select "Select an option 120x30 120X60 3M 60X30 60X60 ACCESORIO PANEL AERO ALIMENTACION…" at bounding box center [758, 166] width 113 height 20
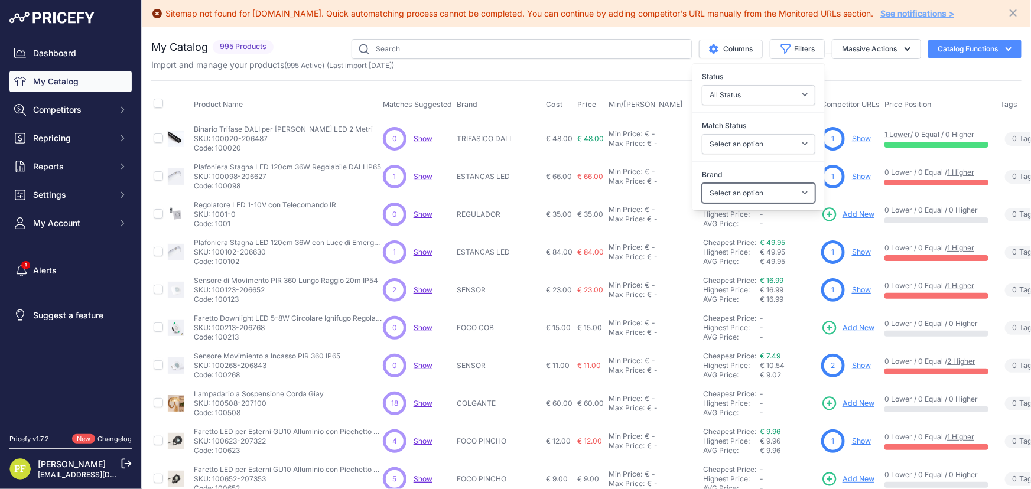
select select "BALIZA"
click at [702, 183] on select "Select an option 120x30 120X60 3M 60X30 60X60 ACCESORIO PANEL AERO ALIMENTACION…" at bounding box center [758, 193] width 113 height 20
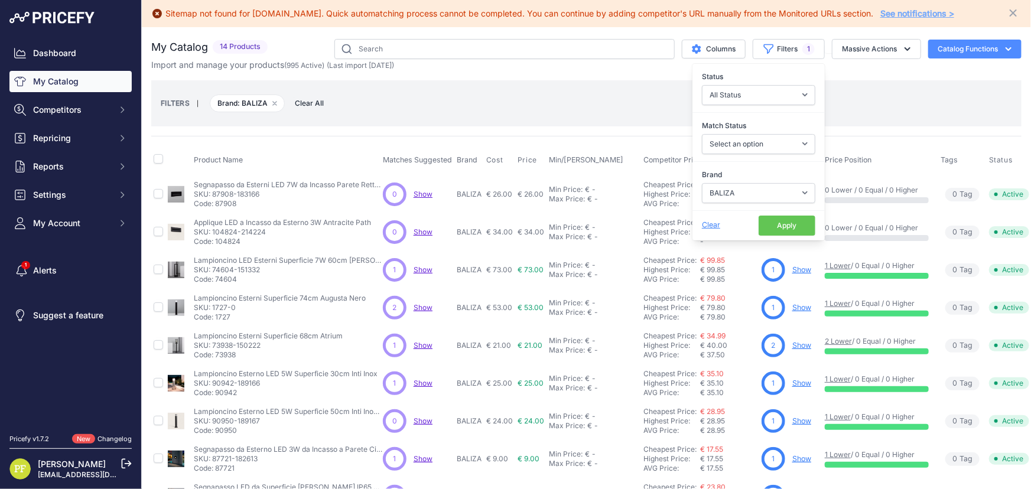
click at [389, 118] on div "FILTERS | Brand: BALIZA Remove filter option Clear All" at bounding box center [586, 103] width 851 height 32
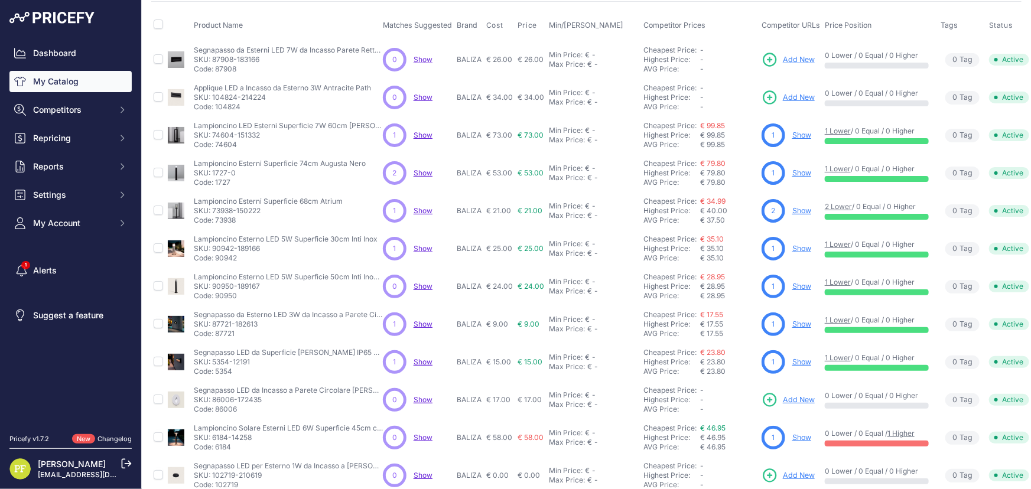
scroll to position [234, 0]
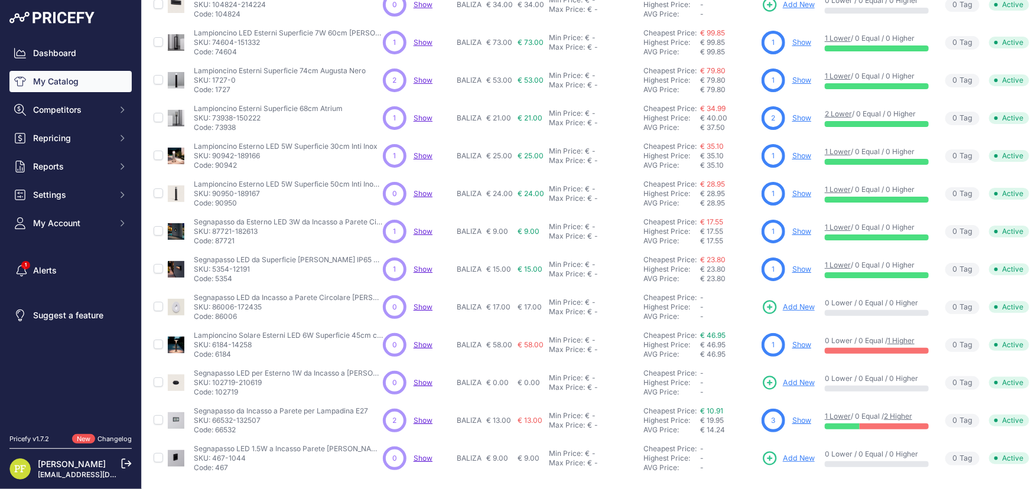
click at [800, 377] on span "Add New" at bounding box center [799, 382] width 32 height 11
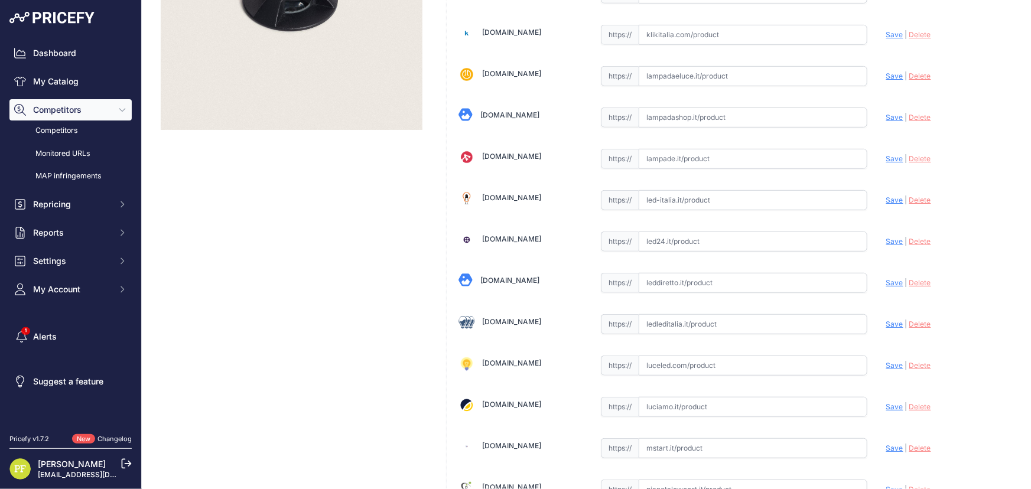
scroll to position [295, 0]
drag, startPoint x: 668, startPoint y: 311, endPoint x: 686, endPoint y: 313, distance: 18.5
click at [668, 312] on input "text" at bounding box center [753, 322] width 229 height 20
paste input "https://www.ledleditalia.it/p/segnapasso-calpestabile-led-12v-4w-a-superfice-ro…"
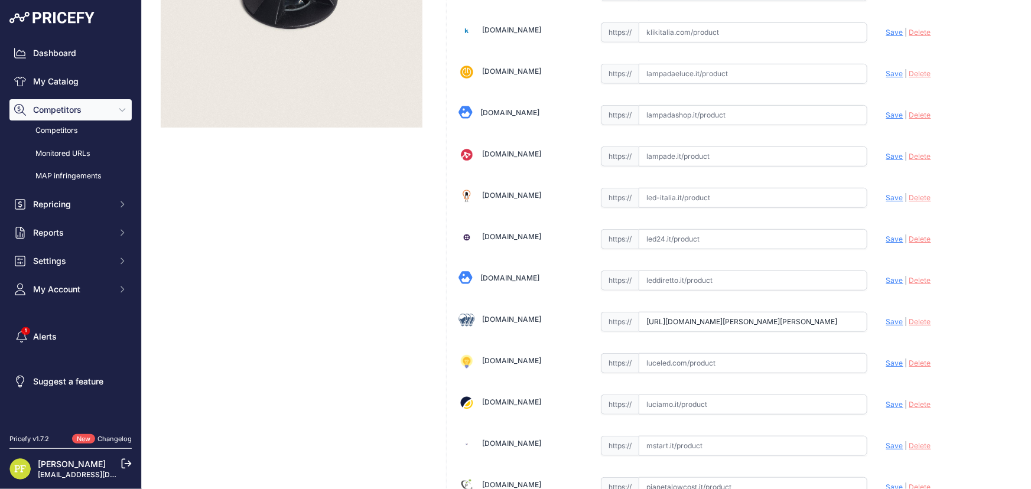
scroll to position [0, 289]
click at [886, 319] on span "Save" at bounding box center [894, 321] width 17 height 9
type input "https://www.ledleditalia.it/p/segnapasso-calpestabile-led-12v-4w-a-superfice-ro…"
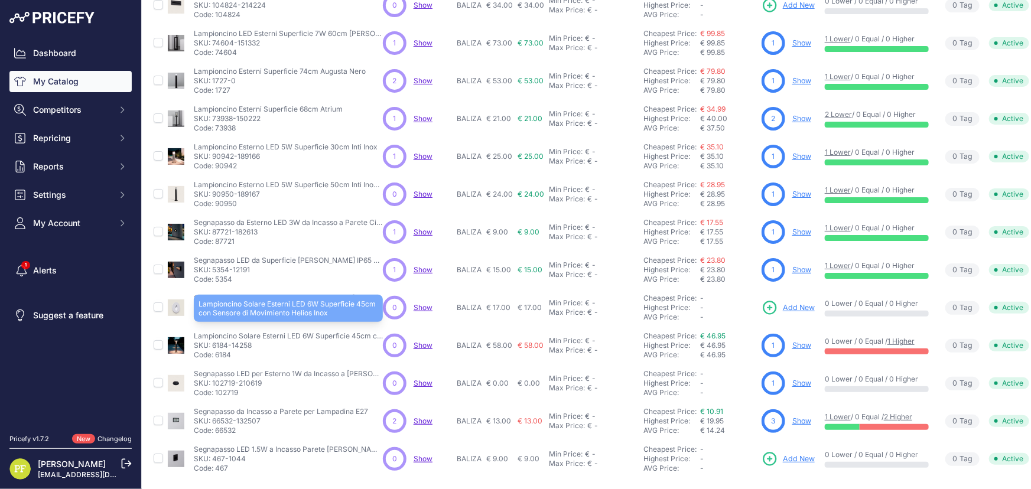
scroll to position [234, 0]
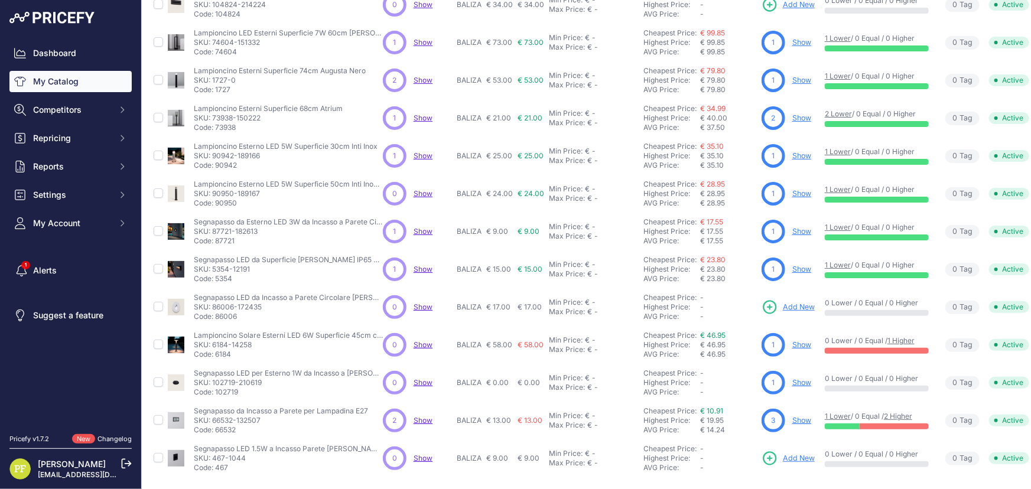
click at [811, 453] on span "Add New" at bounding box center [799, 458] width 32 height 11
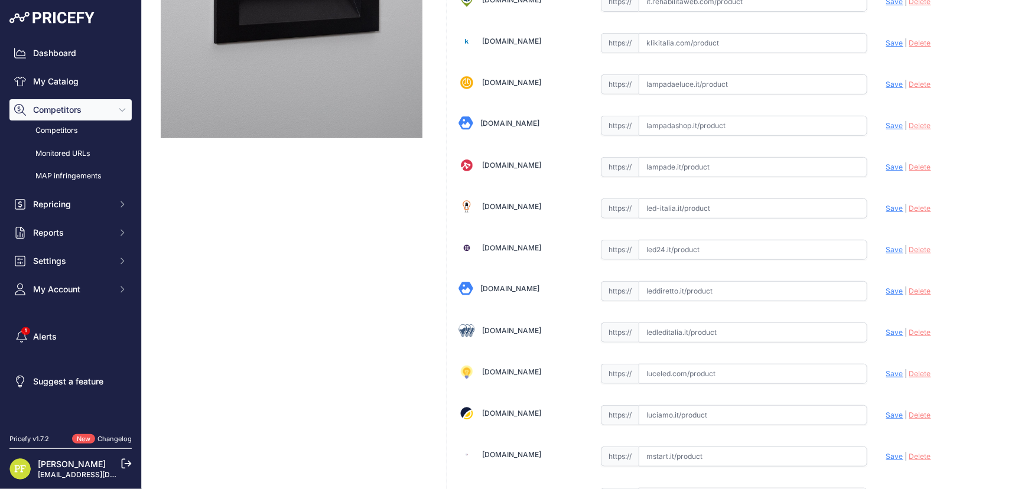
scroll to position [429, 0]
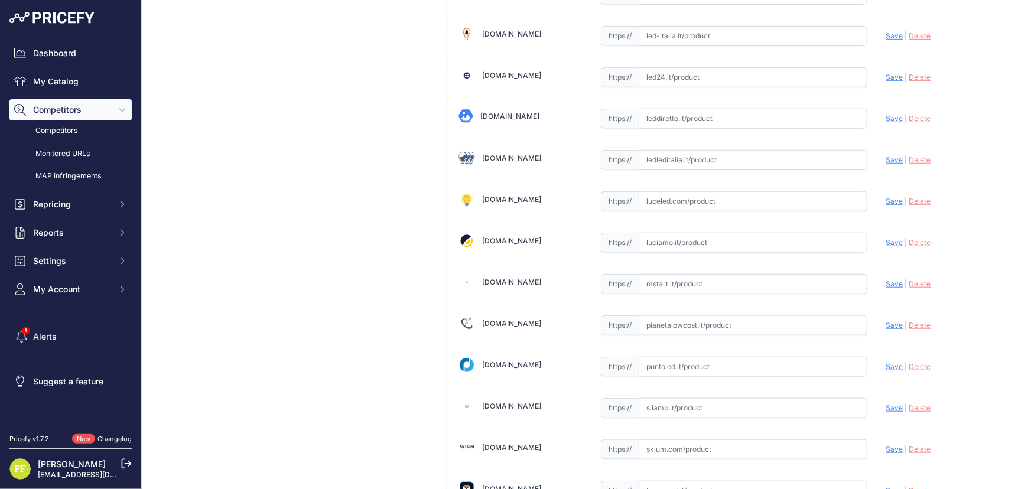
click at [697, 159] on input "text" at bounding box center [753, 160] width 229 height 20
paste input "https://www.ledleditalia.it/p/segnapasso-led-nero-5w-da-incasso-a-parete-rettan…"
click at [891, 158] on span "Save" at bounding box center [894, 159] width 17 height 9
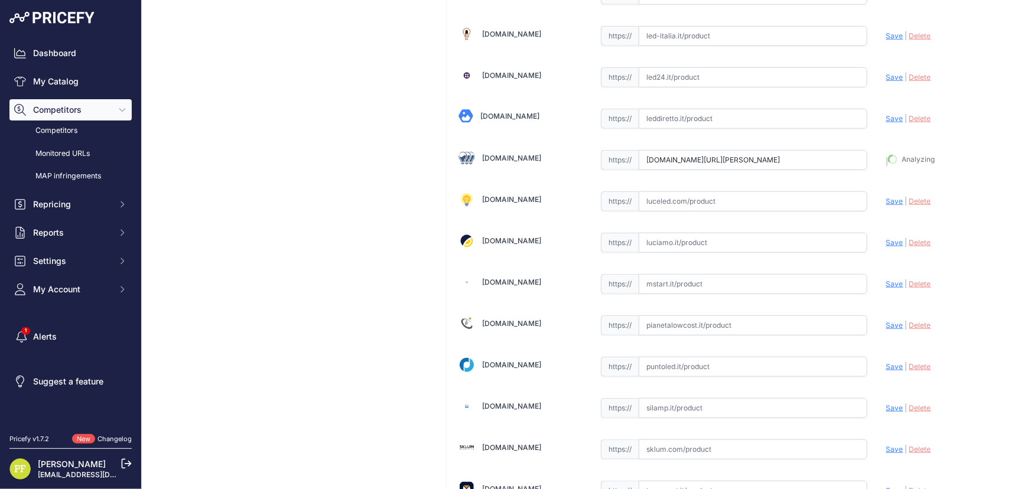
type input "https://www.ledleditalia.it/p/segnapasso-led-nero-5w-da-incasso-a-parete-rettan…"
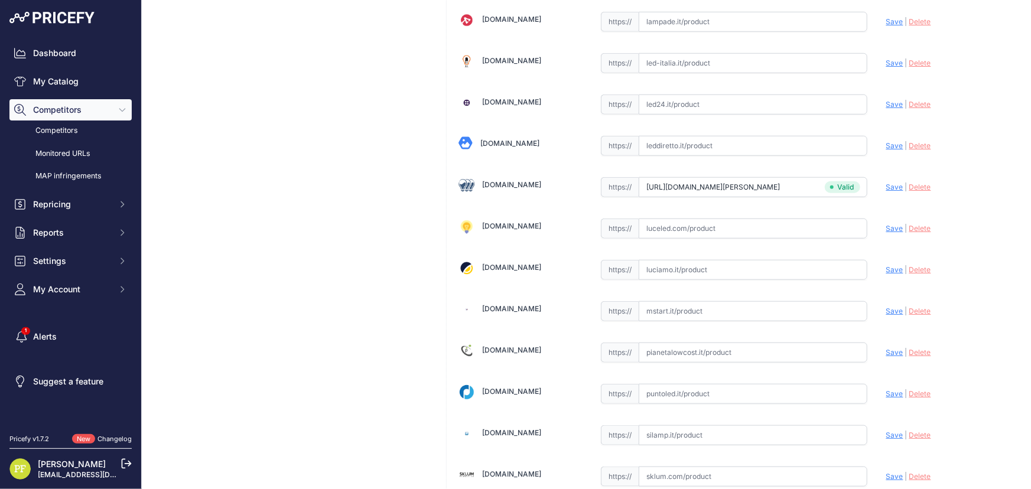
scroll to position [456, 0]
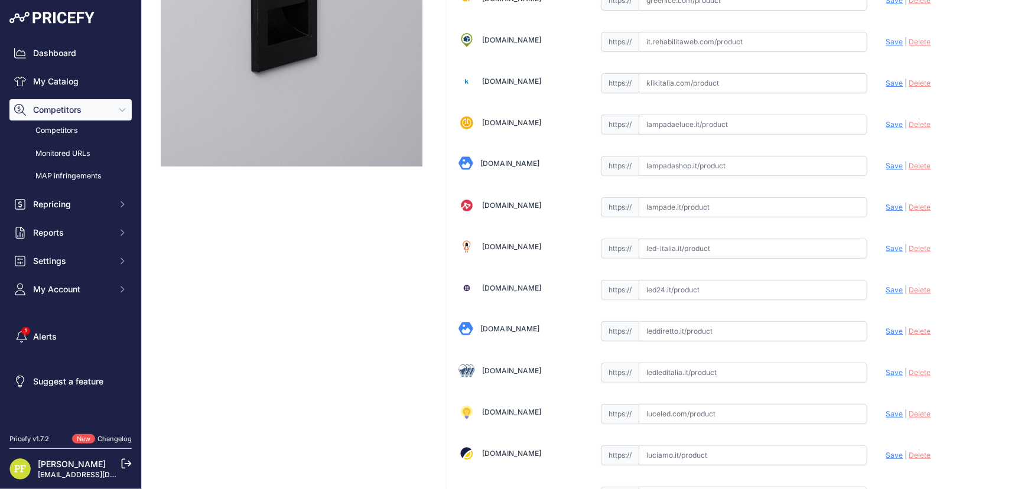
scroll to position [322, 0]
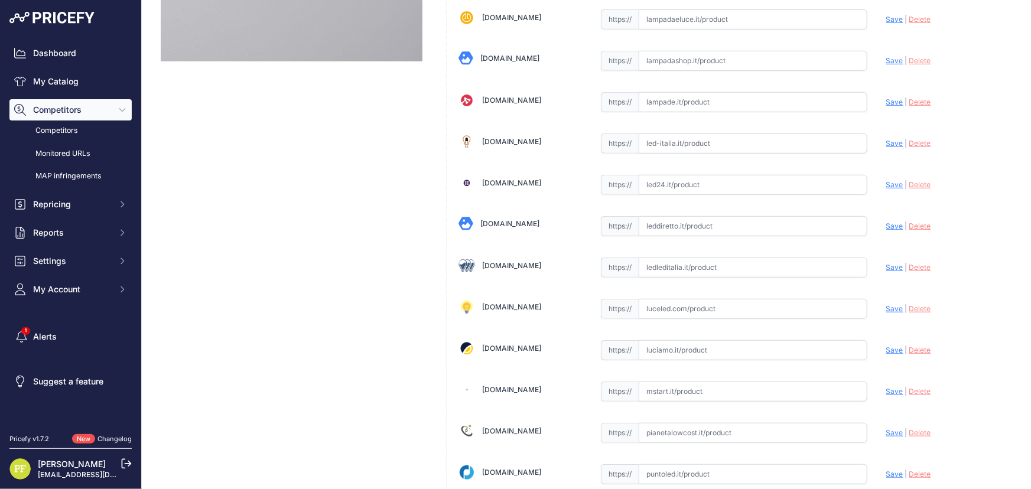
click at [688, 261] on input "text" at bounding box center [753, 268] width 229 height 20
paste input "[URL][DOMAIN_NAME][PERSON_NAME][PERSON_NAME]"
click at [892, 267] on span "Save" at bounding box center [894, 267] width 17 height 9
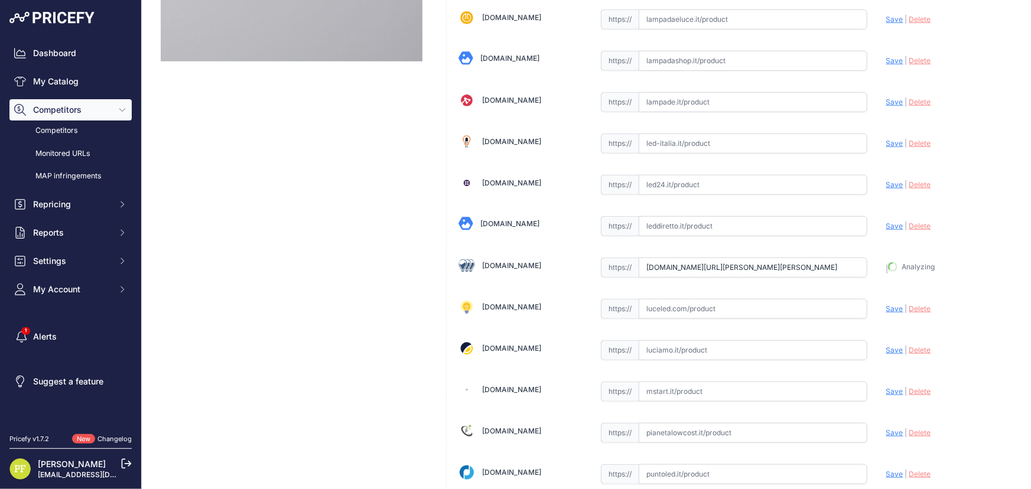
type input "[URL][DOMAIN_NAME][PERSON_NAME][PERSON_NAME]"
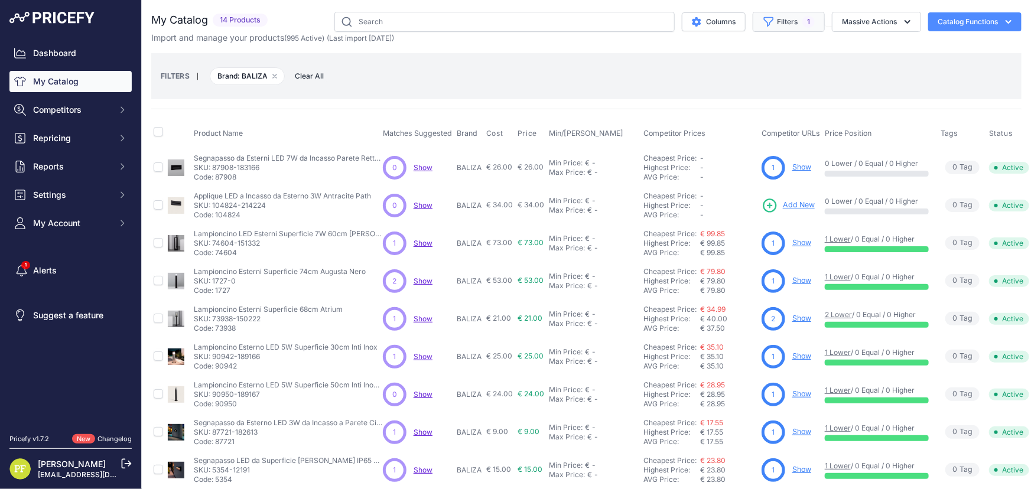
click at [792, 25] on button "Filters 1" at bounding box center [789, 22] width 72 height 20
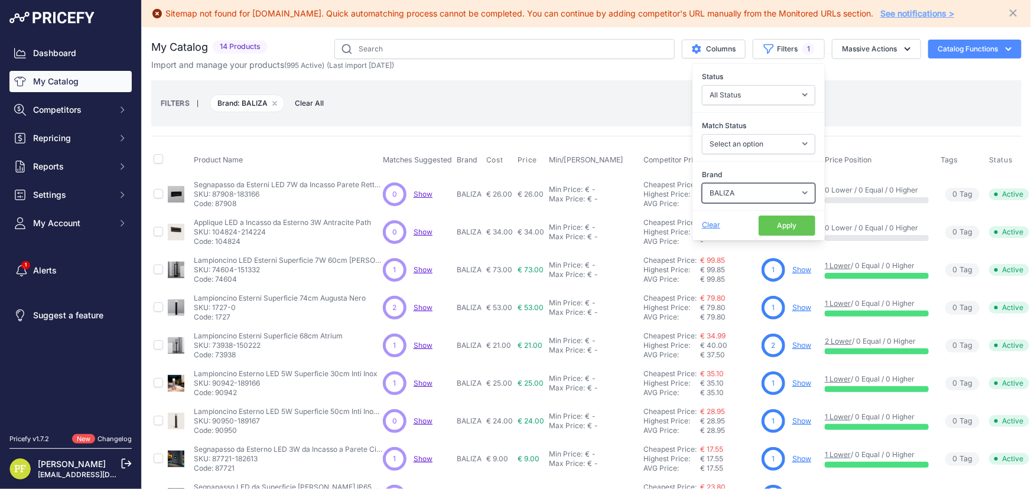
click at [769, 184] on select "Select an option 120x30 120X60 3M 60X30 60X60 ACCESORIO PANEL AERO ALIMENTACION…" at bounding box center [758, 193] width 113 height 20
click at [702, 183] on select "Select an option 120x30 120X60 3M 60X30 60X60 ACCESORIO PANEL AERO ALIMENTACION…" at bounding box center [758, 193] width 113 height 20
click at [770, 188] on select "Select an option 120x30 120X60 3M 60X30 60X60 ACCESORIO PANEL AERO ALIMENTACION…" at bounding box center [758, 193] width 113 height 20
click at [702, 183] on select "Select an option 120x30 120X60 3M 60X30 60X60 ACCESORIO PANEL AERO ALIMENTACION…" at bounding box center [758, 193] width 113 height 20
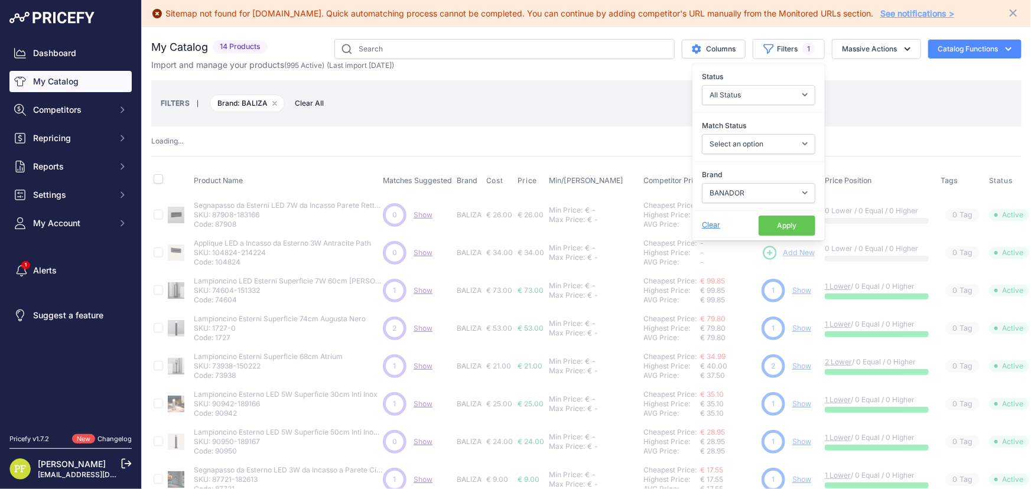
click at [776, 222] on button "Apply" at bounding box center [786, 226] width 57 height 20
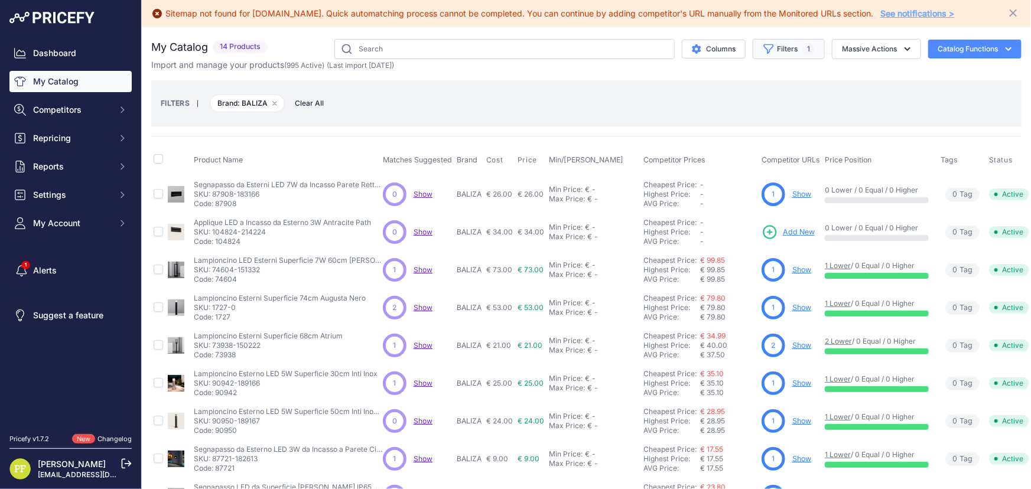
click at [808, 51] on button "Filters 1" at bounding box center [789, 49] width 72 height 20
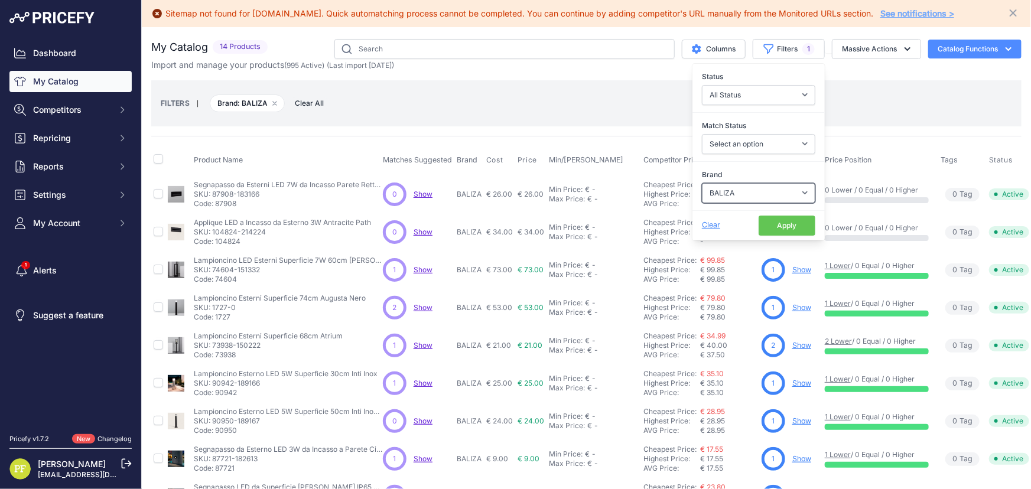
click at [776, 188] on select "Select an option 120x30 120X60 3M 60X30 60X60 ACCESORIO PANEL AERO ALIMENTACION…" at bounding box center [758, 193] width 113 height 20
select select "BARRA LINEAL"
click at [702, 183] on select "Select an option 120x30 120X60 3M 60X30 60X60 ACCESORIO PANEL AERO ALIMENTACION…" at bounding box center [758, 193] width 113 height 20
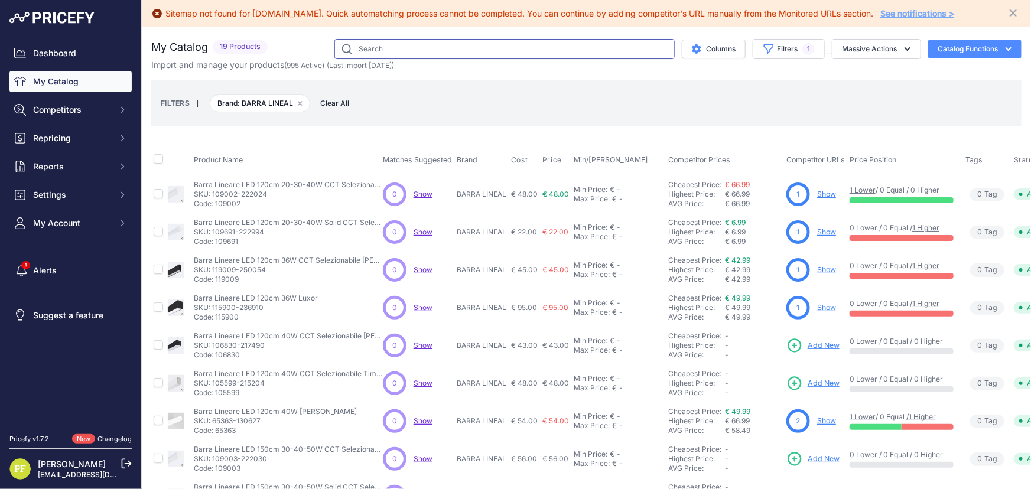
click at [414, 48] on input "text" at bounding box center [504, 49] width 340 height 20
type input "r7s"
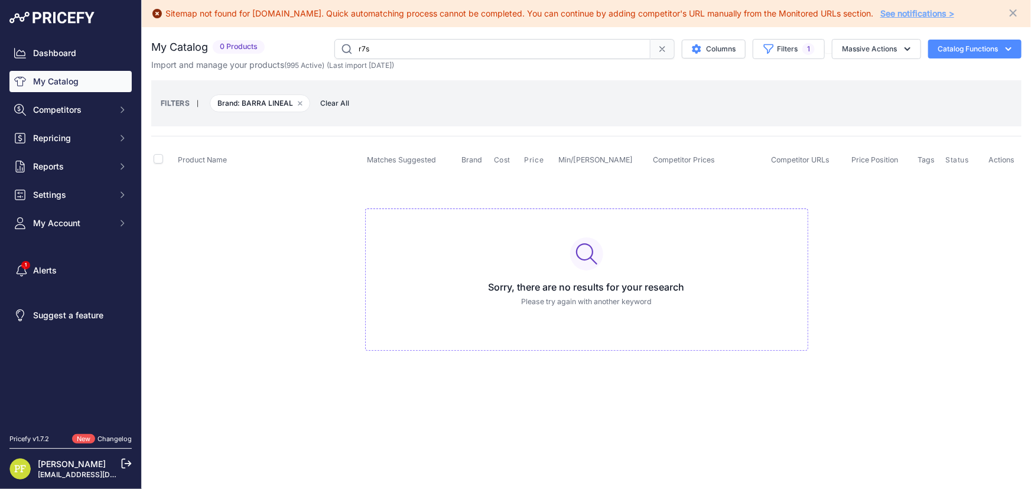
drag, startPoint x: 414, startPoint y: 43, endPoint x: 243, endPoint y: 30, distance: 170.6
click at [243, 30] on div "You are not connected to the internet. My Catalog" at bounding box center [586, 206] width 870 height 359
type input "r7"
drag, startPoint x: 428, startPoint y: 44, endPoint x: 135, endPoint y: 20, distance: 294.5
click at [135, 20] on div "Dashboard My Catalog Competitors Competitors Monitored URLs MAP infringements R…" at bounding box center [515, 244] width 1031 height 489
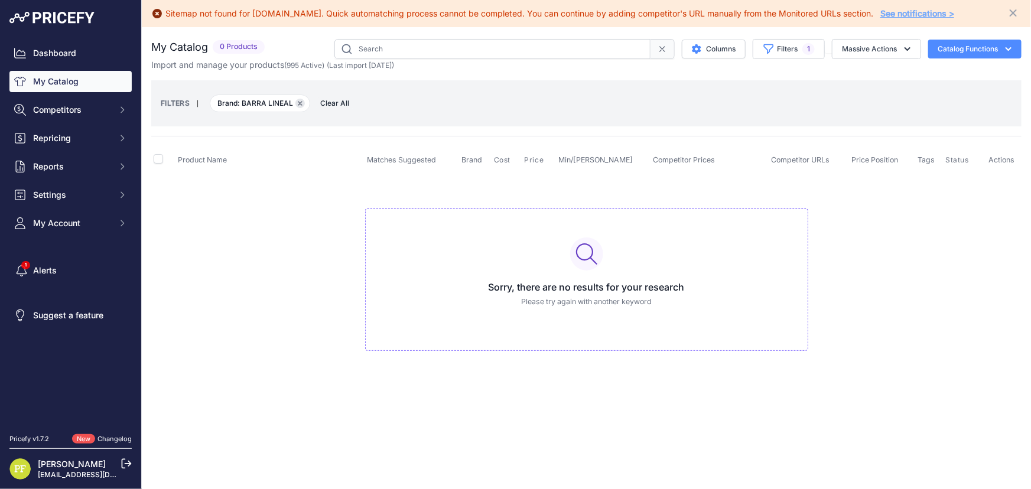
click at [298, 104] on icon "button" at bounding box center [300, 103] width 5 height 5
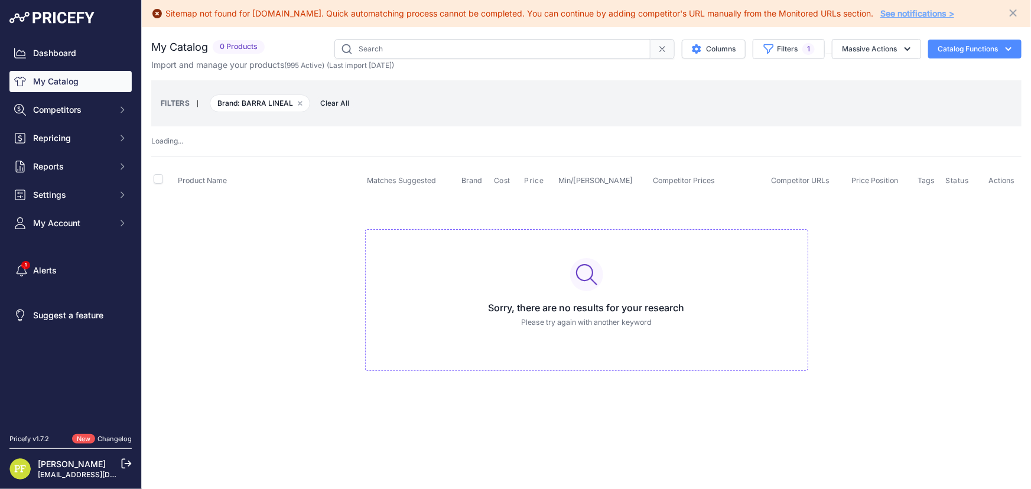
click at [406, 49] on input "text" at bounding box center [492, 49] width 316 height 20
type input "r7"
drag, startPoint x: 300, startPoint y: 99, endPoint x: 325, endPoint y: 135, distance: 44.1
click at [300, 99] on button "Remove filter option" at bounding box center [299, 103] width 9 height 9
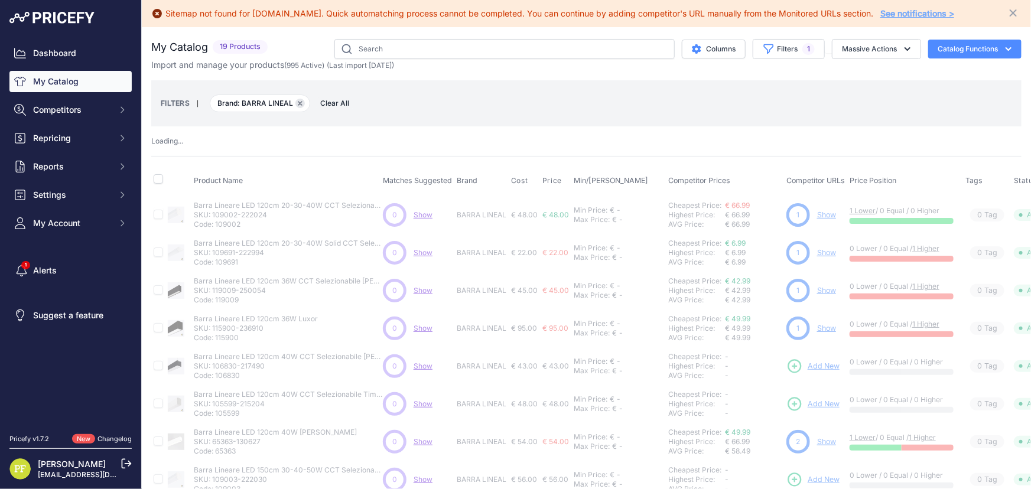
click at [301, 101] on icon "button" at bounding box center [300, 103] width 5 height 5
type input "r7"
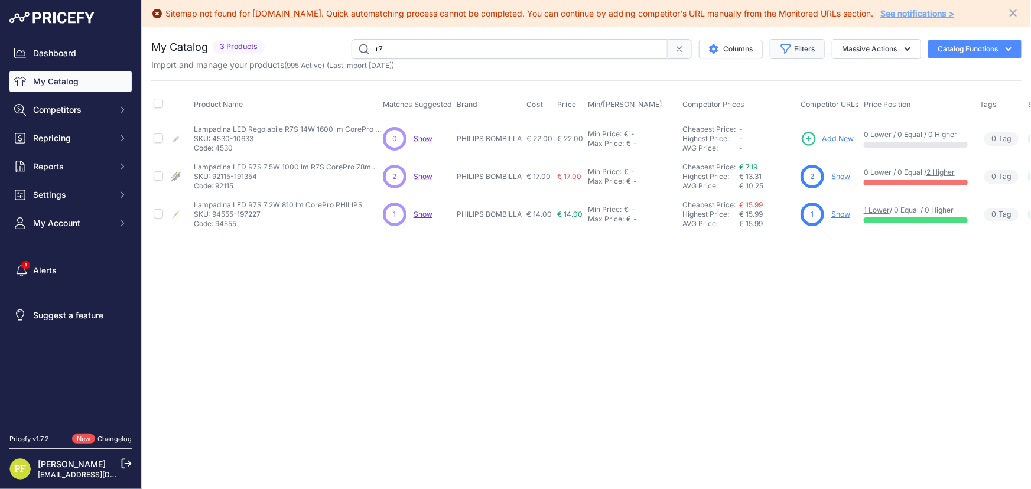
click at [787, 47] on icon "button" at bounding box center [786, 48] width 9 height 9
click at [766, 180] on div "Brand Select an option 120x30 120X60 3M 60X30 60X60 ACCESORIO PANEL AERO ALIMEN…" at bounding box center [758, 186] width 132 height 44
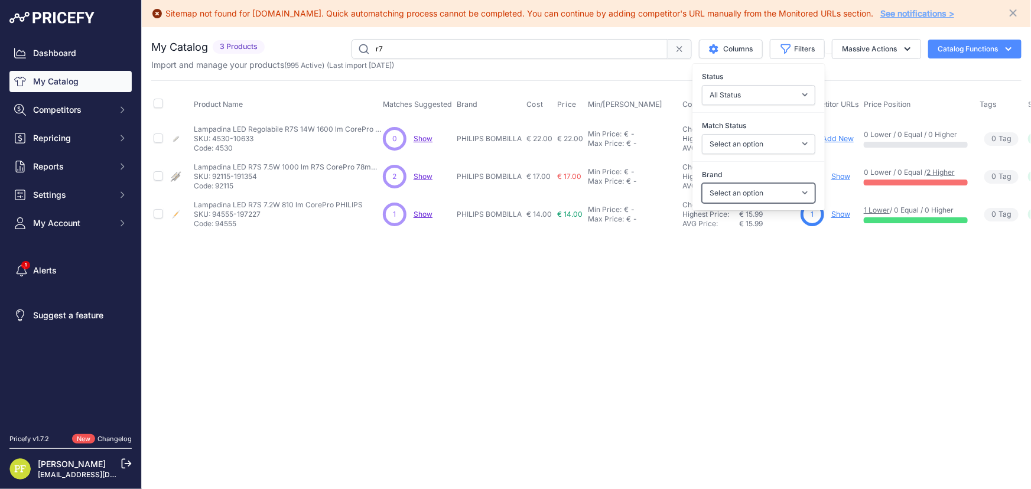
click at [765, 188] on select "Select an option 120x30 120X60 3M 60X30 60X60 ACCESORIO PANEL AERO ALIMENTACION…" at bounding box center [758, 193] width 113 height 20
select select "PISCINA"
click at [702, 183] on select "Select an option 120x30 120X60 3M 60X30 60X60 ACCESORIO PANEL AERO ALIMENTACION…" at bounding box center [758, 193] width 113 height 20
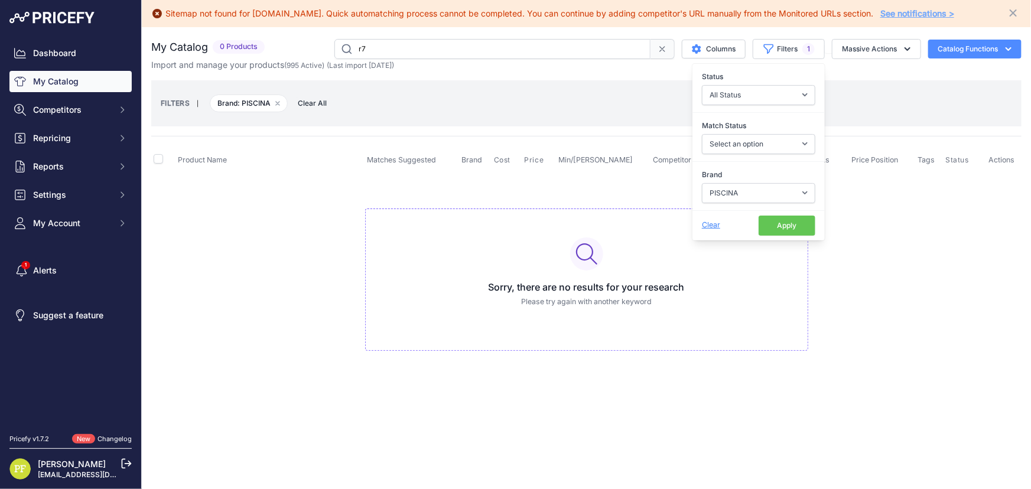
click at [279, 97] on span "Brand: PISCINA Remove filter option" at bounding box center [249, 104] width 78 height 18
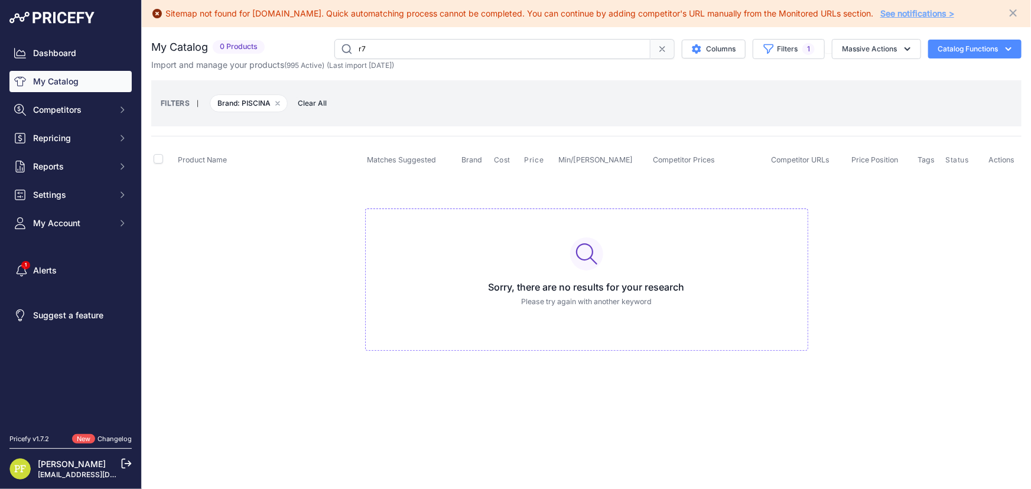
drag, startPoint x: 379, startPoint y: 47, endPoint x: 282, endPoint y: 49, distance: 96.9
click at [283, 47] on div "r7 Columns Filters 1 Status All Status Only Enabled Only Disabled Matched 3M" at bounding box center [645, 49] width 752 height 20
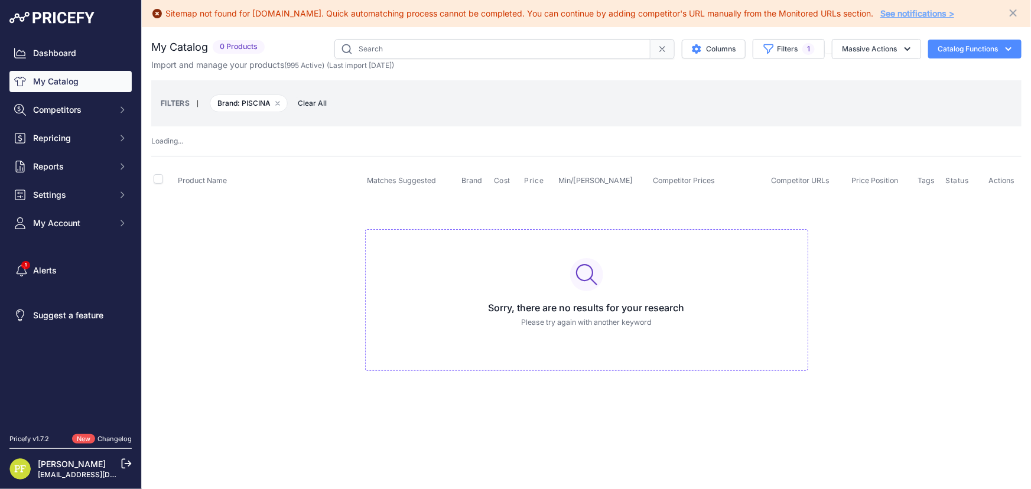
click at [416, 64] on div "Import and manage your products ( 995 Active ) (Last import 3 Days ago)" at bounding box center [586, 65] width 870 height 12
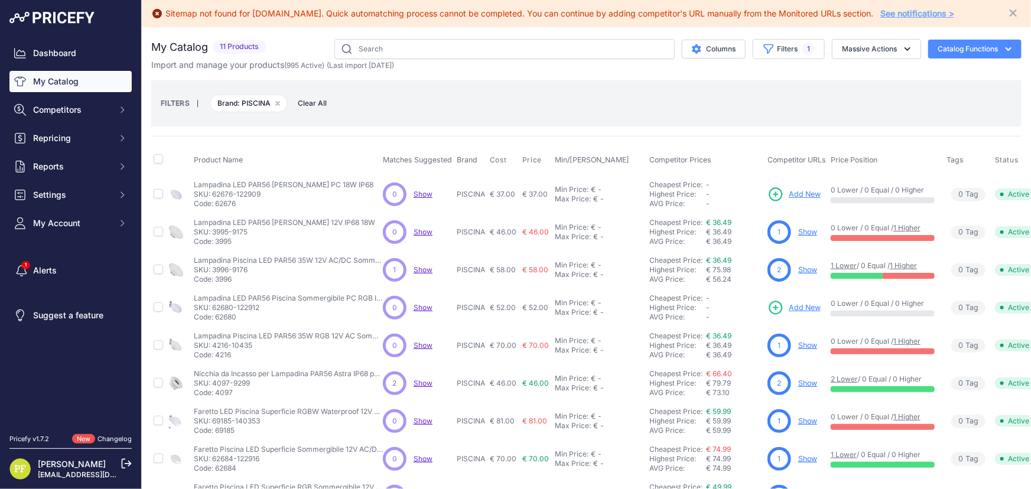
click at [806, 193] on span "Add New" at bounding box center [805, 194] width 32 height 11
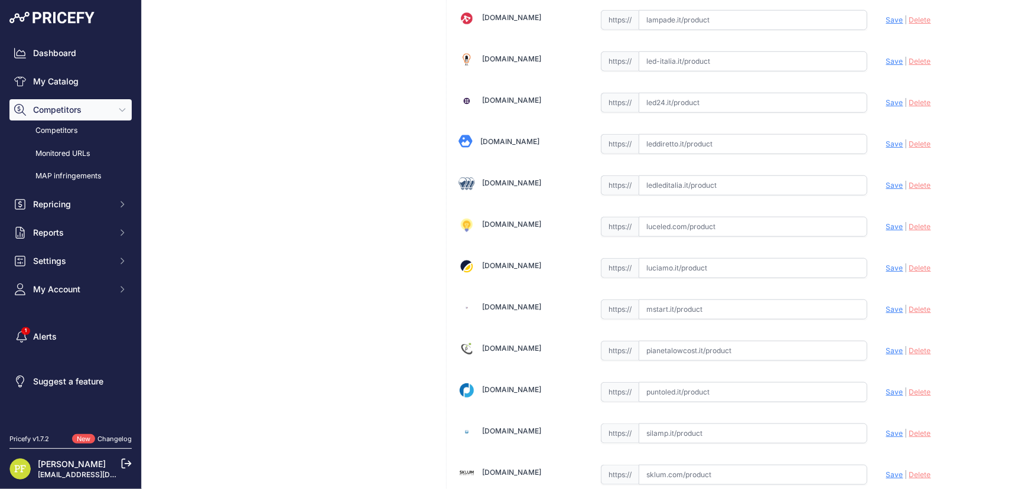
scroll to position [295, 0]
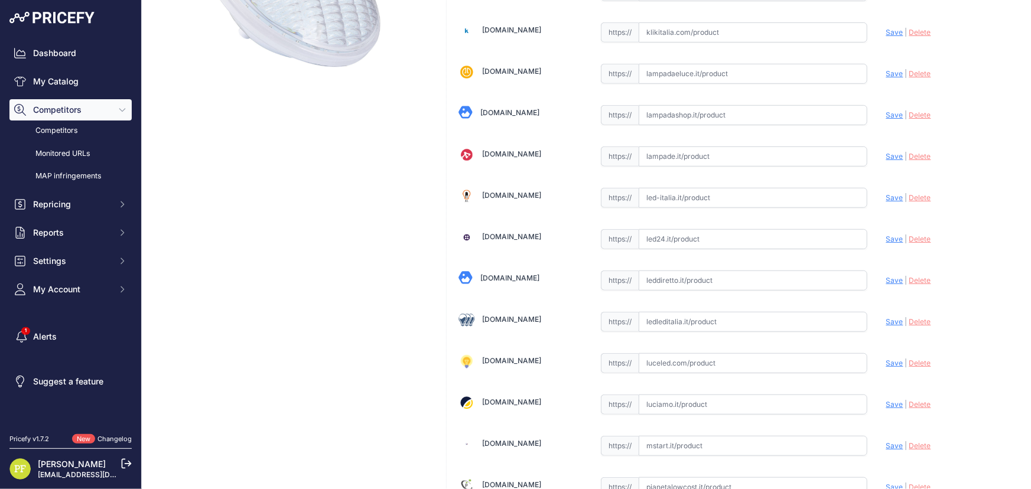
click at [709, 317] on input "text" at bounding box center [753, 322] width 229 height 20
drag, startPoint x: 884, startPoint y: 318, endPoint x: 758, endPoint y: 317, distance: 125.8
click at [763, 315] on div "[DOMAIN_NAME] Valid Save" at bounding box center [734, 280] width 575 height 957
click at [746, 321] on input "text" at bounding box center [753, 322] width 229 height 20
paste input "[URL][DOMAIN_NAME]"
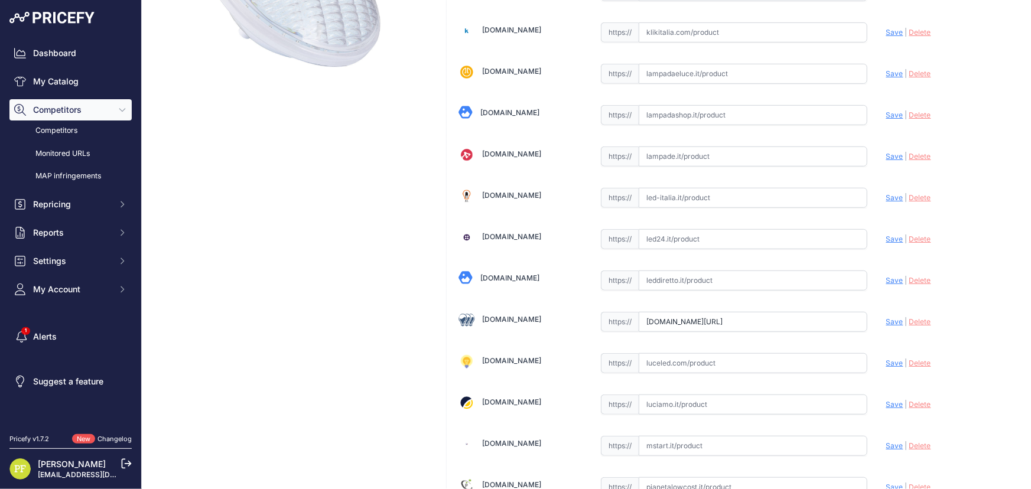
scroll to position [0, 0]
click at [886, 320] on span "Save" at bounding box center [894, 321] width 17 height 9
type input "https://www.ledleditalia.it/p/faretto-led-per-piscina-par56-25w-ip68-bianco-cal…"
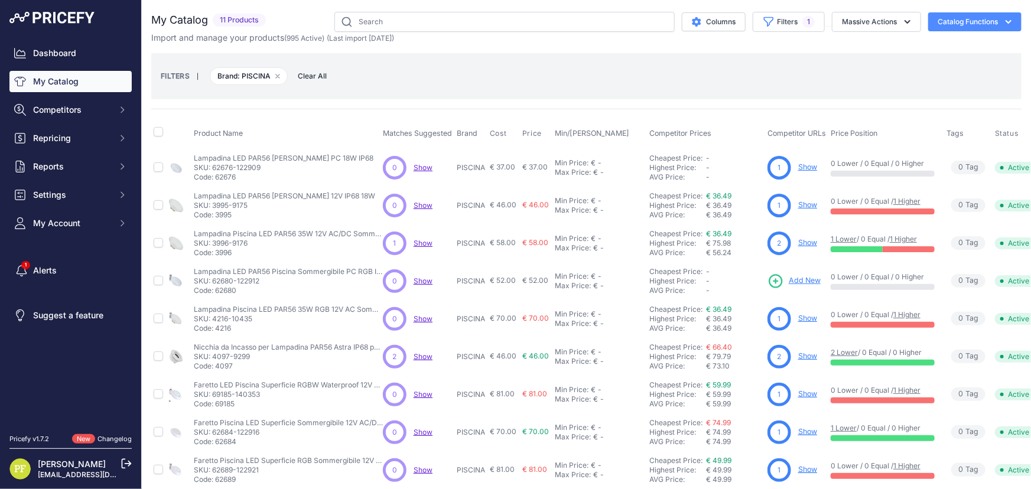
click at [800, 353] on link "Show" at bounding box center [807, 355] width 19 height 9
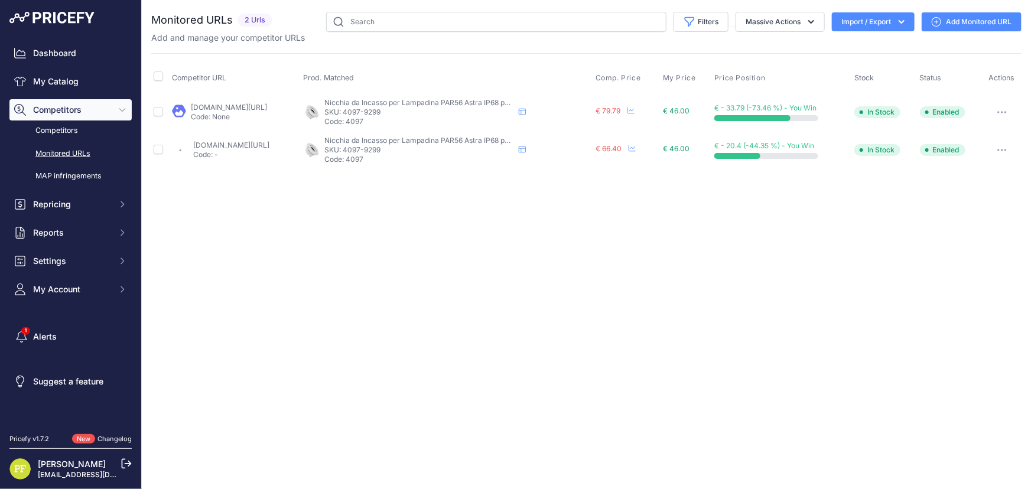
click at [972, 21] on link "Add Monitored URL" at bounding box center [972, 21] width 100 height 19
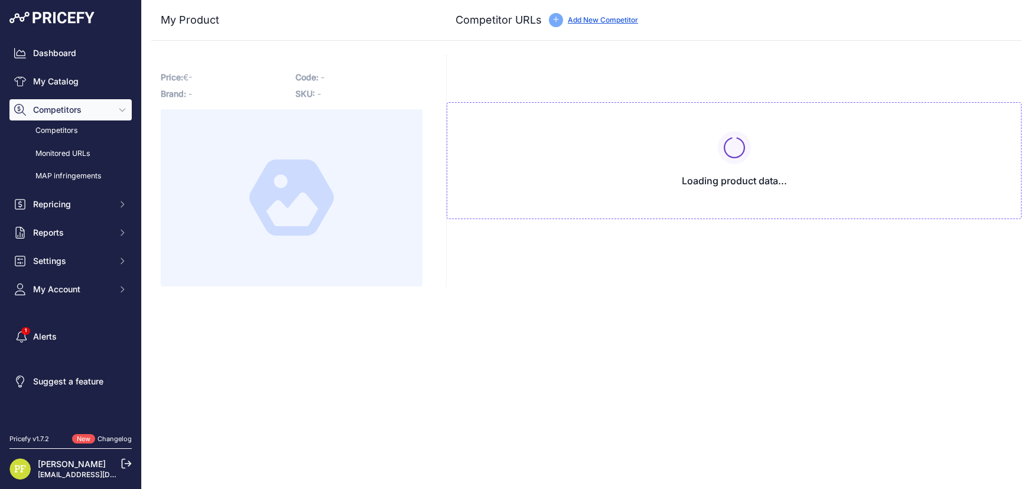
type input "[DOMAIN_NAME][URL]"
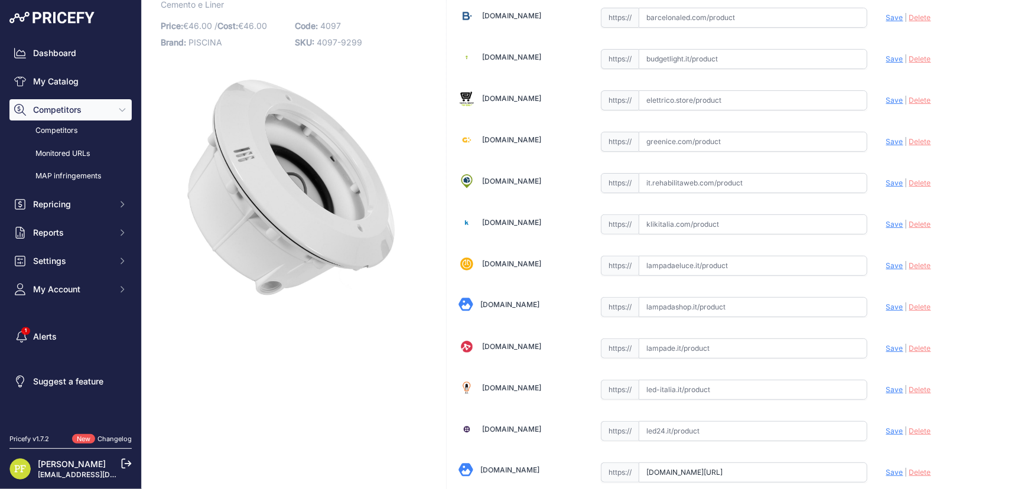
scroll to position [214, 0]
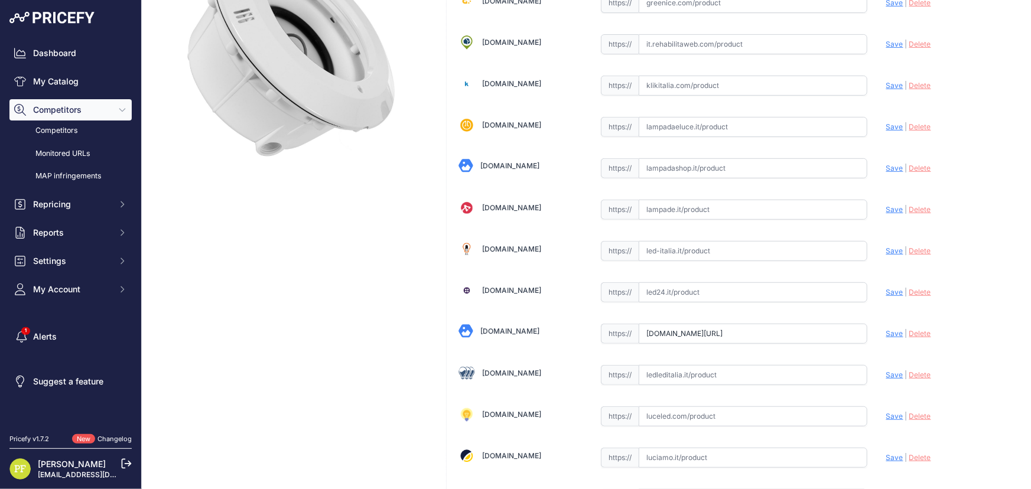
click at [726, 365] on input "text" at bounding box center [753, 375] width 229 height 20
paste input "[URL][DOMAIN_NAME][PERSON_NAME]"
click at [878, 370] on div "[DOMAIN_NAME] Valid Save" at bounding box center [734, 333] width 575 height 957
click at [886, 370] on span "Save" at bounding box center [894, 374] width 17 height 9
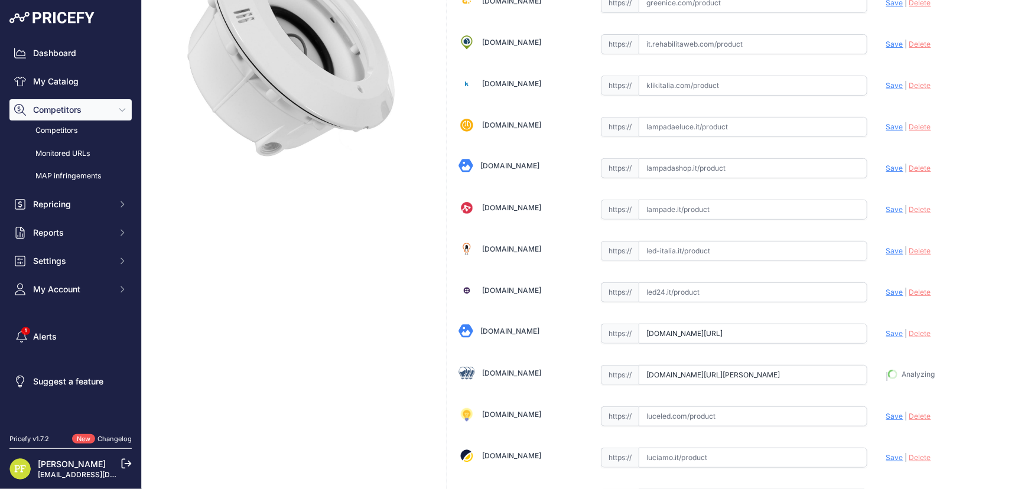
type input "[URL][DOMAIN_NAME][PERSON_NAME]"
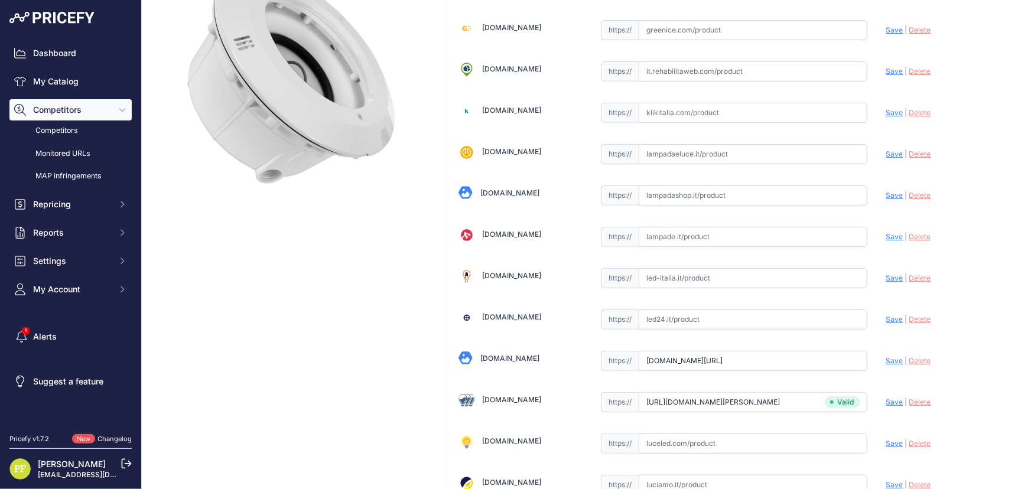
scroll to position [242, 0]
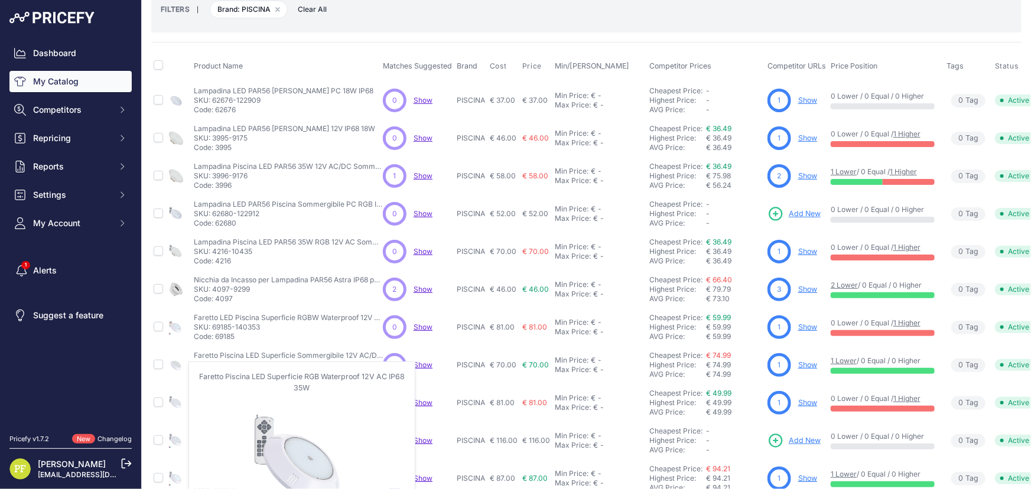
scroll to position [120, 0]
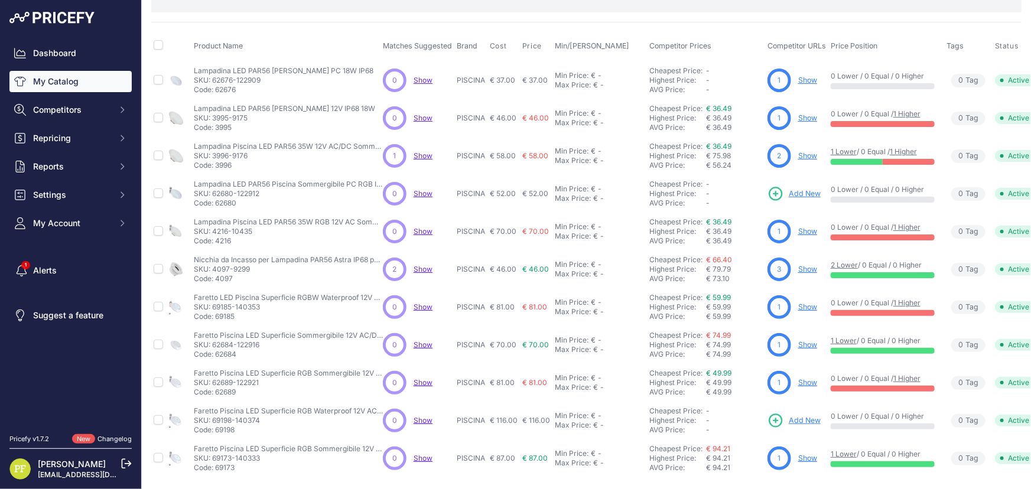
click at [797, 188] on span "Add New" at bounding box center [805, 193] width 32 height 11
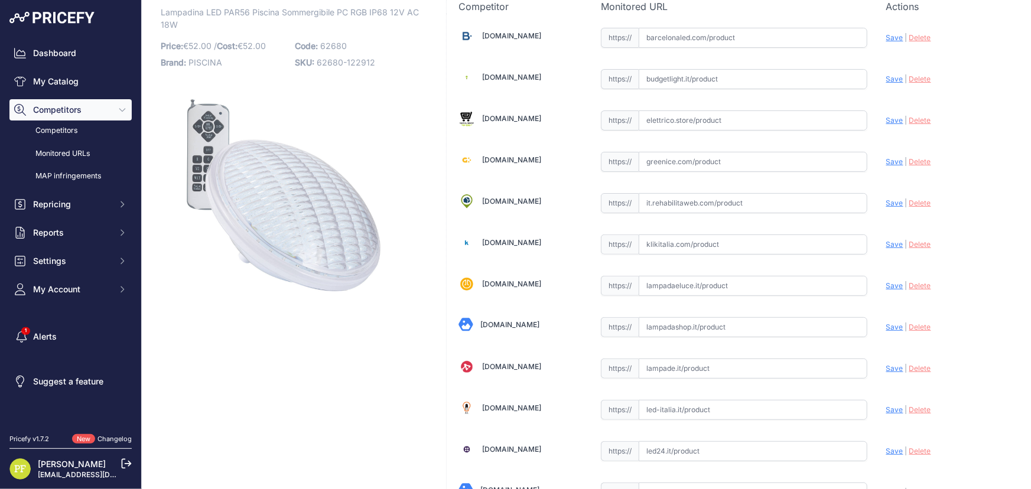
scroll to position [214, 0]
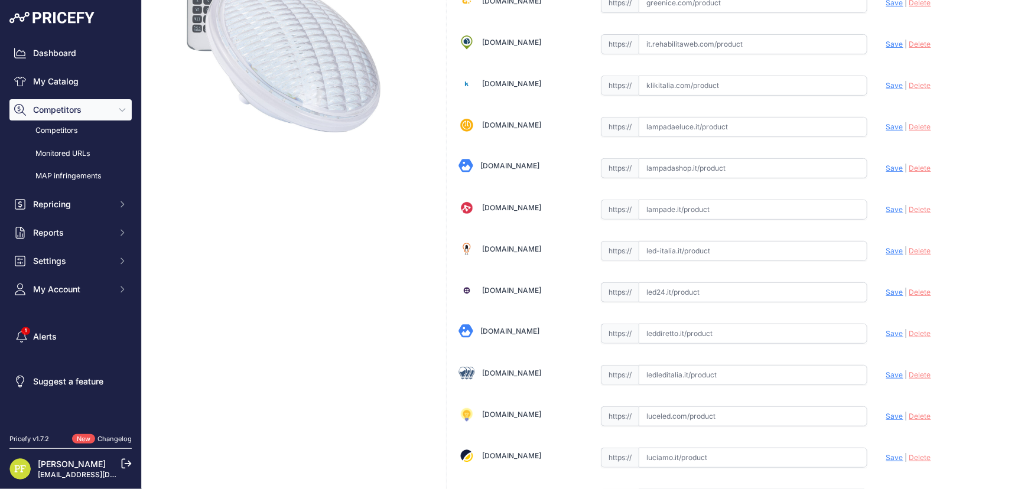
click at [676, 366] on input "text" at bounding box center [753, 375] width 229 height 20
paste input "https://www.ledleditalia.it/p/faretto-led-per-piscina-par56-25w-ip68-rgb-w-m-le…"
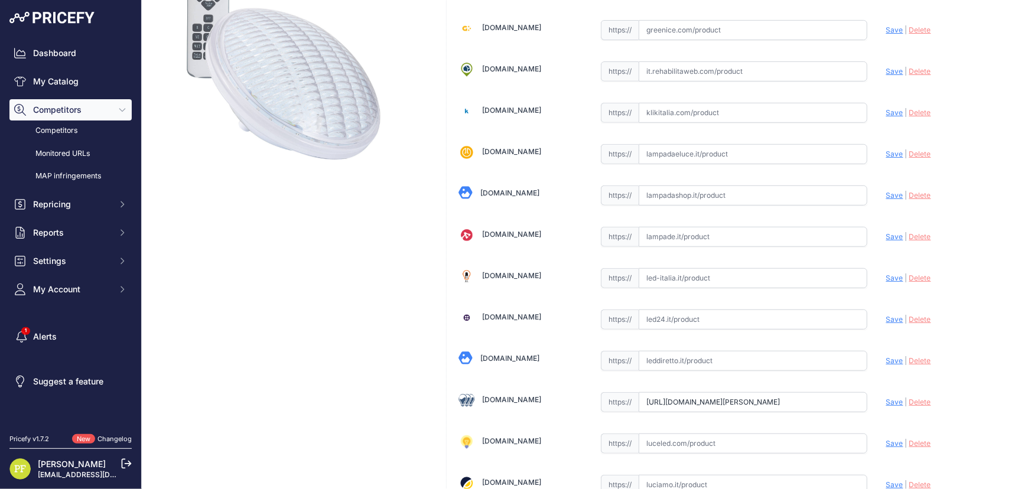
scroll to position [242, 0]
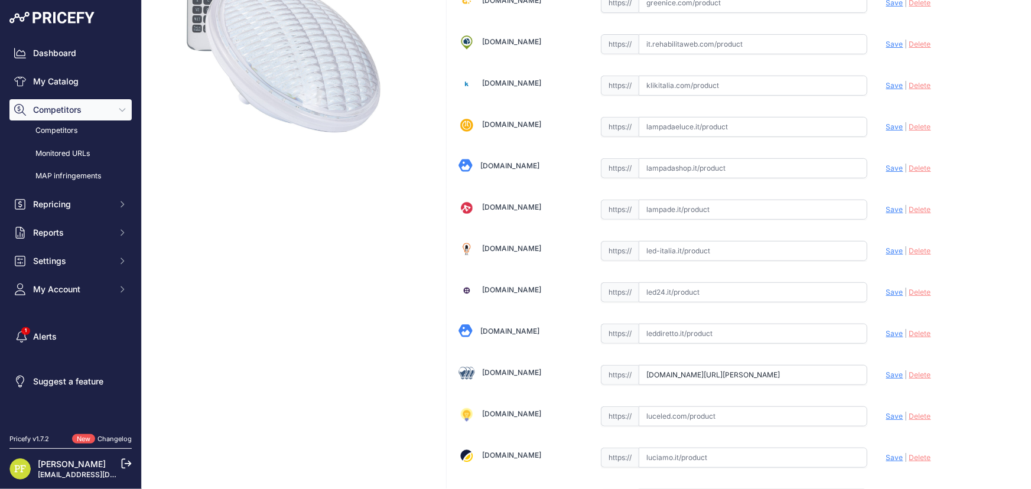
click at [893, 376] on span "Save" at bounding box center [894, 374] width 17 height 9
type input "https://www.ledleditalia.it/p/faretto-led-per-piscina-par56-25w-ip68-rgb-w-m-le…"
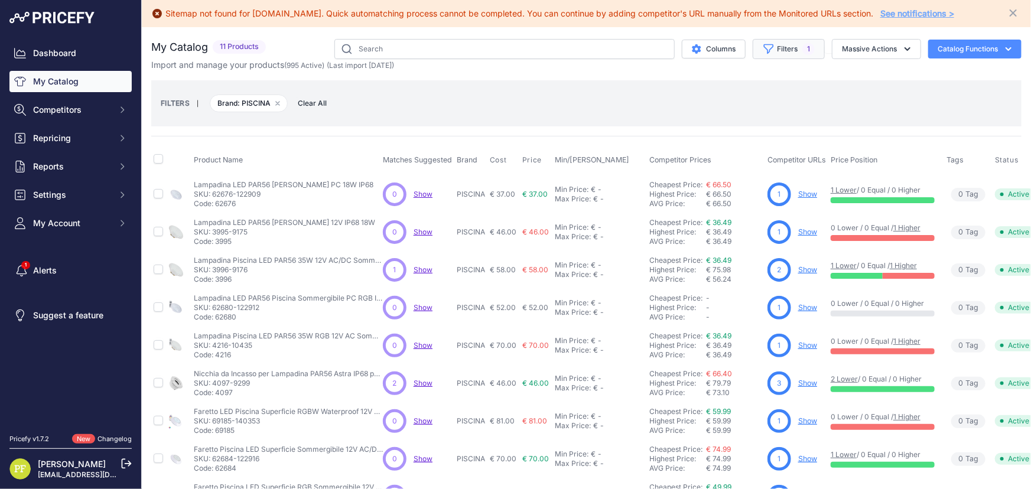
click at [769, 41] on button "Filters 1" at bounding box center [789, 49] width 72 height 20
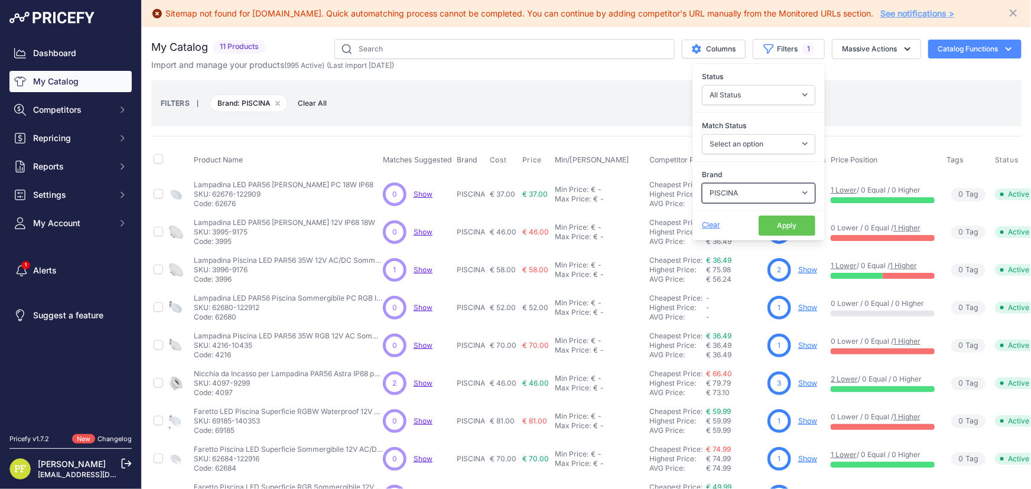
click at [750, 195] on select "Select an option 120x30 120X60 3M 60X30 60X60 ACCESORIO PANEL AERO ALIMENTACION…" at bounding box center [758, 193] width 113 height 20
select select "BALIZA"
click at [702, 183] on select "Select an option 120x30 120X60 3M 60X30 60X60 ACCESORIO PANEL AERO ALIMENTACION…" at bounding box center [758, 193] width 113 height 20
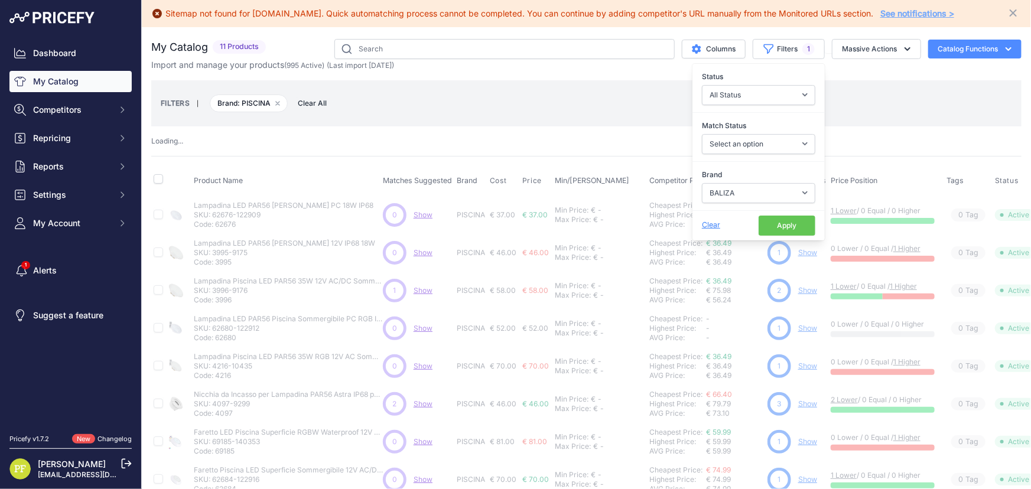
click at [950, 121] on div "FILTERS | Brand: PISCINA Remove filter option Clear All" at bounding box center [586, 103] width 870 height 46
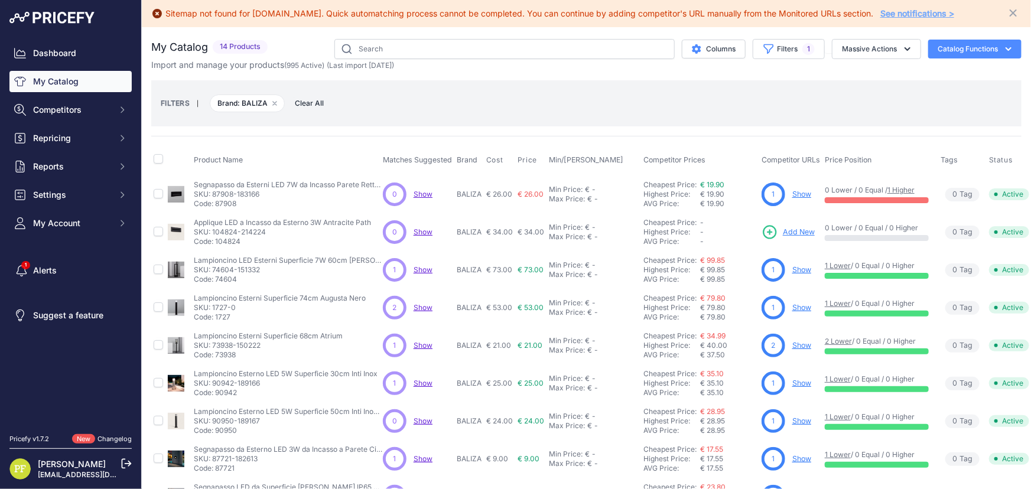
click at [802, 305] on link "Show" at bounding box center [801, 307] width 19 height 9
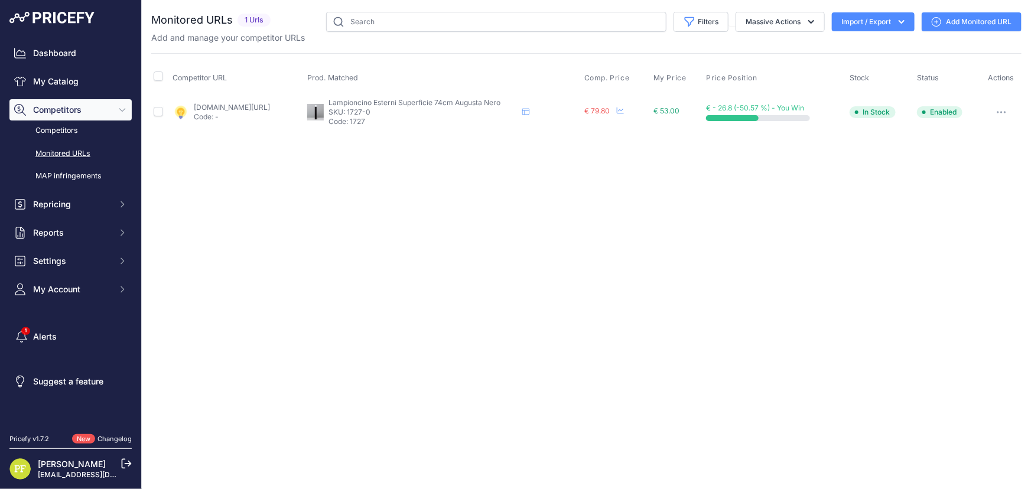
click at [968, 30] on link "Add Monitored URL" at bounding box center [972, 21] width 100 height 19
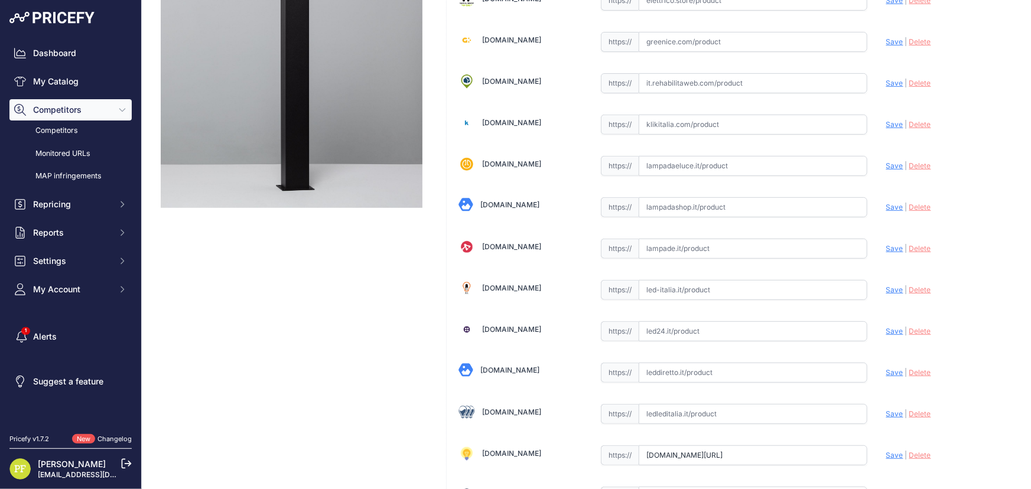
scroll to position [322, 0]
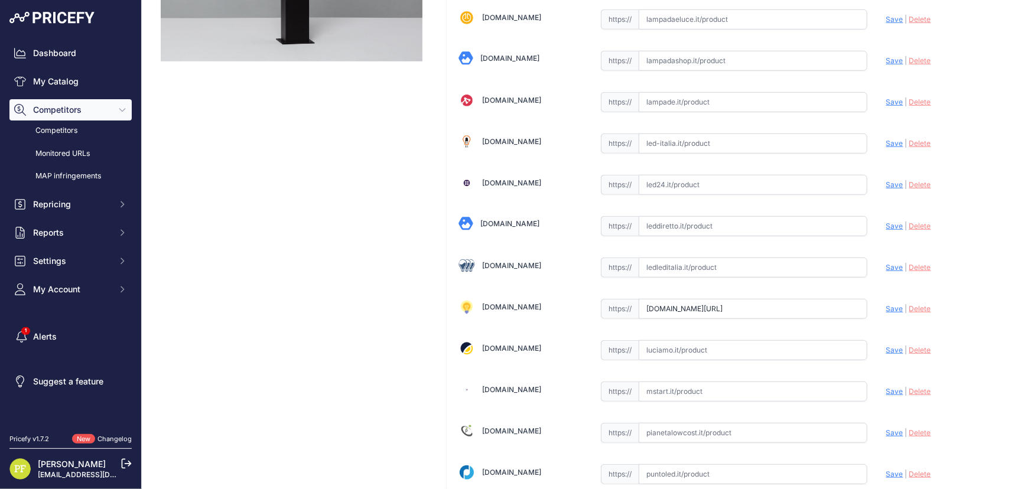
click at [721, 259] on input "text" at bounding box center [753, 268] width 229 height 20
paste input "[URL][DOMAIN_NAME]"
click at [889, 263] on span "Save" at bounding box center [894, 267] width 17 height 9
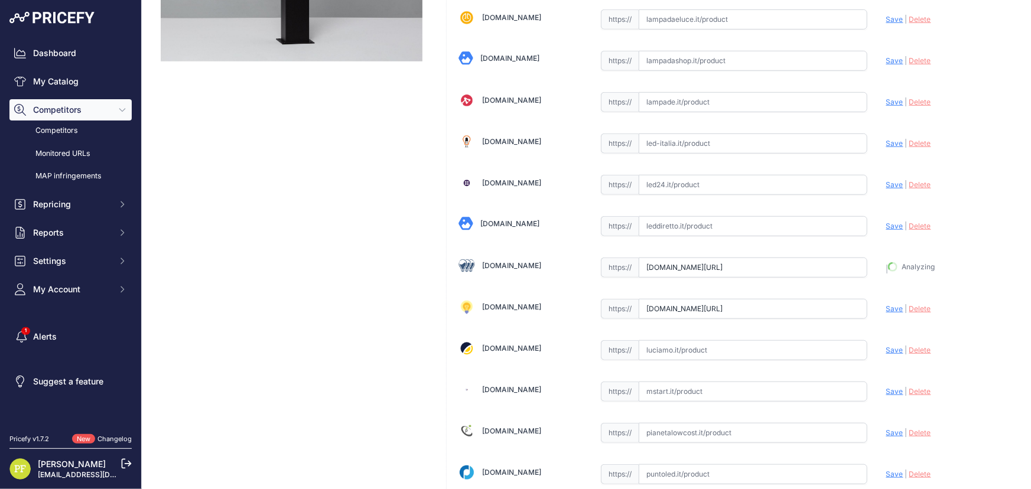
type input "[URL][DOMAIN_NAME]"
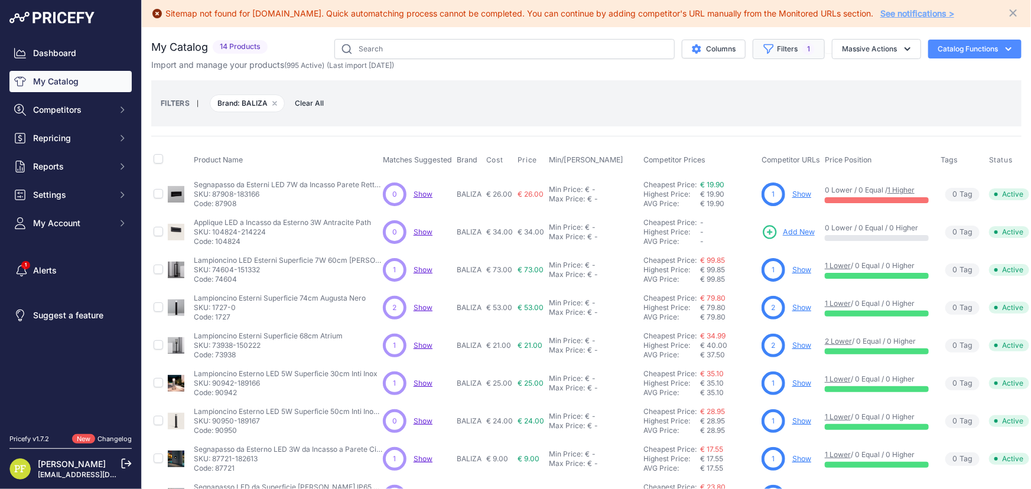
click at [802, 48] on span "1" at bounding box center [808, 49] width 12 height 12
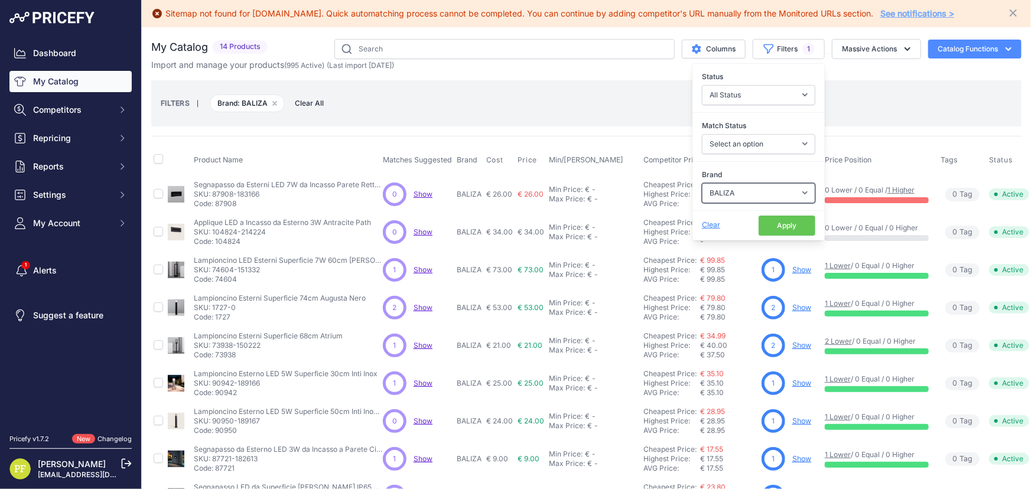
click at [777, 183] on select "Select an option 120x30 120X60 3M 60X30 60X60 ACCESORIO PANEL AERO ALIMENTACION…" at bounding box center [758, 193] width 113 height 20
click at [702, 183] on select "Select an option 120x30 120X60 3M 60X30 60X60 ACCESORIO PANEL AERO ALIMENTACION…" at bounding box center [758, 193] width 113 height 20
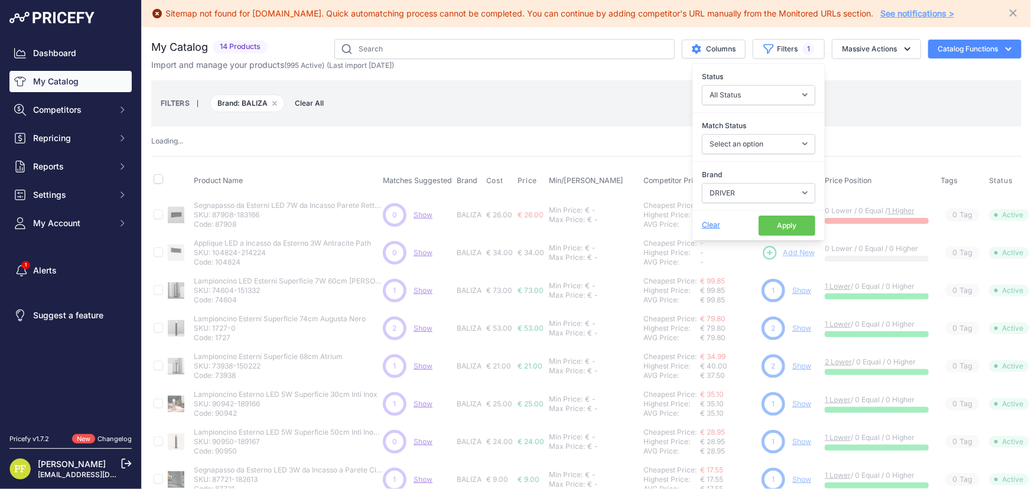
click at [768, 220] on button "Apply" at bounding box center [786, 226] width 57 height 20
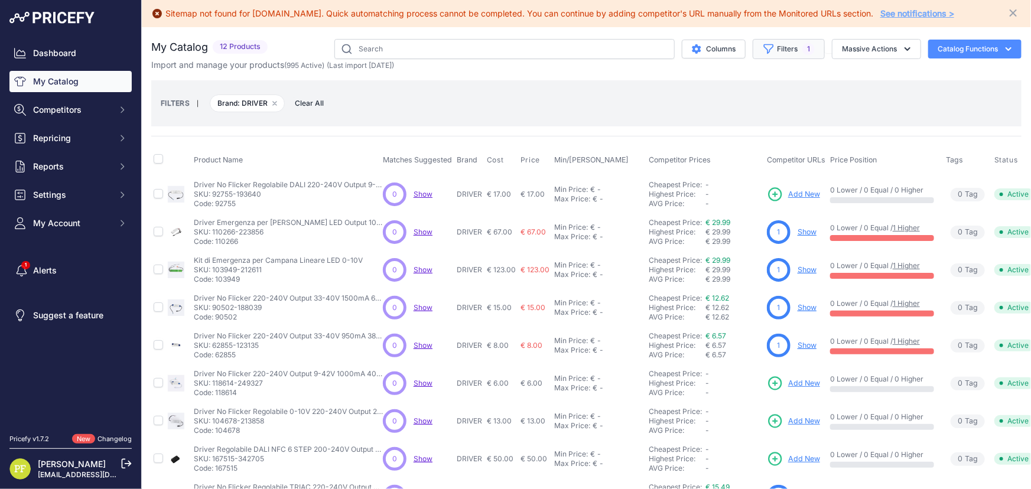
click at [793, 45] on button "Filters 1" at bounding box center [789, 49] width 72 height 20
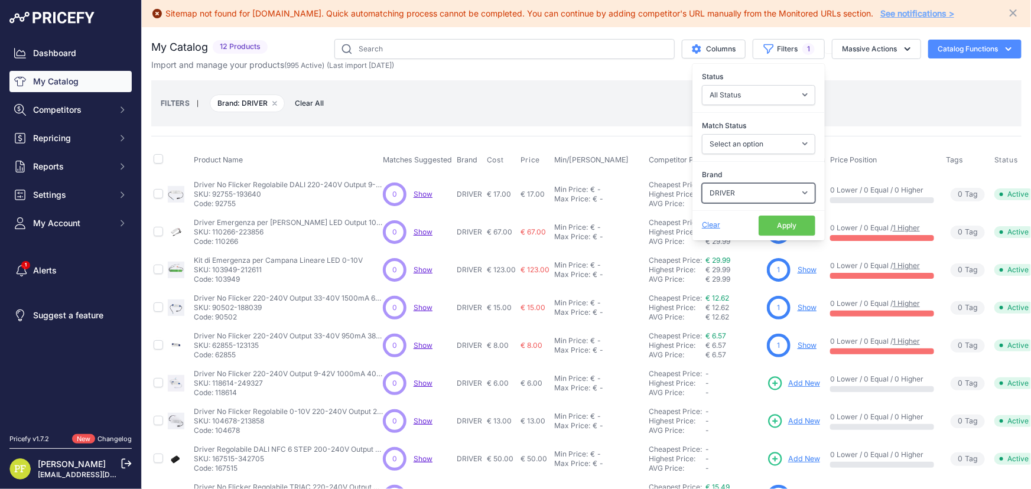
click at [771, 192] on select "Select an option 120x30 120X60 3M 60X30 60X60 ACCESORIO PANEL AERO ALIMENTACION…" at bounding box center [758, 193] width 113 height 20
select select "MIBOXER"
click at [702, 183] on select "Select an option 120x30 120X60 3M 60X30 60X60 ACCESORIO PANEL AERO ALIMENTACION…" at bounding box center [758, 193] width 113 height 20
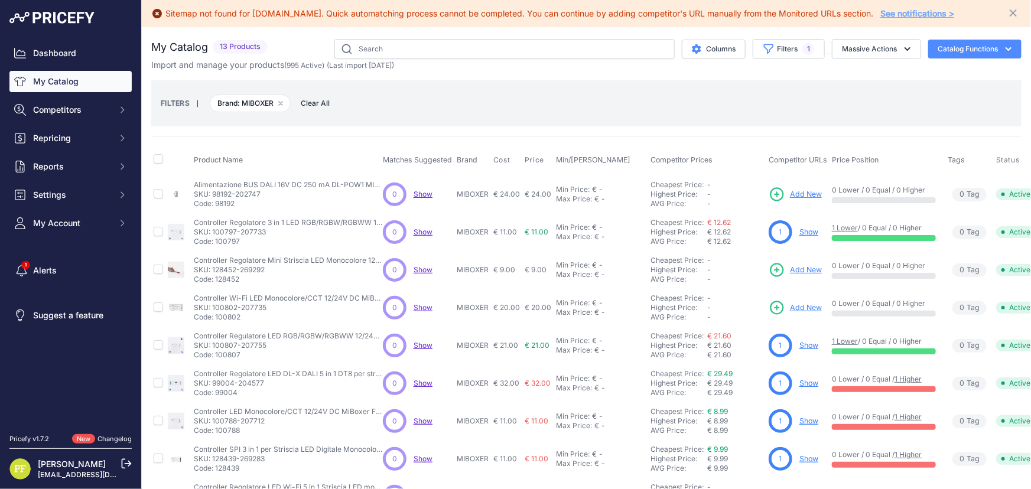
click at [355, 124] on div "FILTERS | Brand: MIBOXER Remove filter option Clear All" at bounding box center [586, 103] width 870 height 46
click at [445, 47] on input "text" at bounding box center [504, 49] width 340 height 20
type input "porta"
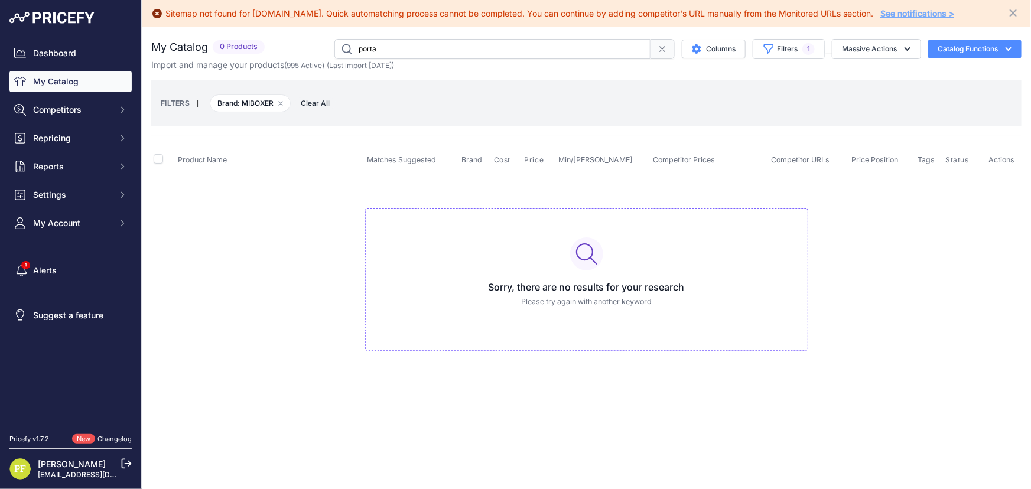
click at [285, 99] on span "Brand: MIBOXER Remove filter option" at bounding box center [250, 104] width 81 height 18
click at [281, 101] on icon "button" at bounding box center [280, 103] width 5 height 5
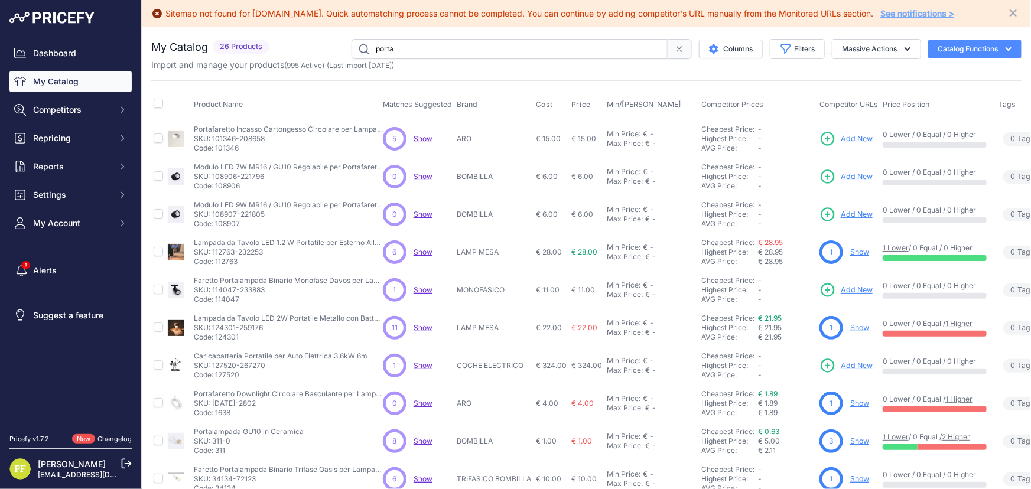
click at [853, 442] on link "Show" at bounding box center [859, 441] width 19 height 9
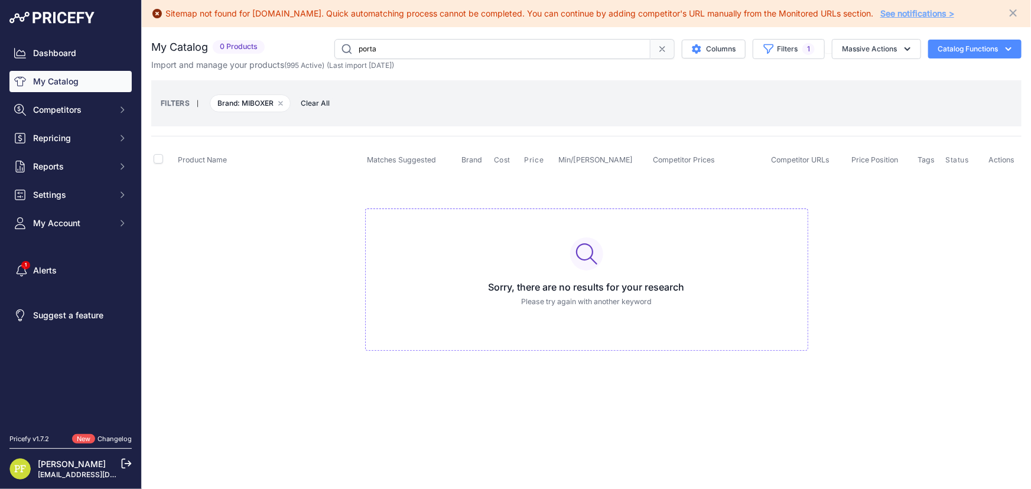
drag, startPoint x: 427, startPoint y: 51, endPoint x: 241, endPoint y: 32, distance: 186.5
click at [228, 39] on div "My Catalog 0 Products" at bounding box center [586, 49] width 870 height 20
click at [469, 43] on input "text" at bounding box center [492, 49] width 316 height 20
type input "scatola"
click at [279, 101] on icon "button" at bounding box center [280, 103] width 5 height 5
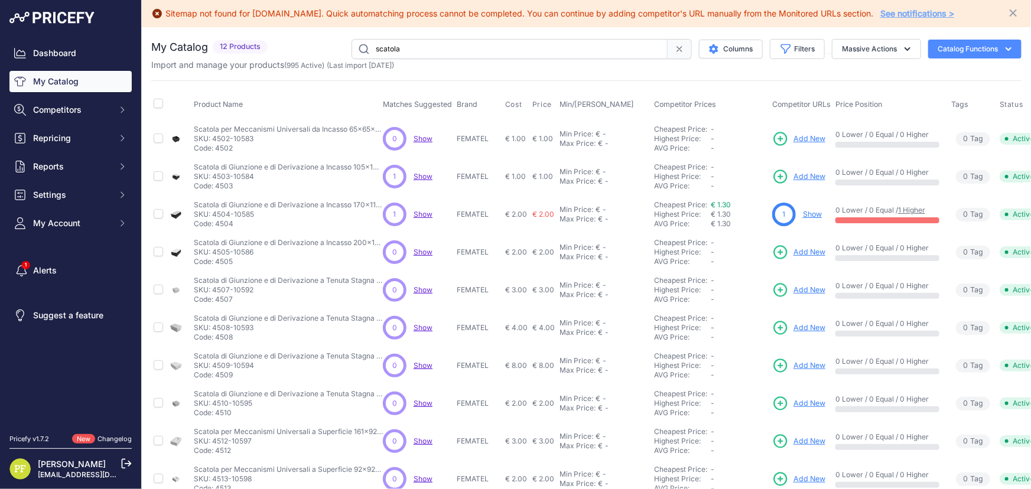
click at [817, 171] on span "Add New" at bounding box center [809, 176] width 32 height 11
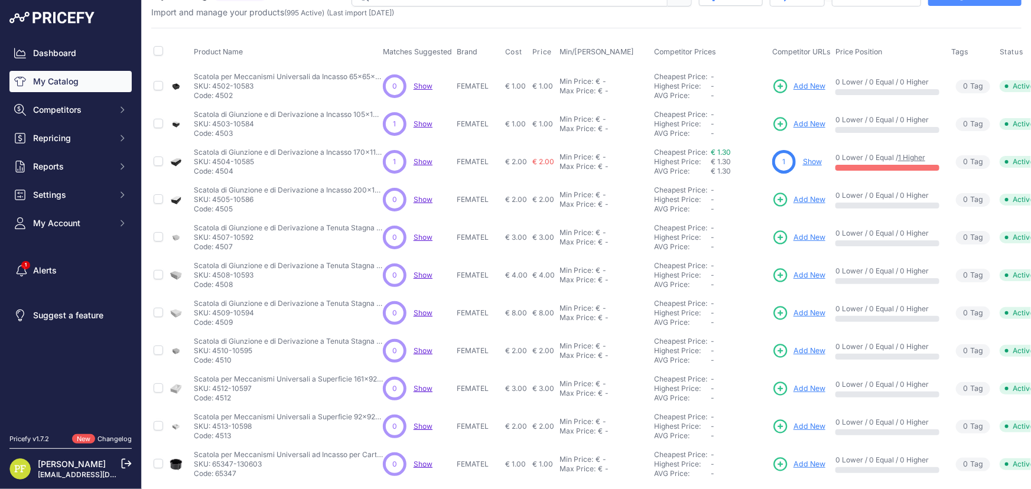
scroll to position [103, 0]
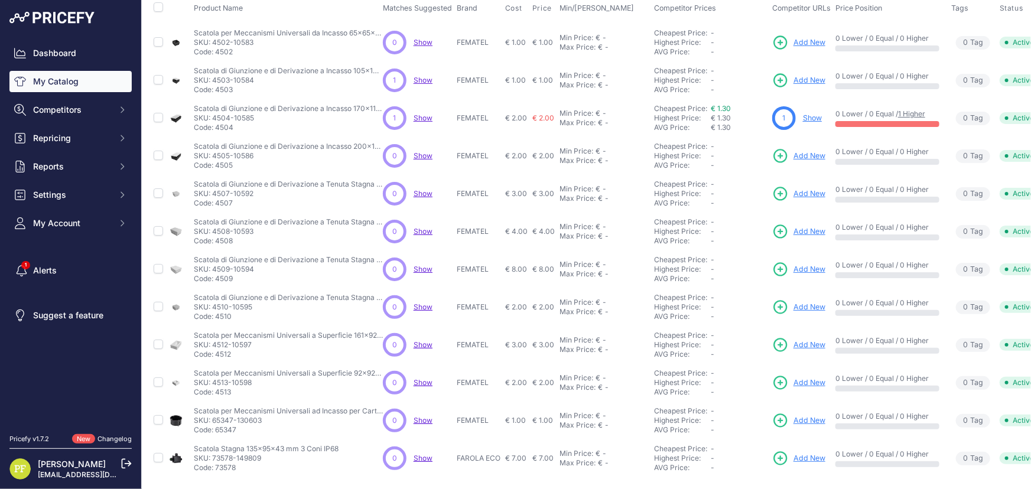
click at [814, 340] on span "Add New" at bounding box center [809, 345] width 32 height 11
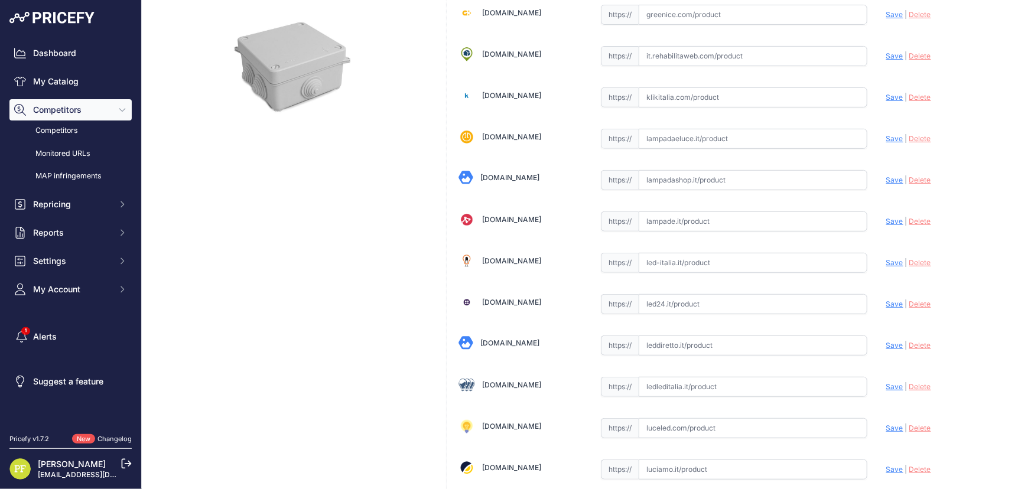
scroll to position [214, 0]
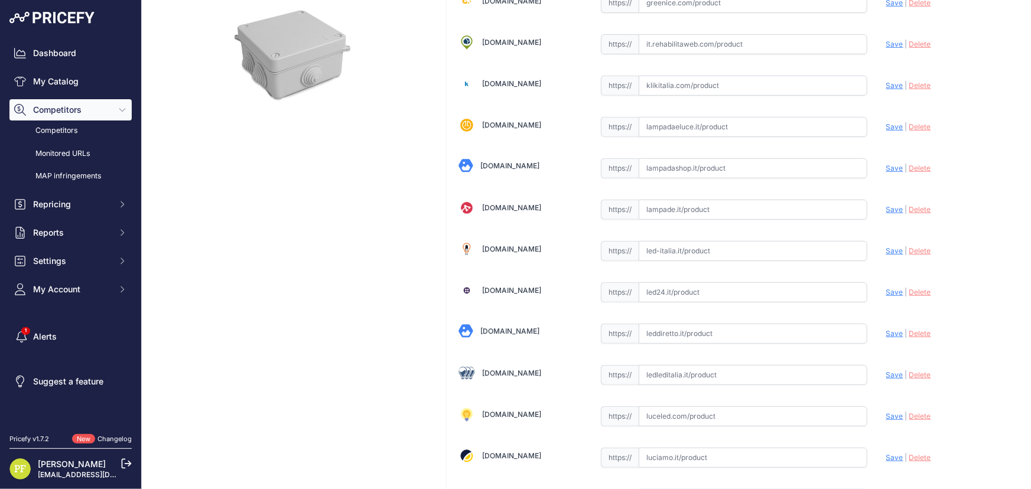
click at [700, 366] on input "text" at bounding box center [753, 375] width 229 height 20
paste input "https://www.ledleditalia.it/p/scatola-di-derivazione-stagna-ip44-da-superficie-…"
click at [892, 372] on span "Save" at bounding box center [894, 374] width 17 height 9
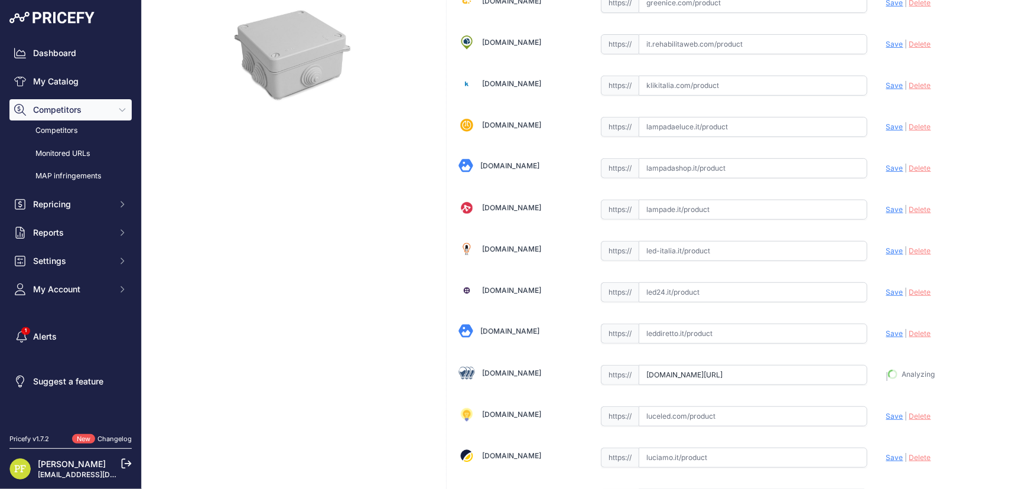
type input "https://www.ledleditalia.it/p/scatola-di-derivazione-stagna-ip44-da-superficie-…"
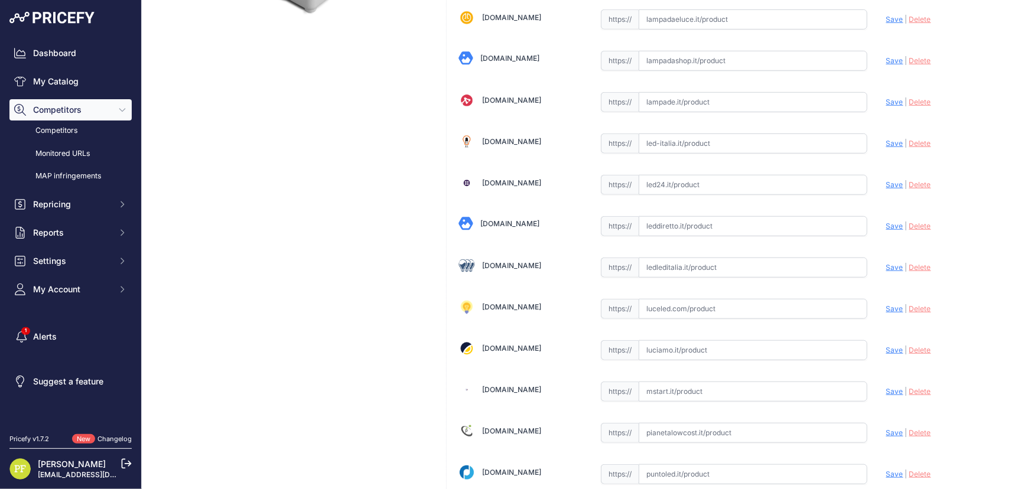
click at [703, 268] on input "text" at bounding box center [753, 268] width 229 height 20
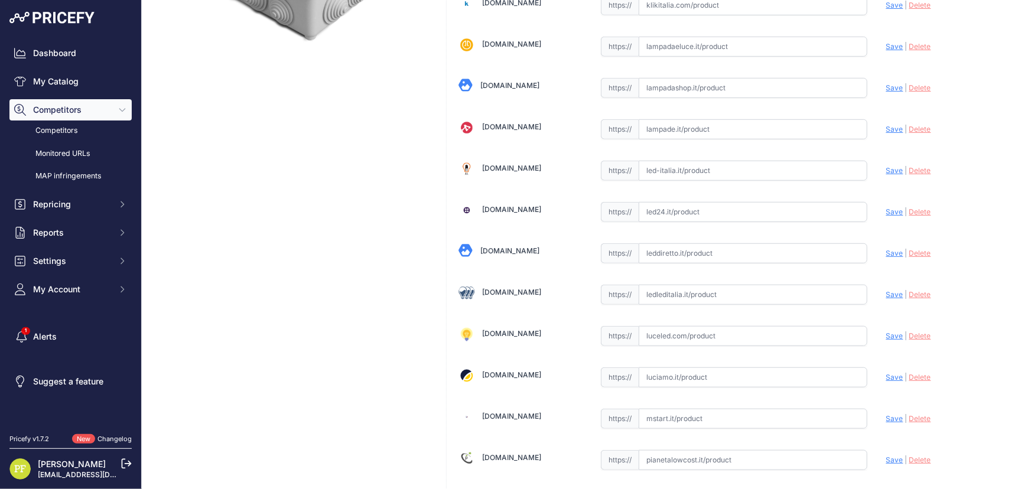
scroll to position [349, 0]
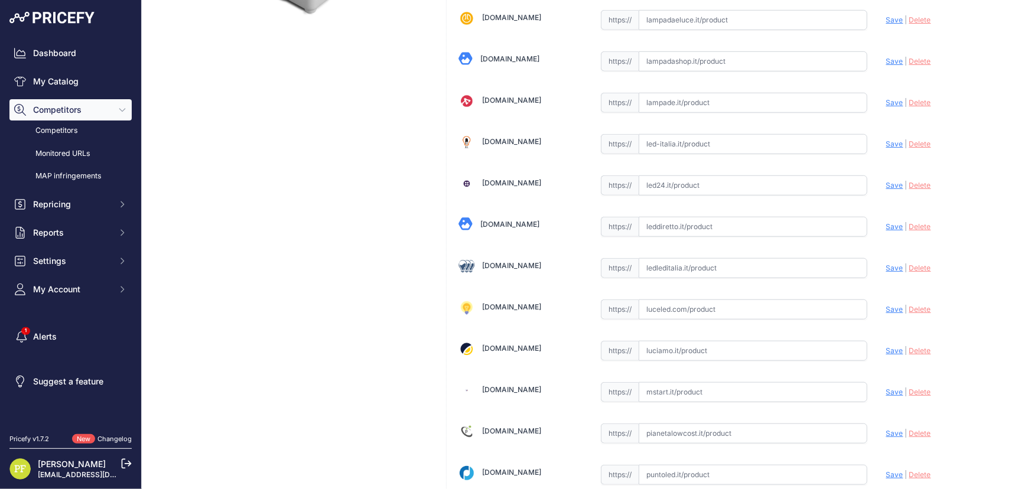
paste input "[URL][DOMAIN_NAME]"
click at [886, 265] on span "Save" at bounding box center [894, 267] width 17 height 9
type input "https://www.ledleditalia.it/p/scatola-di-derivazione-stagna-ip44-da-superficie-…"
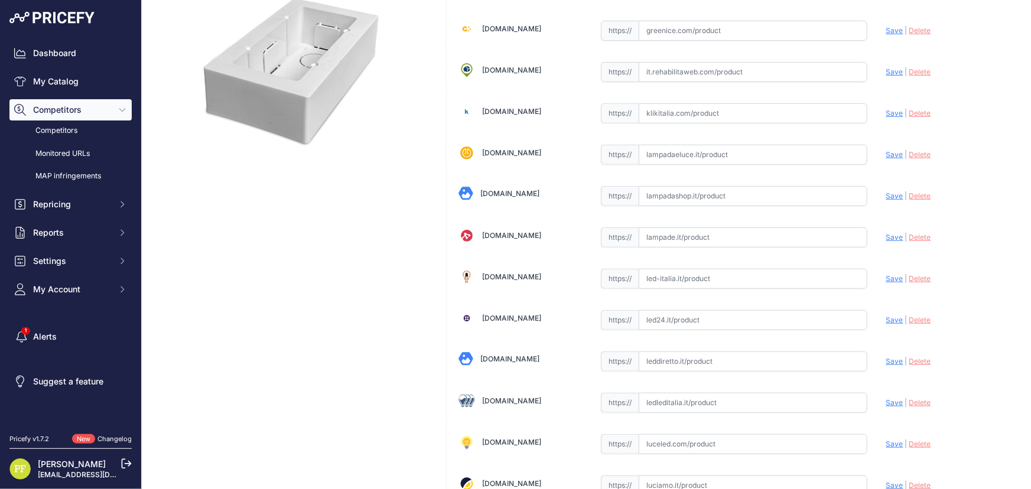
scroll to position [322, 0]
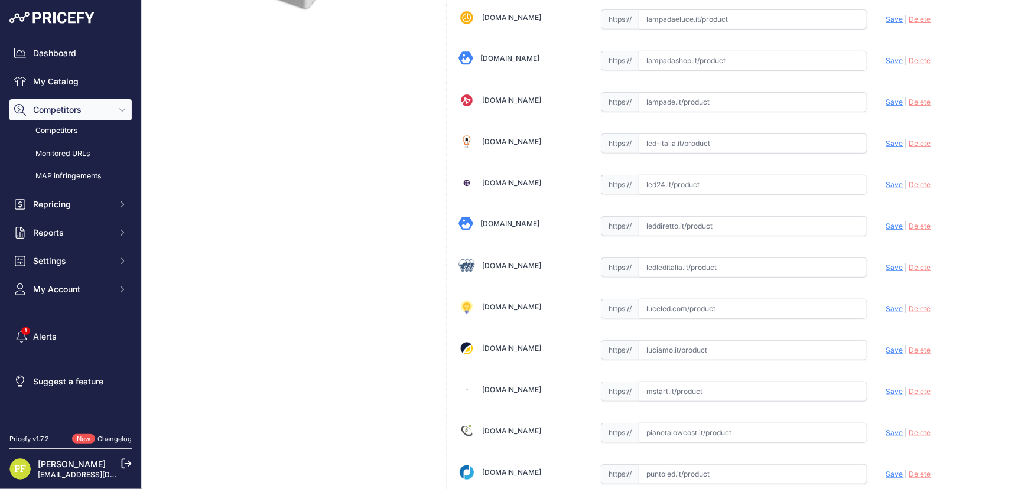
click at [670, 259] on input "text" at bounding box center [753, 268] width 229 height 20
paste input "https://www.ledleditalia.it/p/scatola-esterna-universale-503-bianca-per-serie-c…"
click at [886, 265] on span "Save" at bounding box center [894, 267] width 17 height 9
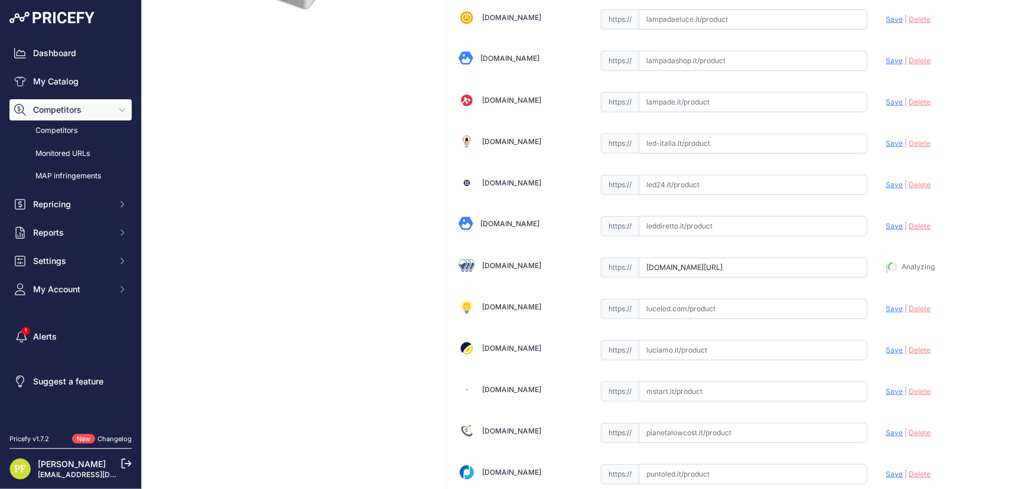
type input "https://www.ledleditalia.it/p/scatola-esterna-universale-503-bianca-per-serie-c…"
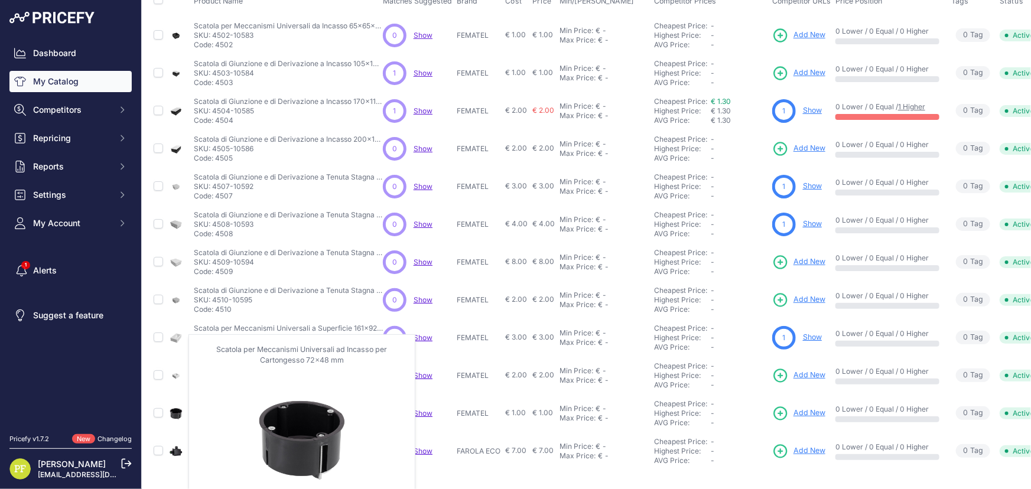
scroll to position [103, 0]
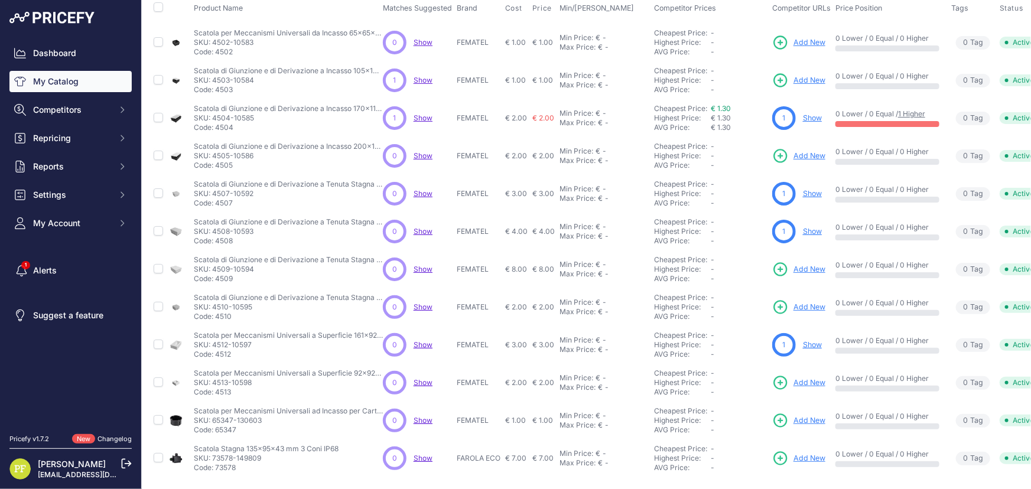
click at [814, 415] on span "Add New" at bounding box center [809, 420] width 32 height 11
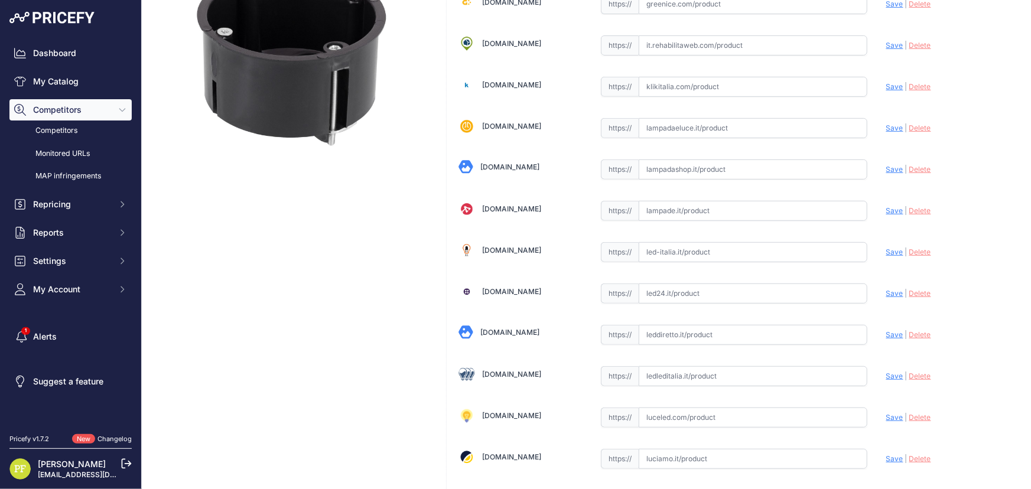
scroll to position [268, 0]
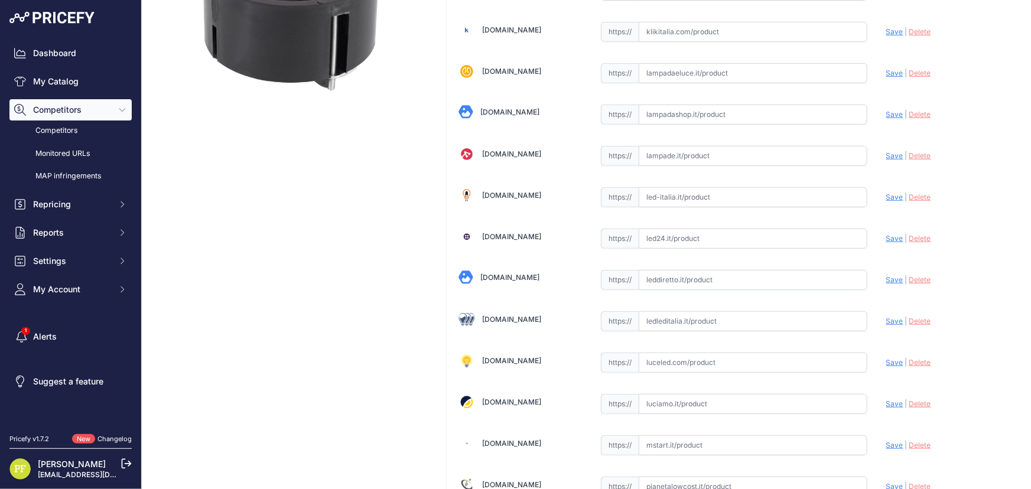
click at [668, 311] on input "text" at bounding box center [753, 321] width 229 height 20
paste input "https://www.ledleditalia.it/p/scatola-portafrutti-502-rotonda-cassetta-da-incas…"
click at [886, 319] on span "Save" at bounding box center [894, 321] width 17 height 9
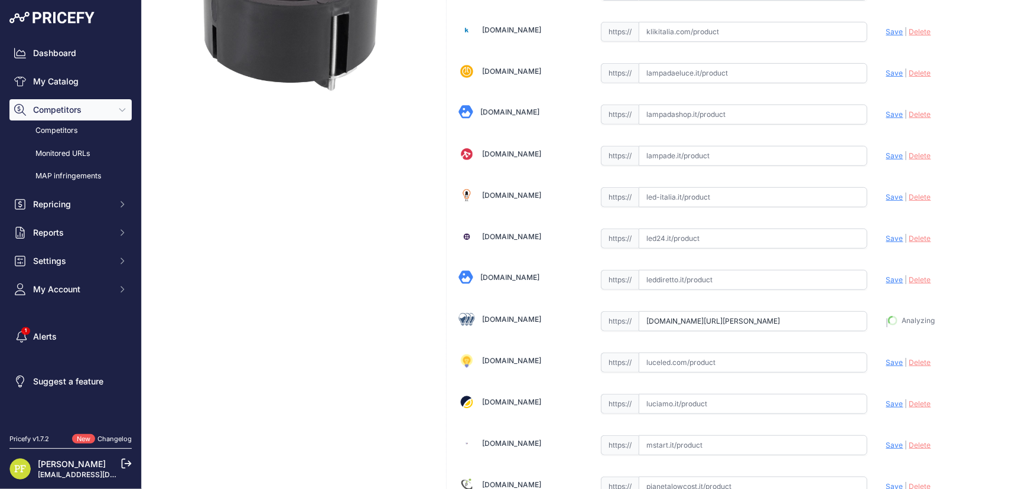
type input "https://www.ledleditalia.it/p/scatola-portafrutti-502-rotonda-cassetta-da-incas…"
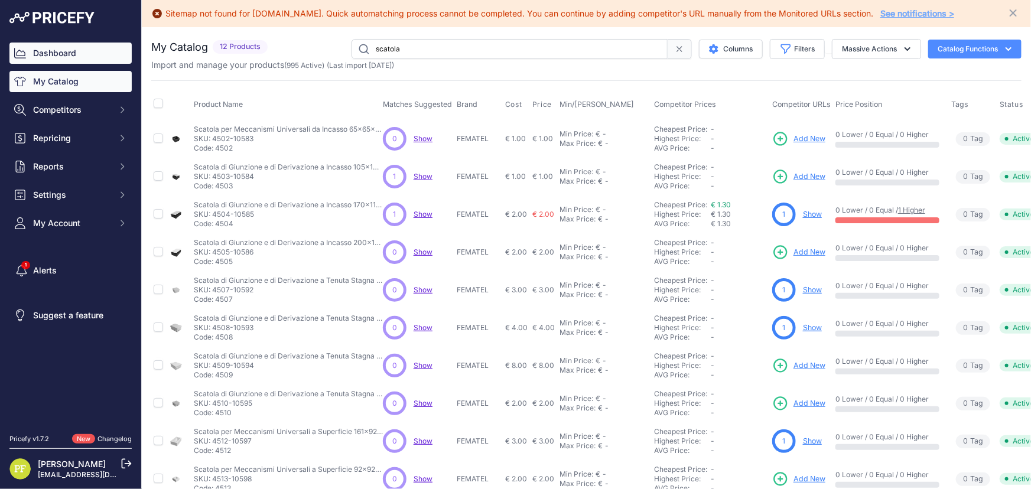
drag, startPoint x: 421, startPoint y: 47, endPoint x: 123, endPoint y: 48, distance: 297.1
click at [124, 47] on div "Dashboard My Catalog Competitors Competitors Monitored URLs MAP infringements R…" at bounding box center [515, 244] width 1031 height 489
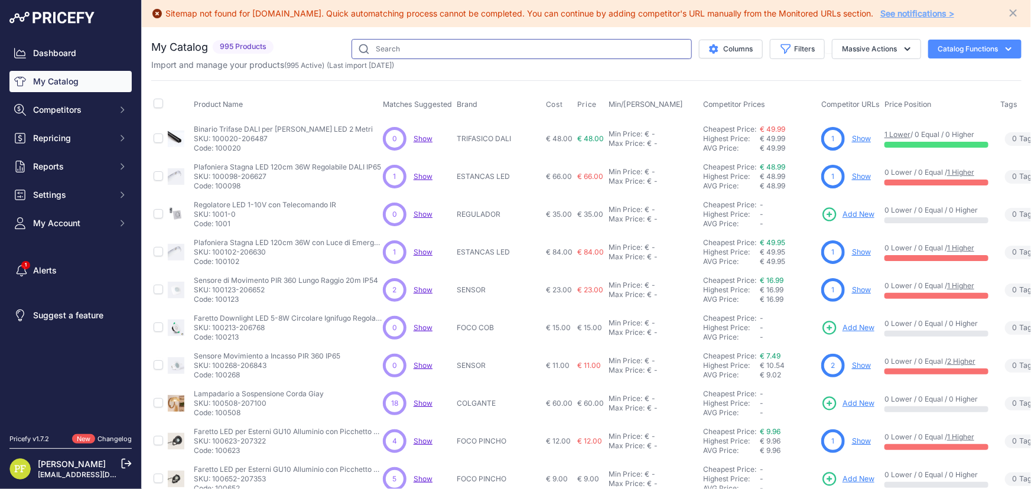
drag, startPoint x: 438, startPoint y: 45, endPoint x: 365, endPoint y: 46, distance: 73.3
click at [365, 46] on input "text" at bounding box center [521, 49] width 340 height 20
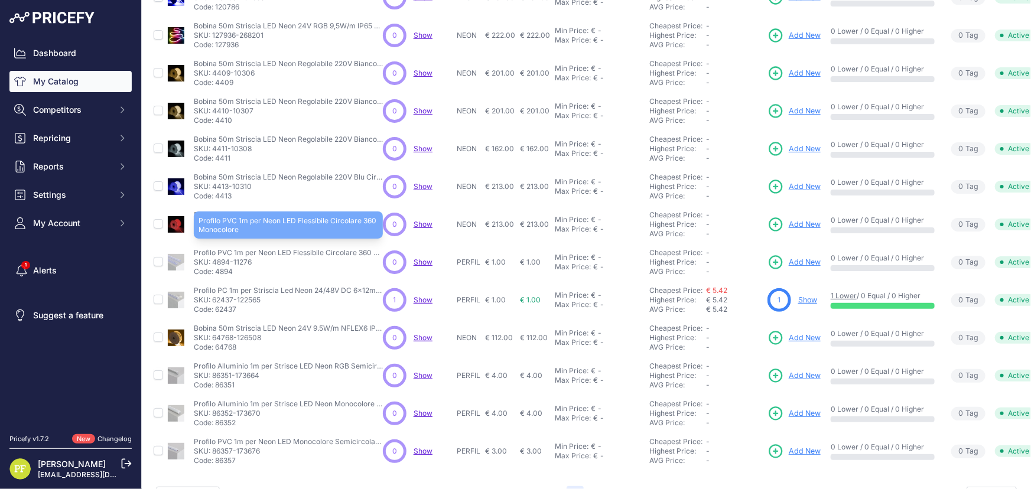
scroll to position [254, 0]
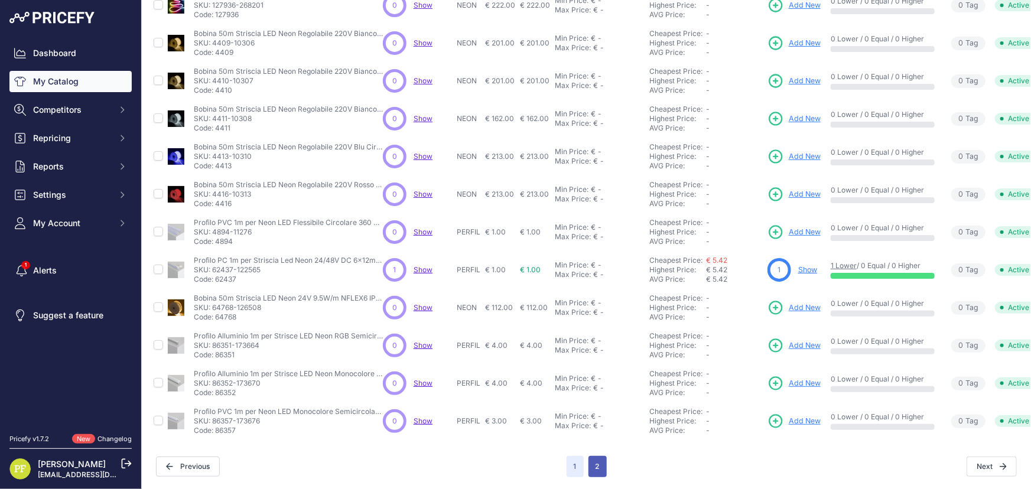
click at [588, 456] on button "2" at bounding box center [597, 466] width 18 height 21
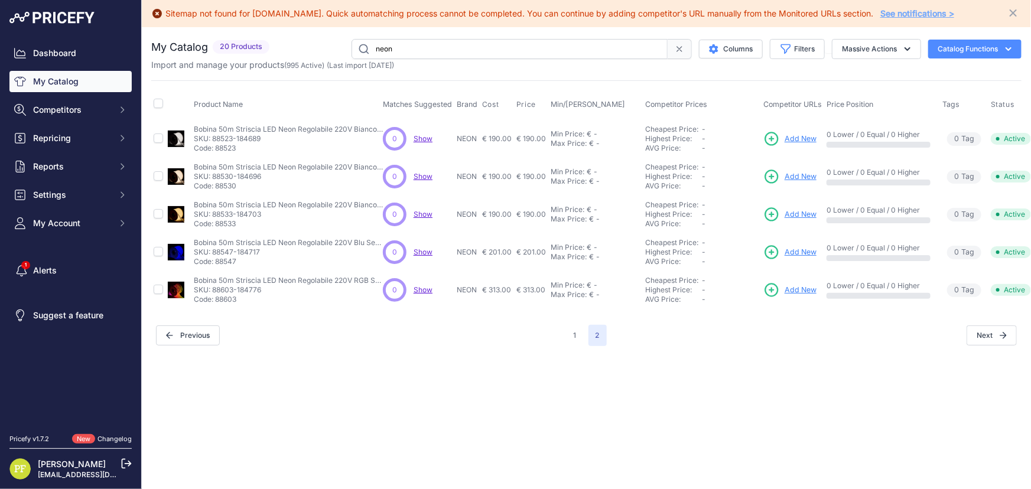
click at [584, 337] on div "1 2" at bounding box center [587, 335] width 40 height 21
click at [577, 337] on button "1" at bounding box center [575, 335] width 17 height 21
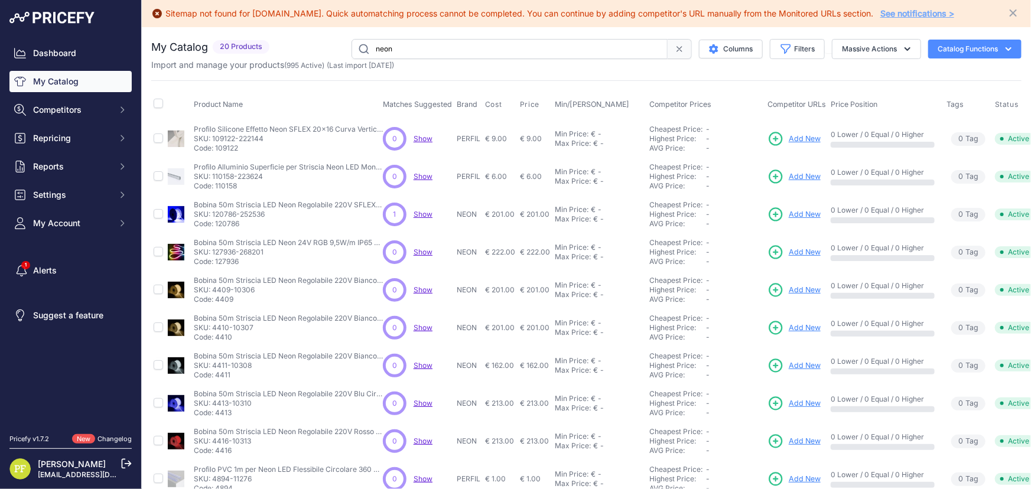
drag, startPoint x: 427, startPoint y: 45, endPoint x: 150, endPoint y: 27, distance: 277.1
click at [150, 27] on div "You are not connected to the internet. My Catalog" at bounding box center [586, 381] width 889 height 709
type input "smd 24"
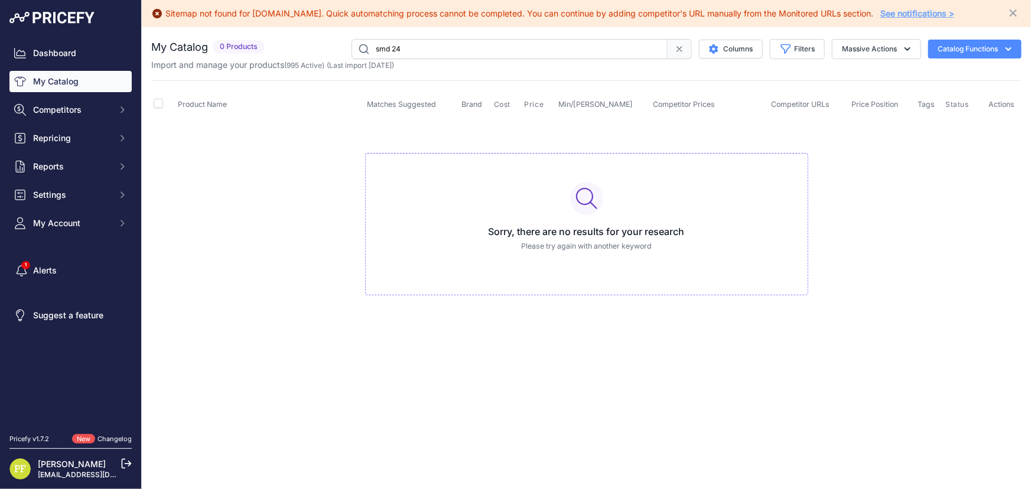
drag, startPoint x: 429, startPoint y: 48, endPoint x: 236, endPoint y: 43, distance: 193.2
click at [274, 43] on div "smd 24 Columns Filters Status All Status Only Enabled Only Disabled" at bounding box center [645, 49] width 752 height 20
click at [187, 43] on h2 "My Catalog" at bounding box center [179, 47] width 57 height 17
click at [237, 44] on span "0 Products" at bounding box center [239, 47] width 52 height 14
click at [53, 82] on link "My Catalog" at bounding box center [70, 81] width 122 height 21
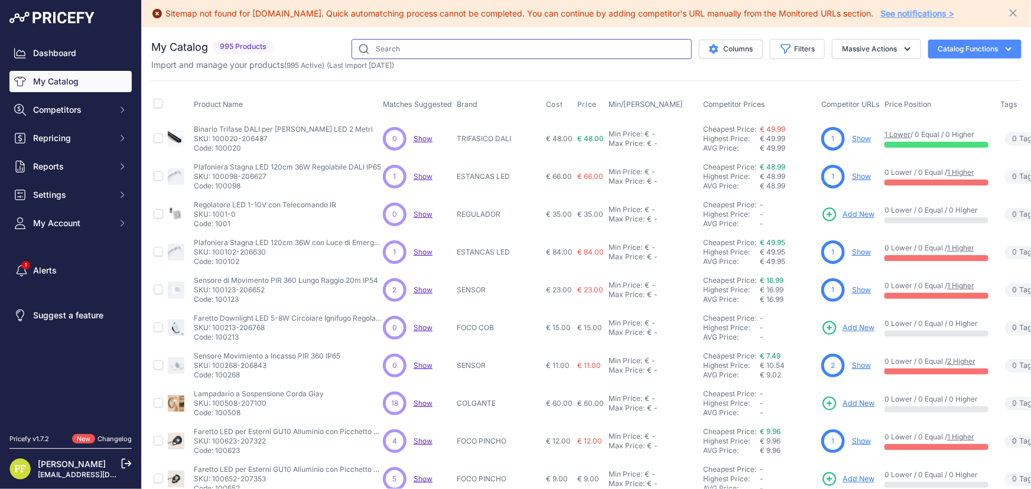
click at [406, 53] on input "text" at bounding box center [521, 49] width 340 height 20
type input "striscia"
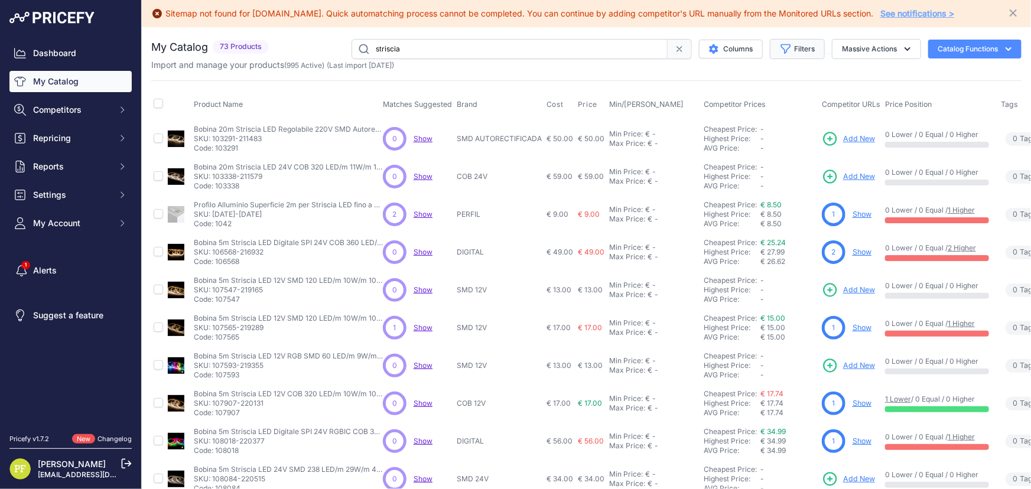
click at [782, 46] on icon "button" at bounding box center [786, 48] width 9 height 9
click at [782, 139] on select "Select an option Matched Unmatched" at bounding box center [758, 144] width 113 height 20
click at [777, 143] on select "Select an option Matched Unmatched" at bounding box center [758, 144] width 113 height 20
click at [773, 176] on label "Brand" at bounding box center [758, 175] width 113 height 12
click at [773, 183] on select "Select an option 120x30 120X60 3M 60X30 60X60 ACCESORIO PANEL AERO ALIMENTACION…" at bounding box center [758, 193] width 113 height 20
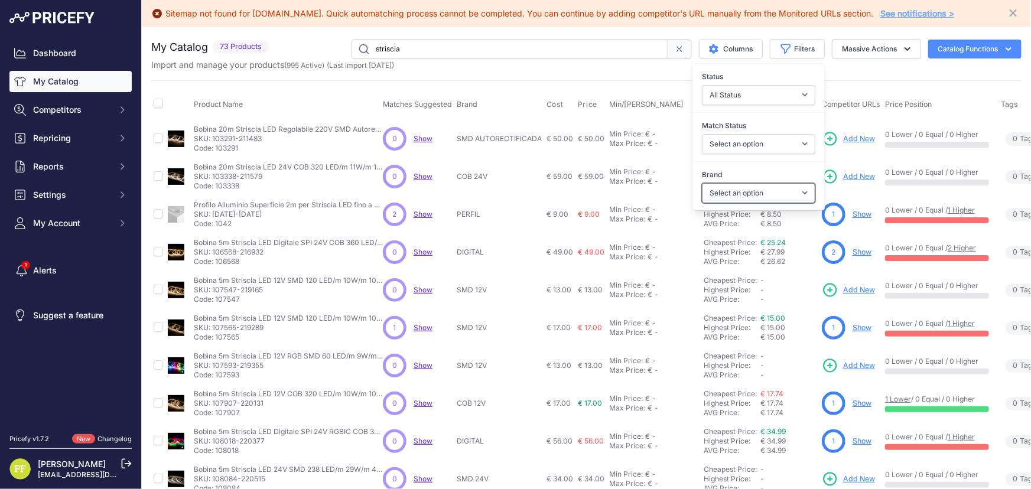
click at [771, 188] on select "Select an option 120x30 120X60 3M 60X30 60X60 ACCESORIO PANEL AERO ALIMENTACION…" at bounding box center [758, 193] width 113 height 20
select select "COB 24V"
click at [702, 183] on select "Select an option 120x30 120X60 3M 60X30 60X60 ACCESORIO PANEL AERO ALIMENTACION…" at bounding box center [758, 193] width 113 height 20
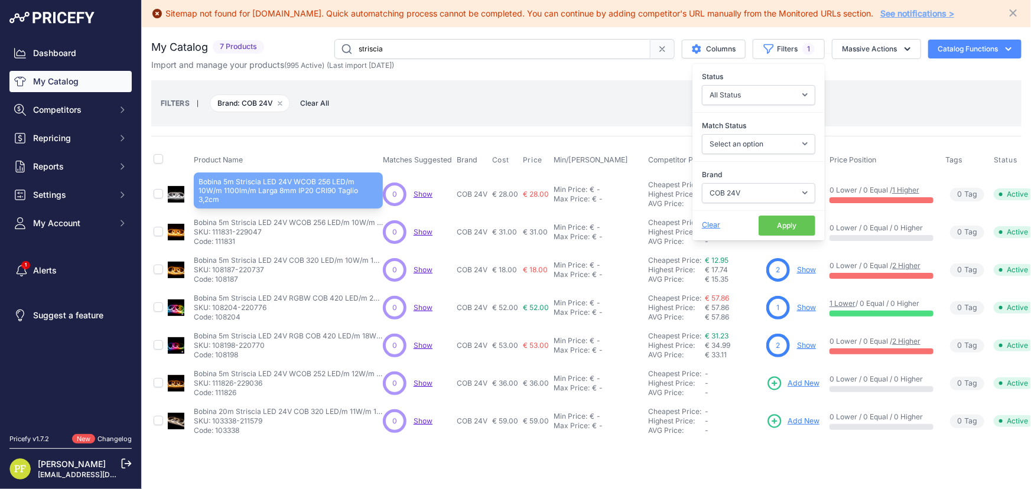
click at [344, 223] on p "Bobina 5m Striscia LED 24V WCOB 256 LED/m 10W/m 1100lm/m Larga 8mm IP20 CRI90 T…" at bounding box center [288, 222] width 189 height 9
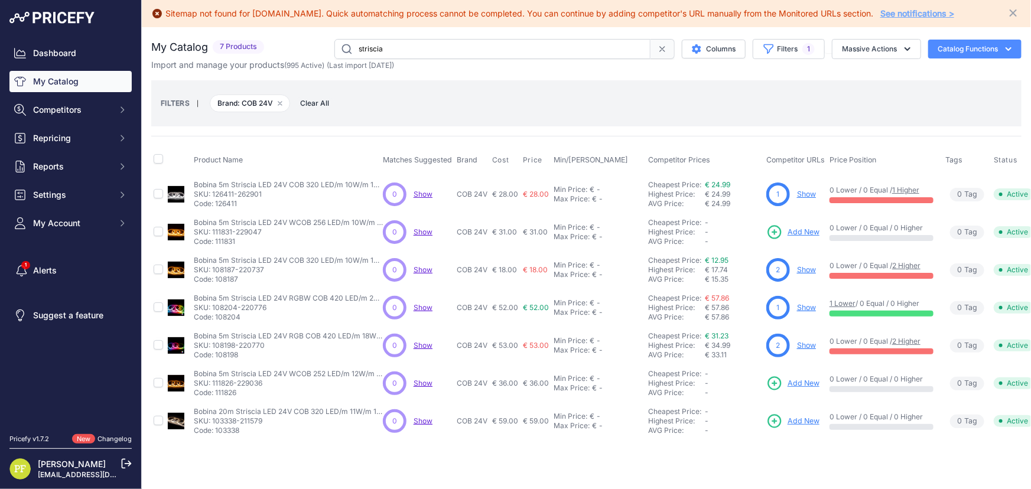
click at [810, 229] on span "Add New" at bounding box center [803, 232] width 32 height 11
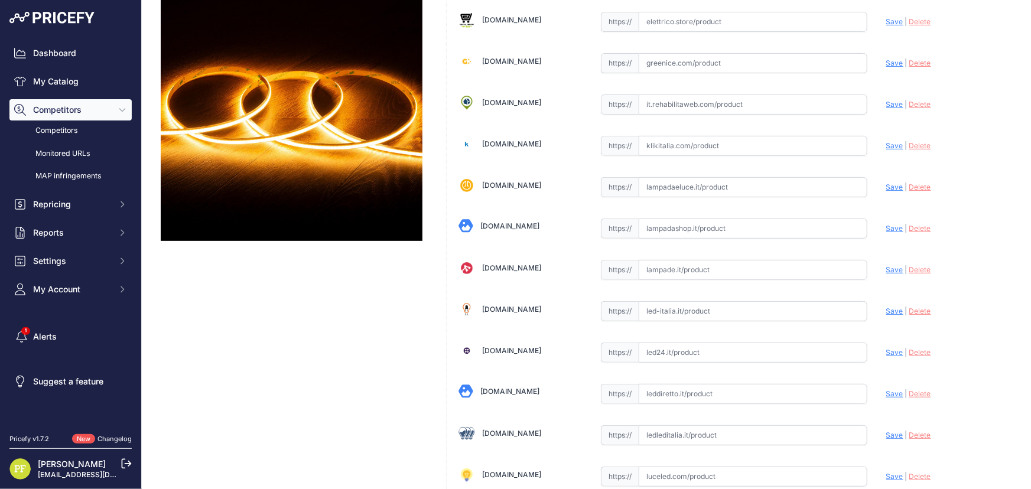
scroll to position [268, 0]
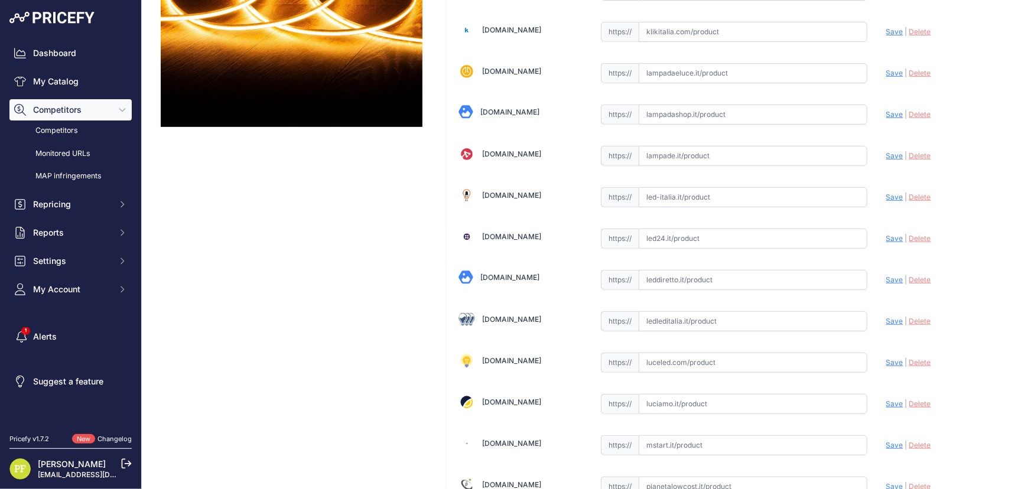
click at [693, 316] on input "text" at bounding box center [753, 321] width 229 height 20
paste input "https://www.ledleditalia.it/p/striscia-led-24v-18w-cob-2-metri-ip20-bianco-cald…"
drag, startPoint x: 886, startPoint y: 319, endPoint x: 872, endPoint y: 322, distance: 14.5
click at [886, 319] on span "Save" at bounding box center [894, 321] width 17 height 9
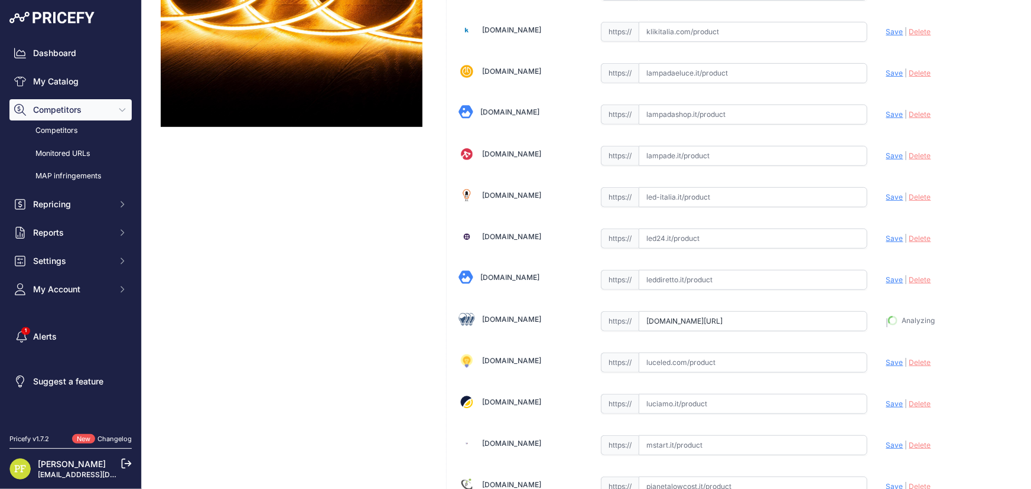
type input "https://www.ledleditalia.it/p/striscia-led-24v-18w-cob-2-metri-ip20-bianco-cald…"
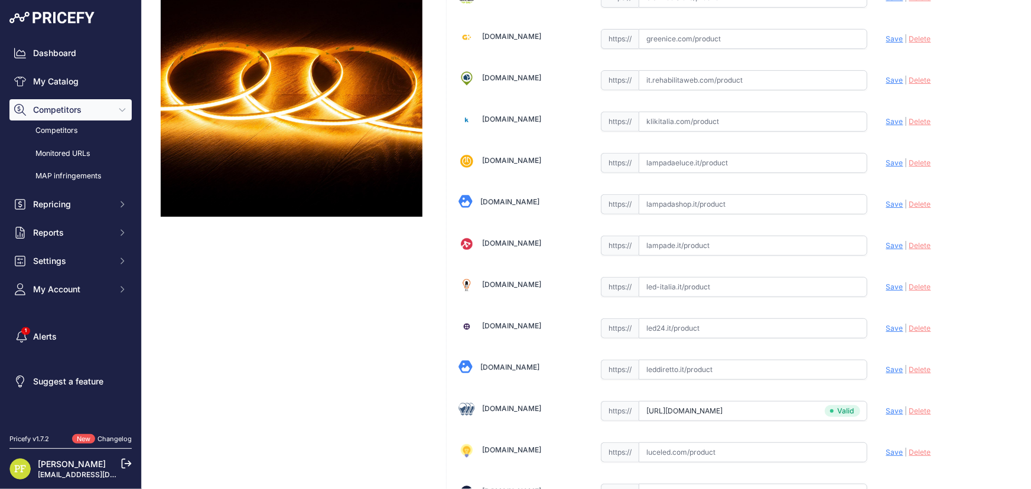
scroll to position [322, 0]
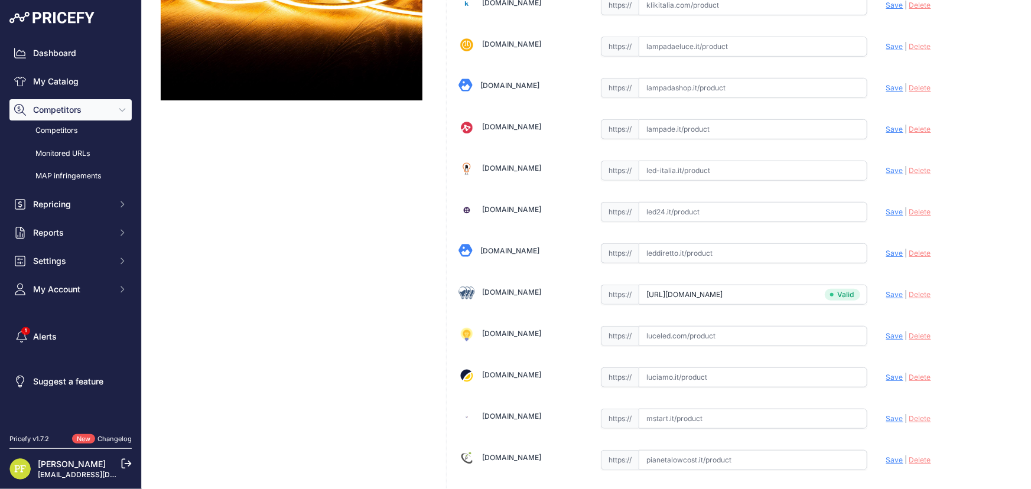
drag, startPoint x: 922, startPoint y: 294, endPoint x: 915, endPoint y: 294, distance: 6.5
click at [922, 294] on span "Delete" at bounding box center [920, 294] width 22 height 9
click at [771, 291] on input "text" at bounding box center [753, 295] width 229 height 20
paste input "https://www.ledleditalia.it/p/striscia-led-24v-36w-cob-5-metri-ip20-bianco-cald…"
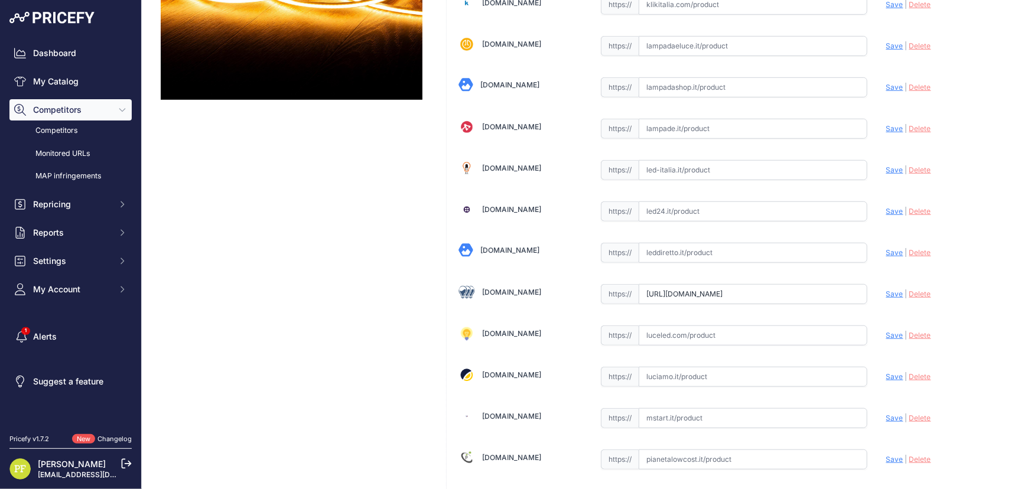
scroll to position [0, 122]
click at [886, 293] on span "Save" at bounding box center [894, 293] width 17 height 9
type input "https://www.ledleditalia.it/p/striscia-led-24v-36w-cob-5-metri-ip20-bianco-cald…"
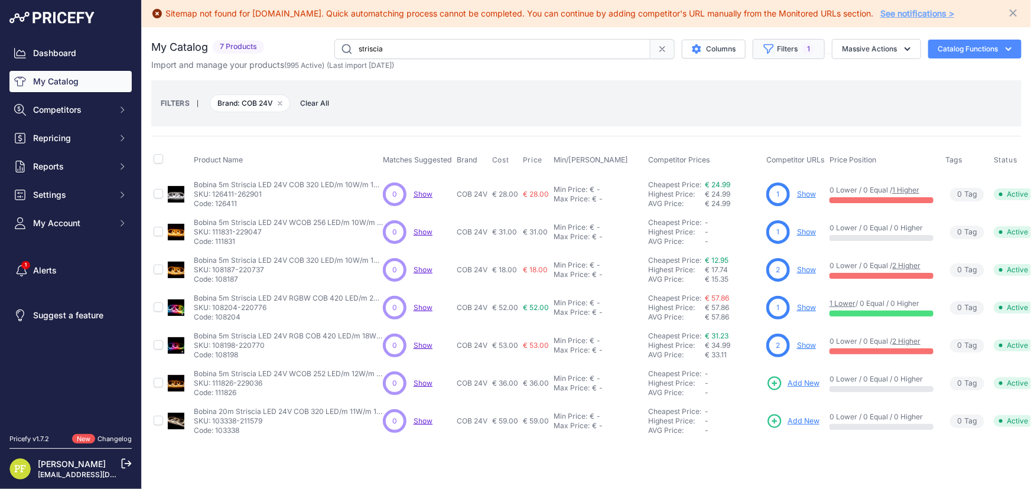
click at [787, 47] on button "Filters 1" at bounding box center [789, 49] width 72 height 20
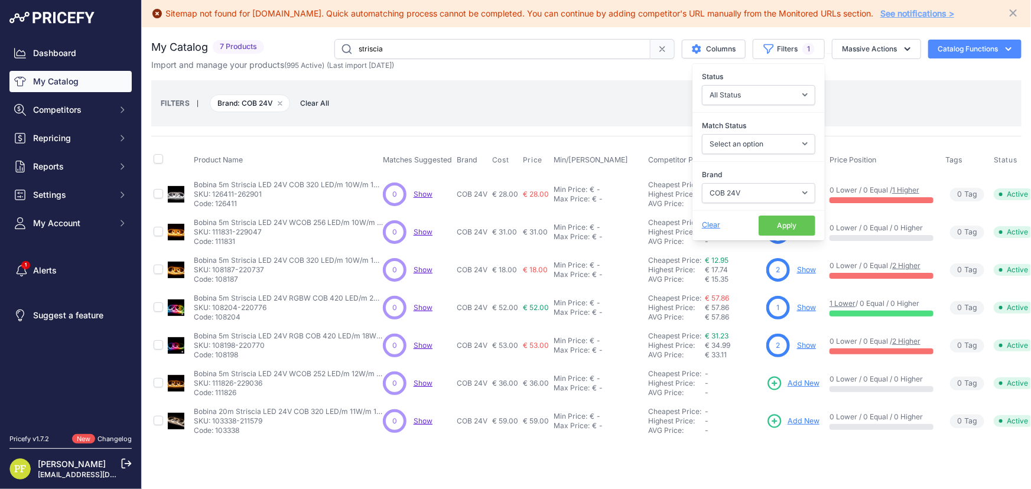
drag, startPoint x: 763, startPoint y: 208, endPoint x: 760, endPoint y: 191, distance: 16.7
click at [760, 200] on div "Brand Select an option 120x30 120X60 3M 60X30 60X60 ACCESORIO PANEL AERO ALIMEN…" at bounding box center [758, 185] width 132 height 49
click at [760, 191] on select "Select an option 120x30 120X60 3M 60X30 60X60 ACCESORIO PANEL AERO ALIMENTACION…" at bounding box center [758, 193] width 113 height 20
select select "SMD 24V"
click at [702, 183] on select "Select an option 120x30 120X60 3M 60X30 60X60 ACCESORIO PANEL AERO ALIMENTACION…" at bounding box center [758, 193] width 113 height 20
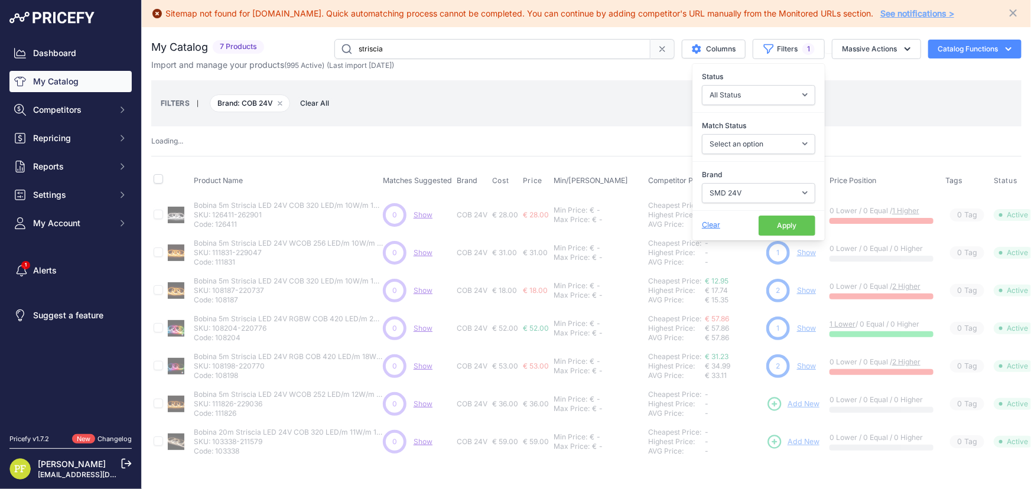
click at [854, 83] on div "FILTERS | Brand: COB 24V Remove filter option Clear All" at bounding box center [586, 103] width 870 height 46
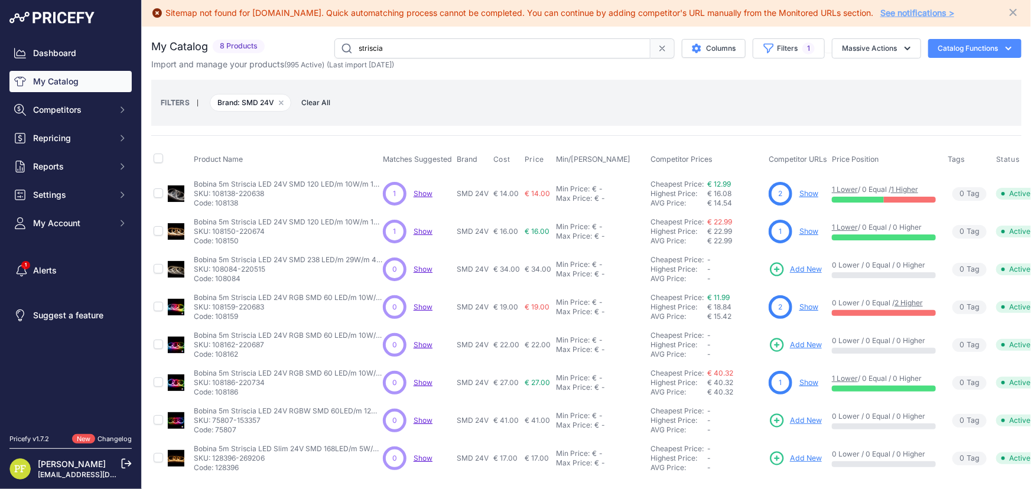
scroll to position [7, 0]
click at [815, 189] on link "Show" at bounding box center [808, 193] width 19 height 9
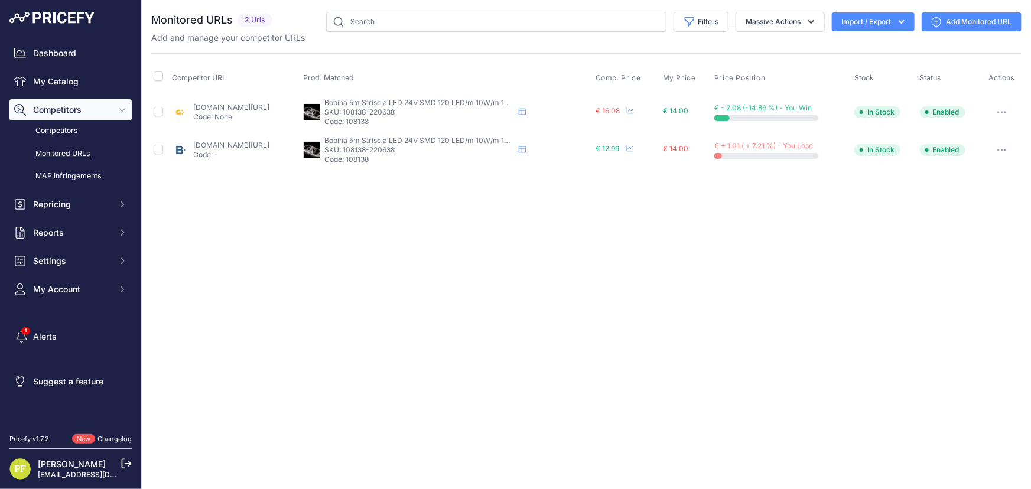
click at [951, 17] on link "Add Monitored URL" at bounding box center [972, 21] width 100 height 19
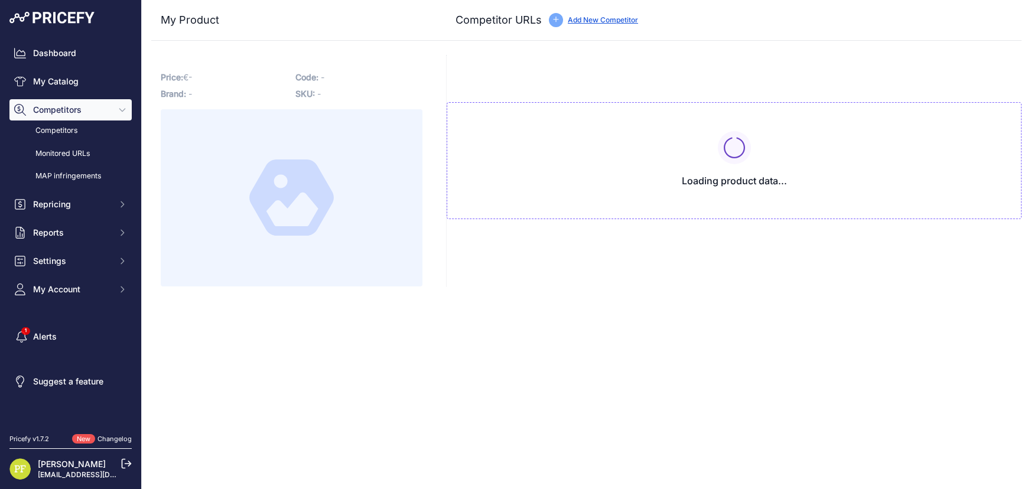
type input "[DOMAIN_NAME][URL]"
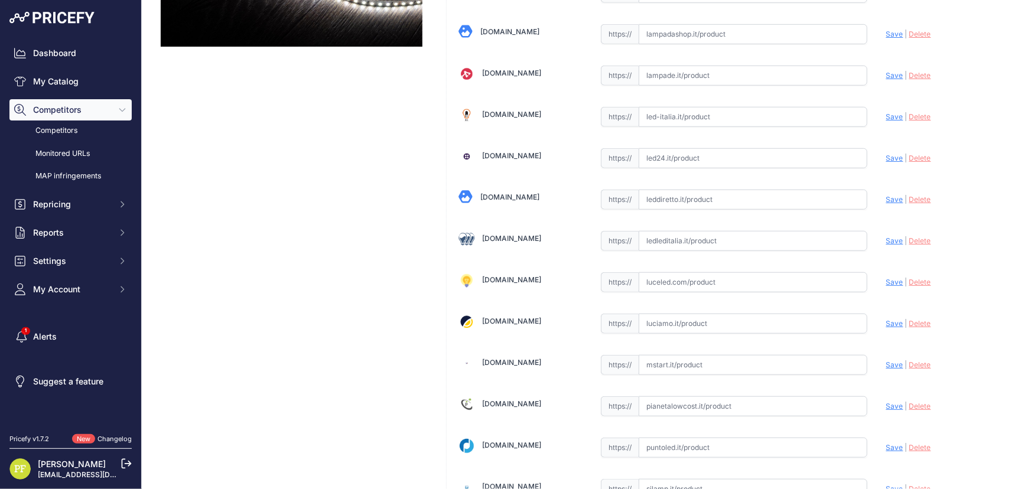
scroll to position [402, 0]
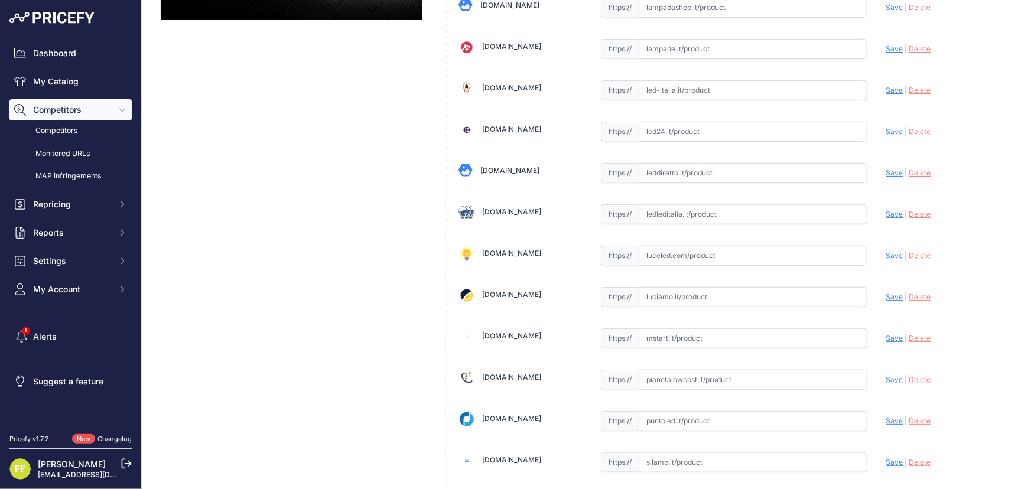
click at [712, 215] on input "text" at bounding box center [753, 214] width 229 height 20
paste input "[URL][DOMAIN_NAME][PERSON_NAME]"
click at [893, 215] on span "Save" at bounding box center [894, 214] width 17 height 9
type input "[URL][DOMAIN_NAME][PERSON_NAME]"
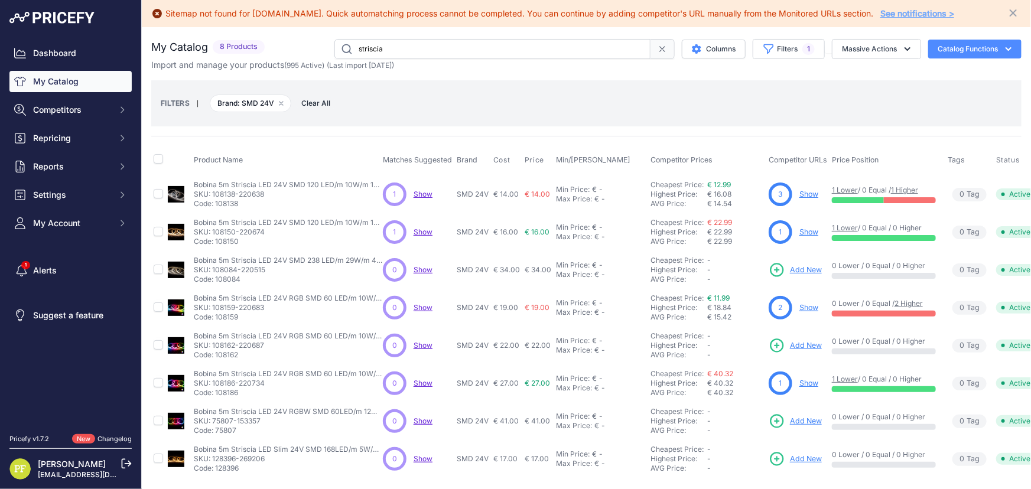
click at [810, 234] on link "Show" at bounding box center [808, 231] width 19 height 9
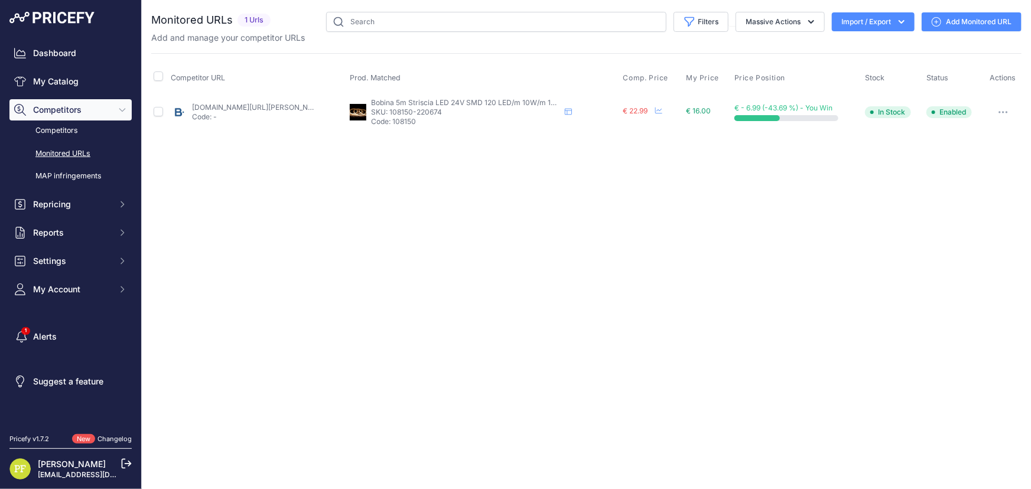
click at [864, 12] on button "Import / Export" at bounding box center [873, 21] width 83 height 19
click at [878, 12] on button "Import / Export" at bounding box center [873, 21] width 83 height 19
click at [979, 13] on link "Add Monitored URL" at bounding box center [972, 21] width 100 height 19
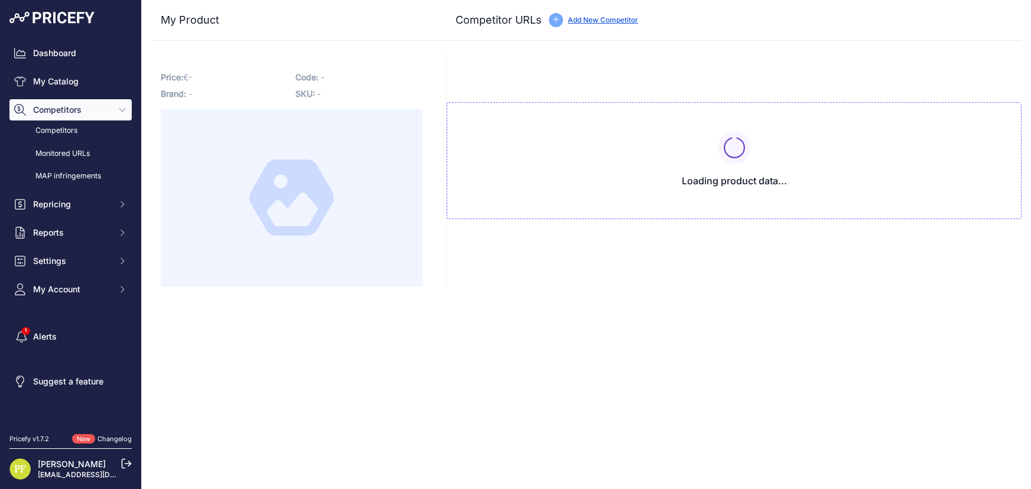
type input "[DOMAIN_NAME][URL][PERSON_NAME]"
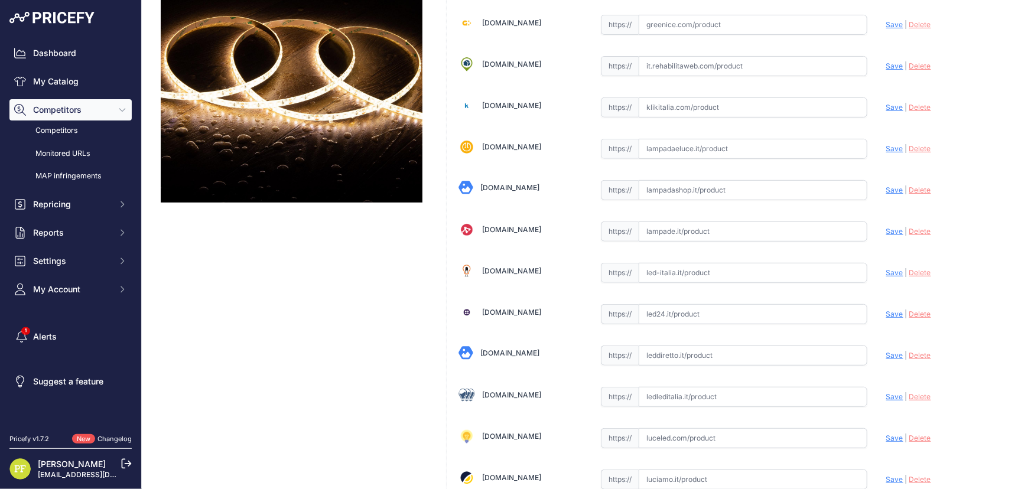
scroll to position [376, 0]
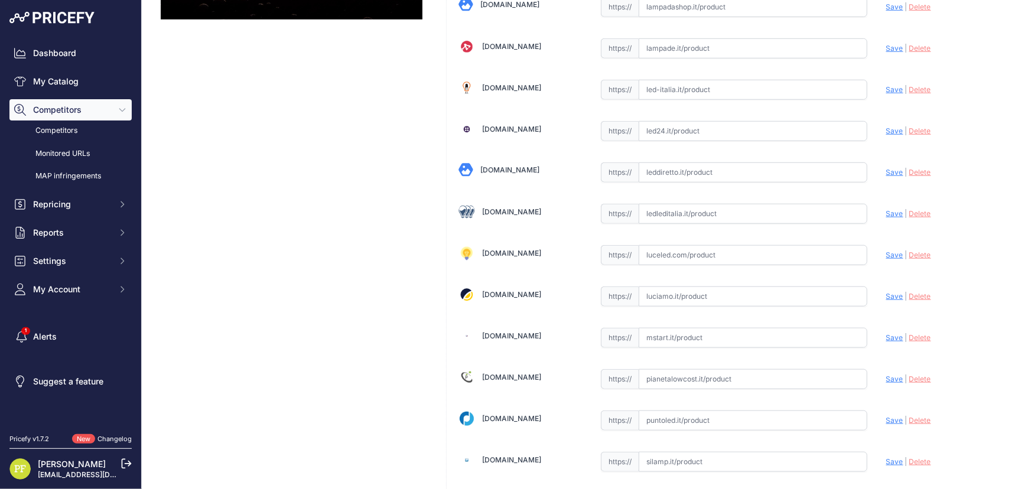
click at [728, 209] on input "text" at bounding box center [753, 214] width 229 height 20
paste input "[URL][DOMAIN_NAME][PERSON_NAME]"
click at [888, 209] on span "Save" at bounding box center [894, 213] width 17 height 9
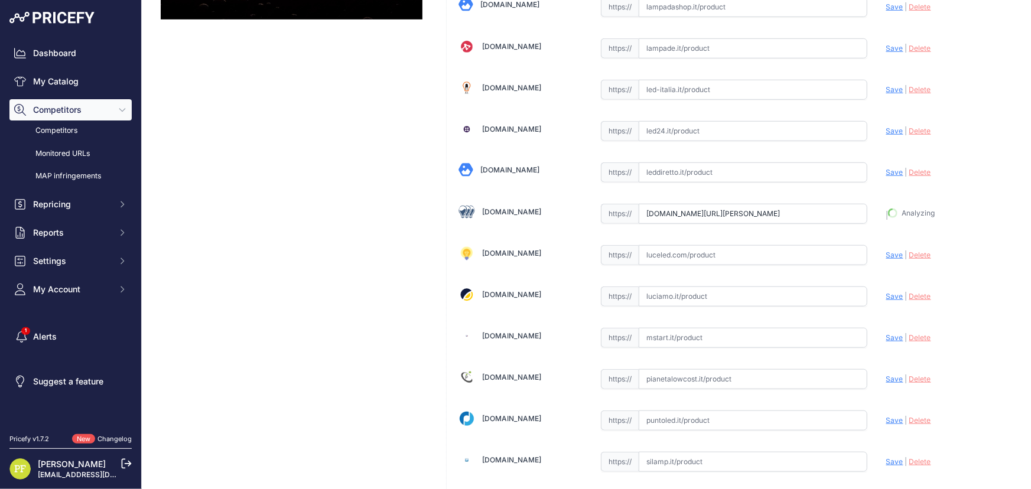
type input "[URL][DOMAIN_NAME][PERSON_NAME]"
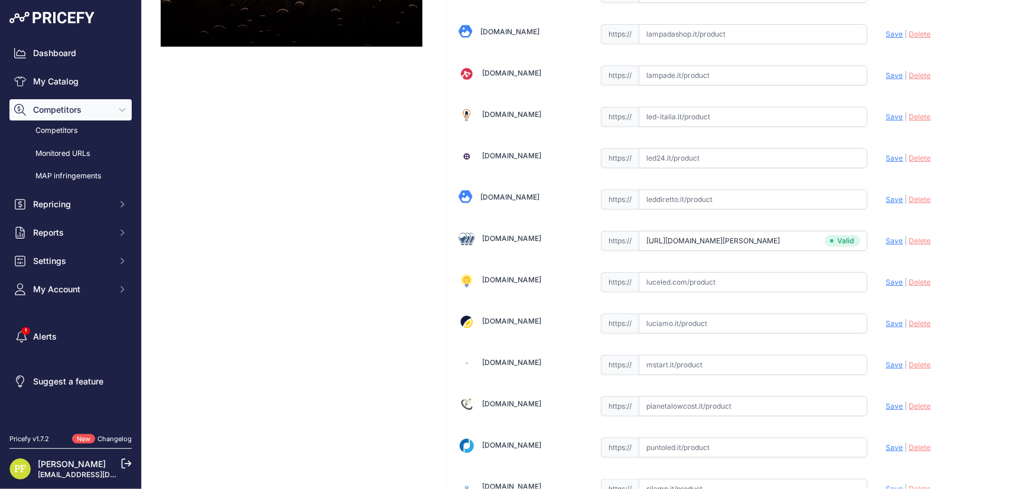
scroll to position [402, 0]
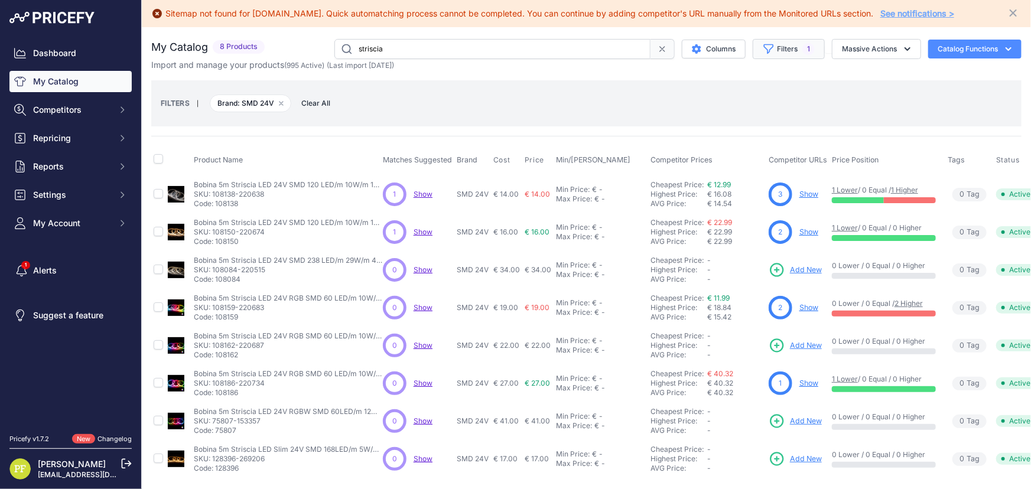
click at [771, 47] on button "Filters 1" at bounding box center [789, 49] width 72 height 20
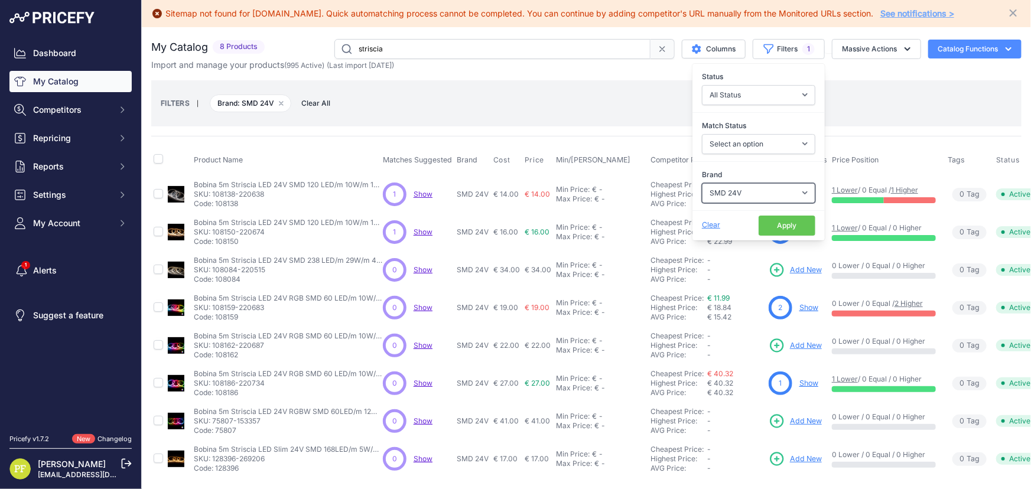
click at [776, 191] on select "Select an option 120x30 120X60 3M 60X30 60X60 ACCESORIO PANEL AERO ALIMENTACION…" at bounding box center [758, 193] width 113 height 20
select select "SMD 220V"
click at [702, 183] on select "Select an option 120x30 120X60 3M 60X30 60X60 ACCESORIO PANEL AERO ALIMENTACION…" at bounding box center [758, 193] width 113 height 20
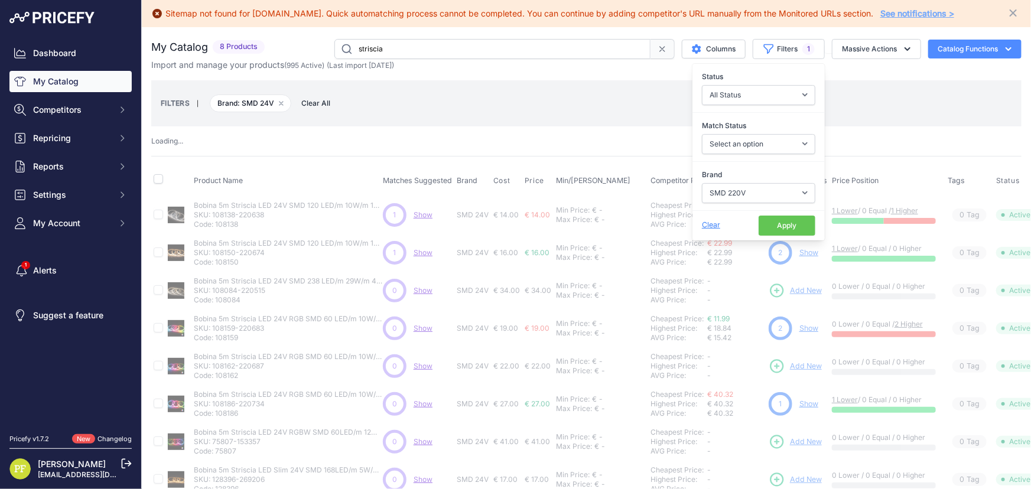
click at [882, 100] on div "FILTERS | Brand: SMD 24V Remove filter option Clear All" at bounding box center [586, 103] width 851 height 32
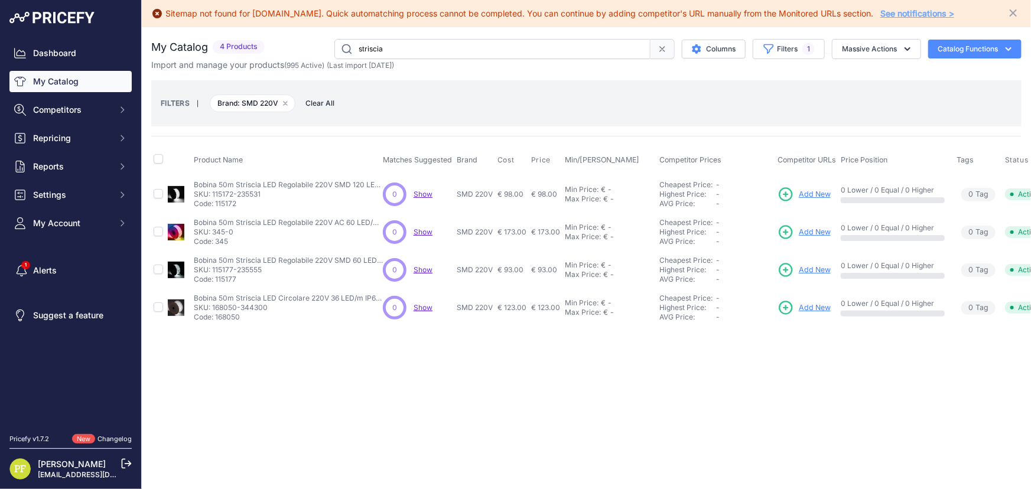
drag, startPoint x: 461, startPoint y: 45, endPoint x: 223, endPoint y: 41, distance: 238.7
click at [223, 41] on div "My Catalog 4 Products" at bounding box center [586, 49] width 870 height 20
type input "moduli"
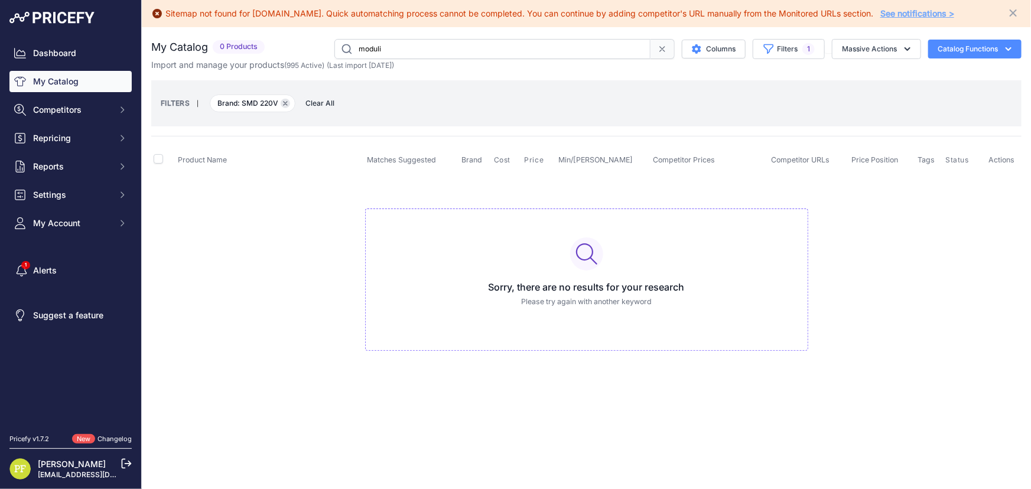
click at [282, 99] on button "Remove filter option" at bounding box center [285, 103] width 9 height 9
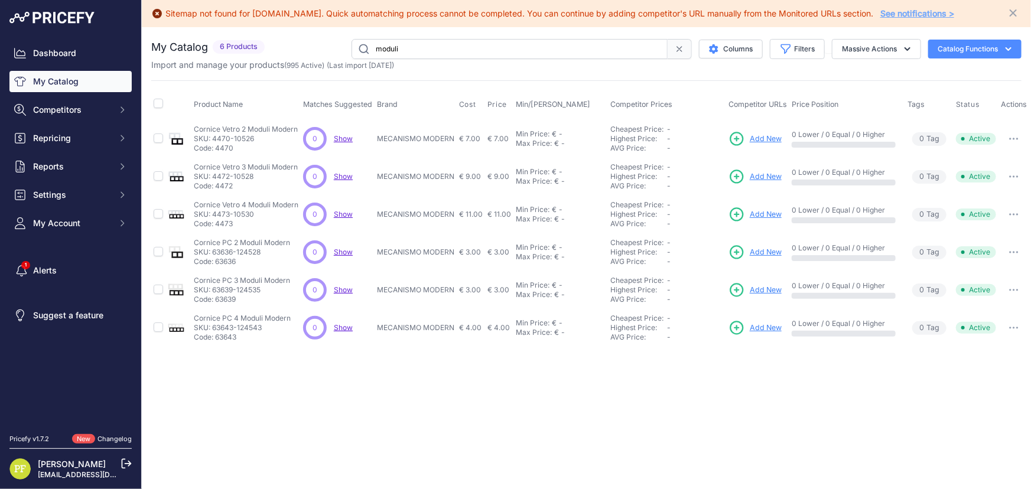
drag, startPoint x: 450, startPoint y: 47, endPoint x: 105, endPoint y: 82, distance: 347.3
click at [140, 24] on div "Dashboard My Catalog Competitors Competitors Monitored URLs MAP infringements R…" at bounding box center [515, 244] width 1031 height 489
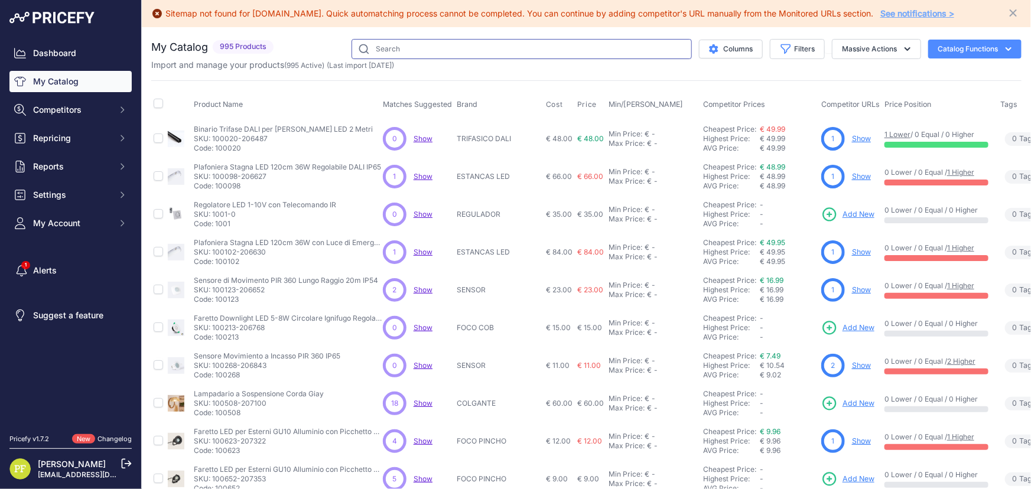
click at [425, 41] on input "text" at bounding box center [521, 49] width 340 height 20
type input "catena"
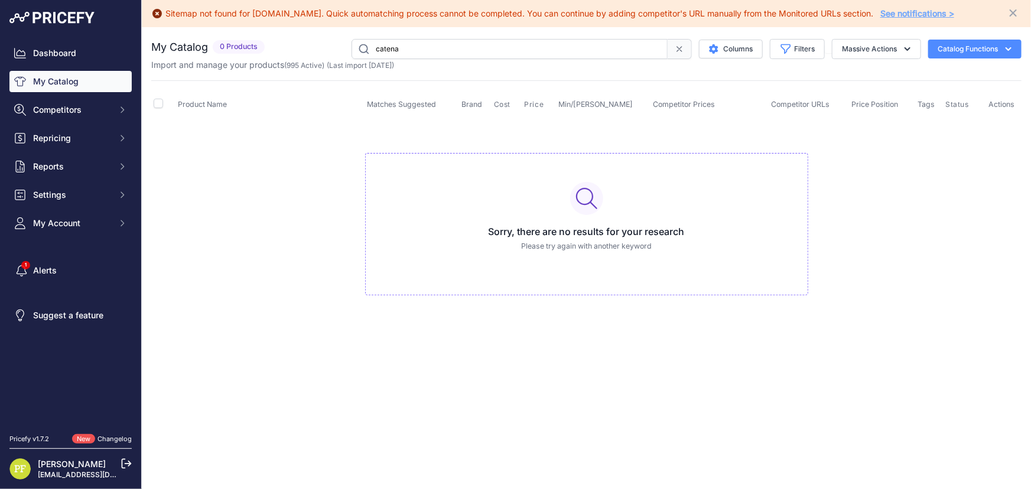
drag, startPoint x: 425, startPoint y: 42, endPoint x: 187, endPoint y: 32, distance: 238.3
click at [187, 32] on div "You are not connected to the internet. My Catalog" at bounding box center [586, 179] width 870 height 304
type input "catenaria"
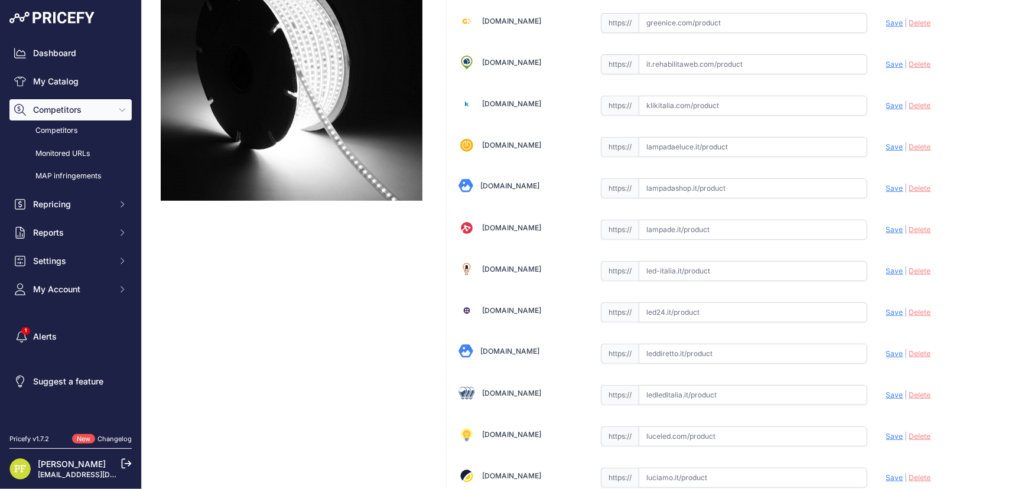
scroll to position [322, 0]
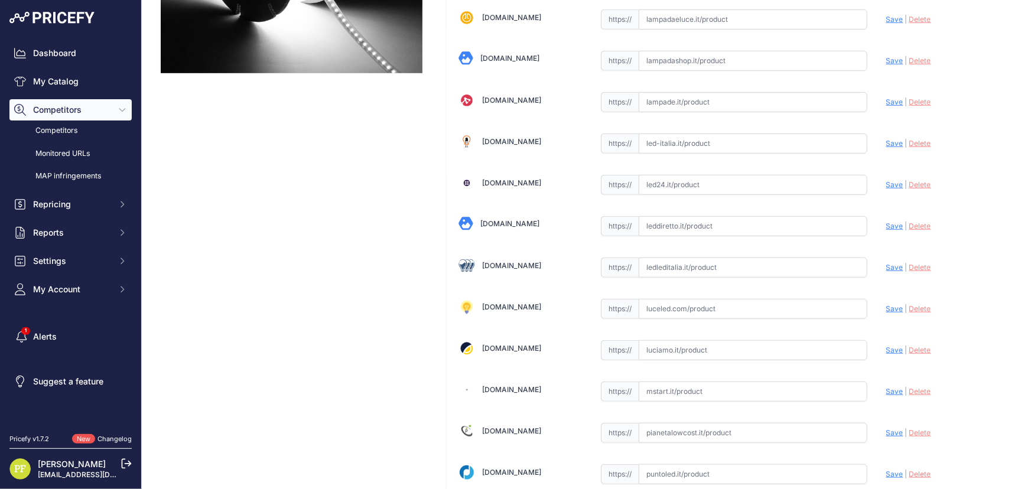
click at [691, 270] on input "text" at bounding box center [753, 268] width 229 height 20
paste input "[URL][DOMAIN_NAME][PERSON_NAME]"
click at [894, 263] on span "Save" at bounding box center [894, 267] width 17 height 9
type input "[URL][DOMAIN_NAME][PERSON_NAME]"
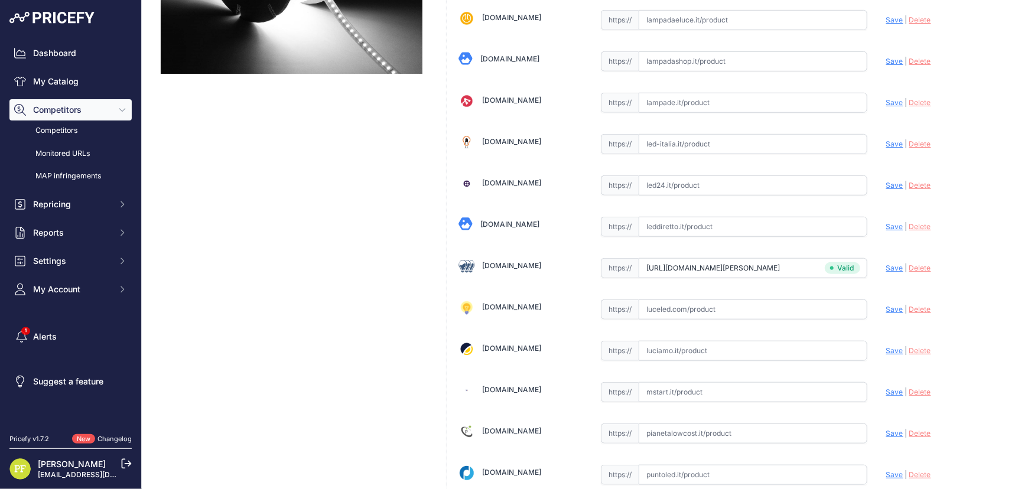
scroll to position [80, 0]
